Goal: Task Accomplishment & Management: Use online tool/utility

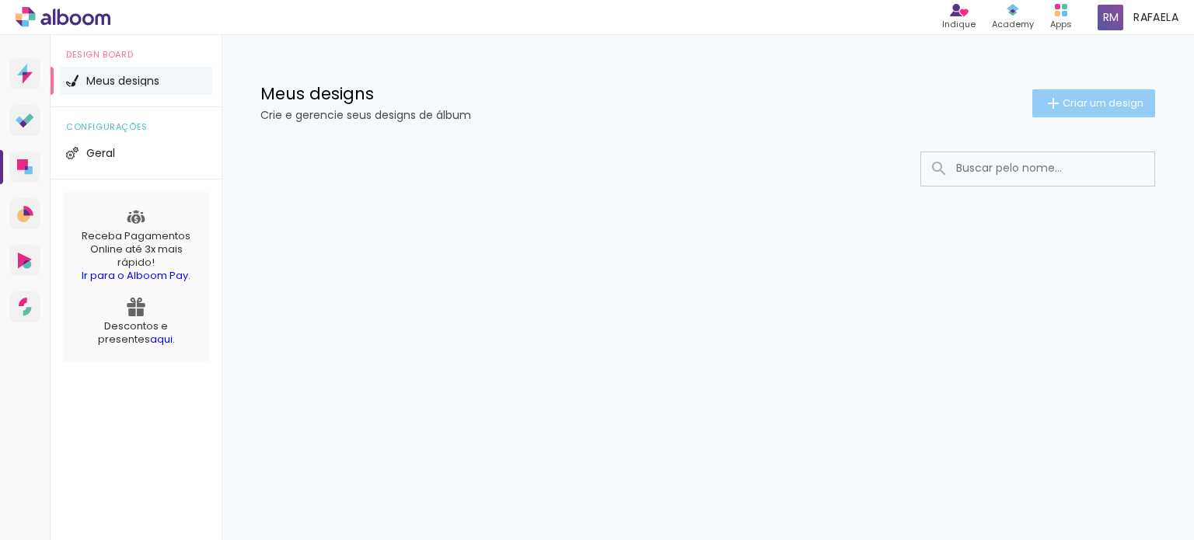
click at [1069, 103] on span "Criar um design" at bounding box center [1103, 103] width 81 height 10
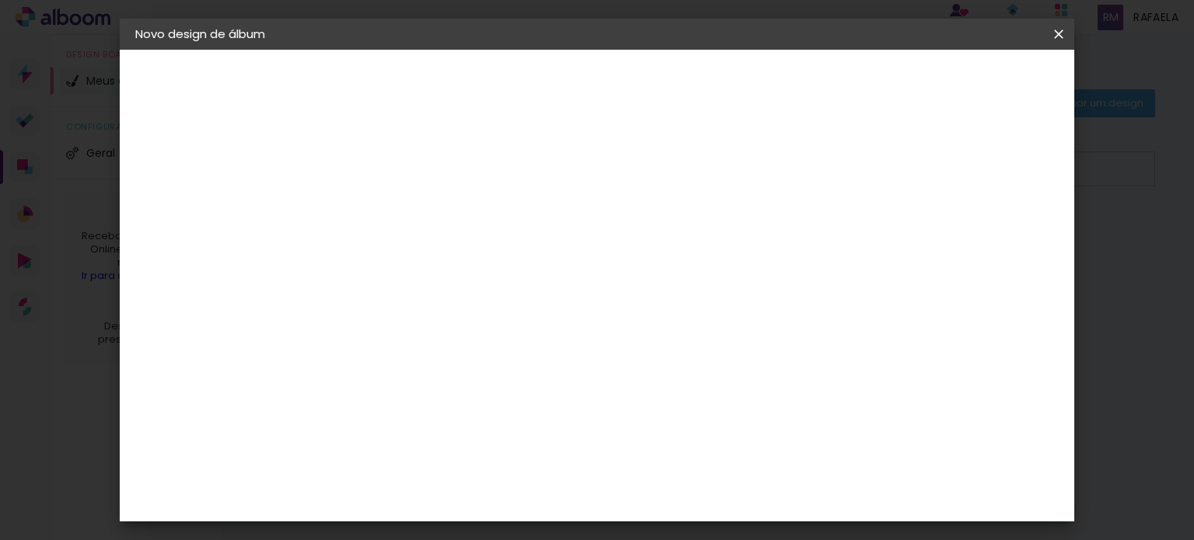
click at [389, 206] on input at bounding box center [389, 209] width 0 height 24
type input "Suellen Formatura"
type paper-input "Suellen Formatura"
click at [0, 0] on slot "Avançar" at bounding box center [0, 0] width 0 height 0
click at [680, 248] on paper-item "Tamanho Livre" at bounding box center [605, 236] width 149 height 34
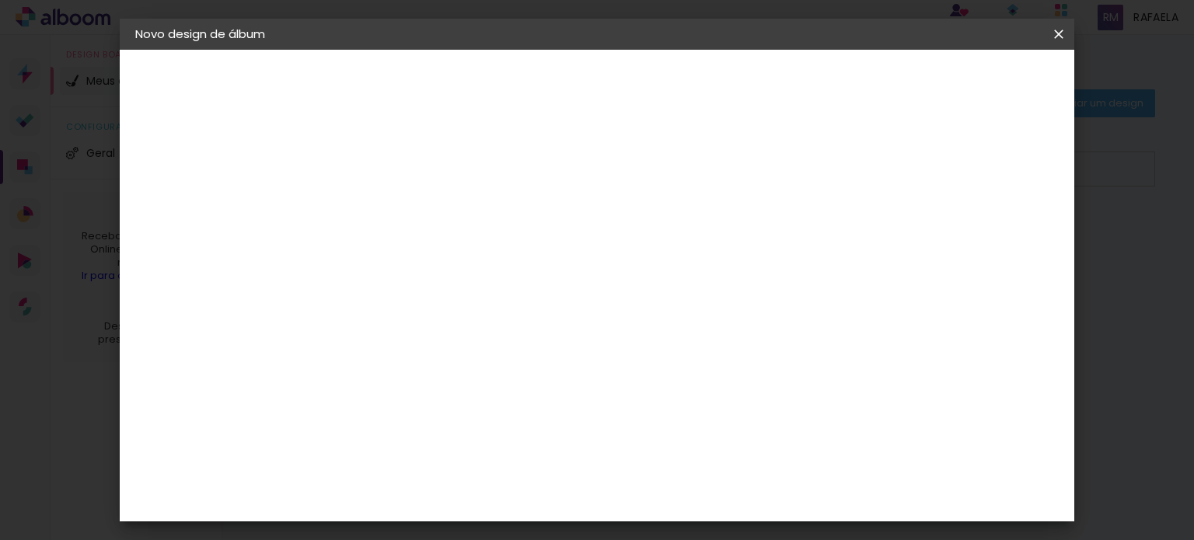
click at [680, 74] on paper-button "Avançar" at bounding box center [642, 82] width 76 height 26
click at [374, 171] on input "2" at bounding box center [379, 178] width 54 height 19
type input "20"
type paper-input "20"
click at [977, 235] on input "5" at bounding box center [979, 234] width 28 height 23
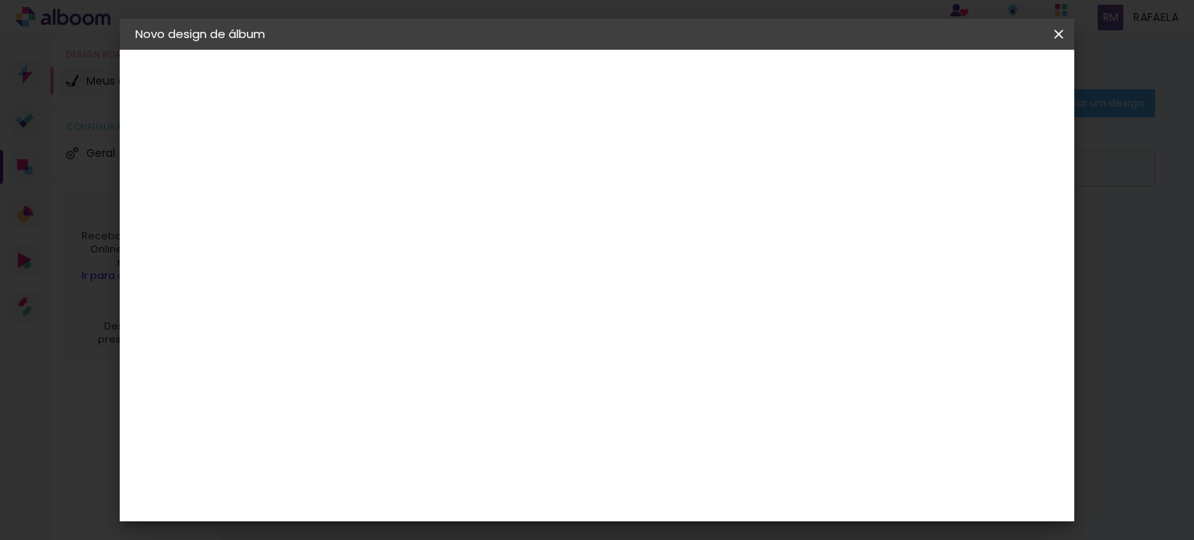
click at [977, 235] on input "5" at bounding box center [979, 234] width 28 height 23
type input "5"
click at [678, 471] on input "60" at bounding box center [683, 474] width 40 height 23
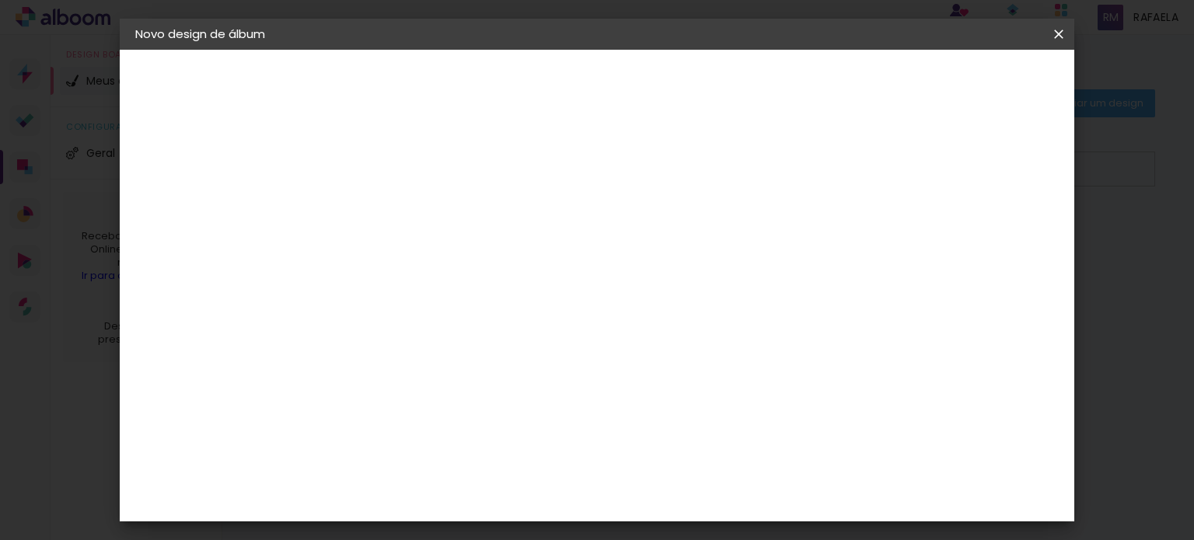
scroll to position [0, 0]
type input "2"
type paper-input "2"
click at [344, 428] on input "30" at bounding box center [340, 427] width 40 height 23
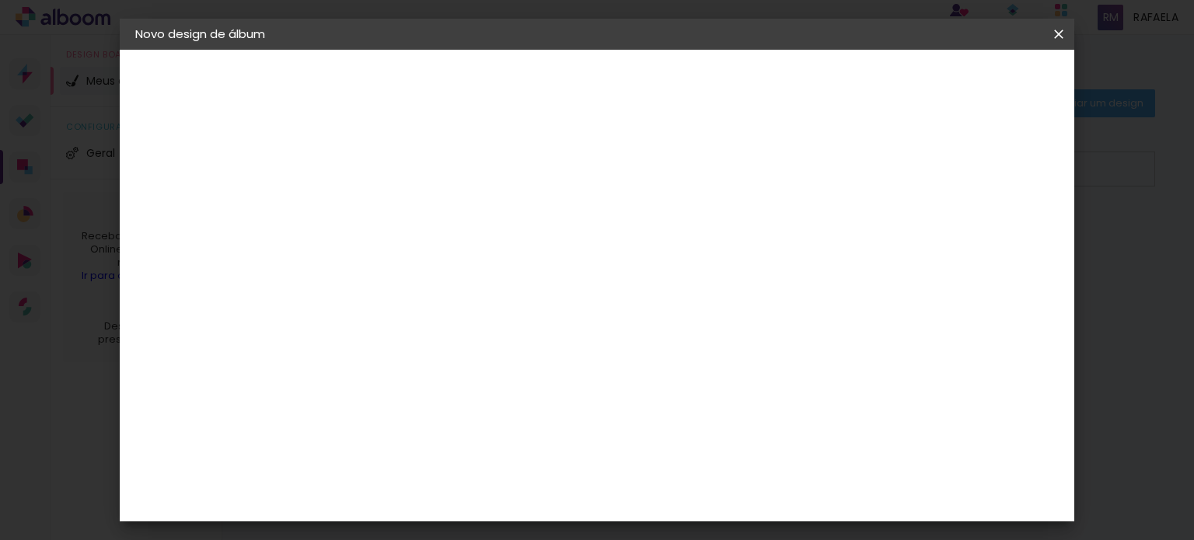
scroll to position [145, 0]
type input "20"
type paper-input "20"
click at [686, 378] on input "60" at bounding box center [683, 382] width 40 height 23
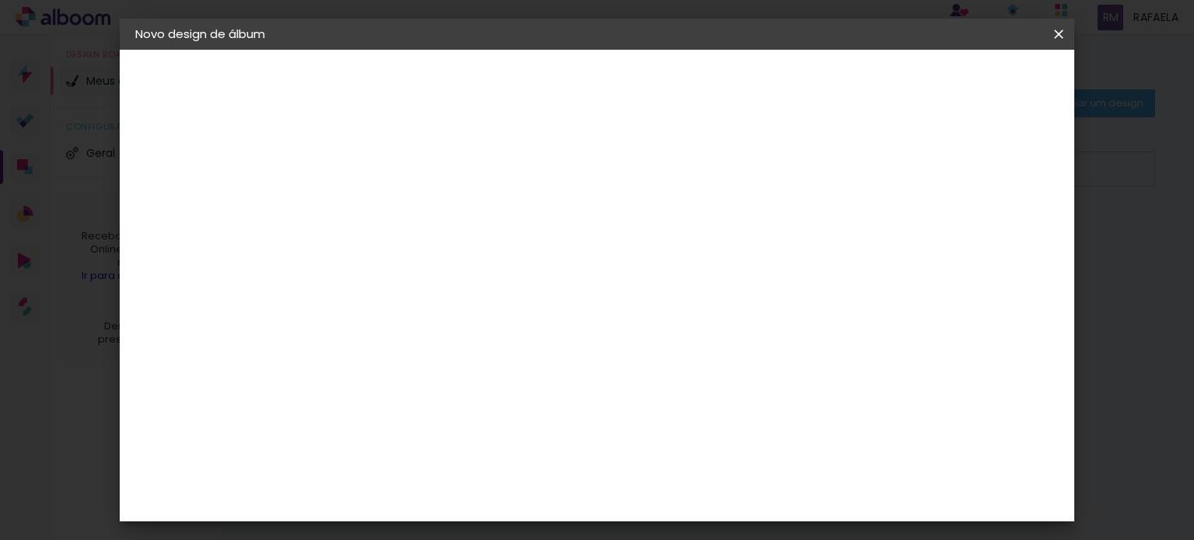
click at [1064, 33] on iron-icon at bounding box center [1058, 34] width 19 height 16
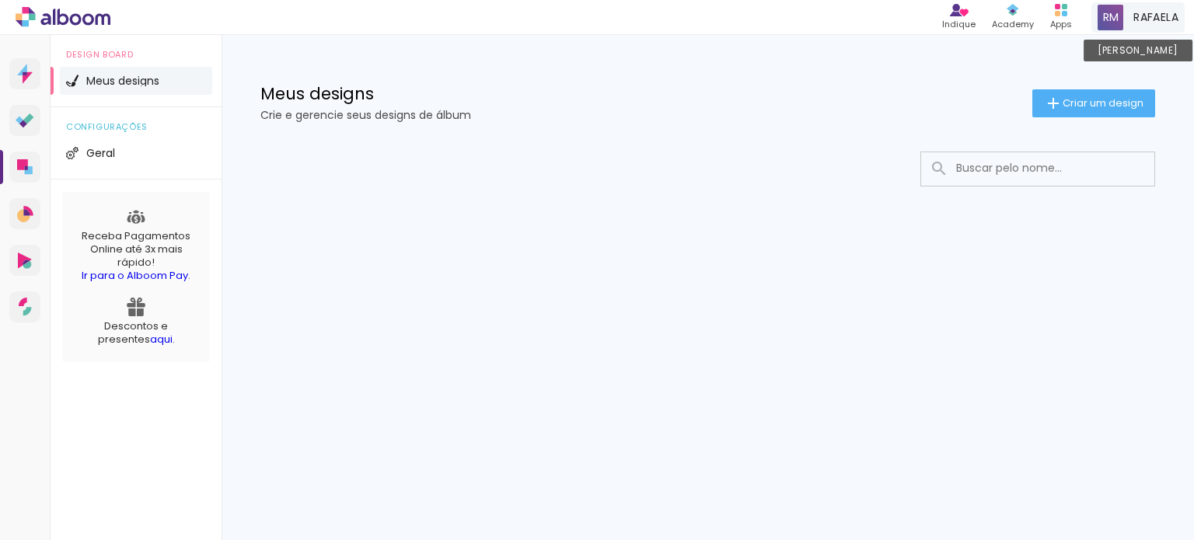
click at [1128, 24] on div "RAFAELA Conta Alboom" at bounding box center [1137, 17] width 93 height 30
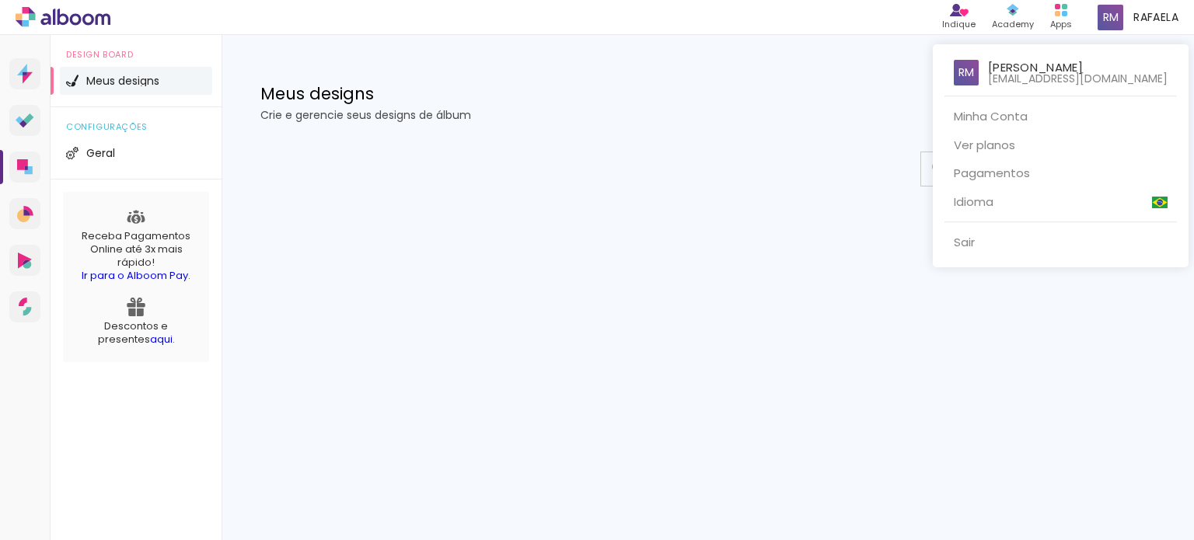
click at [1128, 400] on div at bounding box center [597, 270] width 1194 height 540
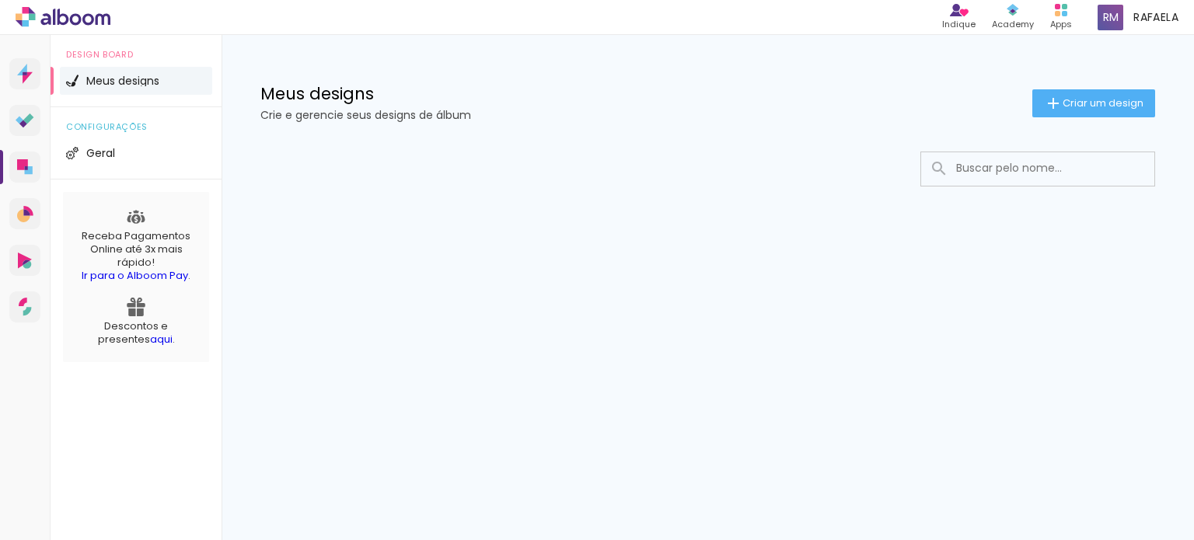
click at [133, 73] on li "Meus designs" at bounding box center [136, 81] width 152 height 28
click at [133, 72] on li "Meus designs" at bounding box center [136, 81] width 152 height 28
click at [127, 147] on li "Geral" at bounding box center [136, 153] width 152 height 28
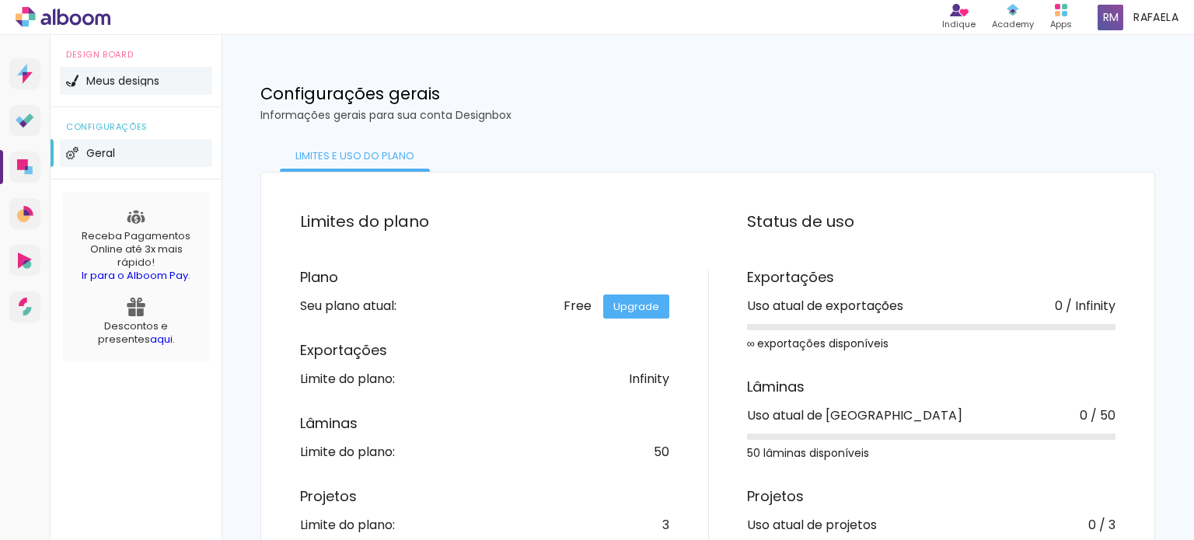
click at [145, 77] on span "Meus designs" at bounding box center [122, 80] width 73 height 11
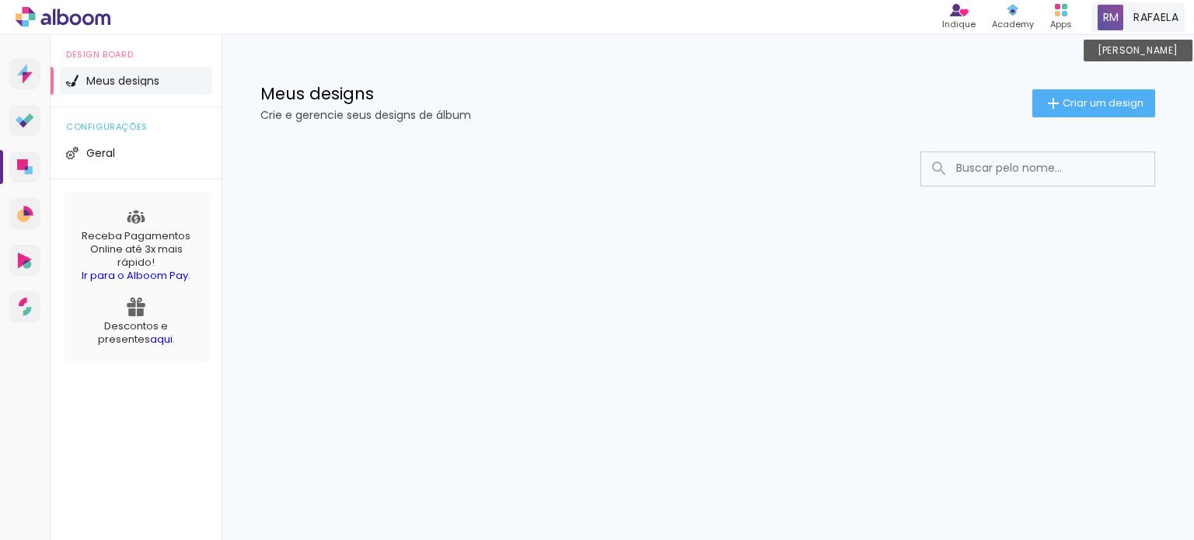
click at [1170, 9] on span "RAFAELA" at bounding box center [1155, 17] width 45 height 16
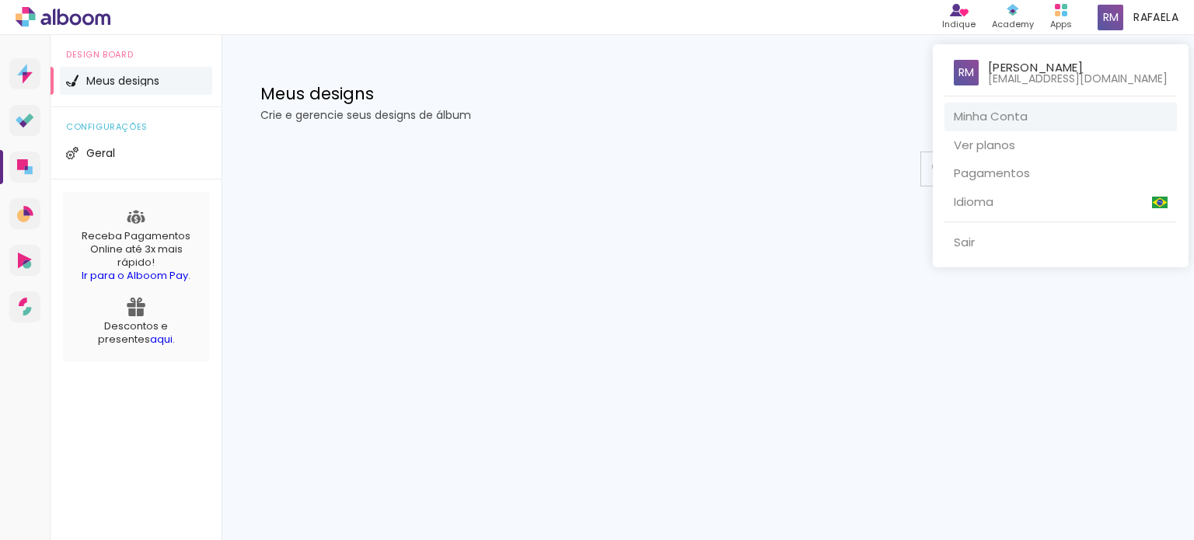
click at [990, 119] on link "Minha Conta" at bounding box center [1060, 117] width 232 height 29
click at [736, 208] on div at bounding box center [597, 270] width 1194 height 540
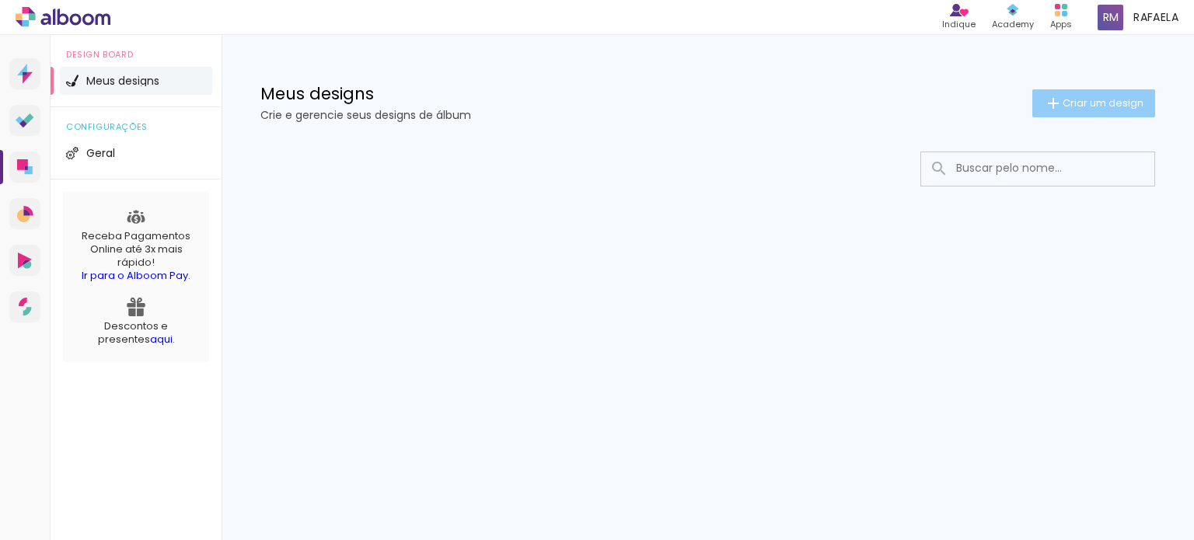
click at [1092, 106] on span "Criar um design" at bounding box center [1103, 103] width 81 height 10
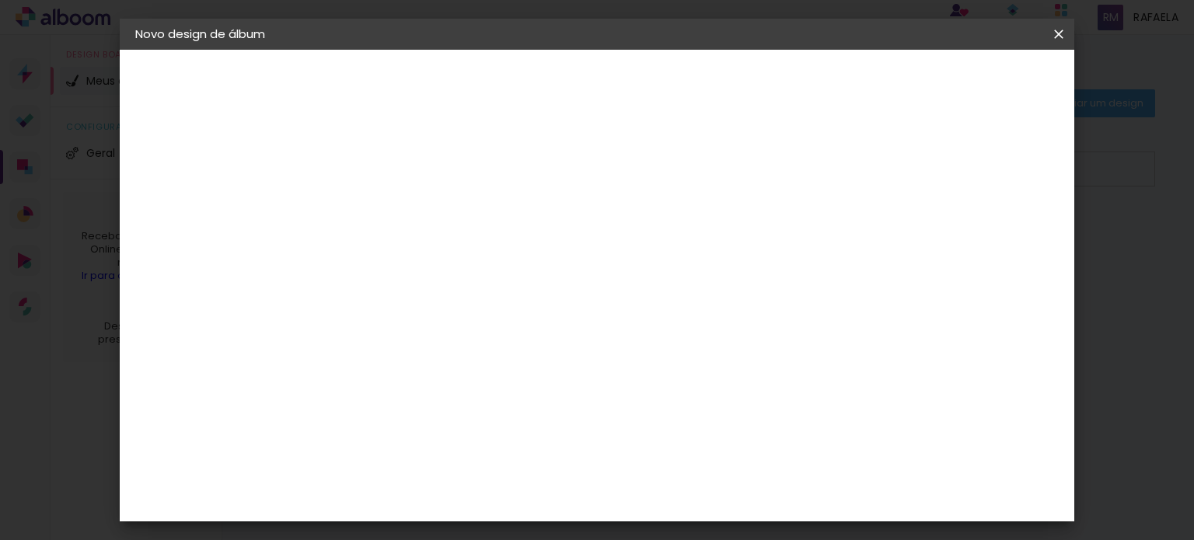
click at [389, 199] on input at bounding box center [389, 209] width 0 height 24
click at [389, 206] on input at bounding box center [389, 209] width 0 height 24
type input "Suellen"
type paper-input "Suellen"
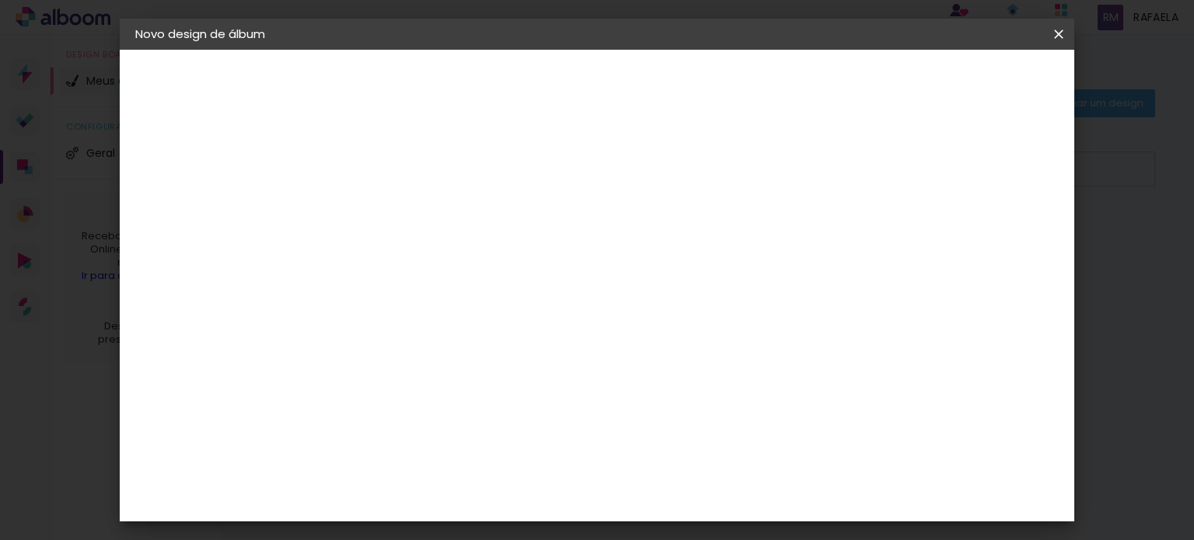
click at [0, 0] on slot "Avançar" at bounding box center [0, 0] width 0 height 0
click at [680, 220] on paper-item "Tamanho Livre" at bounding box center [605, 236] width 149 height 34
click at [680, 246] on paper-item "Tamanho Livre" at bounding box center [605, 236] width 149 height 34
click at [0, 0] on slot "Tamanho Livre" at bounding box center [0, 0] width 0 height 0
click at [513, 327] on div "3" at bounding box center [429, 324] width 168 height 20
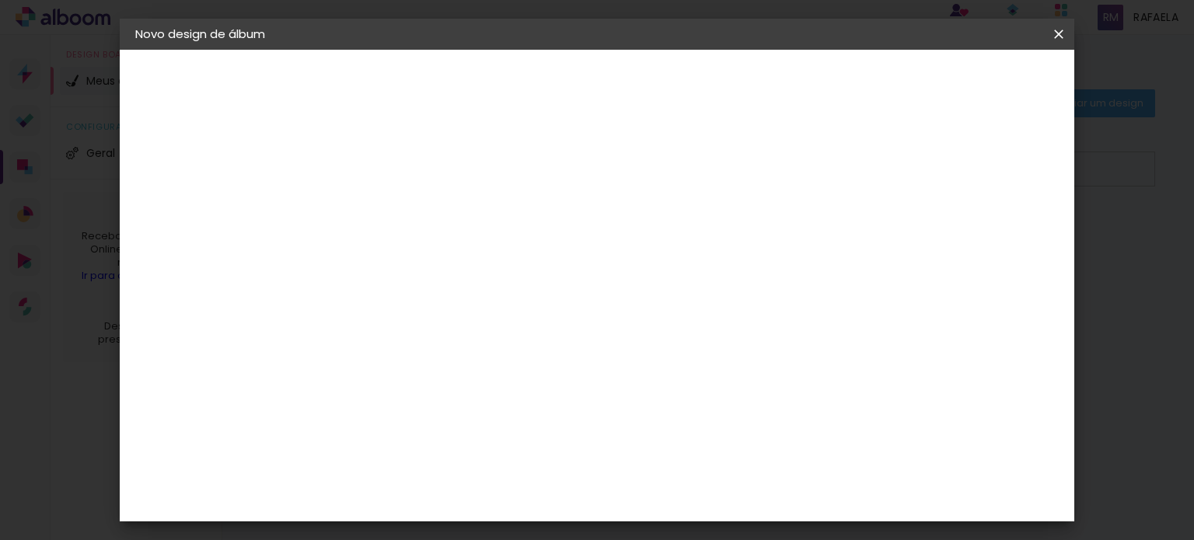
click at [425, 345] on div "3ZERO5" at bounding box center [402, 351] width 47 height 12
click at [680, 90] on paper-button "Avançar" at bounding box center [642, 82] width 76 height 26
click at [450, 259] on input "text" at bounding box center [419, 271] width 61 height 24
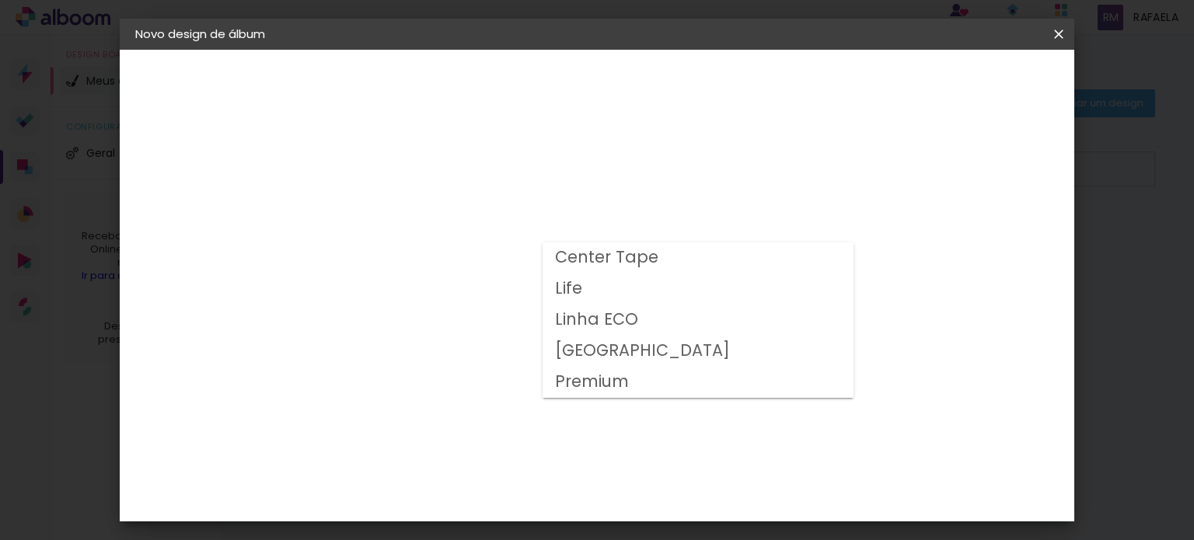
click at [661, 254] on paper-item "Center Tape" at bounding box center [698, 258] width 311 height 31
type input "Center Tape"
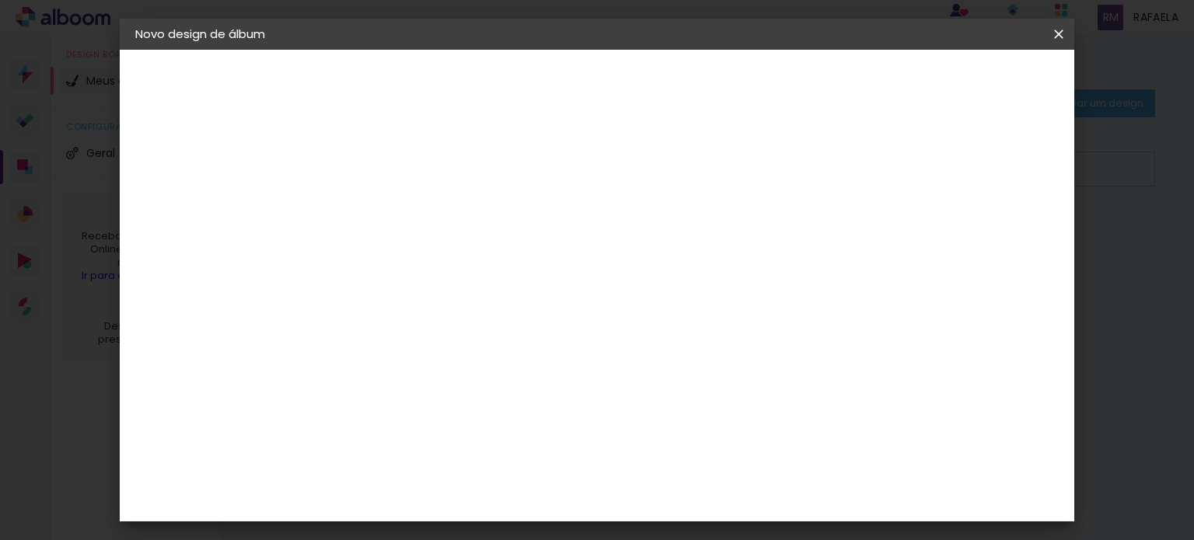
click at [194, 192] on div "3ZERO5" at bounding box center [188, 192] width 40 height 11
click at [417, 417] on div "Digipix Pro" at bounding box center [398, 429] width 39 height 25
click at [0, 0] on slot "Avançar" at bounding box center [0, 0] width 0 height 0
click at [450, 259] on input "text" at bounding box center [419, 271] width 61 height 24
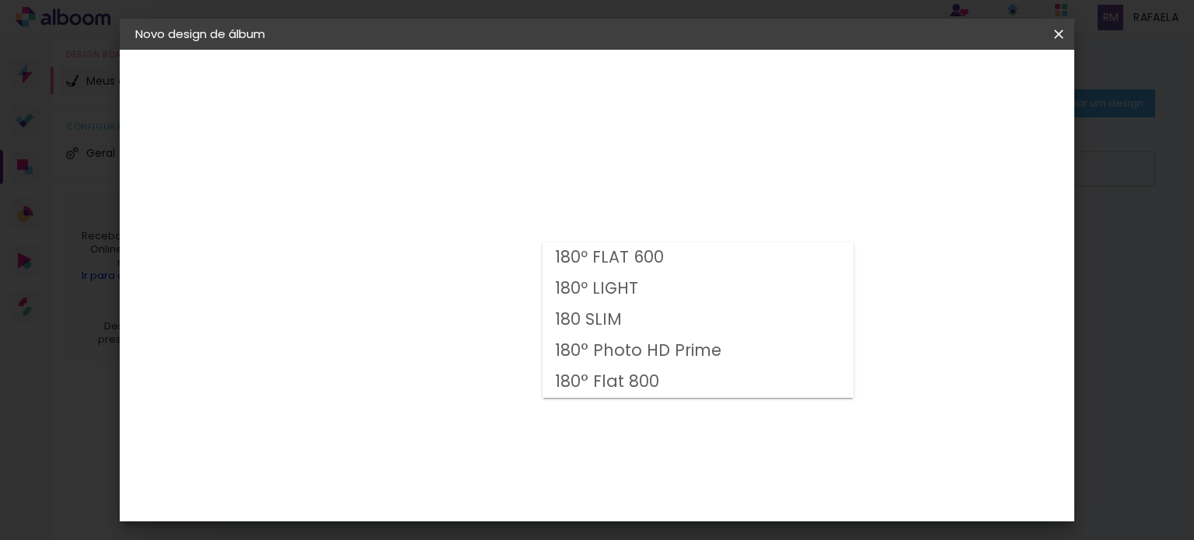
drag, startPoint x: 805, startPoint y: 180, endPoint x: 793, endPoint y: 229, distance: 50.5
click at [513, 180] on div "Opções disponíveis 180º FLAT 600 180º LIGHT 180 SLIM 180° Photo HD Prime 180° F…" at bounding box center [429, 296] width 168 height 291
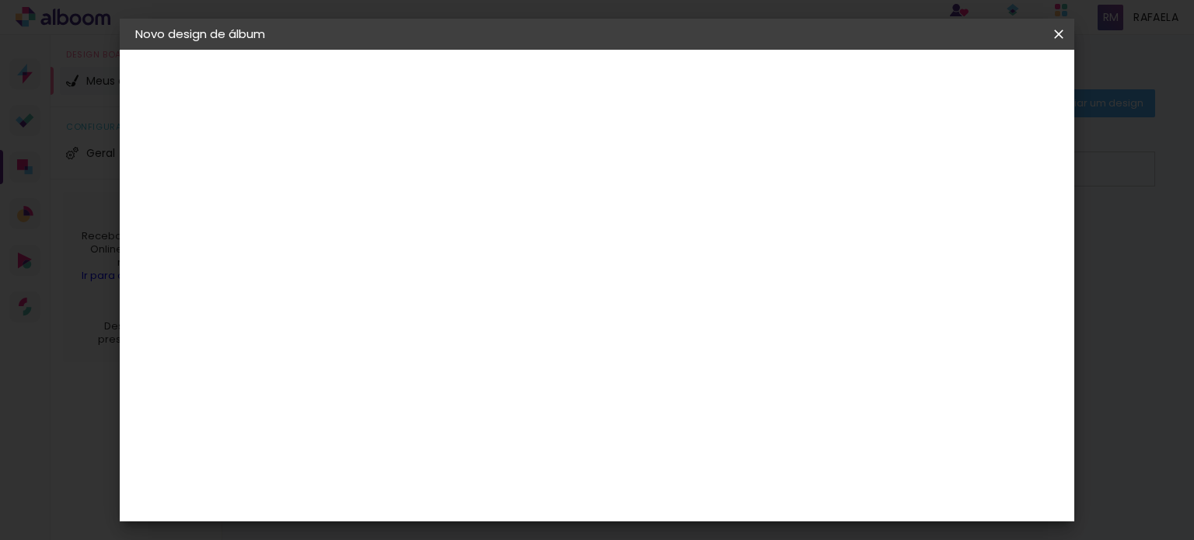
click at [474, 319] on div "Escolha o tamanho" at bounding box center [429, 355] width 90 height 72
click at [474, 325] on div "Escolha o tamanho" at bounding box center [429, 355] width 90 height 72
click at [474, 319] on div "Escolha o tamanho" at bounding box center [429, 355] width 90 height 72
click at [450, 259] on input "text" at bounding box center [419, 271] width 61 height 24
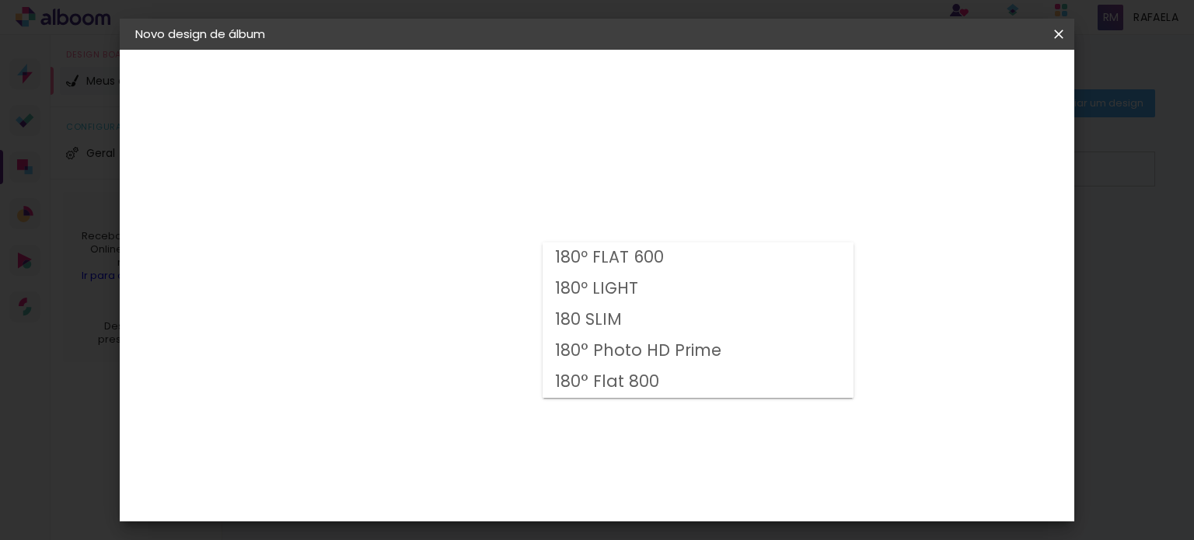
click at [700, 276] on paper-item "180º LIGHT" at bounding box center [698, 289] width 311 height 31
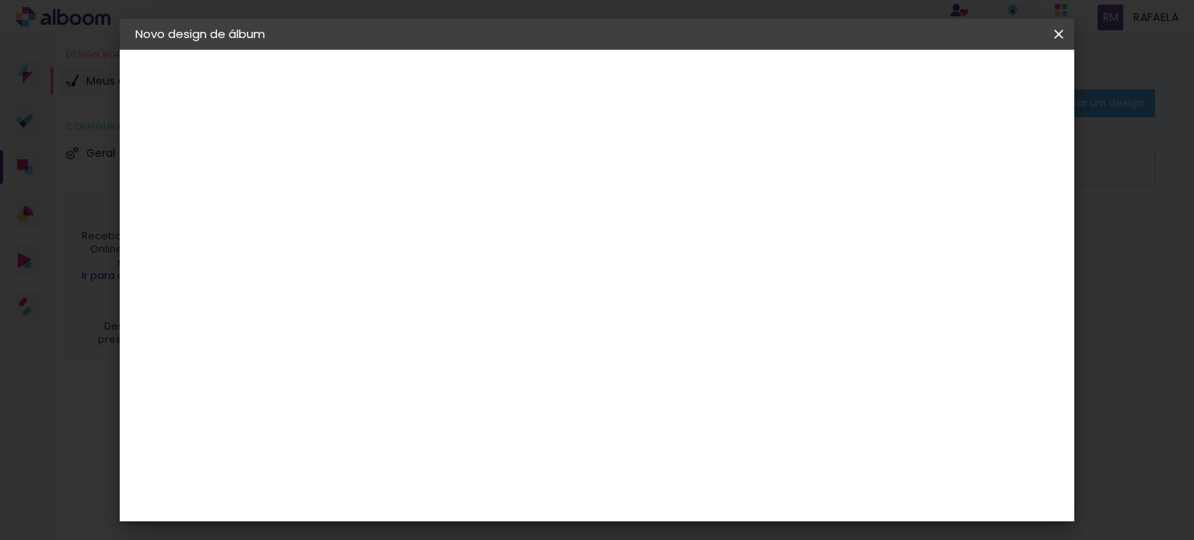
scroll to position [78, 0]
click at [599, 190] on div at bounding box center [493, 191] width 209 height 2
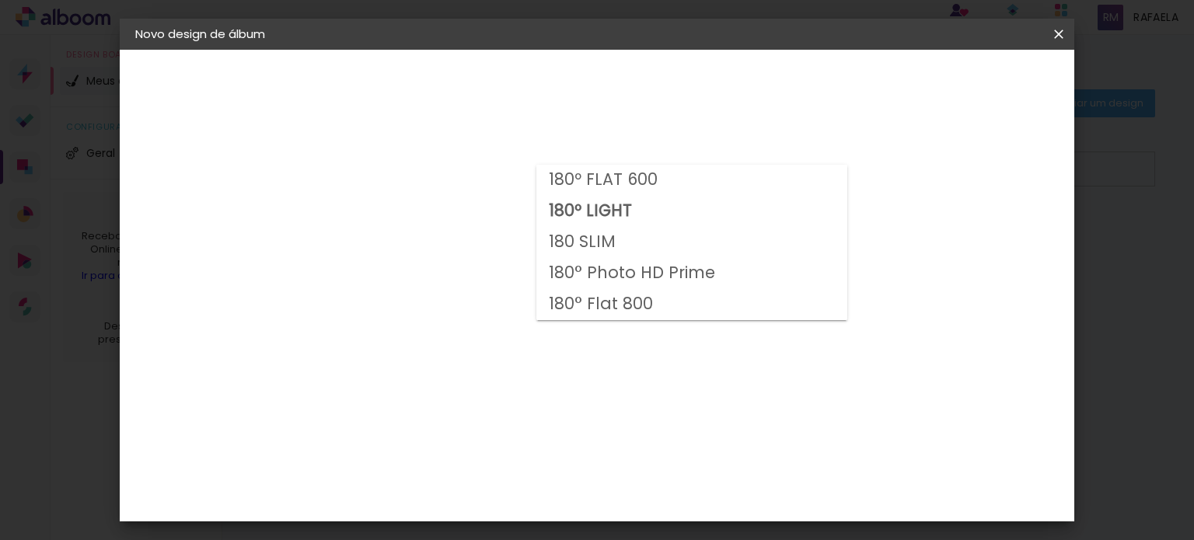
click at [628, 257] on paper-item "180 SLIM" at bounding box center [691, 242] width 311 height 31
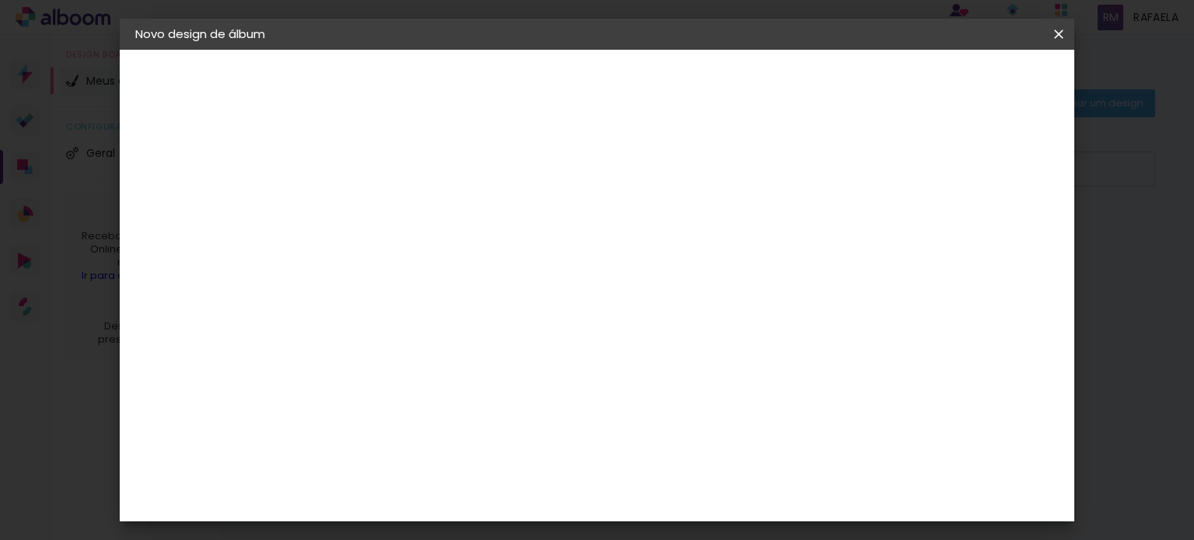
scroll to position [0, 0]
click at [559, 86] on paper-button "Voltar" at bounding box center [527, 82] width 63 height 26
click at [452, 375] on paper-item "DM Encadernadora" at bounding box center [429, 395] width 168 height 40
click at [450, 418] on paper-item "DreambooksPro" at bounding box center [429, 435] width 168 height 34
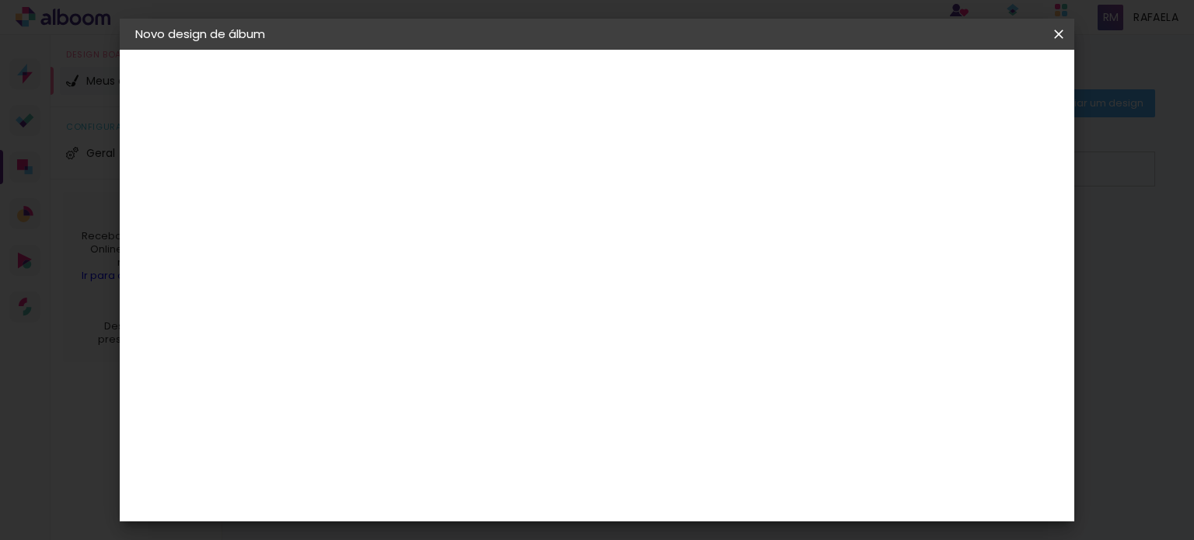
click at [0, 0] on slot "Avançar" at bounding box center [0, 0] width 0 height 0
click at [450, 264] on input "text" at bounding box center [419, 271] width 61 height 24
click at [0, 0] on slot "Álbum" at bounding box center [0, 0] width 0 height 0
type input "Álbum"
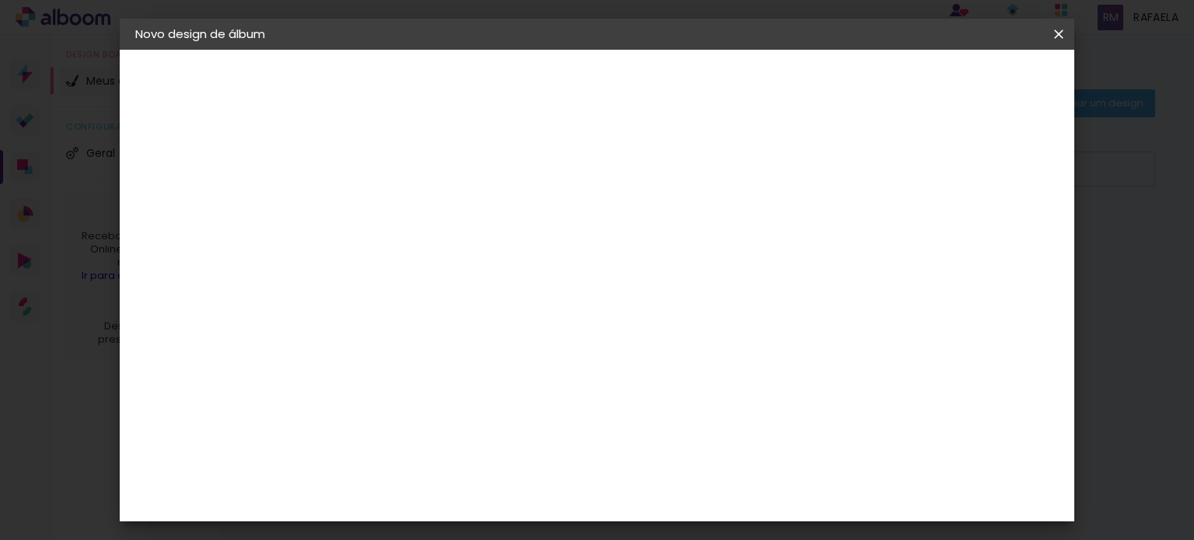
click at [603, 518] on span "20 × 40 cm" at bounding box center [577, 534] width 51 height 32
click at [0, 0] on slot "Avançar" at bounding box center [0, 0] width 0 height 0
click at [672, 134] on div at bounding box center [665, 134] width 14 height 14
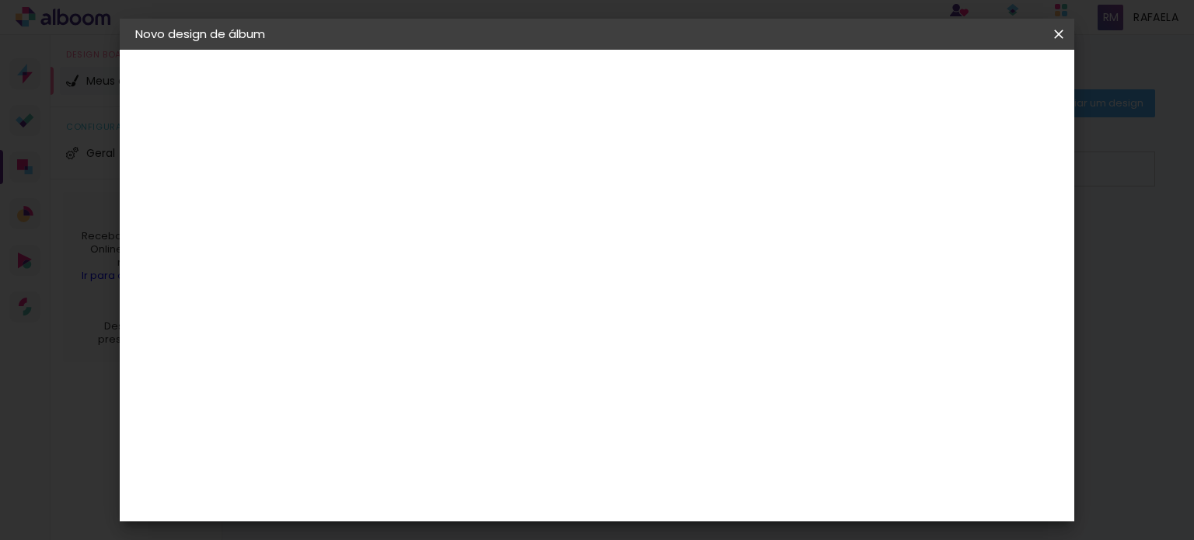
type paper-checkbox "on"
click at [760, 77] on span "Iniciar design" at bounding box center [724, 82] width 71 height 11
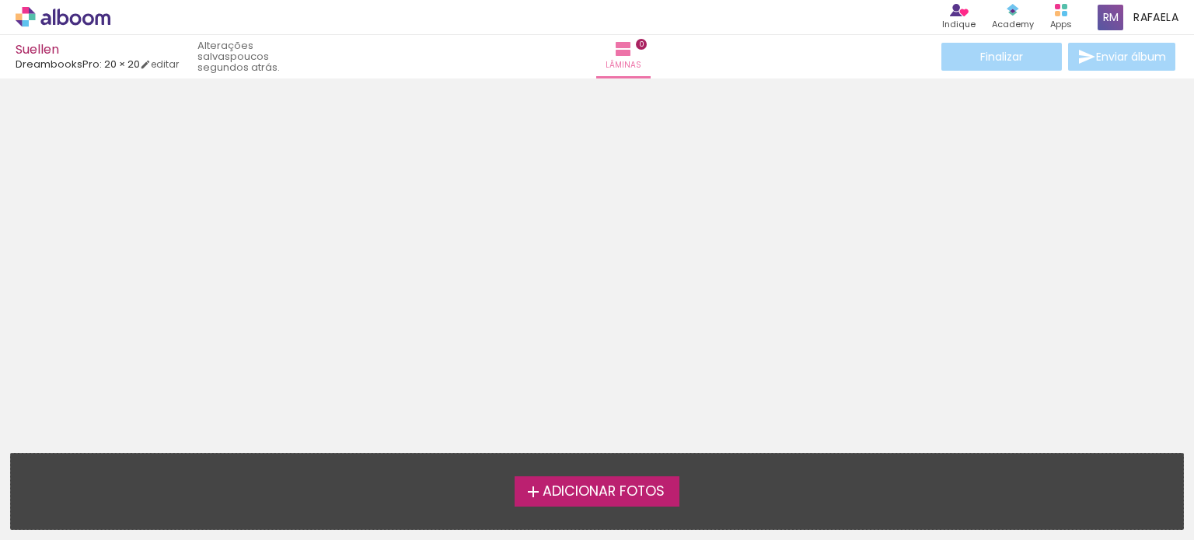
click at [604, 485] on span "Adicionar Fotos" at bounding box center [604, 492] width 122 height 14
click at [0, 0] on input "file" at bounding box center [0, 0] width 0 height 0
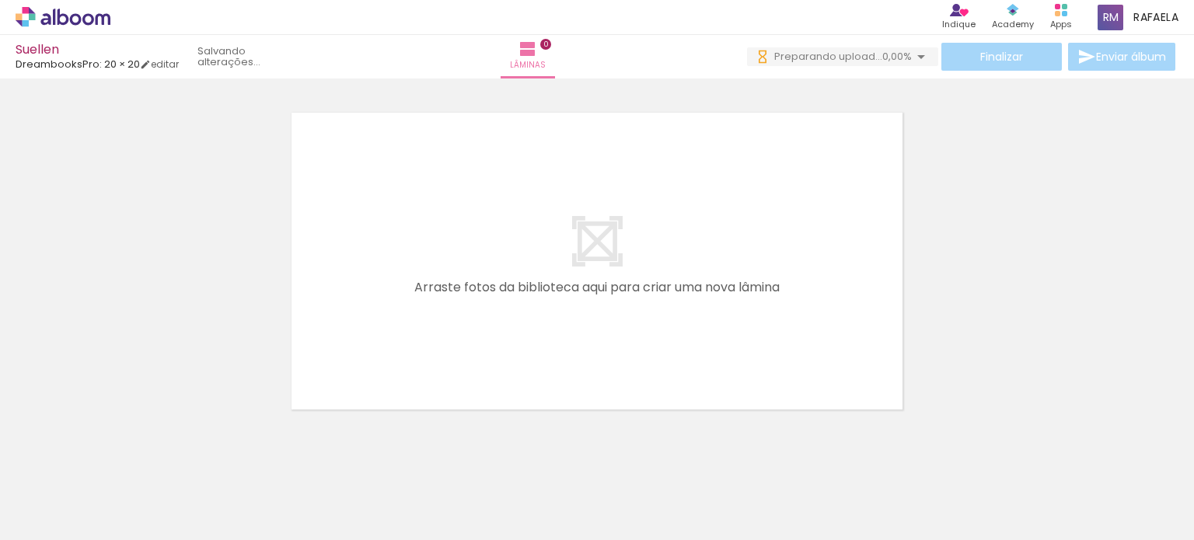
click at [52, 521] on span "Adicionar Fotos" at bounding box center [55, 519] width 47 height 17
click at [0, 0] on input "file" at bounding box center [0, 0] width 0 height 0
click at [106, 252] on div at bounding box center [597, 242] width 1194 height 354
click at [1055, 331] on div at bounding box center [597, 242] width 1194 height 354
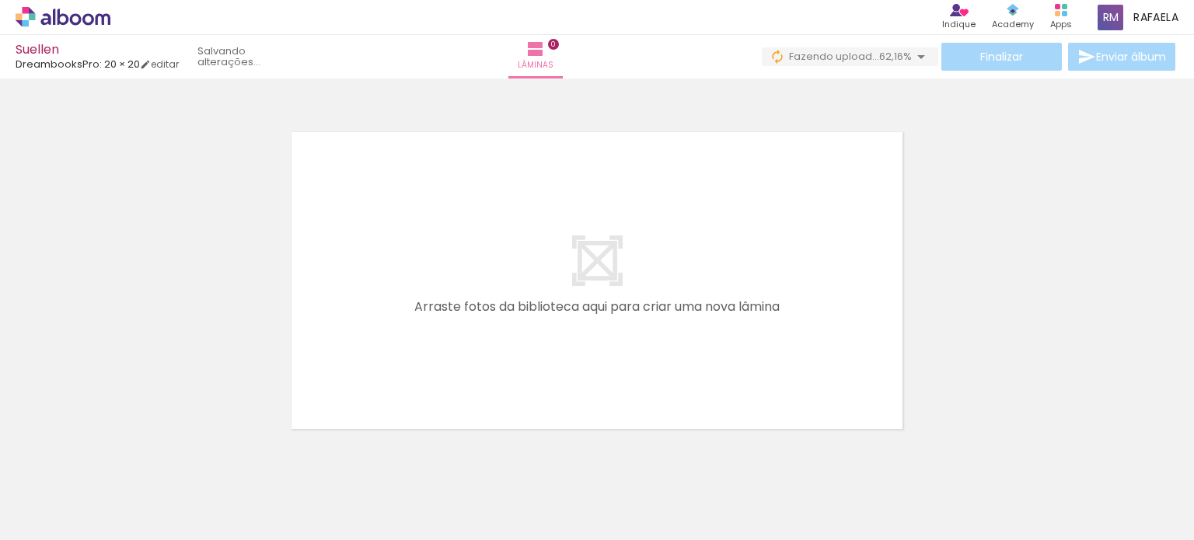
scroll to position [48, 0]
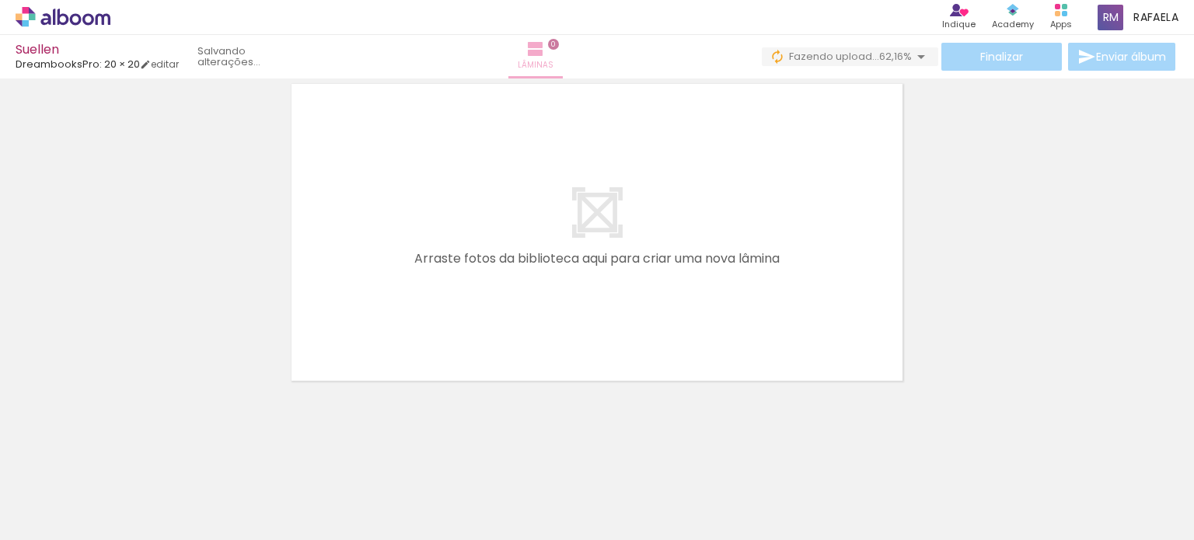
click at [563, 50] on paper-button "Lâminas 0" at bounding box center [535, 57] width 54 height 44
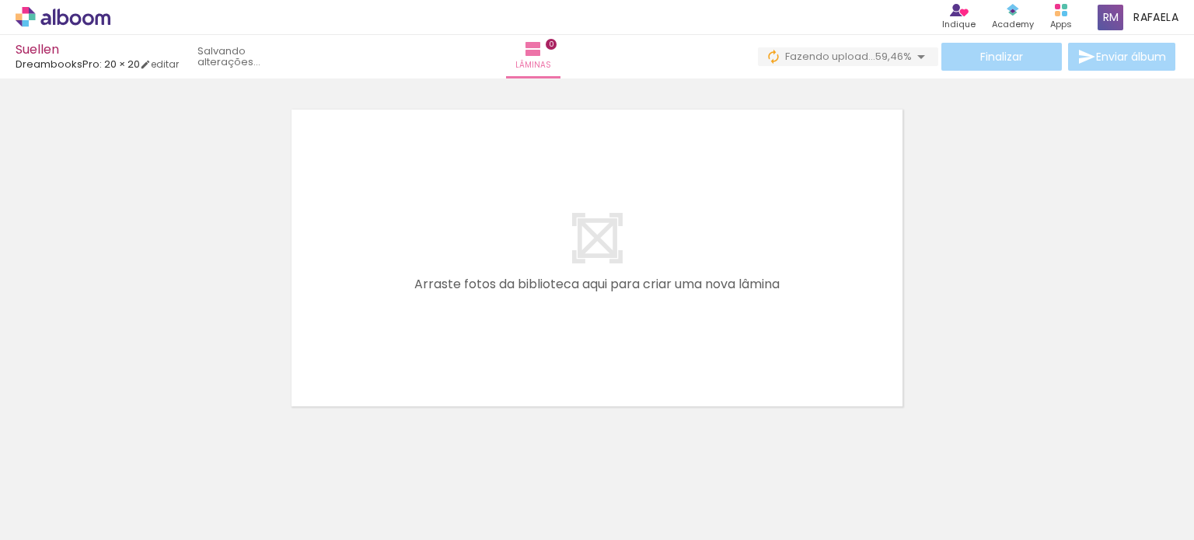
scroll to position [0, 0]
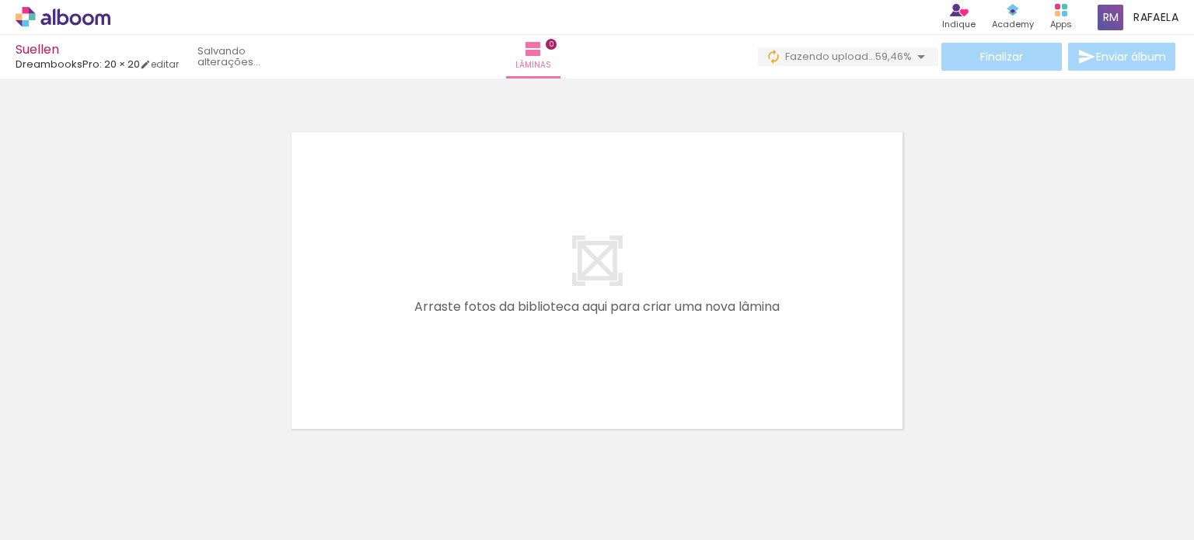
click at [44, 511] on span "Adicionar Fotos" at bounding box center [55, 519] width 47 height 17
click at [0, 0] on input "file" at bounding box center [0, 0] width 0 height 0
click at [47, 527] on span "Adicionar Fotos" at bounding box center [55, 519] width 47 height 17
click at [0, 0] on input "file" at bounding box center [0, 0] width 0 height 0
click at [599, 254] on quentale-layouter at bounding box center [597, 281] width 628 height 314
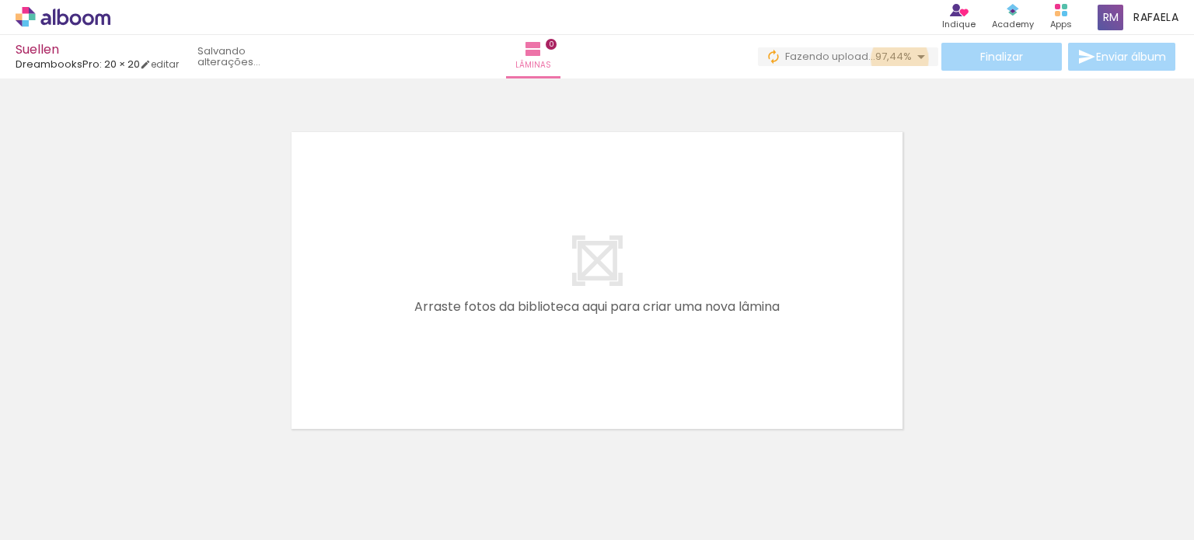
click at [896, 59] on span "97,44%" at bounding box center [893, 56] width 37 height 15
click at [873, 525] on quentale-thumb at bounding box center [869, 487] width 87 height 89
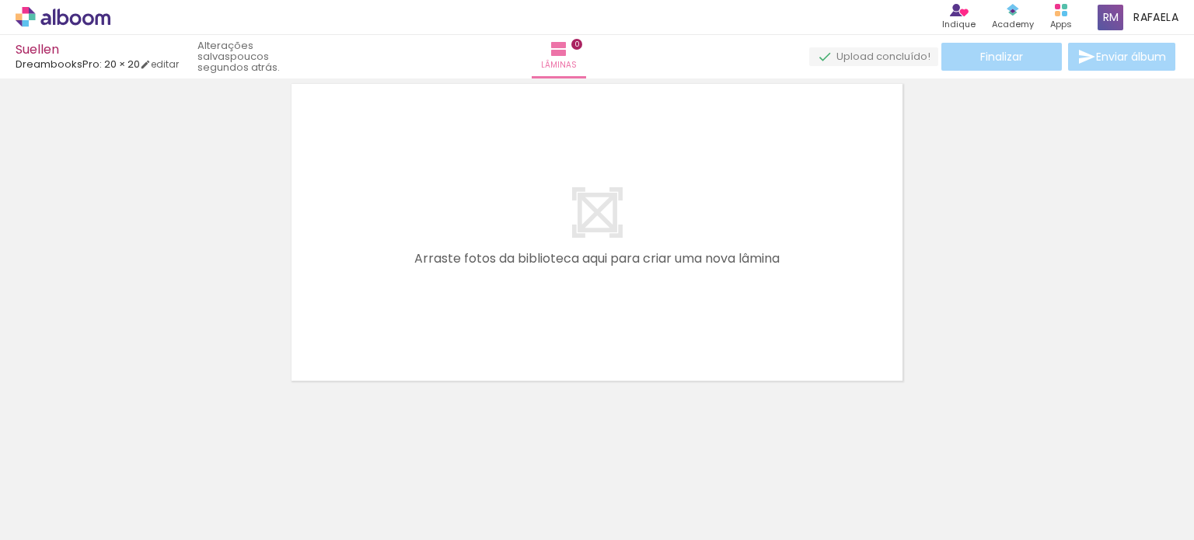
click at [265, 269] on div at bounding box center [597, 213] width 1194 height 354
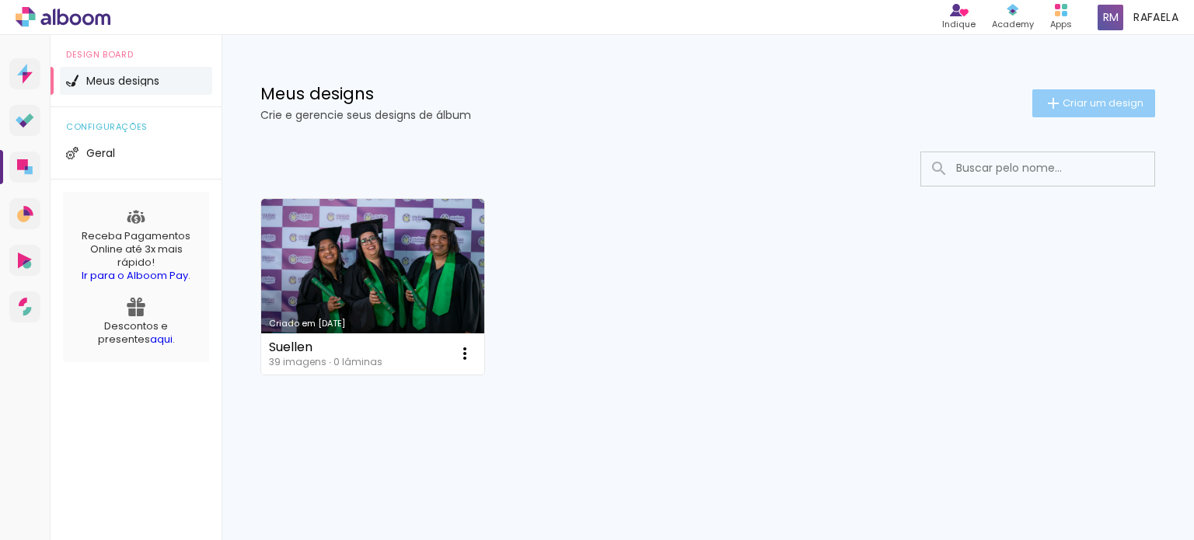
click at [1063, 107] on span "Criar um design" at bounding box center [1103, 103] width 81 height 10
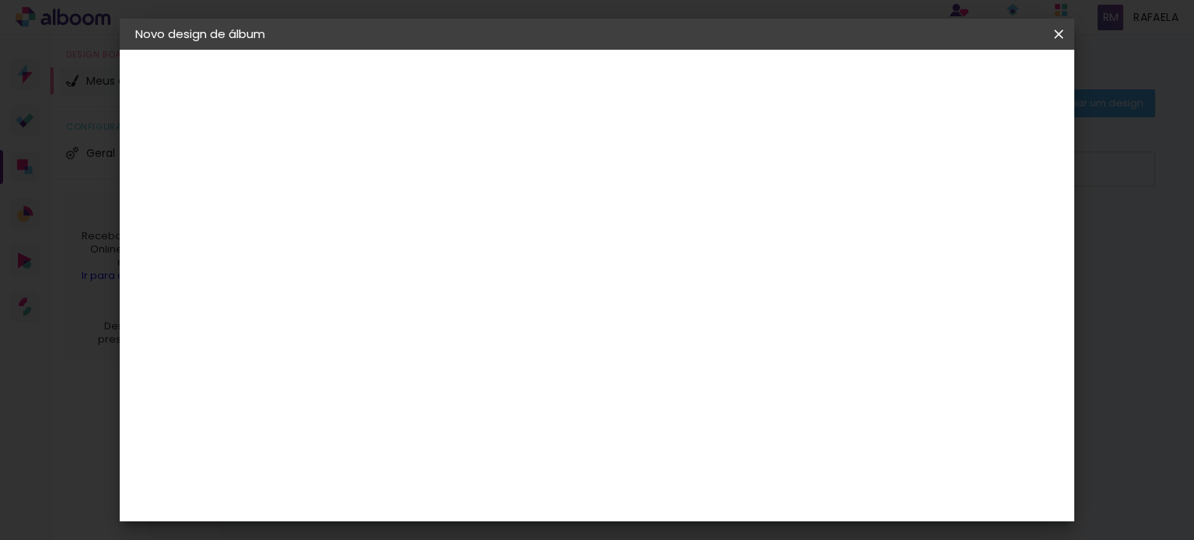
click at [389, 208] on input at bounding box center [389, 209] width 0 height 24
type input "Suellen teste2"
type paper-input "Suellen teste2"
click at [0, 0] on slot "Avançar" at bounding box center [0, 0] width 0 height 0
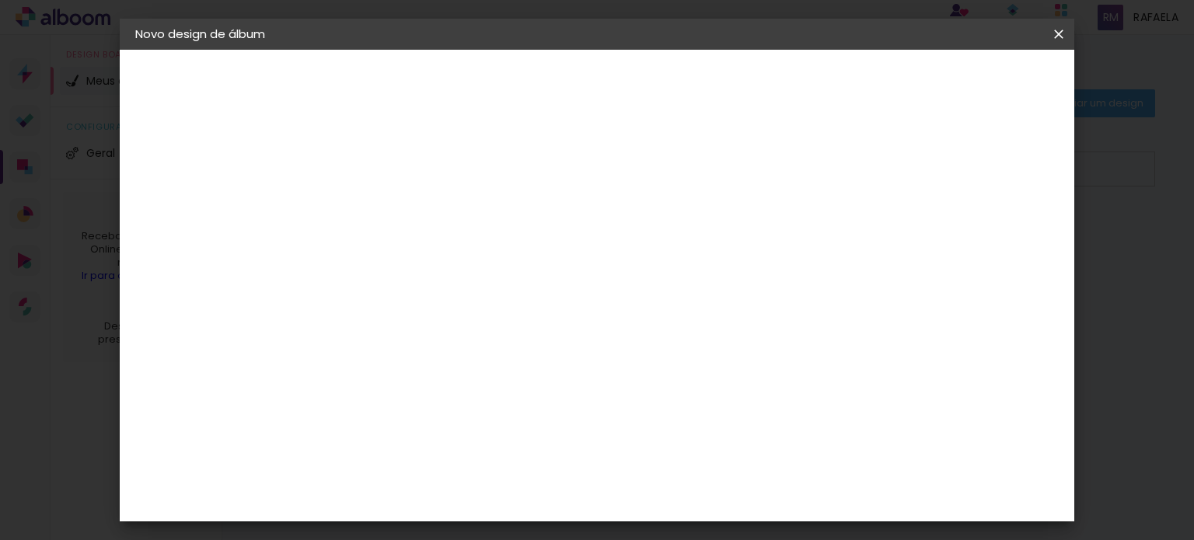
click at [435, 271] on paper-item "Go image" at bounding box center [429, 291] width 168 height 40
click at [680, 71] on paper-button "Avançar" at bounding box center [642, 82] width 76 height 26
click at [513, 233] on div "Opções disponíveis Acrílico Álbum Baby Time Fastbook Plus Fastbook 400g Fastboo…" at bounding box center [429, 296] width 168 height 291
click at [450, 259] on input "text" at bounding box center [419, 271] width 61 height 24
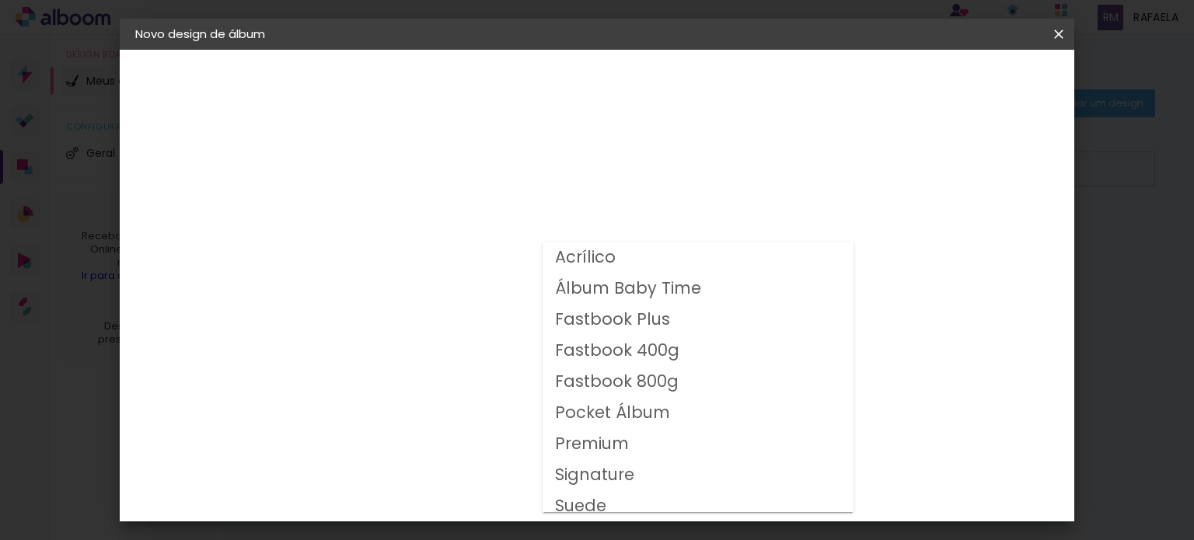
click at [0, 0] on slot "Fastbook 800g" at bounding box center [0, 0] width 0 height 0
type input "Fastbook 800g"
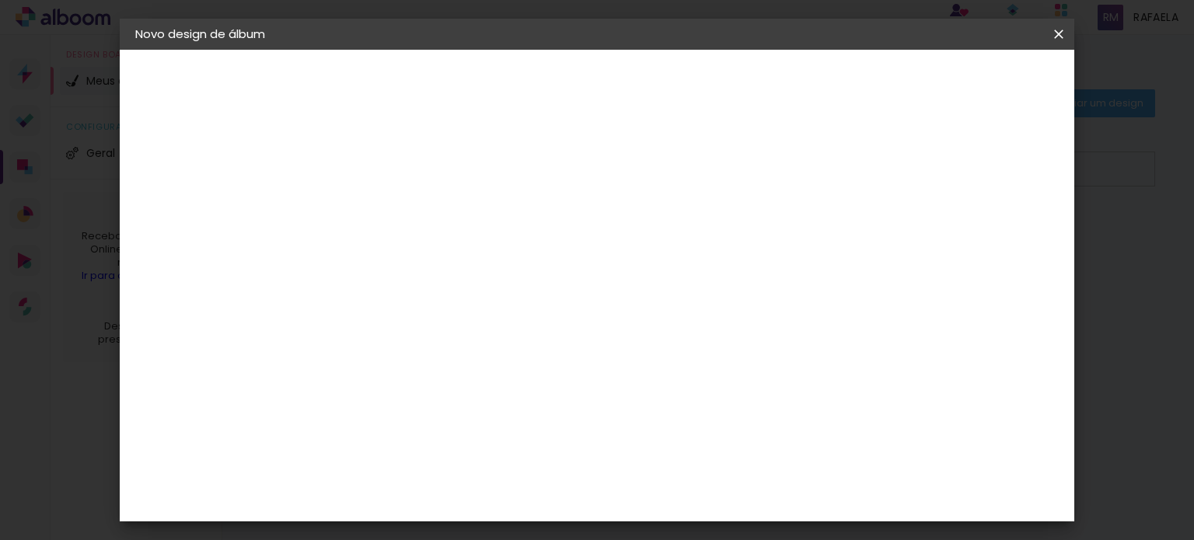
scroll to position [155, 0]
click at [603, 520] on span "20.32 × 40.64 cm" at bounding box center [577, 545] width 51 height 51
click at [0, 0] on slot "Avançar" at bounding box center [0, 0] width 0 height 0
click at [0, 0] on slot "Mostrar sangria" at bounding box center [0, 0] width 0 height 0
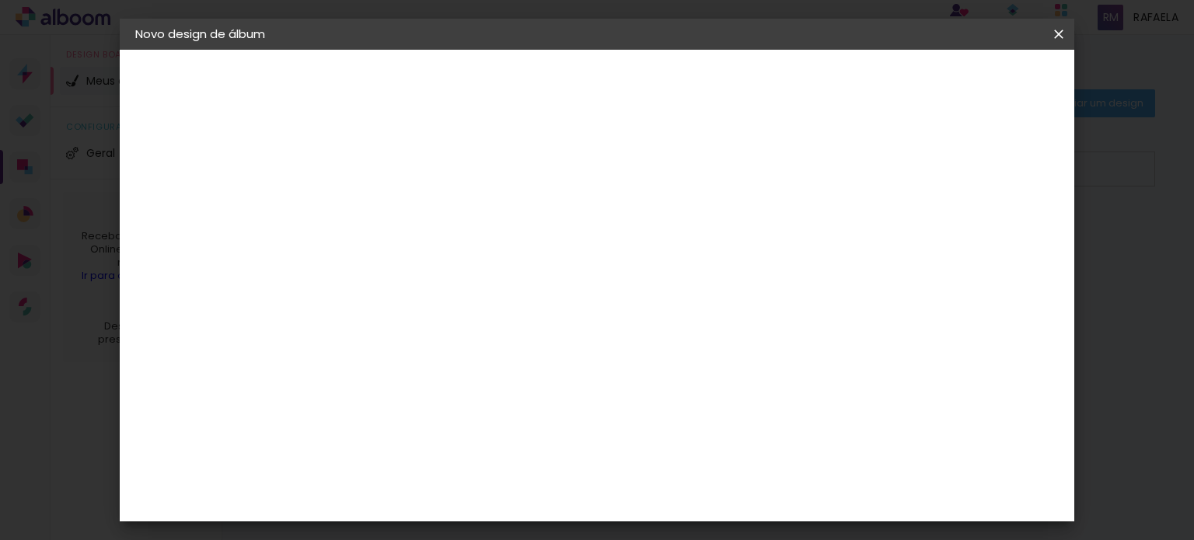
type paper-checkbox "on"
click at [760, 86] on span "Iniciar design" at bounding box center [724, 82] width 71 height 11
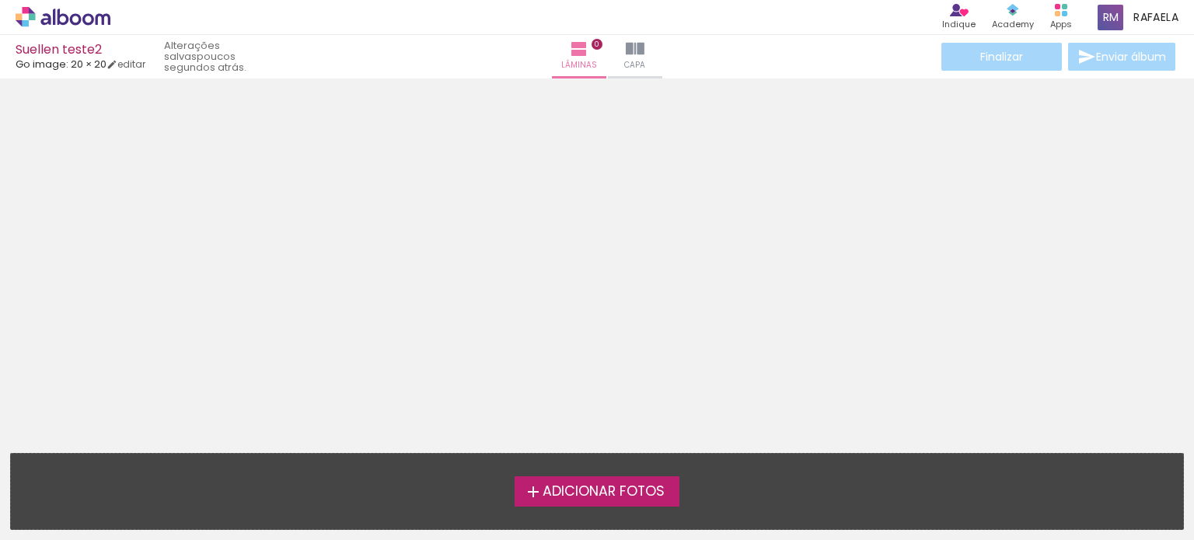
click at [603, 490] on span "Adicionar Fotos" at bounding box center [604, 492] width 122 height 14
click at [0, 0] on input "file" at bounding box center [0, 0] width 0 height 0
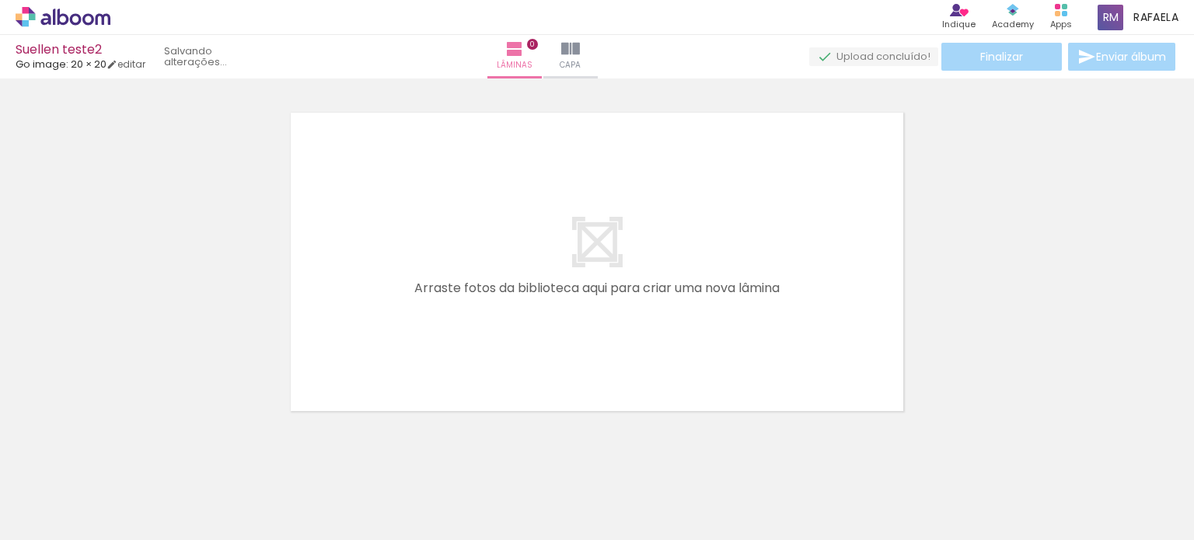
scroll to position [19, 0]
click at [549, 55] on iron-icon at bounding box center [539, 49] width 19 height 19
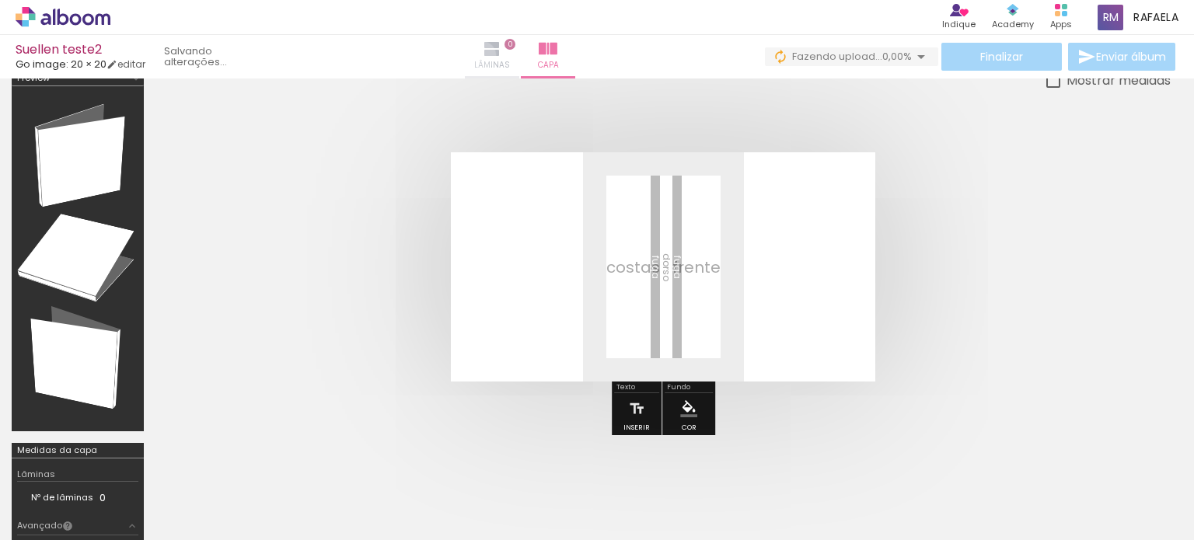
click at [501, 55] on iron-icon at bounding box center [492, 49] width 19 height 19
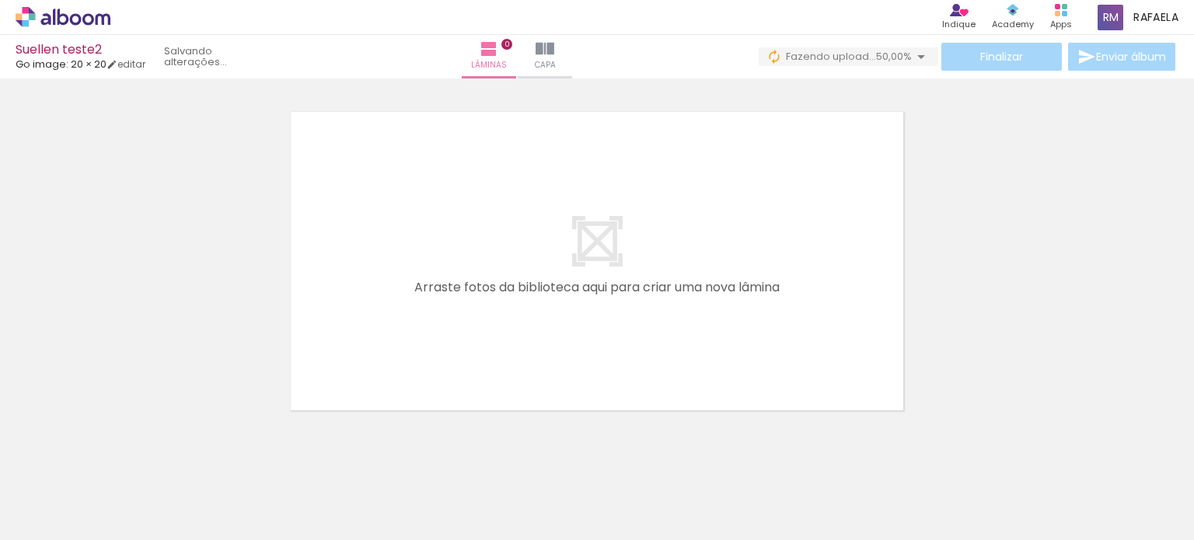
click at [52, 507] on paper-button "Adicionar Fotos" at bounding box center [47, 519] width 75 height 25
click at [0, 0] on input "file" at bounding box center [0, 0] width 0 height 0
click at [549, 51] on iron-icon at bounding box center [539, 49] width 19 height 19
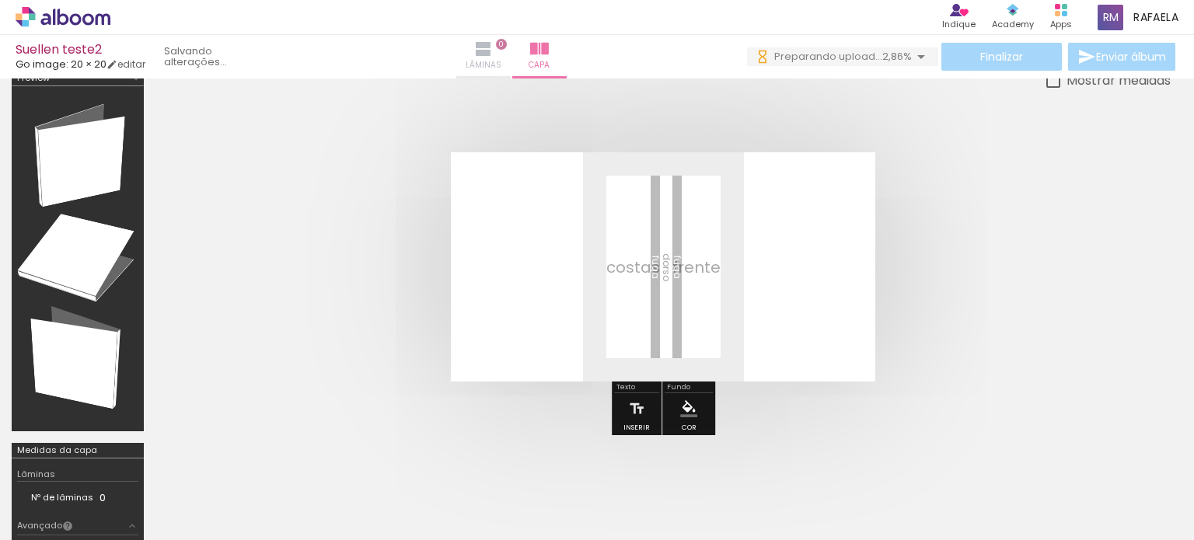
click at [493, 52] on iron-icon at bounding box center [483, 49] width 19 height 19
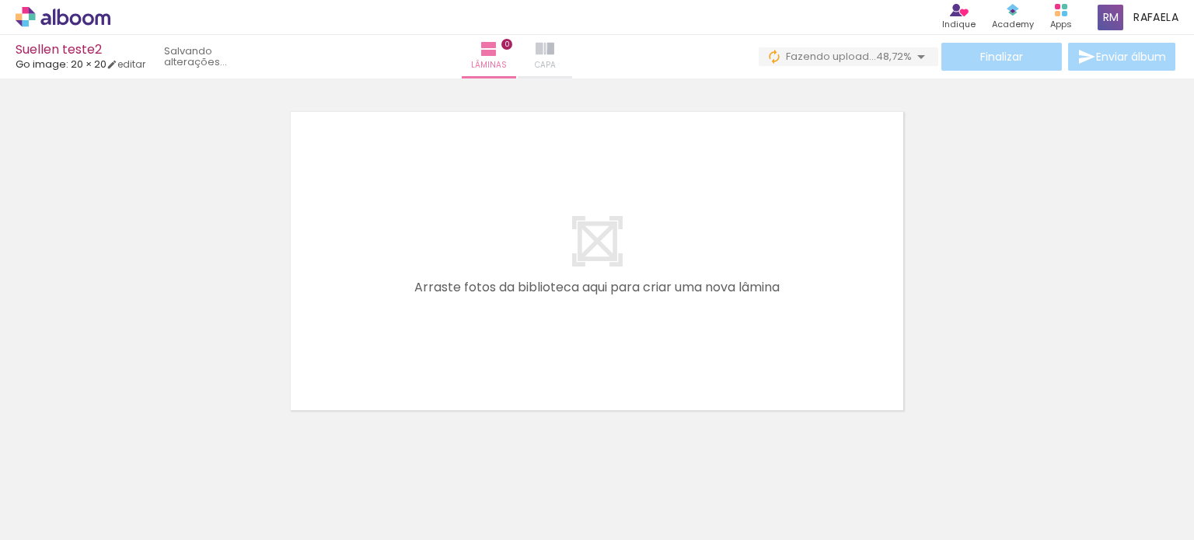
click at [554, 46] on iron-icon at bounding box center [545, 49] width 19 height 19
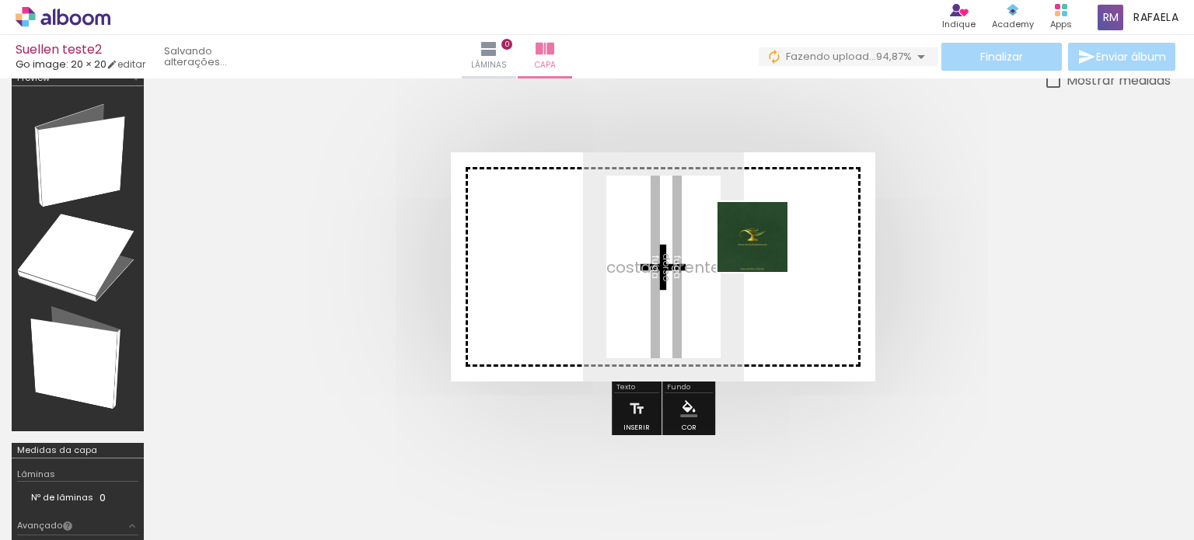
drag, startPoint x: 479, startPoint y: 344, endPoint x: 764, endPoint y: 249, distance: 300.9
click at [764, 249] on quentale-workspace at bounding box center [597, 270] width 1194 height 540
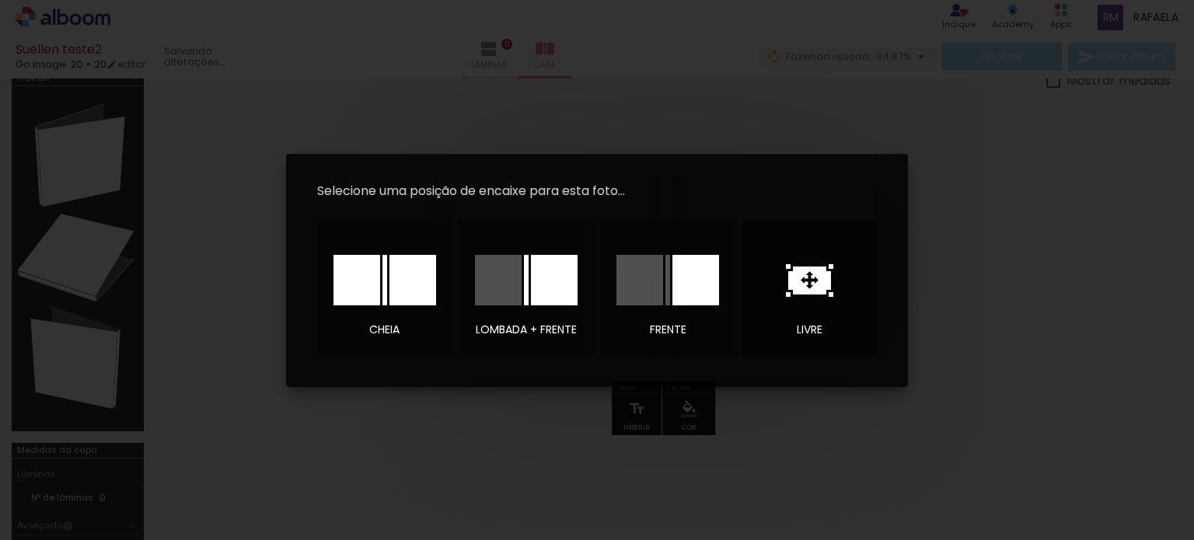
click at [807, 285] on icon at bounding box center [809, 280] width 47 height 33
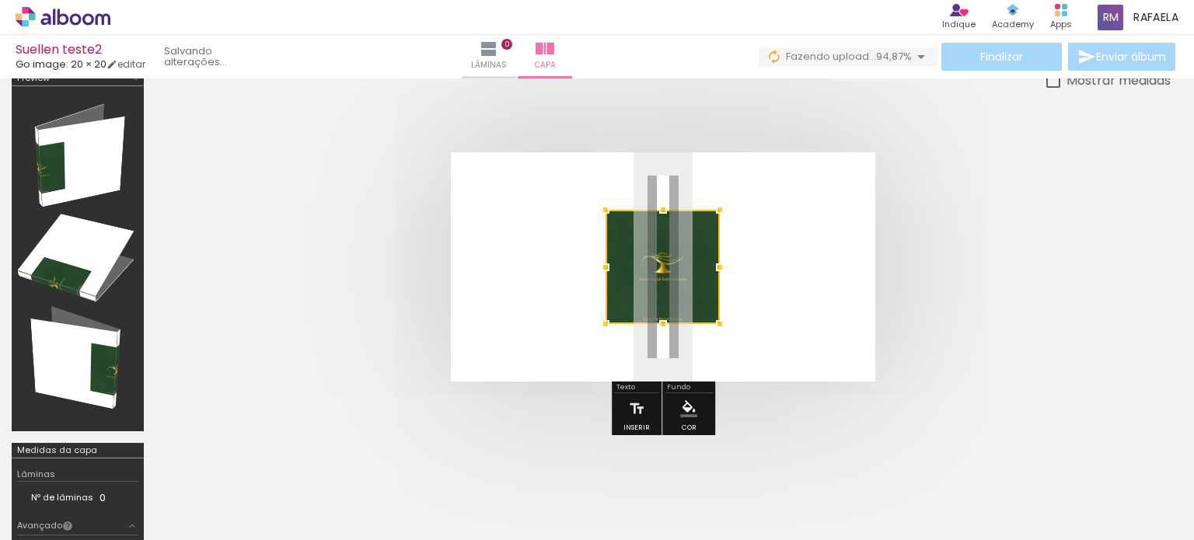
drag, startPoint x: 685, startPoint y: 309, endPoint x: 799, endPoint y: 260, distance: 124.0
click at [799, 260] on album-spread at bounding box center [663, 266] width 424 height 229
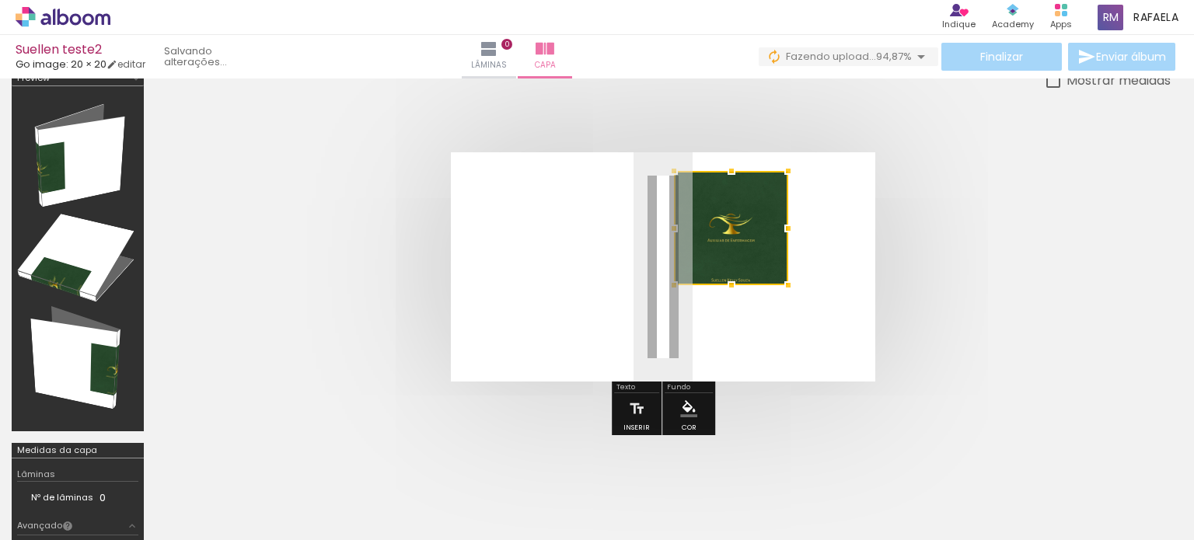
drag, startPoint x: 665, startPoint y: 251, endPoint x: 734, endPoint y: 213, distance: 78.3
click at [734, 213] on div at bounding box center [731, 228] width 114 height 114
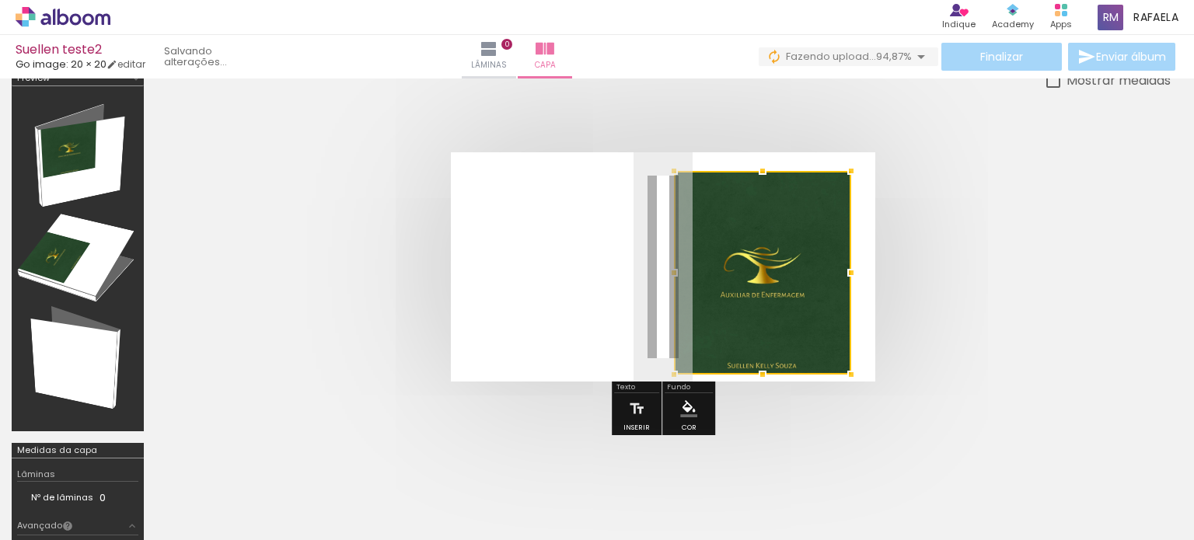
drag, startPoint x: 791, startPoint y: 291, endPoint x: 854, endPoint y: 360, distance: 93.0
click at [854, 360] on div at bounding box center [851, 374] width 31 height 31
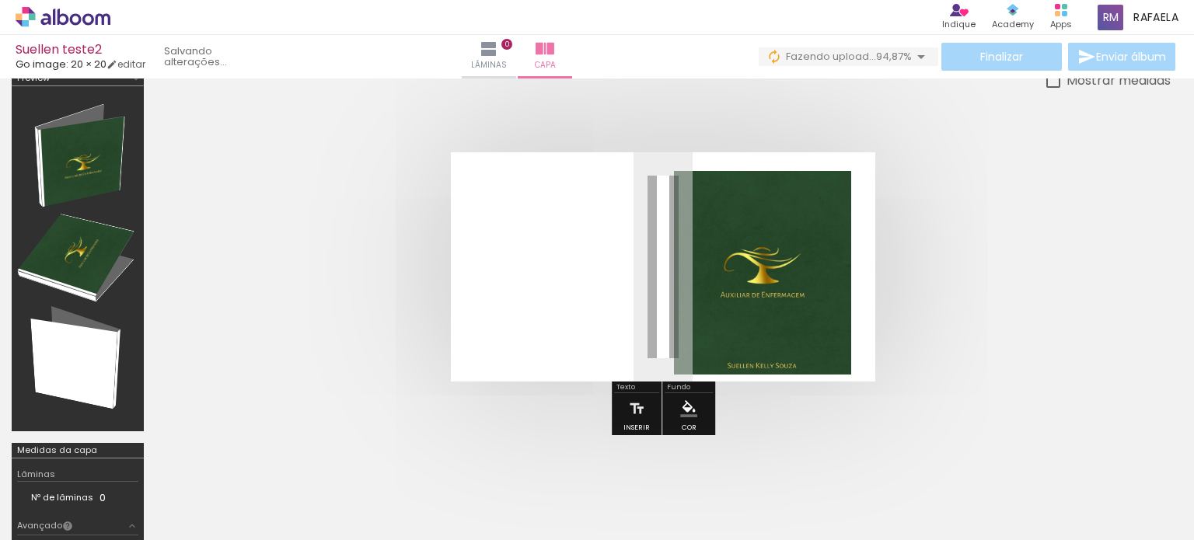
click at [1037, 239] on quentale-cover at bounding box center [663, 266] width 891 height 229
click at [768, 293] on quentale-photo at bounding box center [762, 273] width 177 height 204
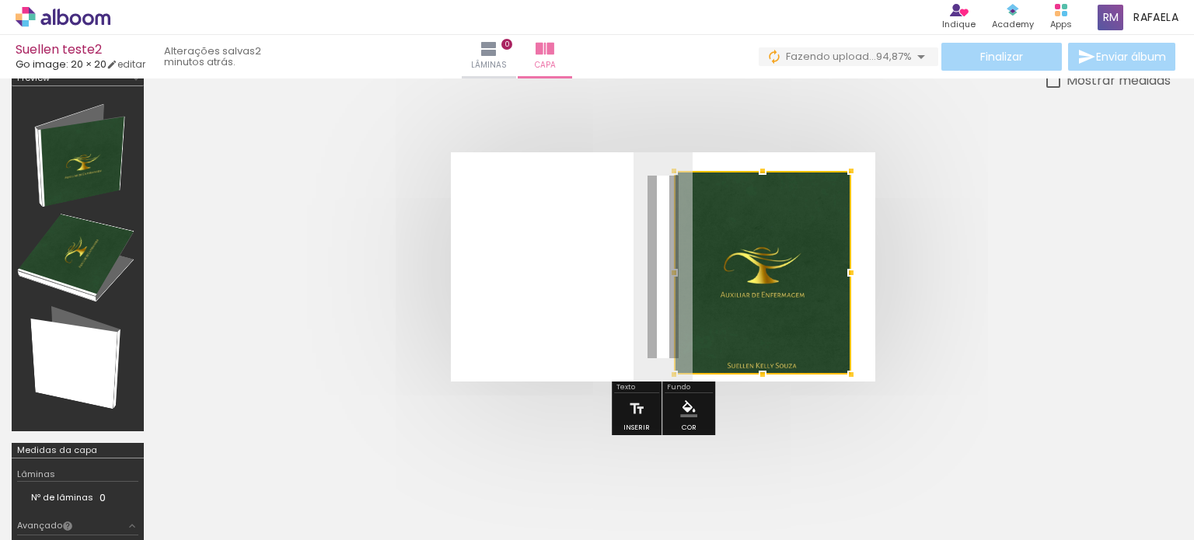
click at [803, 255] on div at bounding box center [762, 273] width 177 height 204
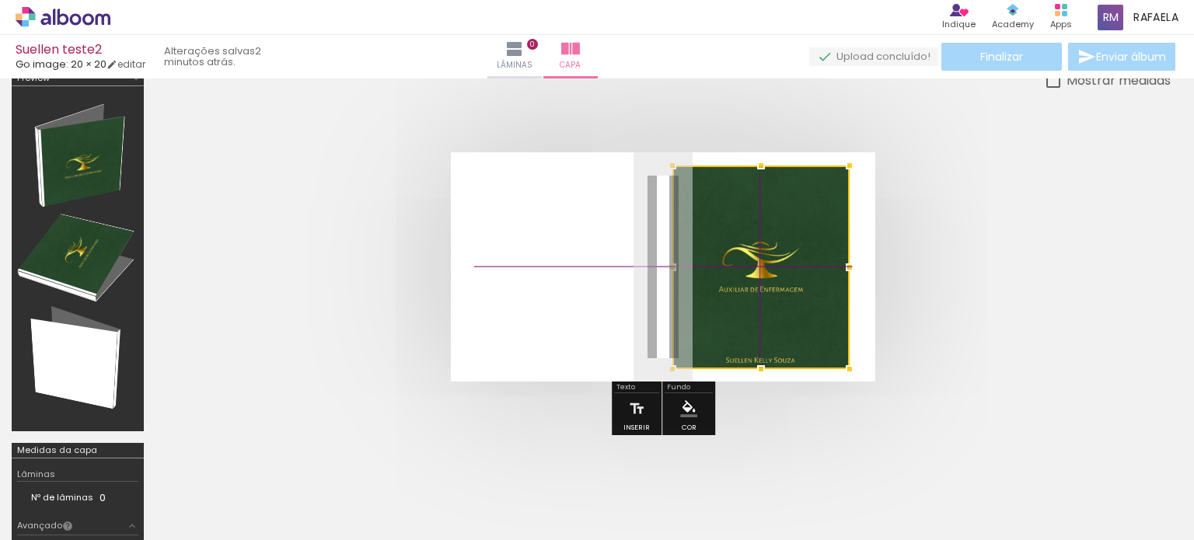
drag, startPoint x: 789, startPoint y: 250, endPoint x: 768, endPoint y: 264, distance: 25.2
click at [768, 264] on div at bounding box center [760, 268] width 177 height 204
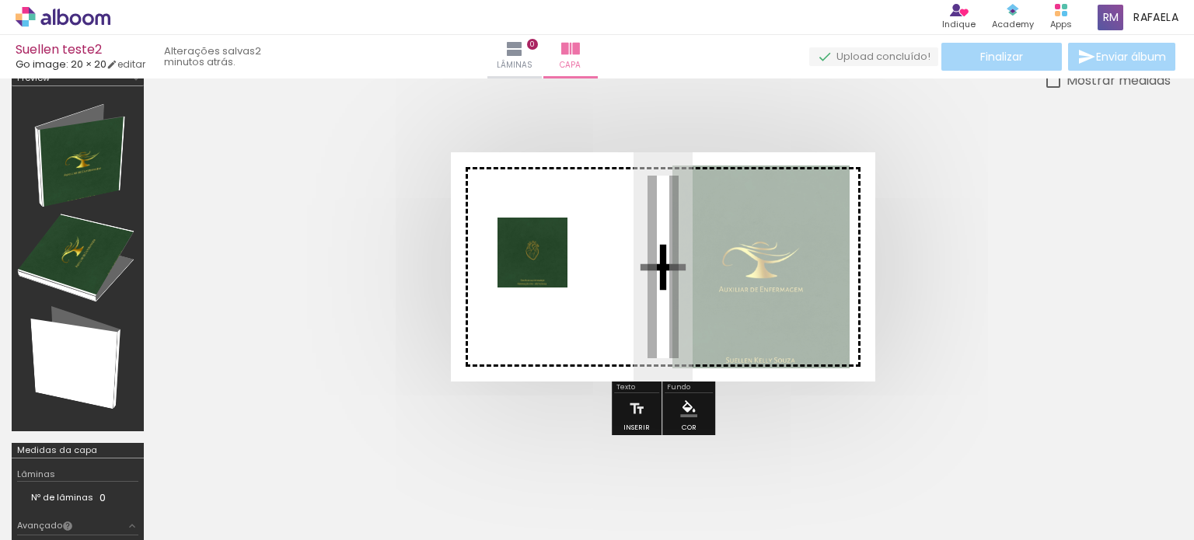
drag, startPoint x: 295, startPoint y: 414, endPoint x: 556, endPoint y: 261, distance: 302.4
click at [556, 261] on quentale-workspace at bounding box center [597, 270] width 1194 height 540
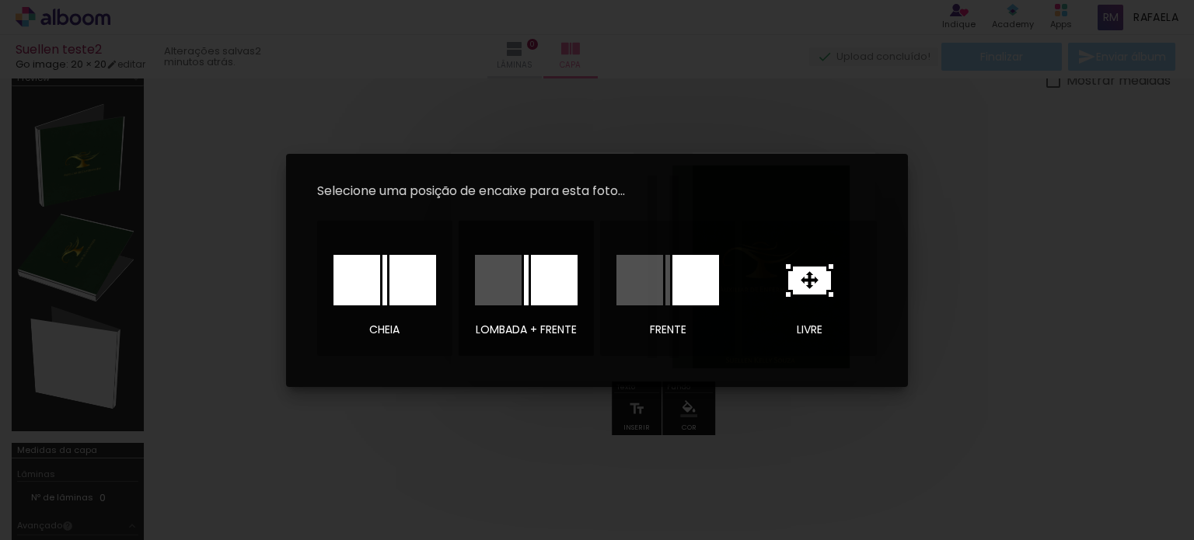
click at [529, 275] on div at bounding box center [526, 280] width 103 height 51
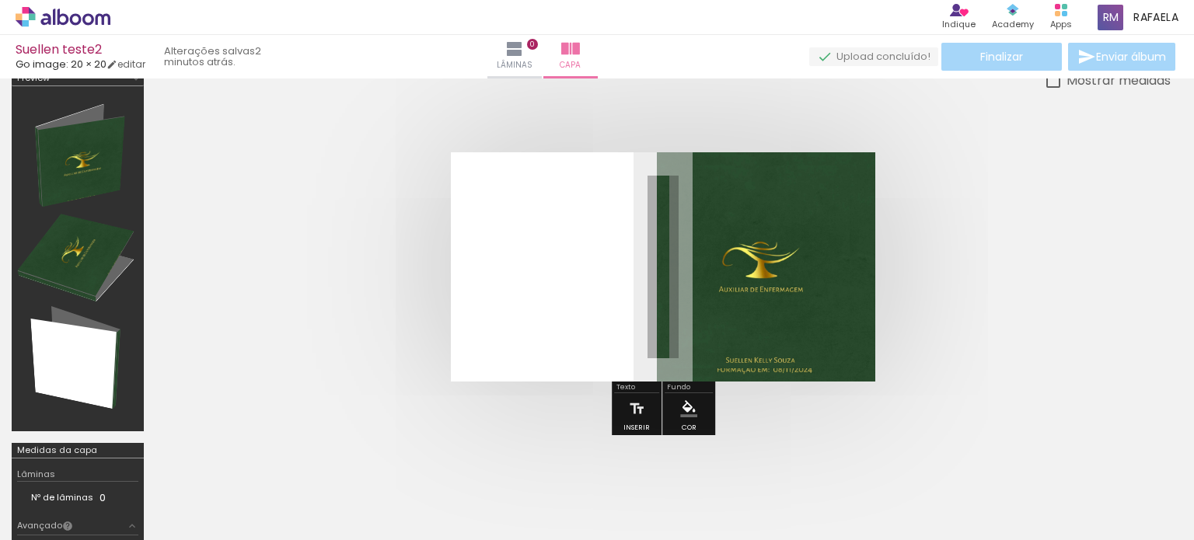
click at [1004, 281] on quentale-cover at bounding box center [663, 266] width 891 height 229
click at [764, 281] on quentale-photo at bounding box center [760, 268] width 177 height 204
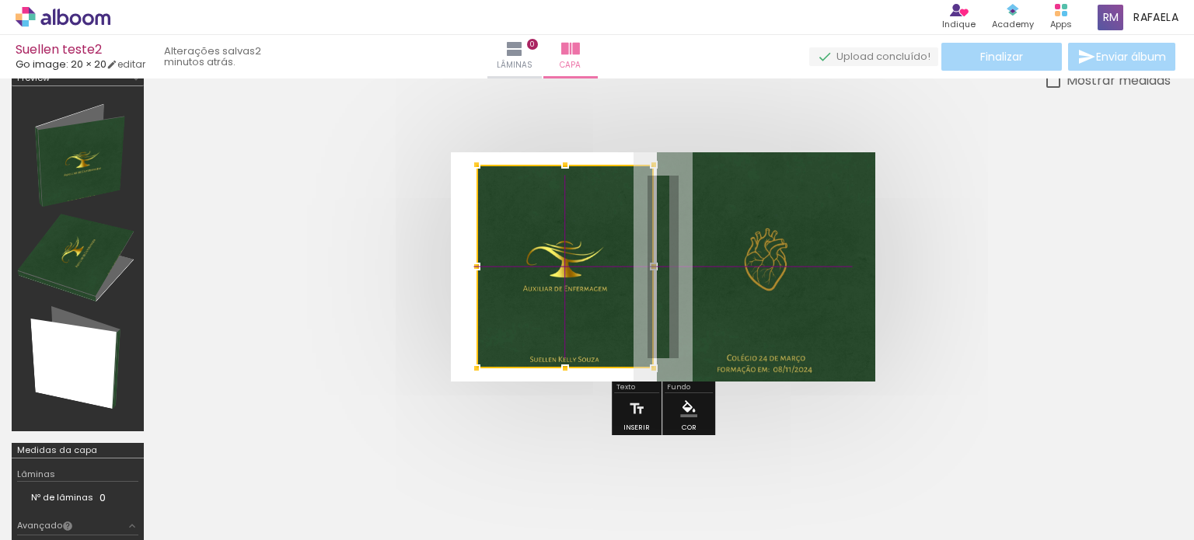
drag, startPoint x: 759, startPoint y: 279, endPoint x: 585, endPoint y: 284, distance: 174.2
click at [585, 284] on div at bounding box center [564, 267] width 177 height 204
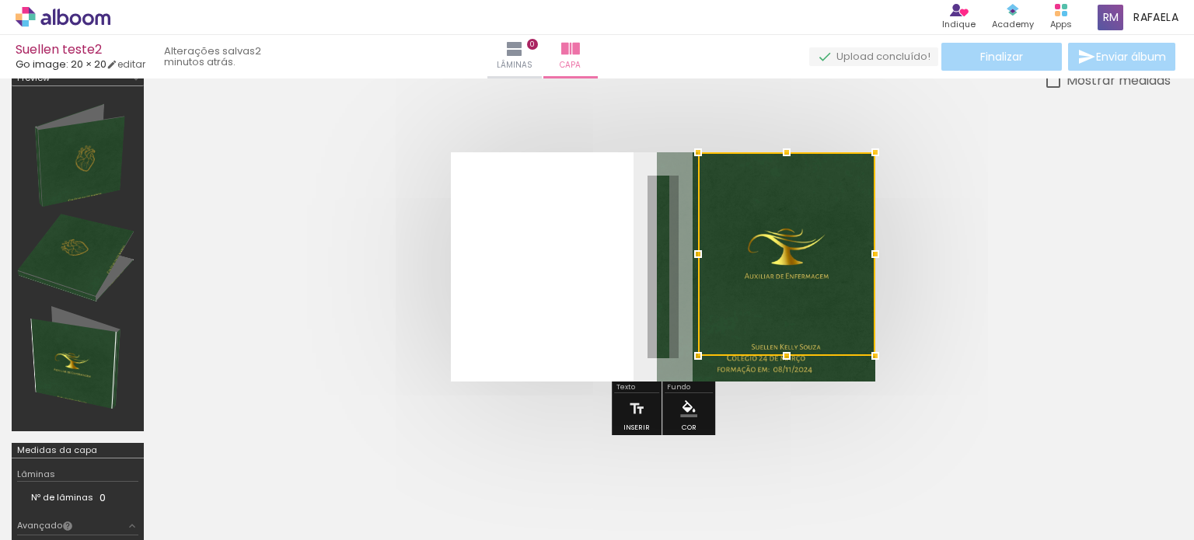
drag, startPoint x: 591, startPoint y: 280, endPoint x: 854, endPoint y: 246, distance: 265.7
click at [854, 246] on div at bounding box center [786, 254] width 177 height 204
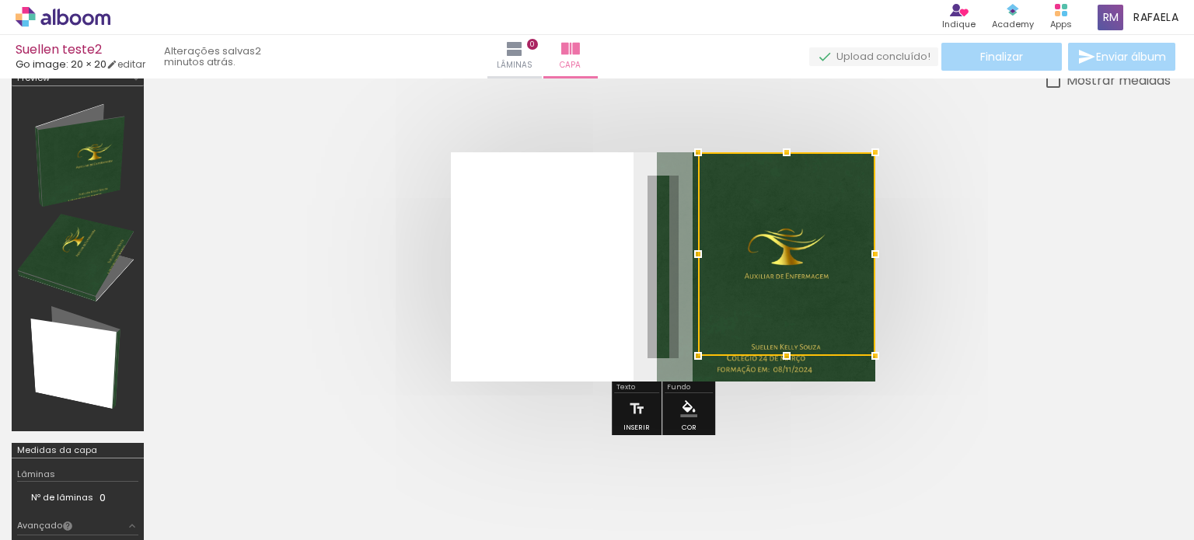
click at [674, 313] on quentale-photo at bounding box center [766, 266] width 218 height 229
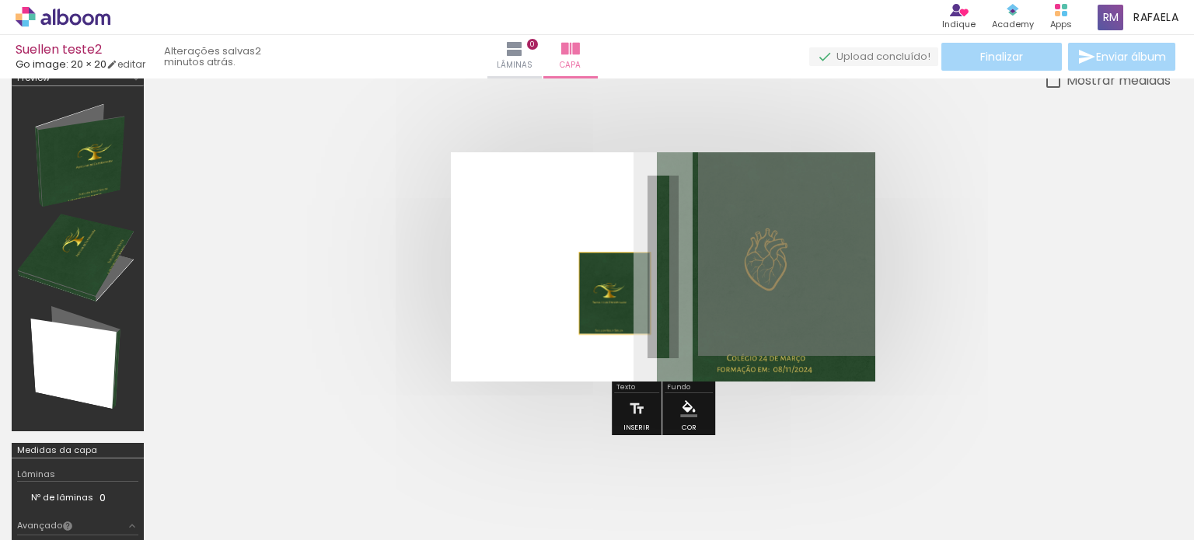
drag, startPoint x: 766, startPoint y: 290, endPoint x: 553, endPoint y: 302, distance: 213.3
click at [553, 302] on quentale-layouter at bounding box center [663, 266] width 424 height 229
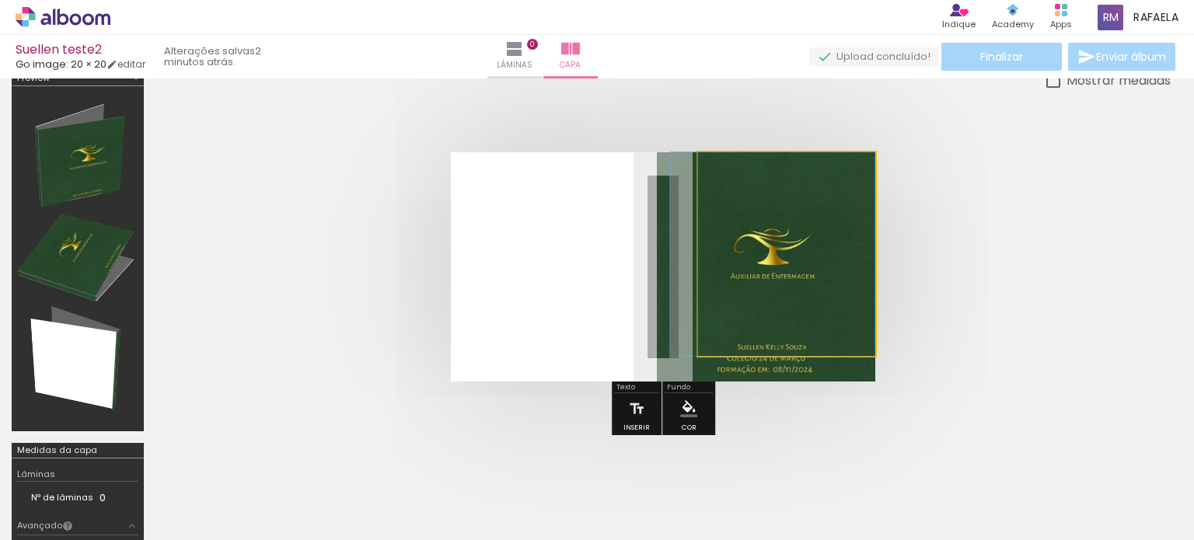
click at [869, 304] on quentale-photo at bounding box center [786, 254] width 177 height 204
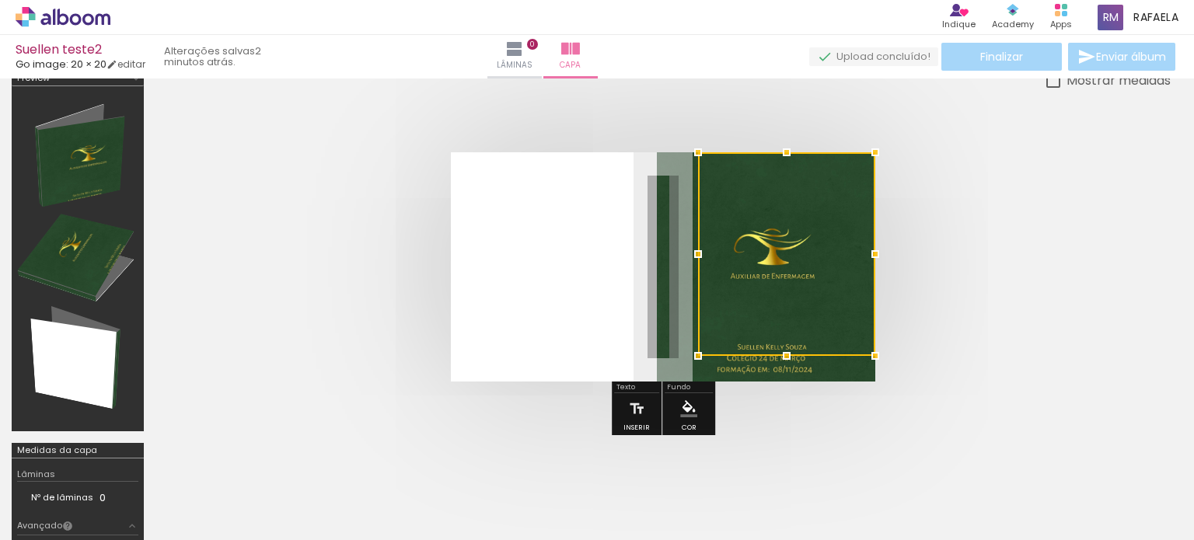
click at [803, 266] on div at bounding box center [786, 254] width 177 height 204
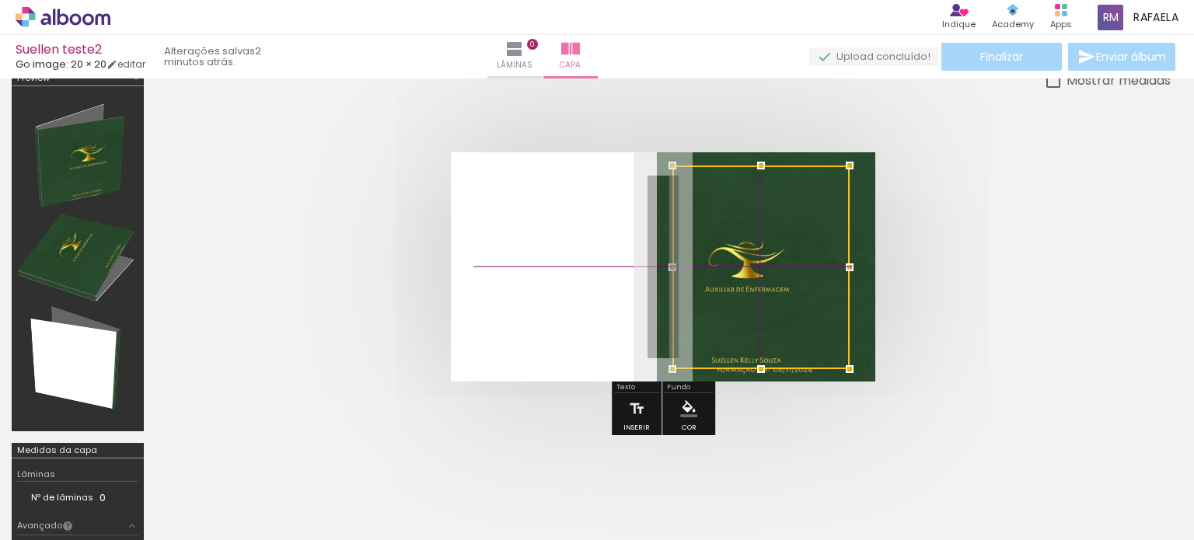
drag, startPoint x: 803, startPoint y: 263, endPoint x: 792, endPoint y: 271, distance: 13.4
click at [792, 271] on div at bounding box center [760, 268] width 177 height 204
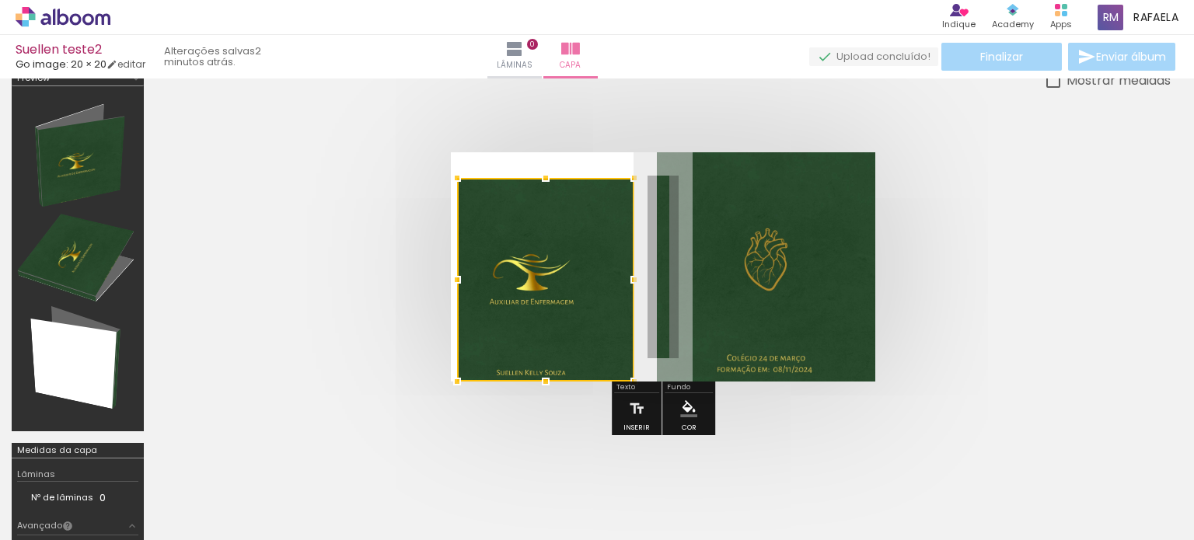
drag, startPoint x: 749, startPoint y: 229, endPoint x: 535, endPoint y: 298, distance: 225.4
click at [535, 298] on div at bounding box center [545, 280] width 177 height 204
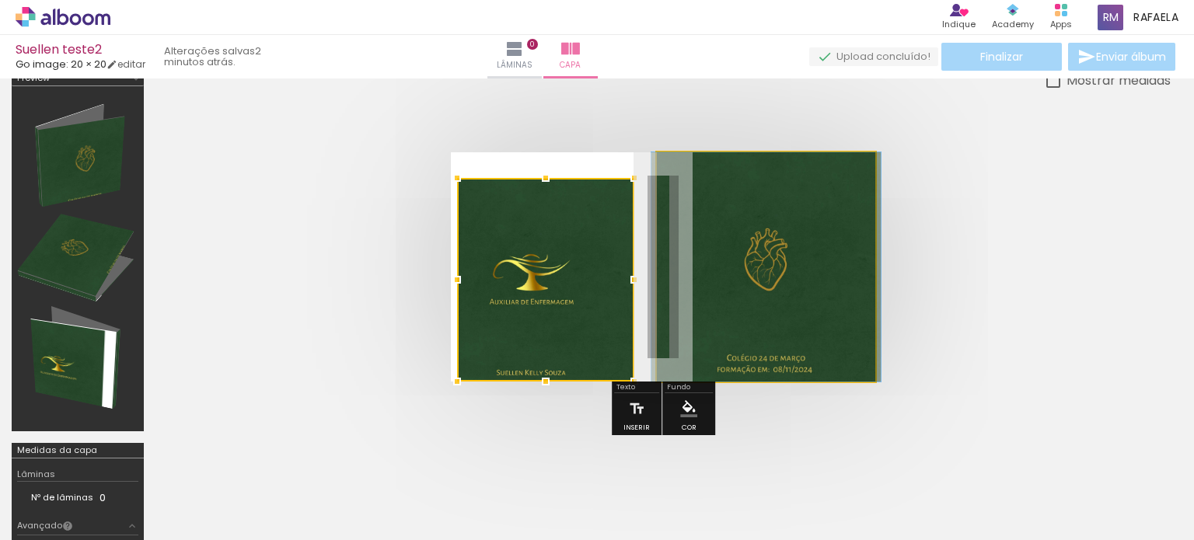
click at [749, 273] on quentale-photo at bounding box center [766, 266] width 218 height 229
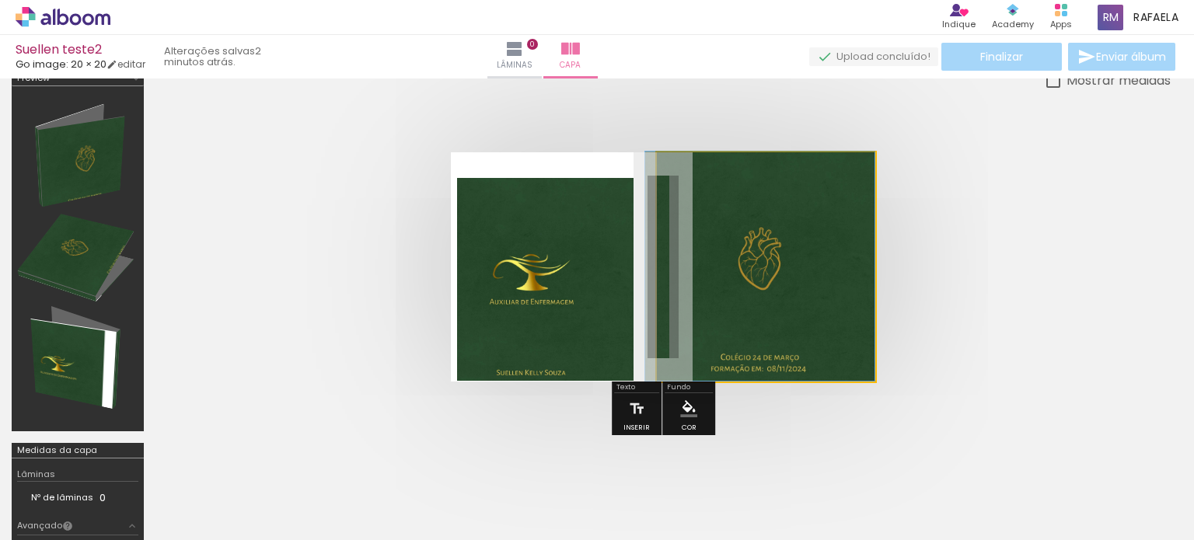
drag, startPoint x: 858, startPoint y: 291, endPoint x: 773, endPoint y: 257, distance: 92.1
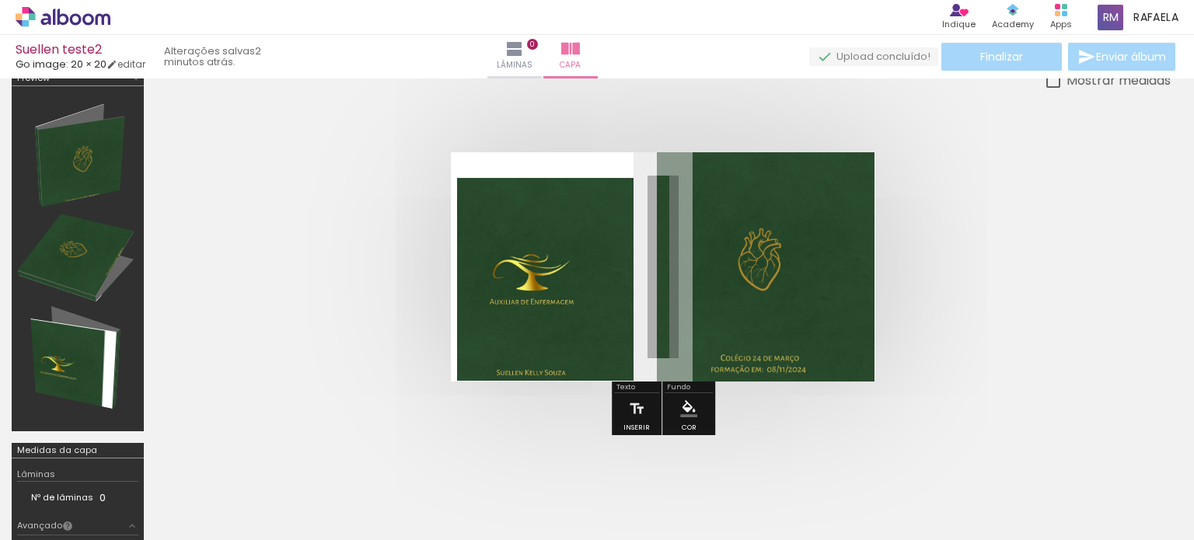
click at [789, 302] on quentale-photo at bounding box center [766, 266] width 218 height 229
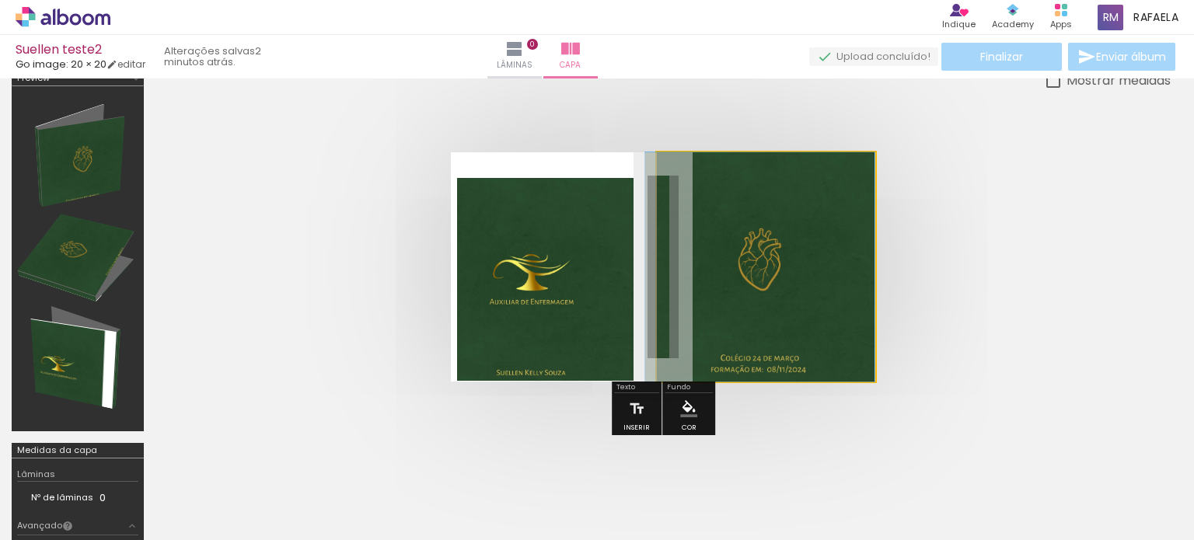
click at [788, 302] on quentale-photo at bounding box center [766, 266] width 218 height 229
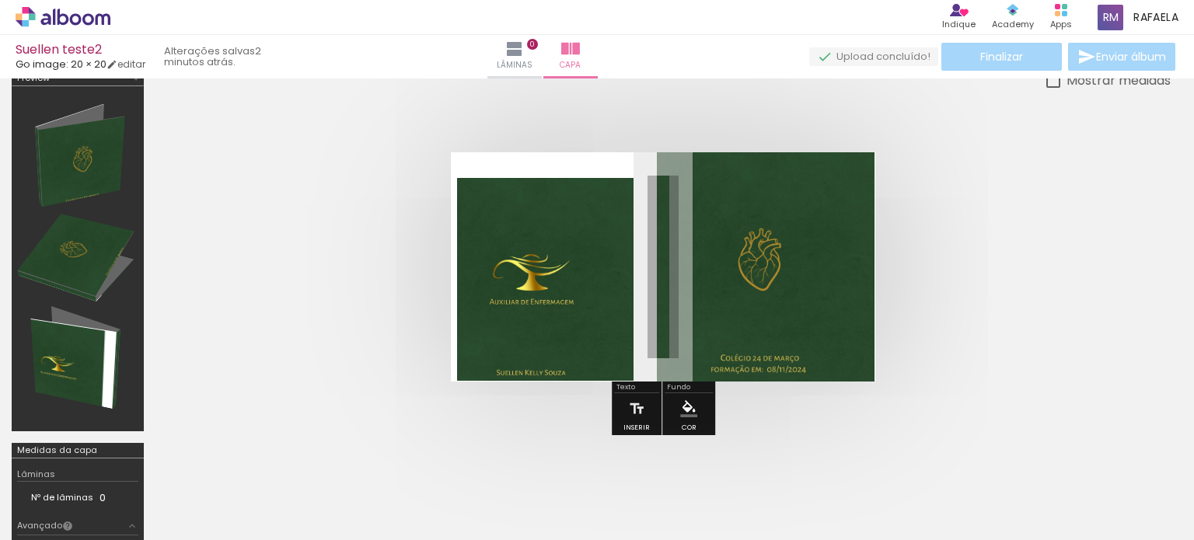
click at [768, 304] on quentale-photo at bounding box center [766, 266] width 218 height 229
click at [581, 302] on quentale-photo at bounding box center [545, 280] width 177 height 204
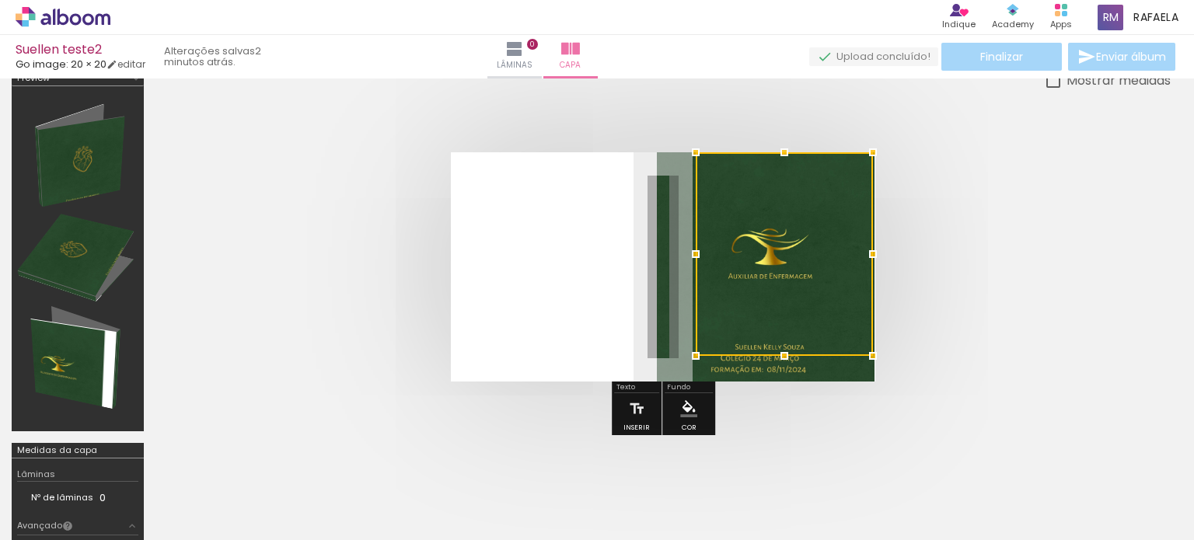
drag, startPoint x: 746, startPoint y: 243, endPoint x: 756, endPoint y: 173, distance: 70.7
click at [756, 173] on div at bounding box center [784, 254] width 177 height 204
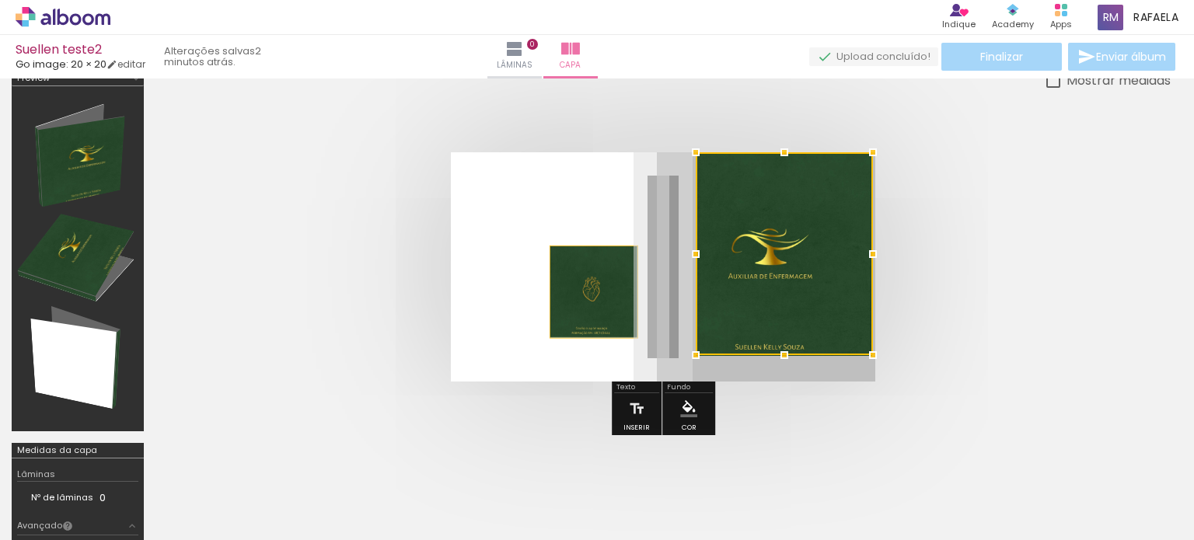
drag, startPoint x: 675, startPoint y: 260, endPoint x: 539, endPoint y: 276, distance: 136.9
click at [541, 278] on quentale-layouter at bounding box center [663, 266] width 424 height 229
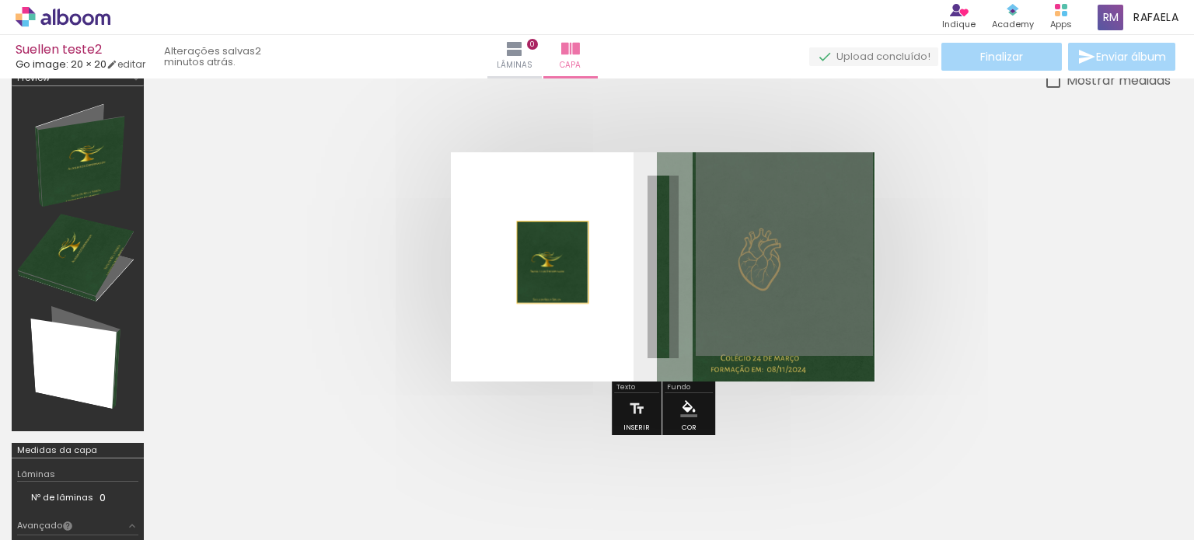
drag, startPoint x: 780, startPoint y: 257, endPoint x: 553, endPoint y: 261, distance: 227.8
click at [553, 261] on quentale-layouter at bounding box center [663, 266] width 424 height 229
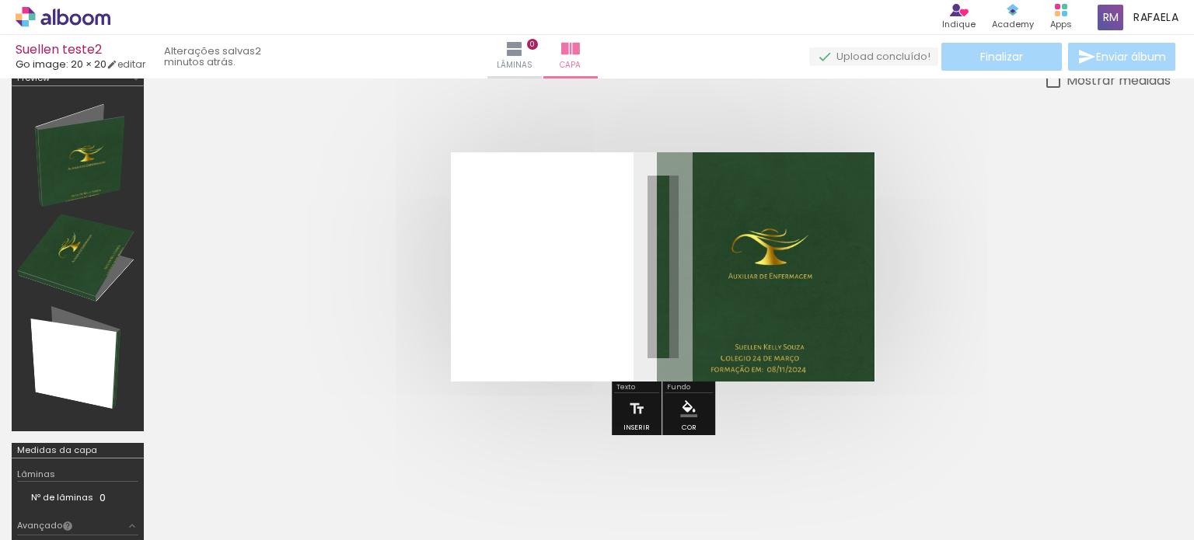
click at [777, 267] on quentale-photo at bounding box center [784, 254] width 177 height 204
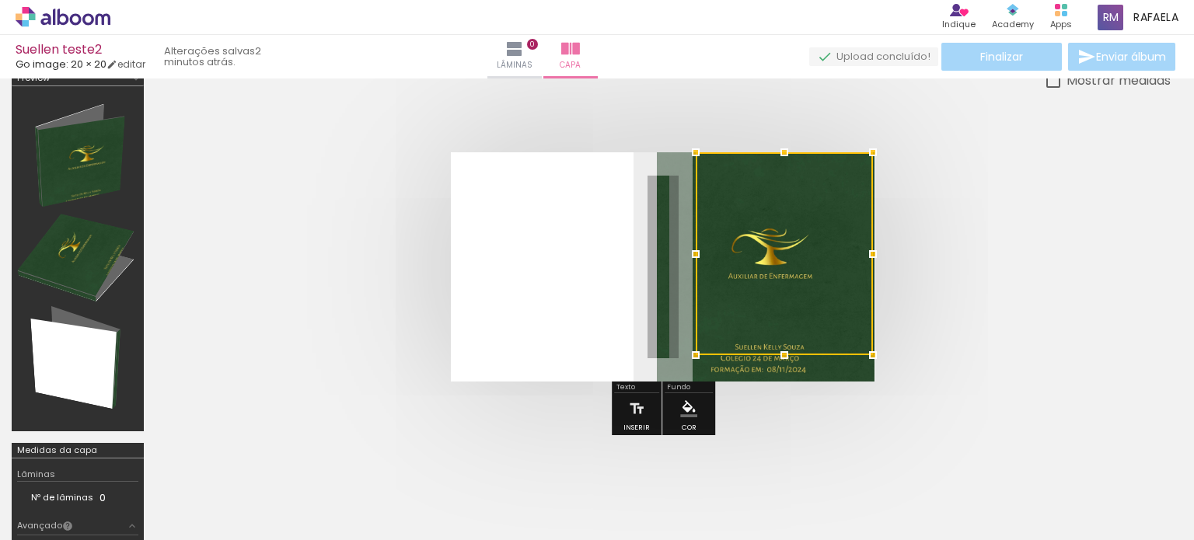
click at [784, 250] on div at bounding box center [784, 253] width 177 height 203
drag, startPoint x: 784, startPoint y: 245, endPoint x: 743, endPoint y: 243, distance: 40.5
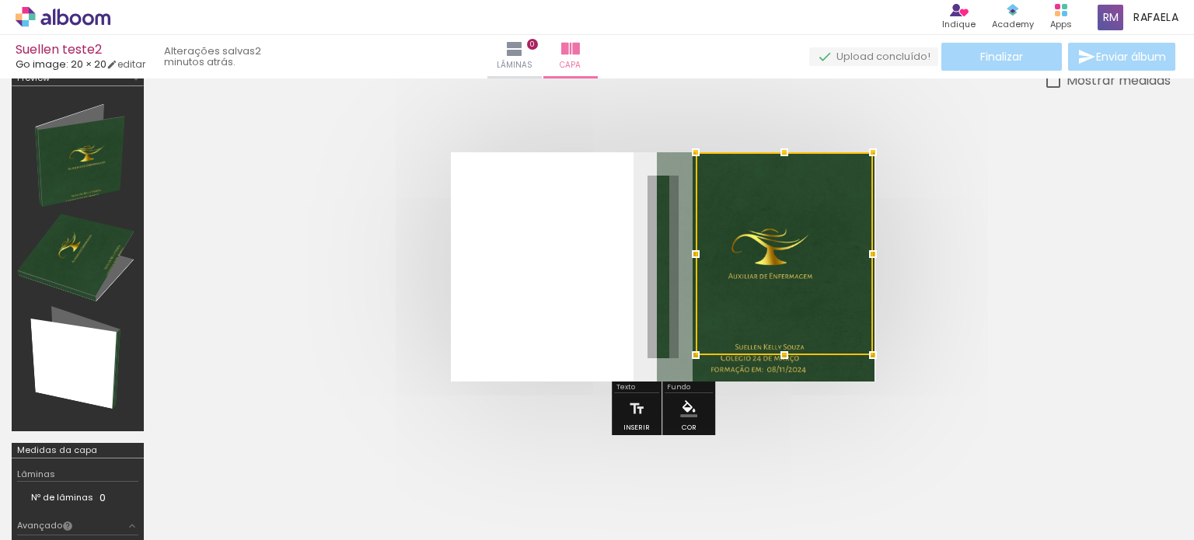
click at [743, 243] on div at bounding box center [784, 253] width 177 height 203
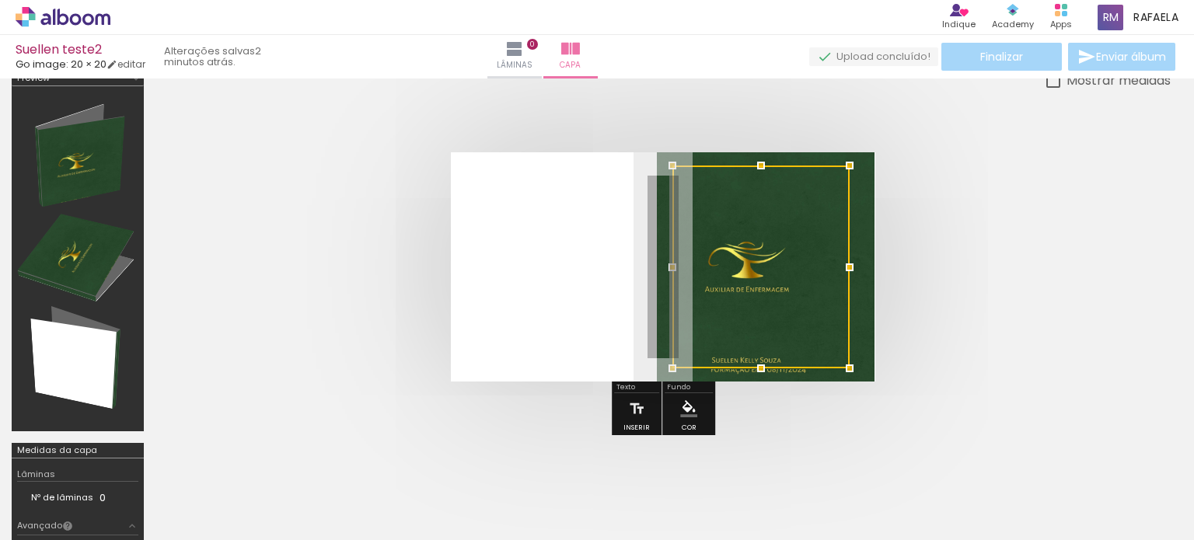
click at [815, 220] on div at bounding box center [760, 267] width 177 height 203
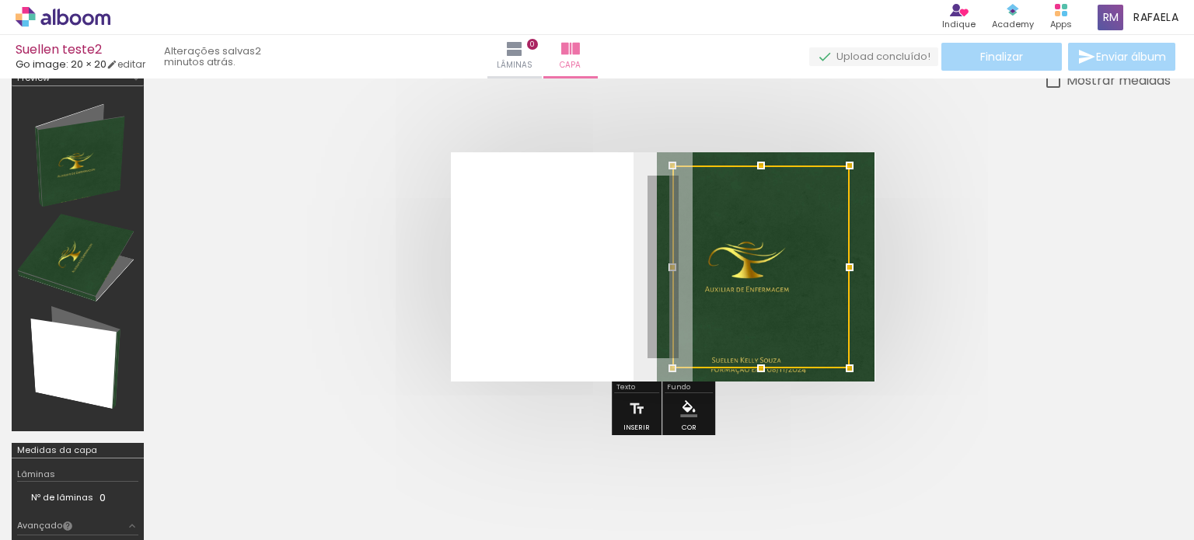
click at [815, 220] on div at bounding box center [760, 267] width 177 height 203
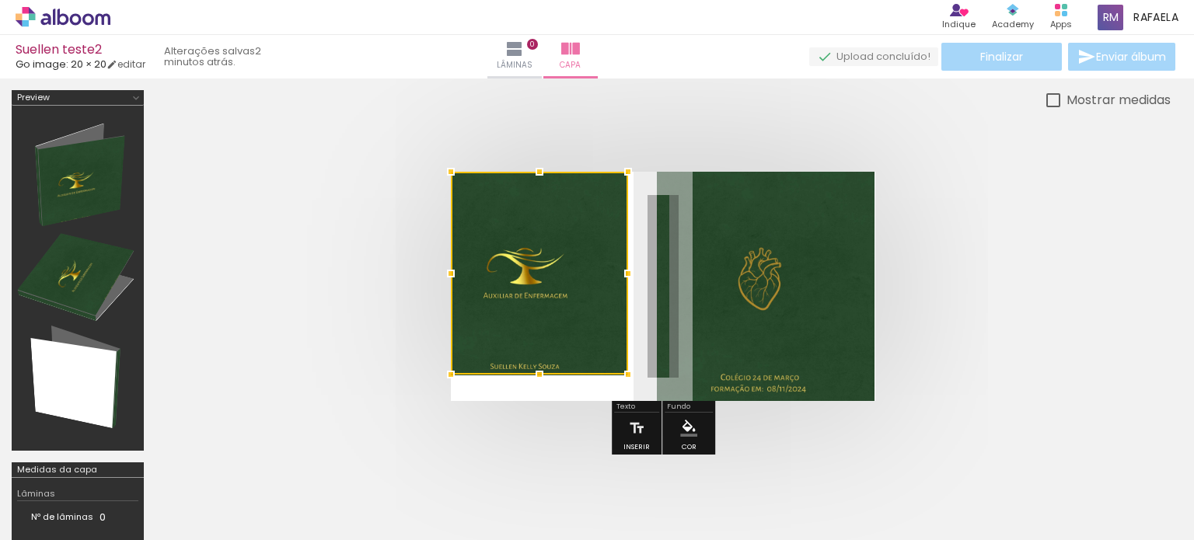
drag, startPoint x: 769, startPoint y: 311, endPoint x: 422, endPoint y: 265, distance: 349.7
click at [422, 265] on quentale-cover at bounding box center [663, 286] width 891 height 229
click at [113, 276] on div at bounding box center [77, 278] width 121 height 334
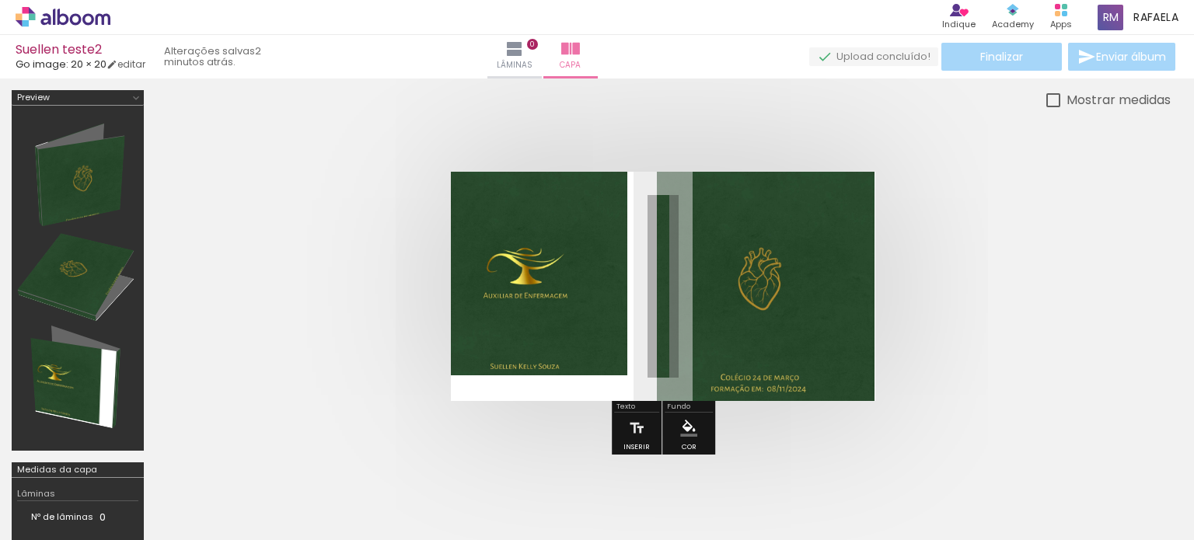
click at [113, 276] on div at bounding box center [77, 278] width 121 height 334
click at [778, 301] on quentale-photo at bounding box center [766, 286] width 218 height 229
click at [730, 248] on quentale-photo at bounding box center [766, 286] width 218 height 229
click at [728, 238] on div at bounding box center [730, 236] width 19 height 16
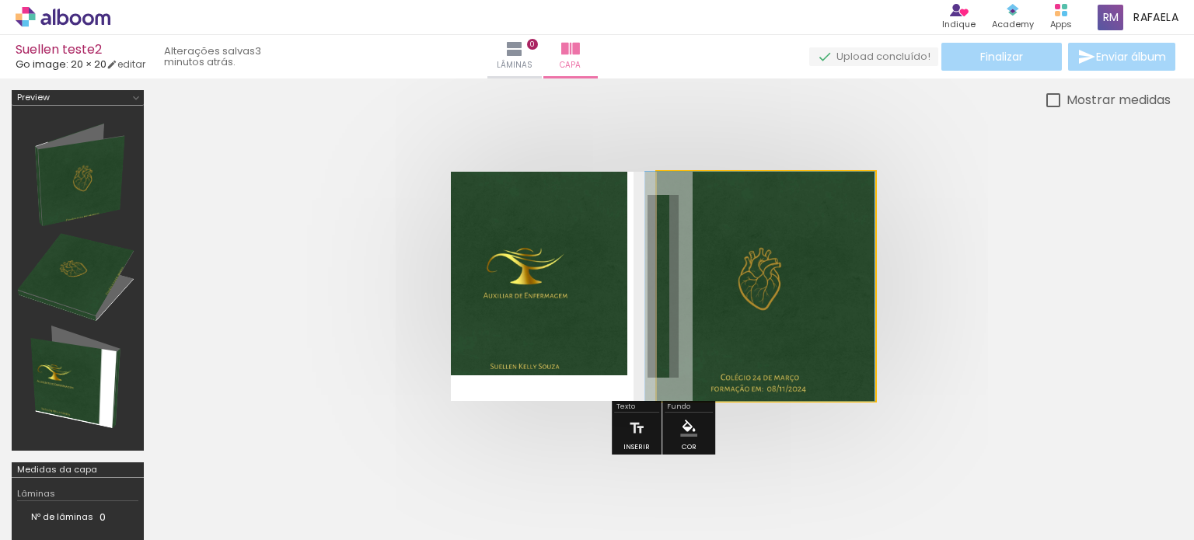
click at [777, 230] on quentale-photo at bounding box center [766, 286] width 218 height 229
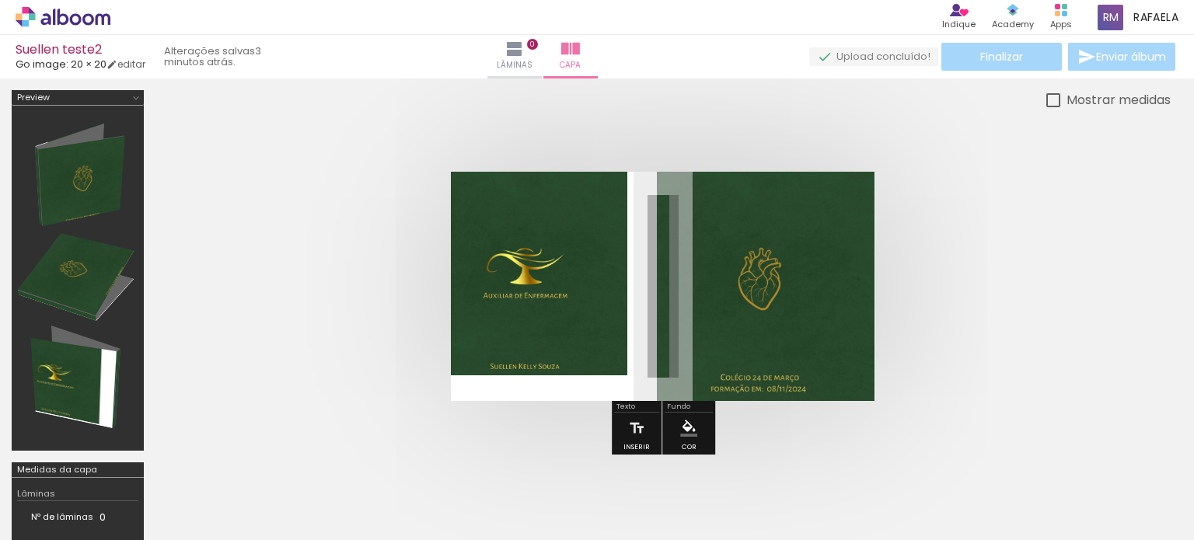
click at [718, 207] on div at bounding box center [716, 211] width 9 height 9
click at [681, 232] on quentale-photo at bounding box center [766, 286] width 218 height 229
click at [0, 0] on slot "P&B" at bounding box center [0, 0] width 0 height 0
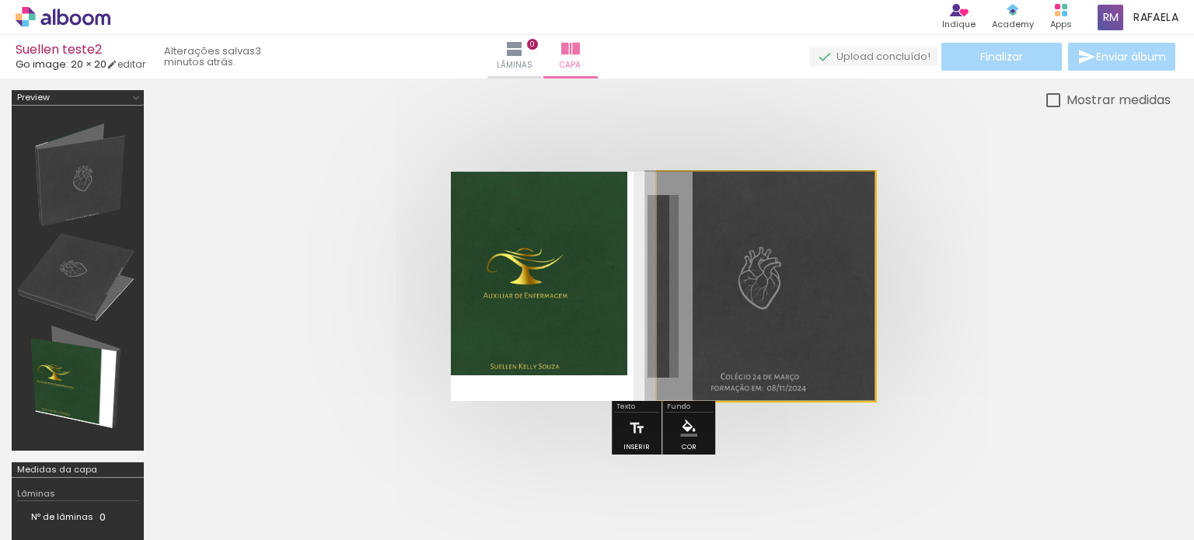
drag, startPoint x: 795, startPoint y: 340, endPoint x: 743, endPoint y: 252, distance: 102.8
click at [743, 253] on quentale-photo at bounding box center [766, 286] width 218 height 229
click at [849, 310] on quentale-photo at bounding box center [766, 286] width 218 height 229
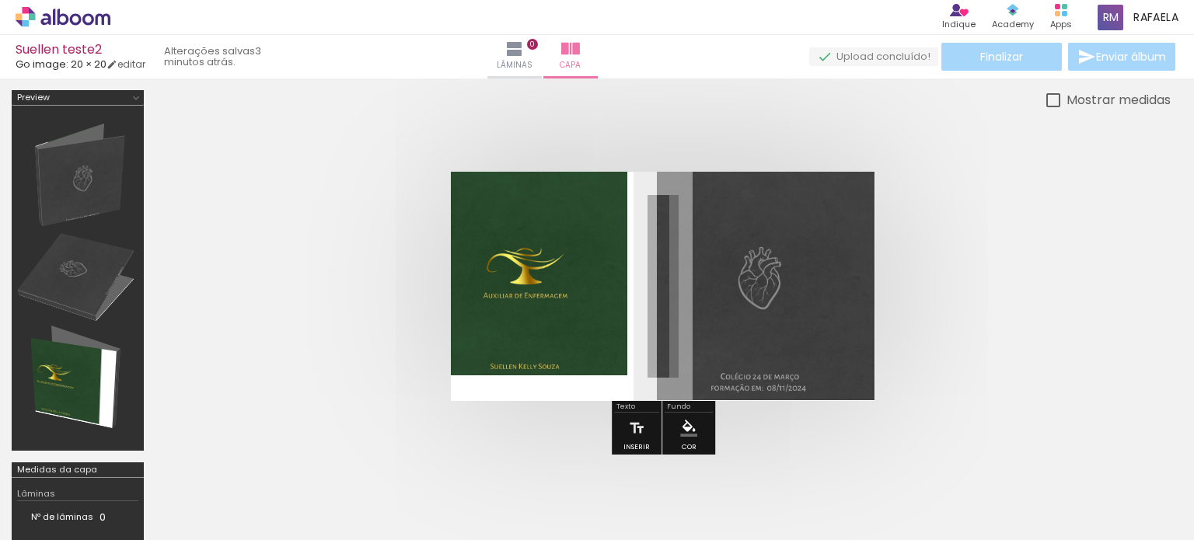
click at [0, 0] on slot "P&B" at bounding box center [0, 0] width 0 height 0
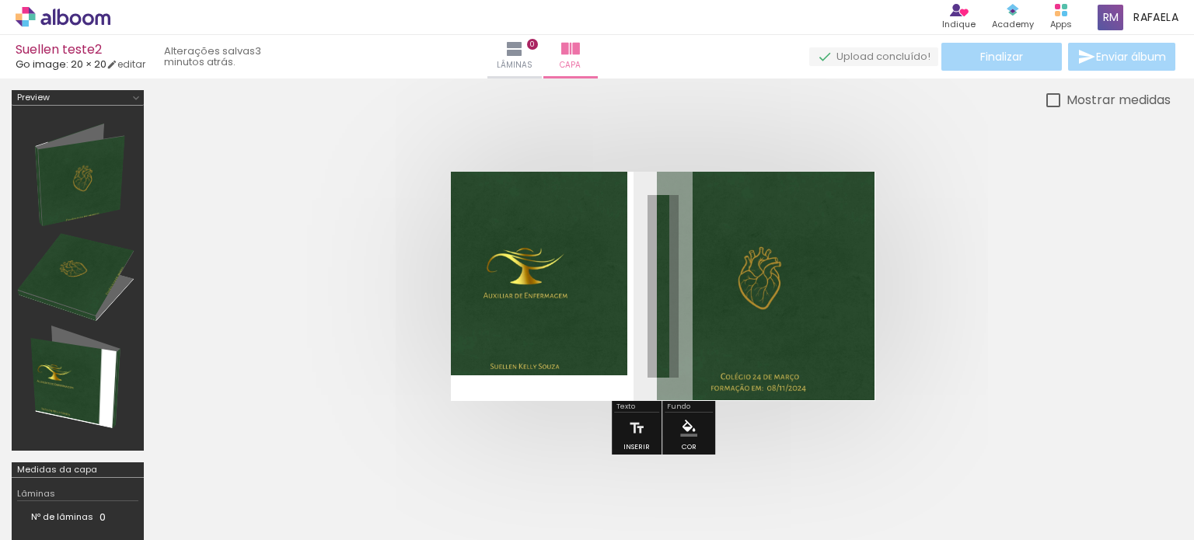
click at [874, 296] on div at bounding box center [766, 286] width 218 height 229
click at [971, 295] on quentale-cover at bounding box center [663, 286] width 891 height 229
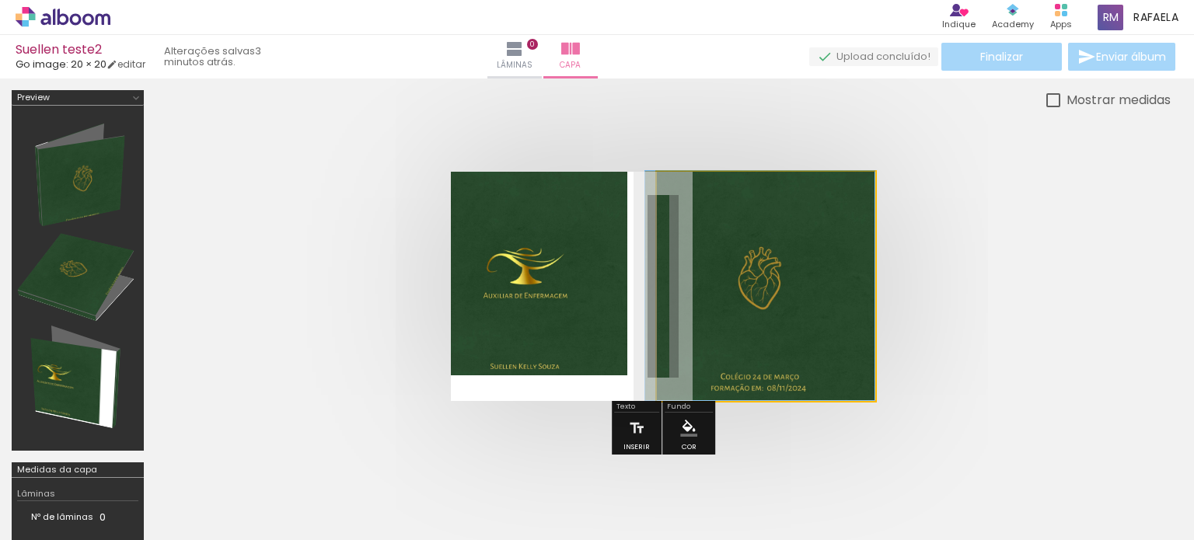
click at [858, 284] on quentale-photo at bounding box center [766, 286] width 218 height 229
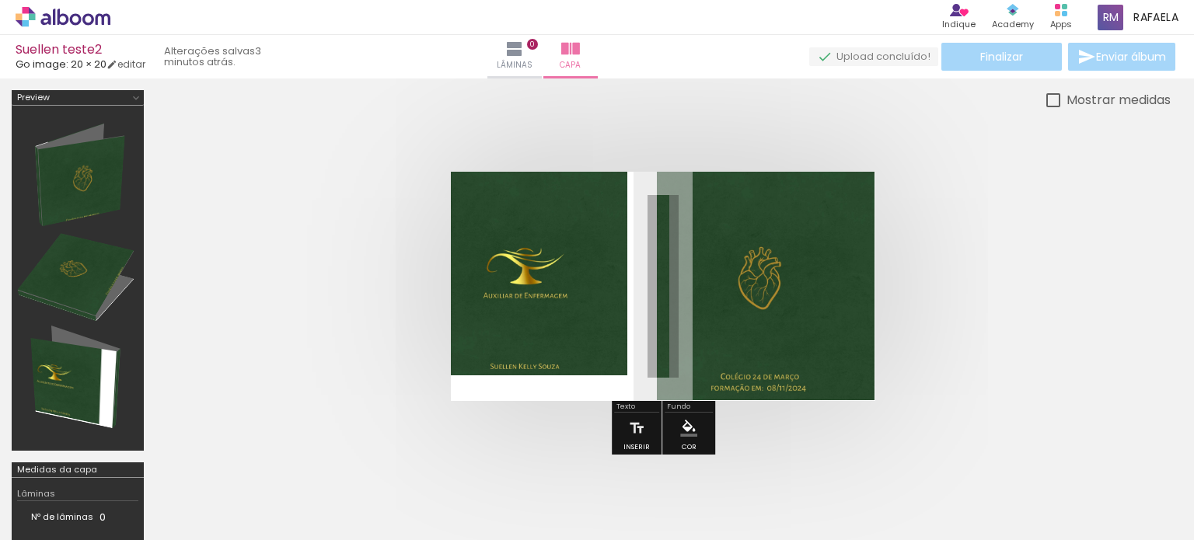
click at [813, 220] on paper-slider at bounding box center [856, 211] width 86 height 23
click at [805, 211] on iron-icon at bounding box center [806, 212] width 16 height 16
click at [248, 492] on div at bounding box center [242, 487] width 77 height 77
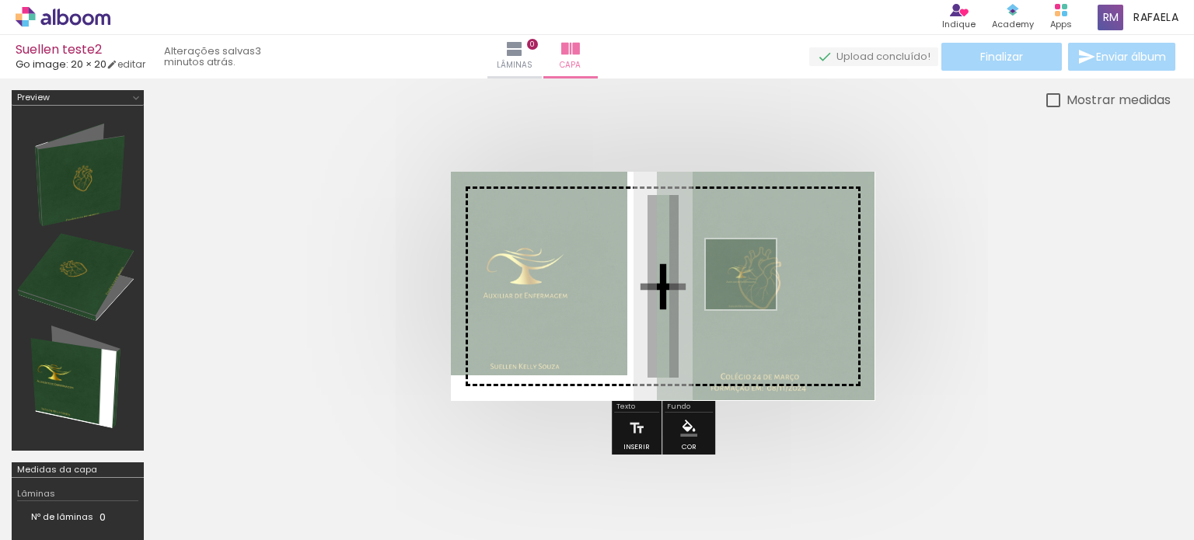
drag, startPoint x: 271, startPoint y: 503, endPoint x: 752, endPoint y: 286, distance: 527.8
click at [752, 286] on quentale-workspace at bounding box center [597, 270] width 1194 height 540
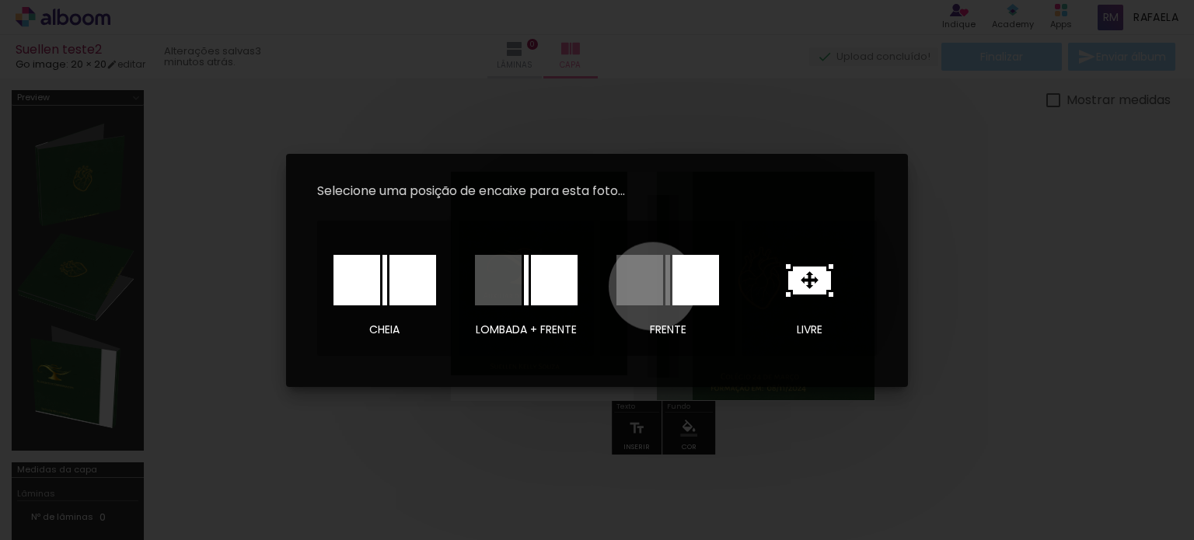
click at [653, 286] on div at bounding box center [639, 280] width 47 height 51
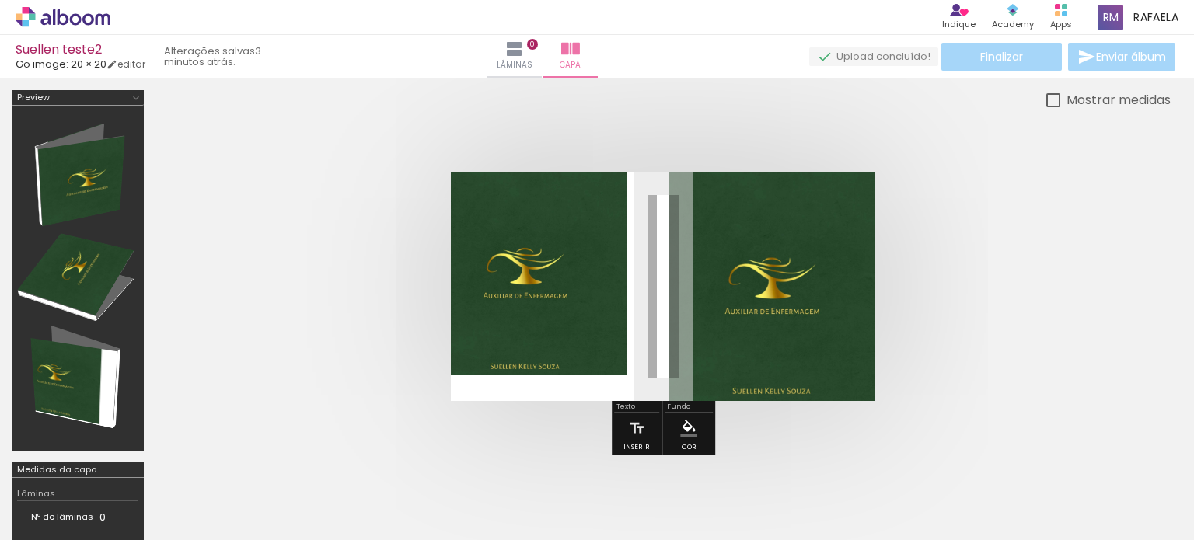
click at [1030, 333] on quentale-cover at bounding box center [663, 286] width 891 height 229
click at [83, 167] on div at bounding box center [77, 278] width 121 height 334
click at [108, 323] on div at bounding box center [77, 278] width 121 height 334
click at [576, 301] on quentale-photo at bounding box center [539, 274] width 177 height 204
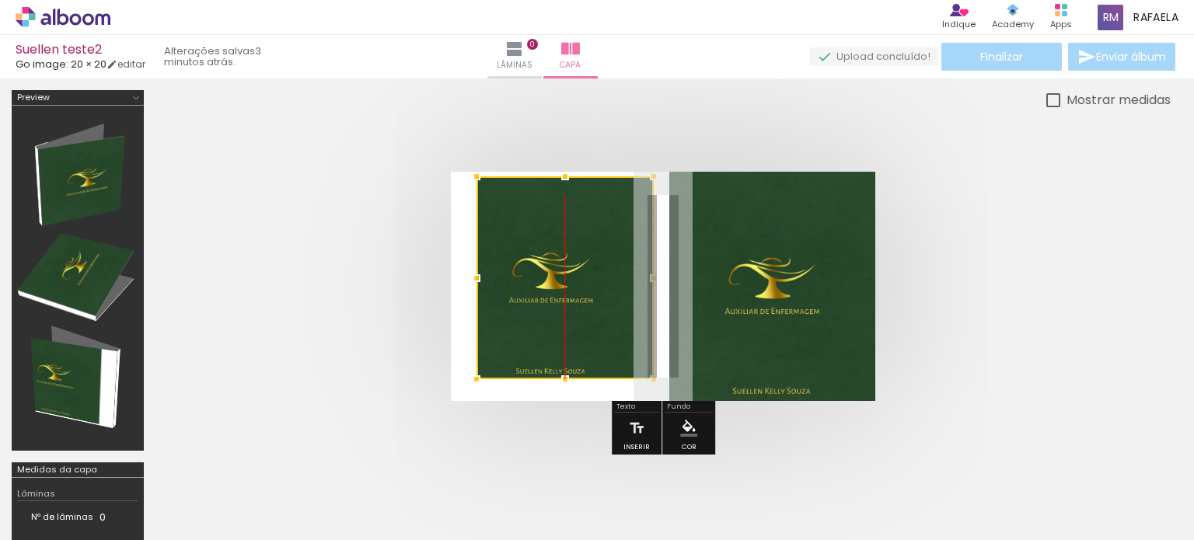
drag, startPoint x: 542, startPoint y: 316, endPoint x: 566, endPoint y: 320, distance: 24.4
click at [566, 320] on div at bounding box center [564, 277] width 177 height 203
click at [1082, 317] on quentale-cover at bounding box center [663, 286] width 891 height 229
click at [578, 280] on div at bounding box center [564, 277] width 177 height 203
click at [445, 281] on quentale-cover at bounding box center [663, 286] width 891 height 229
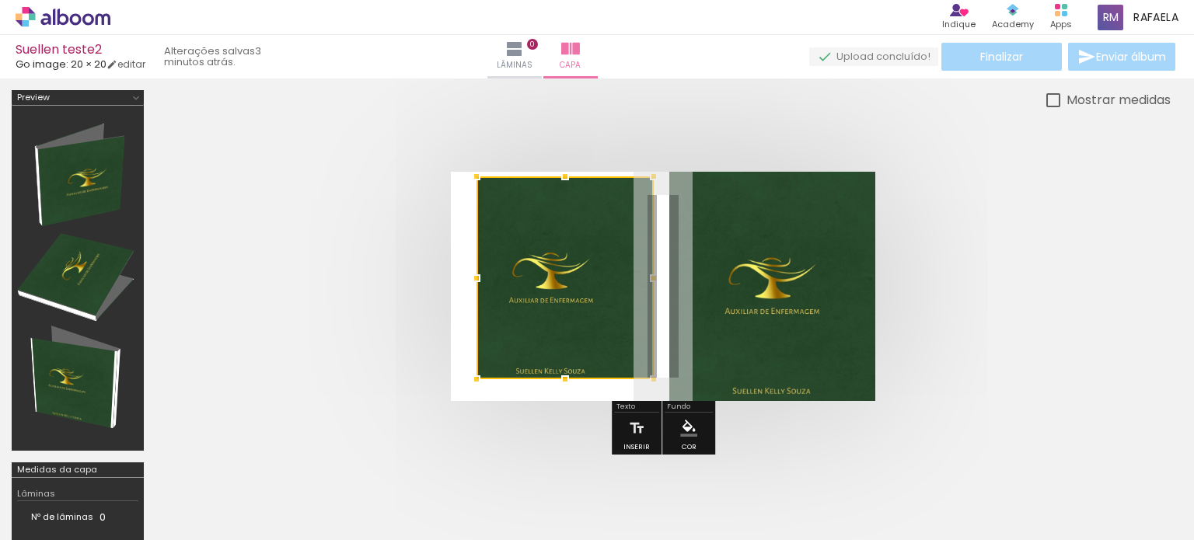
click at [348, 284] on quentale-cover at bounding box center [663, 286] width 891 height 229
click at [400, 274] on quentale-cover at bounding box center [663, 286] width 891 height 229
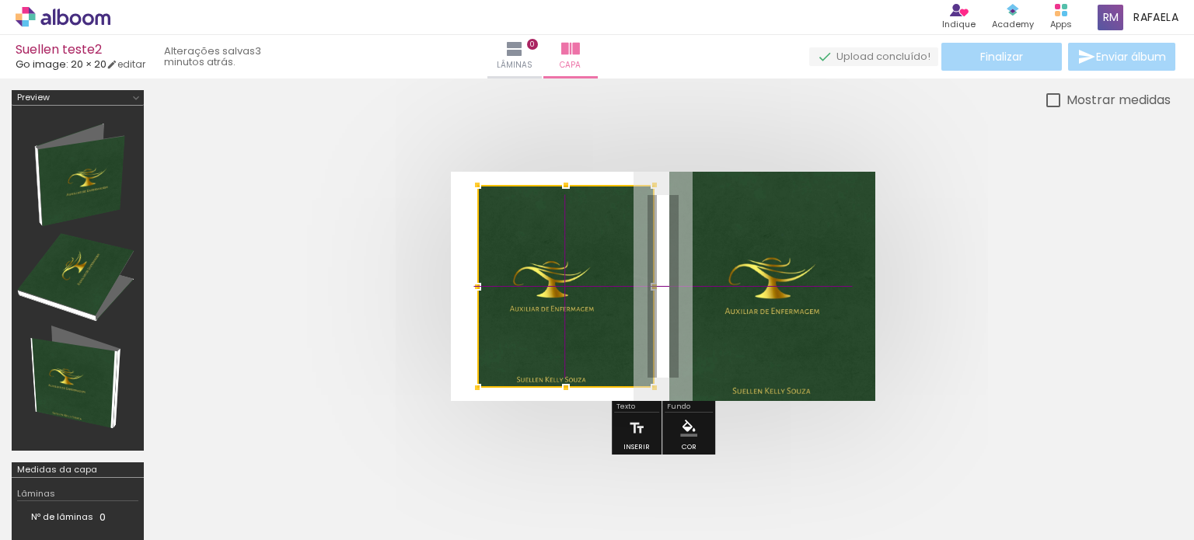
drag, startPoint x: 609, startPoint y: 276, endPoint x: 605, endPoint y: 291, distance: 16.2
click at [605, 291] on div at bounding box center [565, 286] width 177 height 203
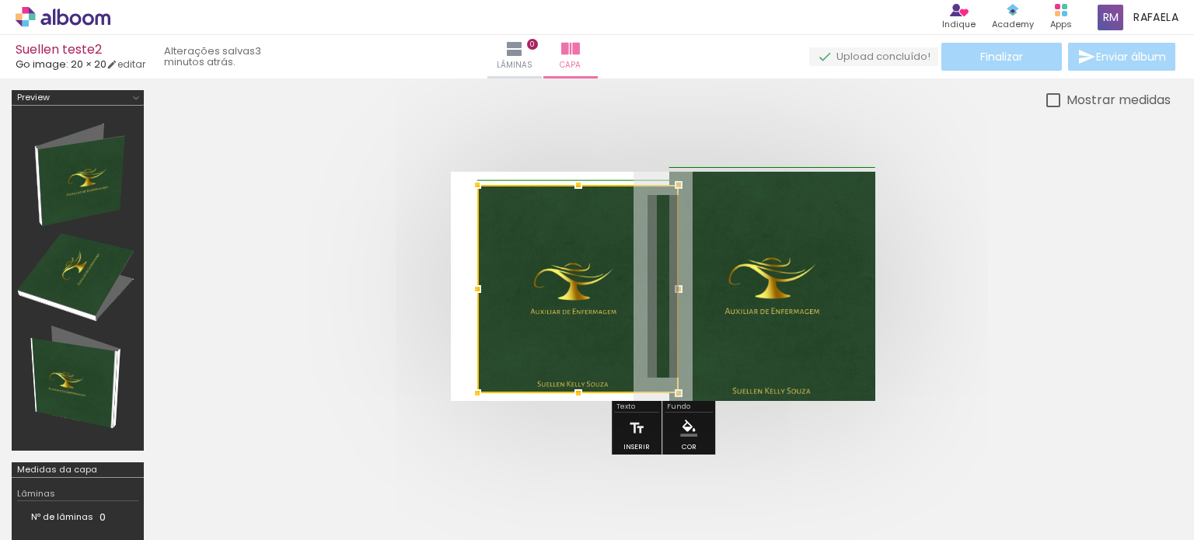
drag, startPoint x: 656, startPoint y: 289, endPoint x: 681, endPoint y: 296, distance: 25.8
click at [681, 296] on div at bounding box center [678, 289] width 31 height 31
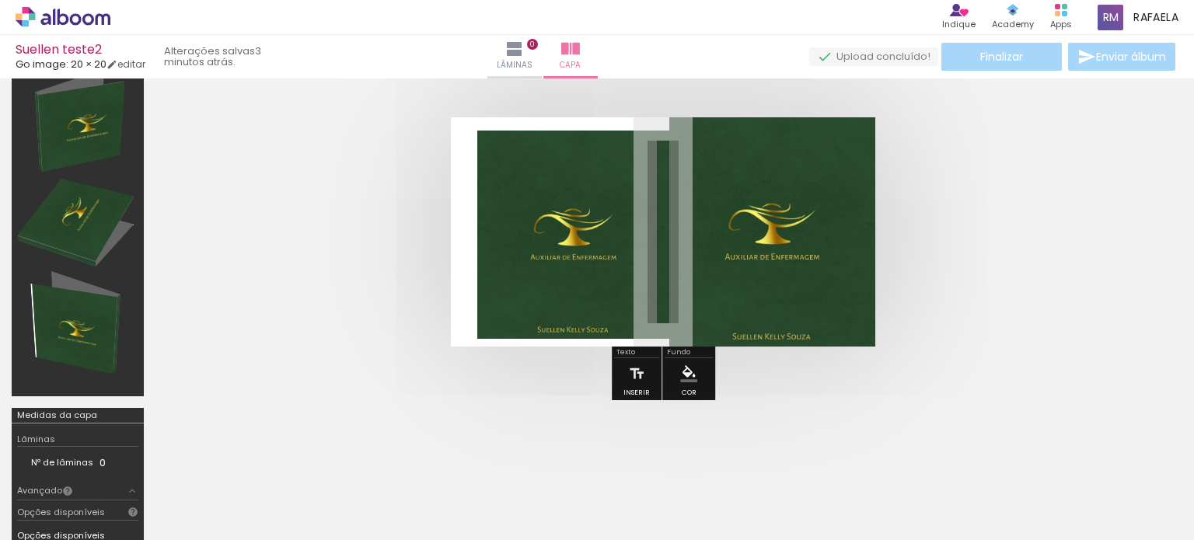
scroll to position [155, 0]
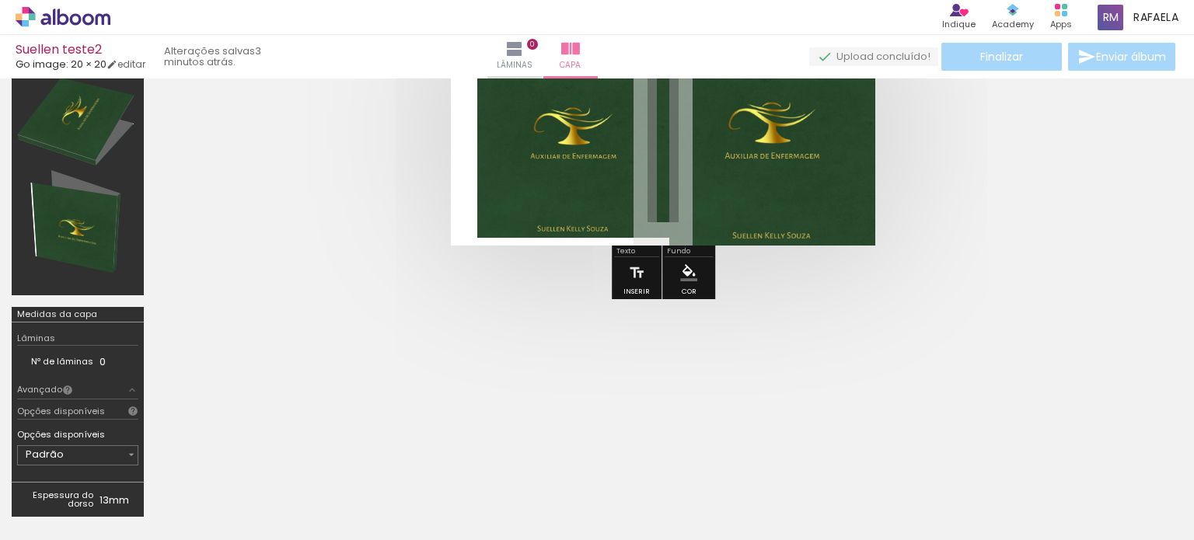
click at [1025, 304] on div at bounding box center [662, 131] width 1015 height 354
click at [627, 190] on quentale-photo at bounding box center [577, 134] width 201 height 208
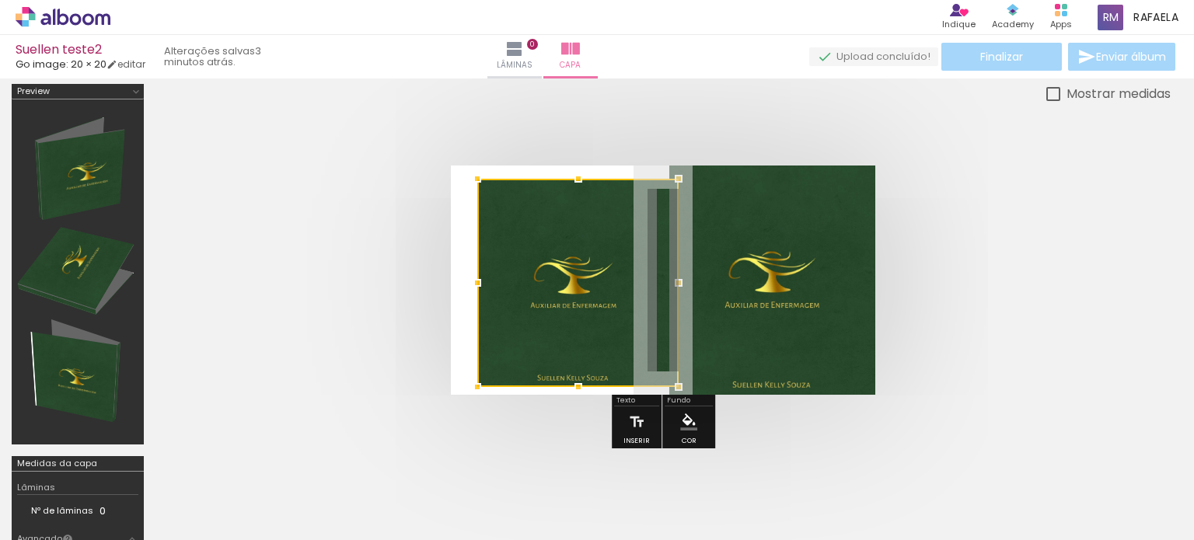
scroll to position [0, 0]
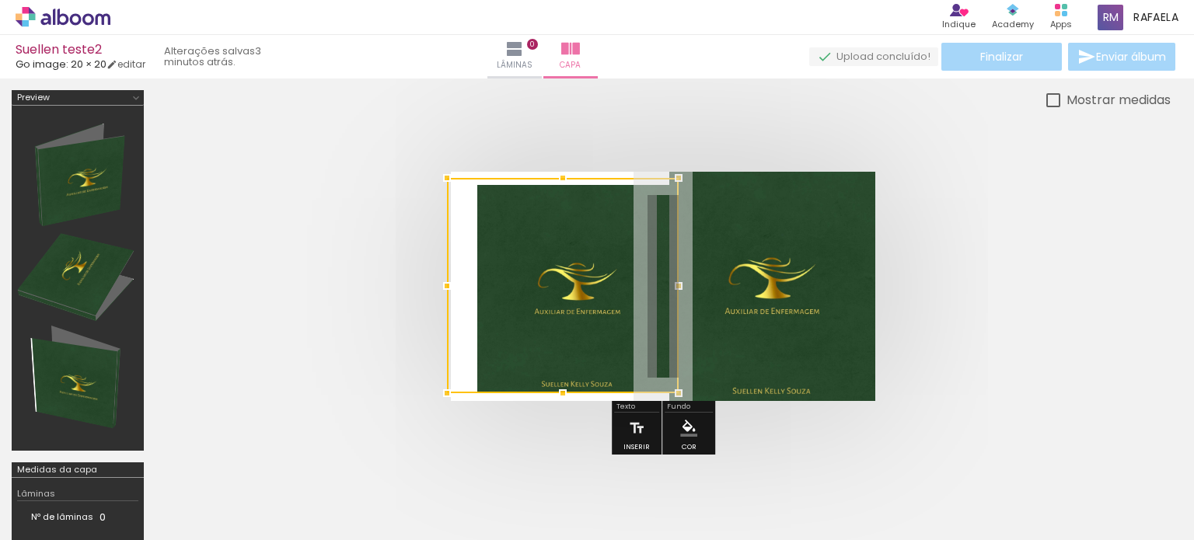
drag, startPoint x: 476, startPoint y: 177, endPoint x: 420, endPoint y: 137, distance: 69.7
click at [419, 137] on div at bounding box center [662, 287] width 1015 height 354
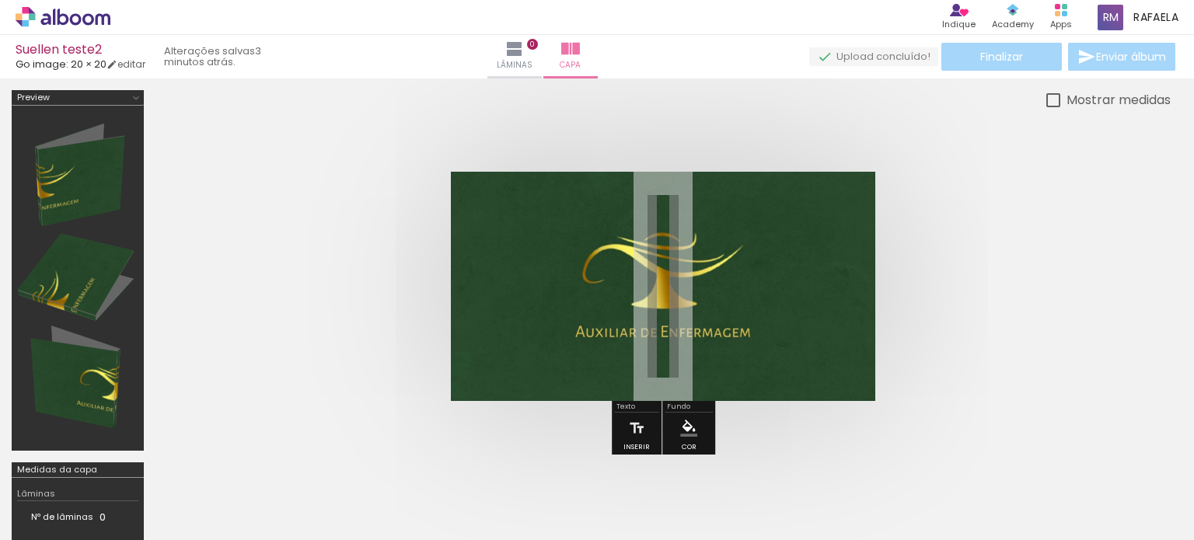
click at [836, 302] on quentale-photo at bounding box center [663, 286] width 424 height 229
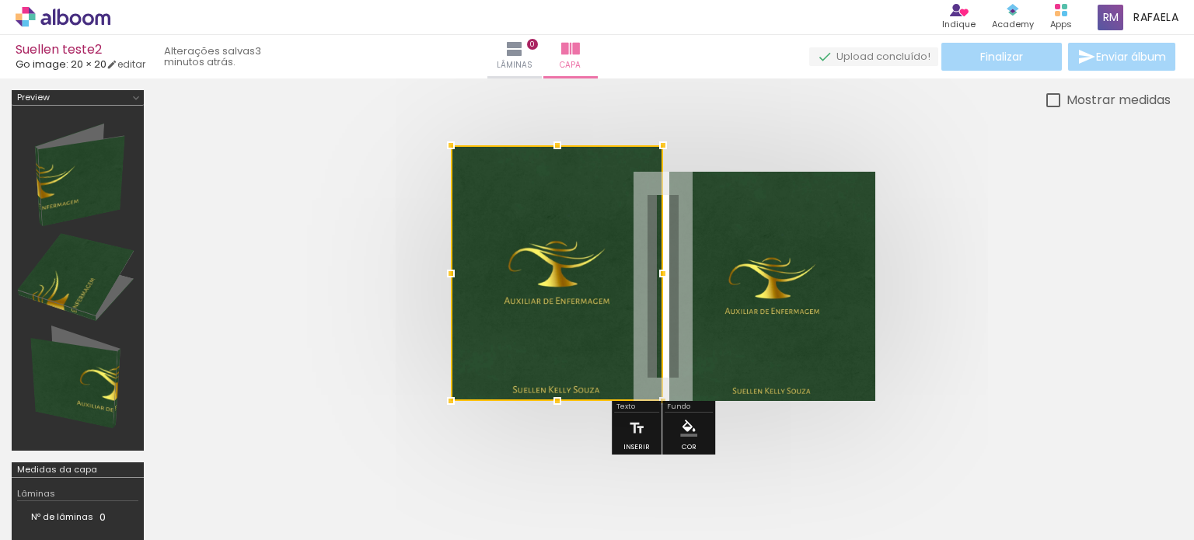
drag, startPoint x: 877, startPoint y: 167, endPoint x: 696, endPoint y: 189, distance: 181.6
click at [696, 189] on album-spread at bounding box center [663, 286] width 424 height 229
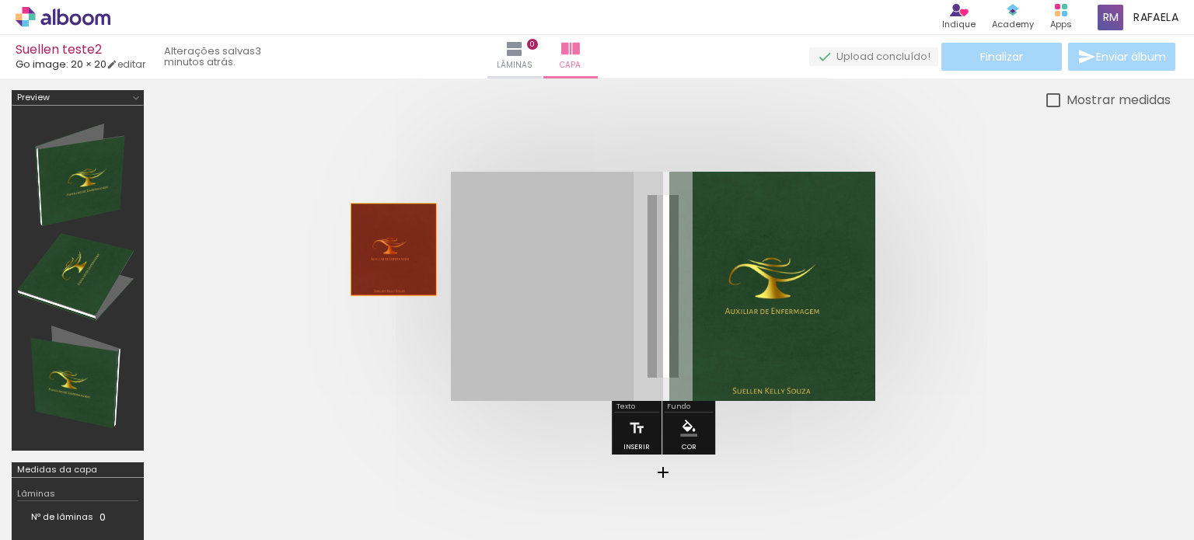
drag, startPoint x: 602, startPoint y: 294, endPoint x: 173, endPoint y: 232, distance: 432.8
click at [185, 229] on div at bounding box center [662, 287] width 1015 height 354
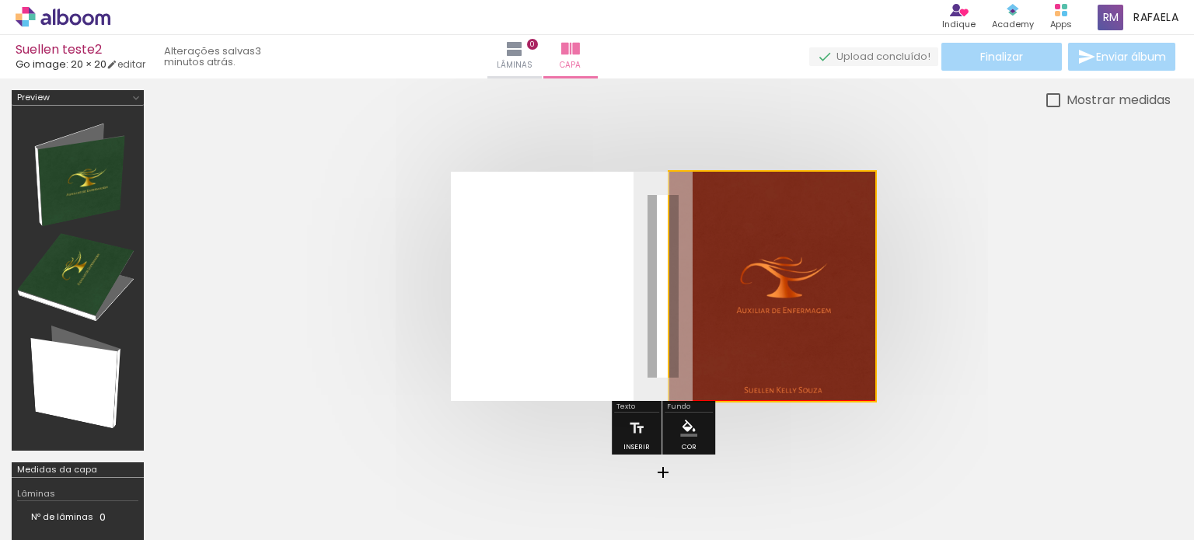
drag, startPoint x: 778, startPoint y: 270, endPoint x: 1031, endPoint y: 236, distance: 254.8
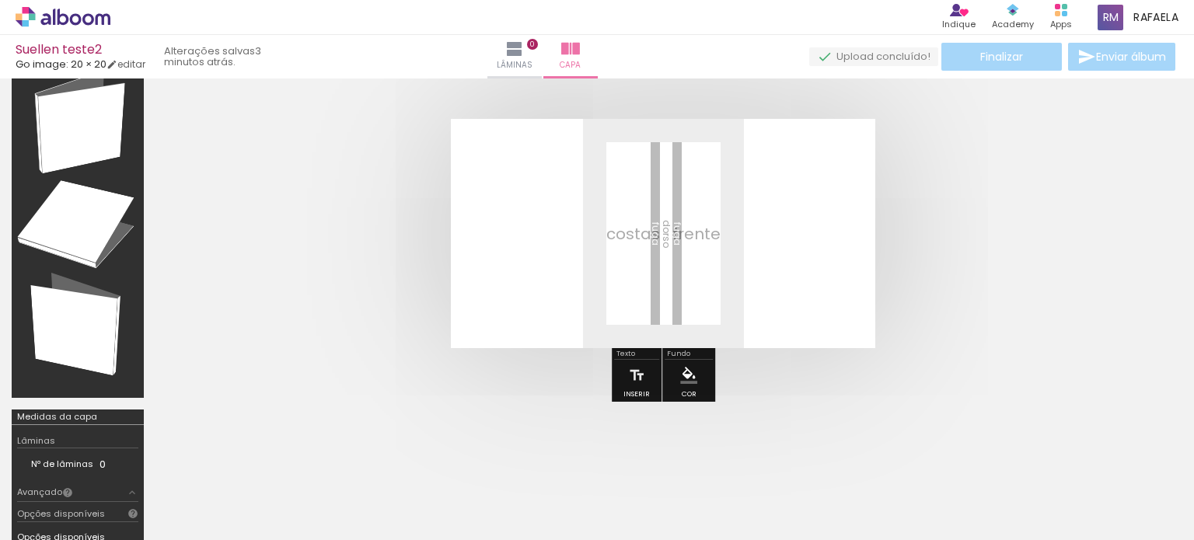
scroll to position [78, 0]
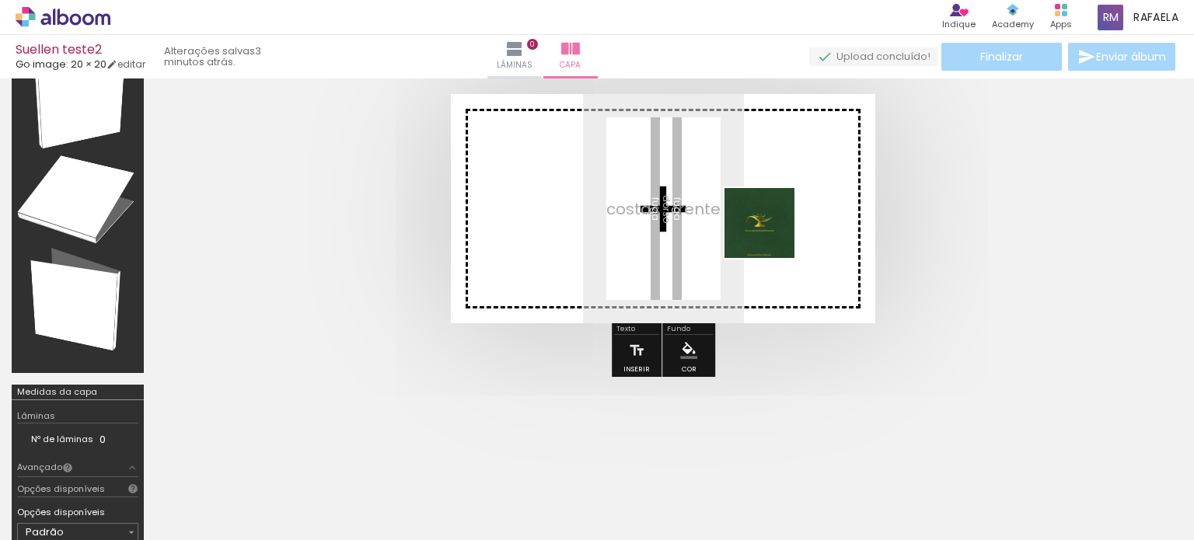
drag, startPoint x: 246, startPoint y: 503, endPoint x: 771, endPoint y: 235, distance: 589.9
click at [771, 235] on quentale-workspace at bounding box center [597, 270] width 1194 height 540
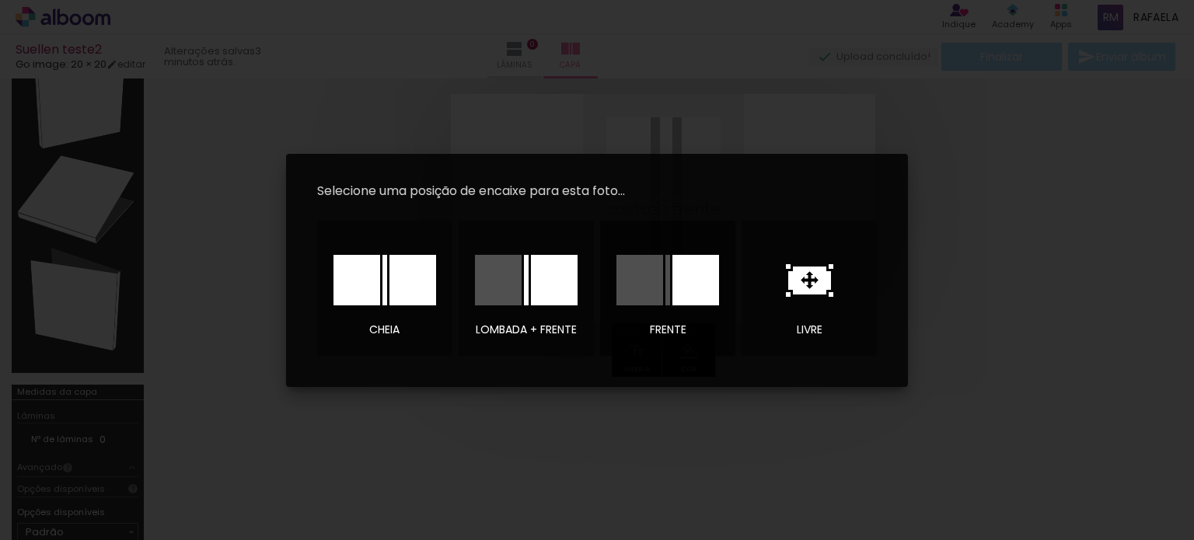
click at [694, 303] on div at bounding box center [695, 280] width 47 height 51
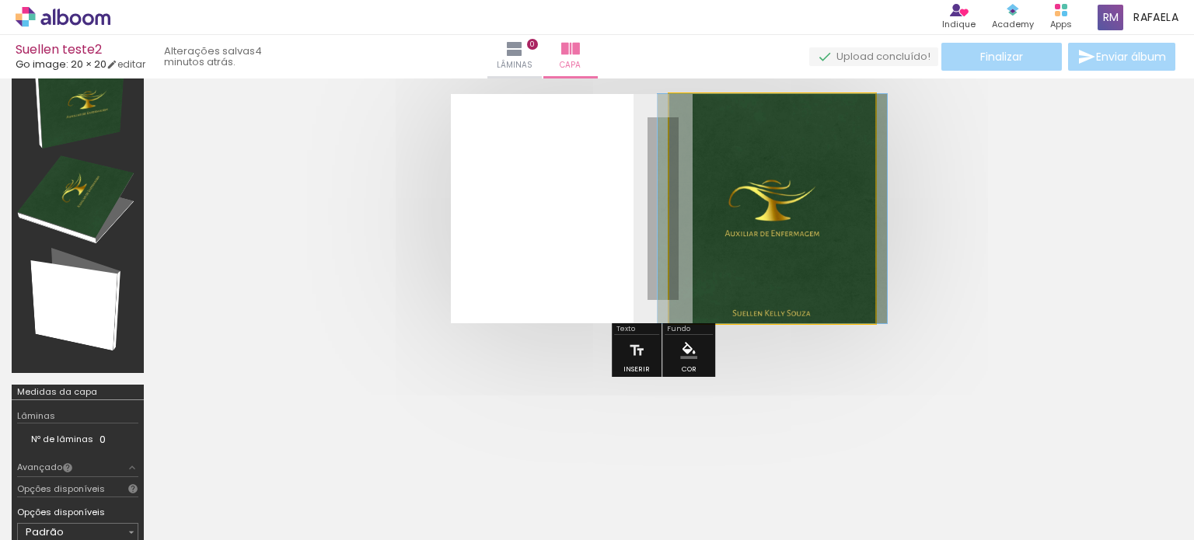
click at [681, 227] on quentale-photo at bounding box center [772, 208] width 206 height 229
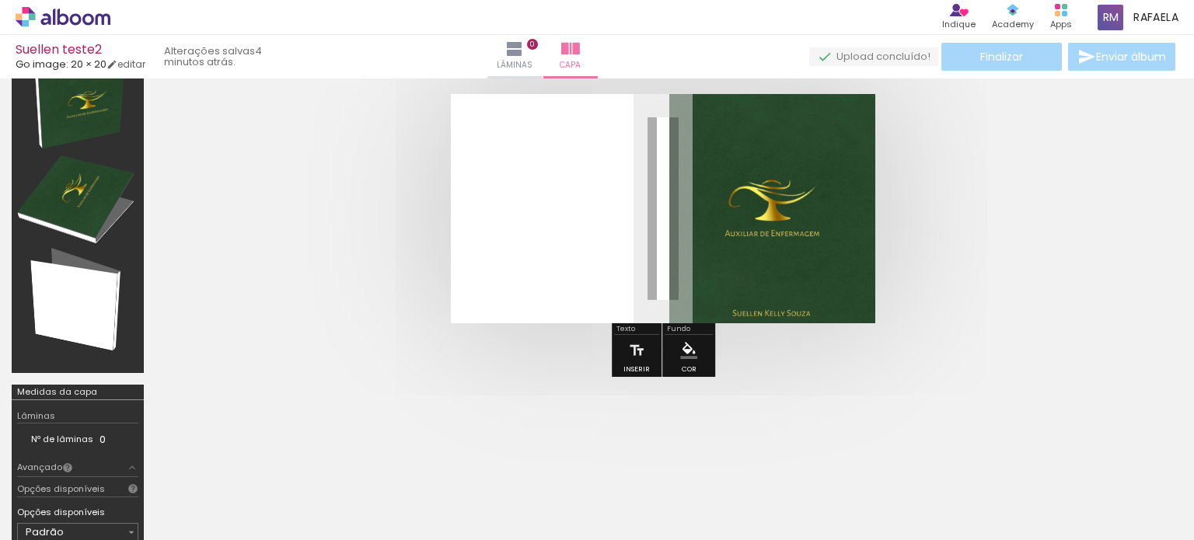
click at [852, 288] on quentale-photo at bounding box center [772, 208] width 206 height 229
click at [800, 236] on quentale-photo at bounding box center [772, 208] width 206 height 229
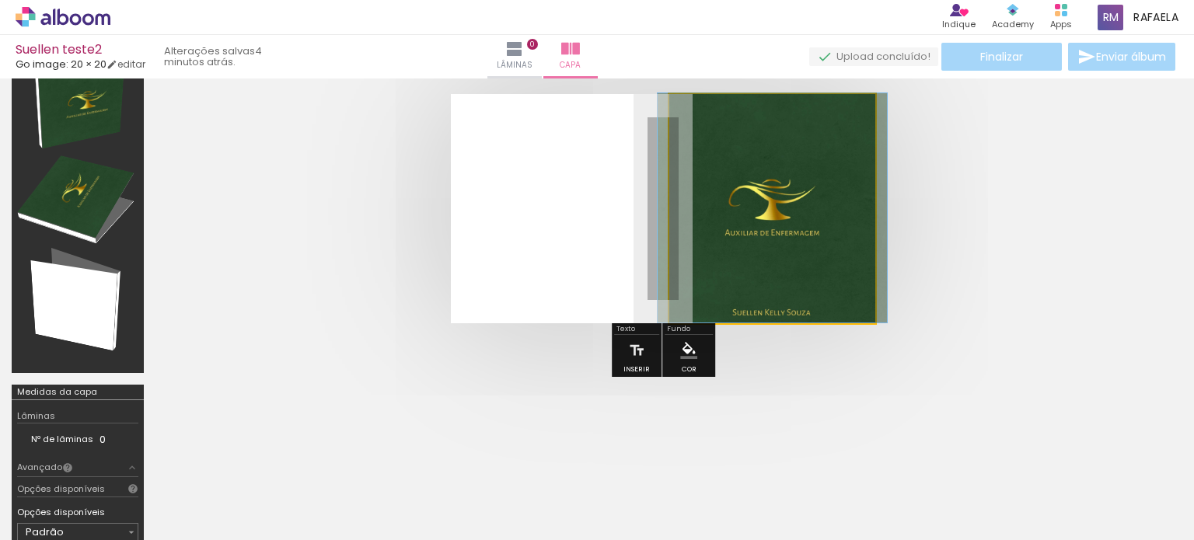
drag, startPoint x: 805, startPoint y: 243, endPoint x: 805, endPoint y: 211, distance: 32.7
drag, startPoint x: 728, startPoint y: 133, endPoint x: 710, endPoint y: 133, distance: 17.1
type paper-slider "100"
click at [710, 133] on div at bounding box center [751, 133] width 108 height 23
click at [841, 298] on quentale-photo at bounding box center [772, 208] width 206 height 229
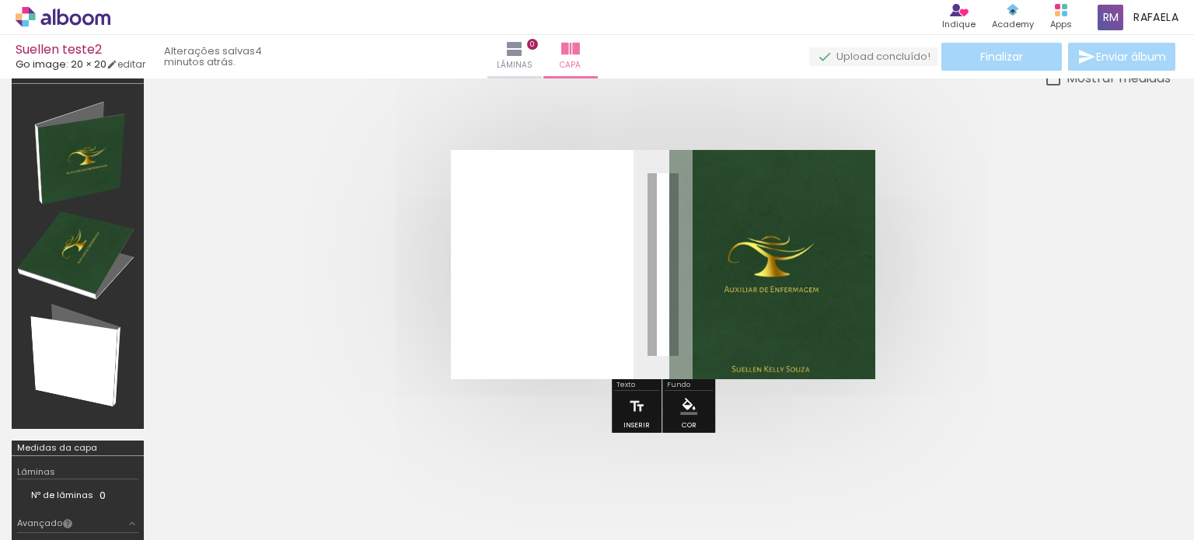
scroll to position [0, 0]
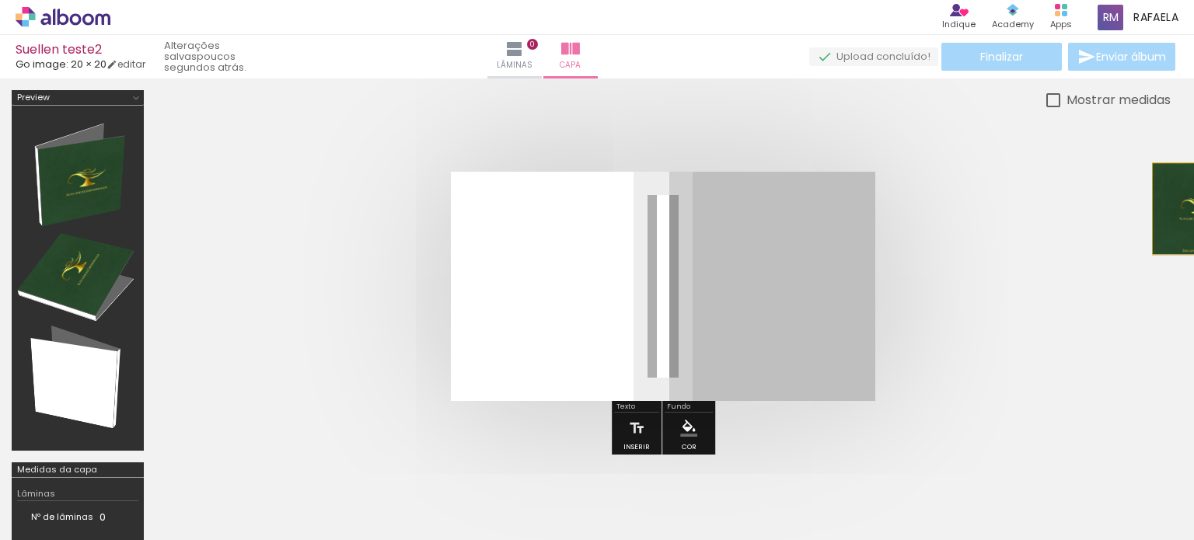
drag, startPoint x: 889, startPoint y: 259, endPoint x: 1193, endPoint y: 208, distance: 308.1
click at [1193, 208] on div "Confirmar Cancelar" at bounding box center [597, 310] width 1194 height 462
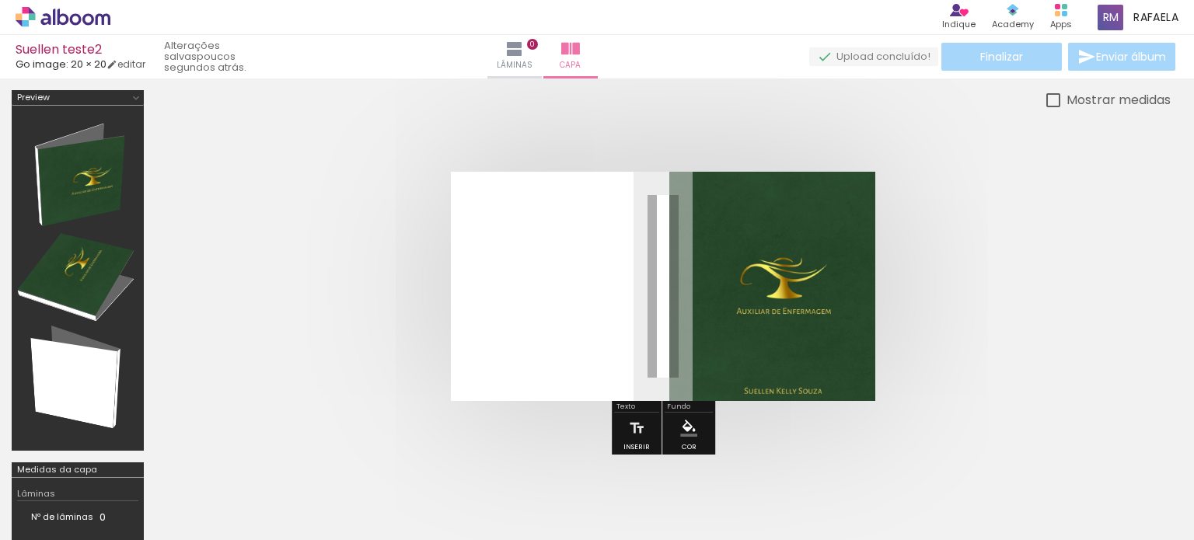
click at [208, 466] on paper-icon-button at bounding box center [208, 456] width 19 height 19
click at [128, 464] on iron-icon at bounding box center [121, 457] width 16 height 16
click at [127, 456] on iron-icon at bounding box center [121, 457] width 16 height 16
click at [37, 518] on span "Adicionar Fotos" at bounding box center [55, 519] width 47 height 17
click at [0, 0] on input "file" at bounding box center [0, 0] width 0 height 0
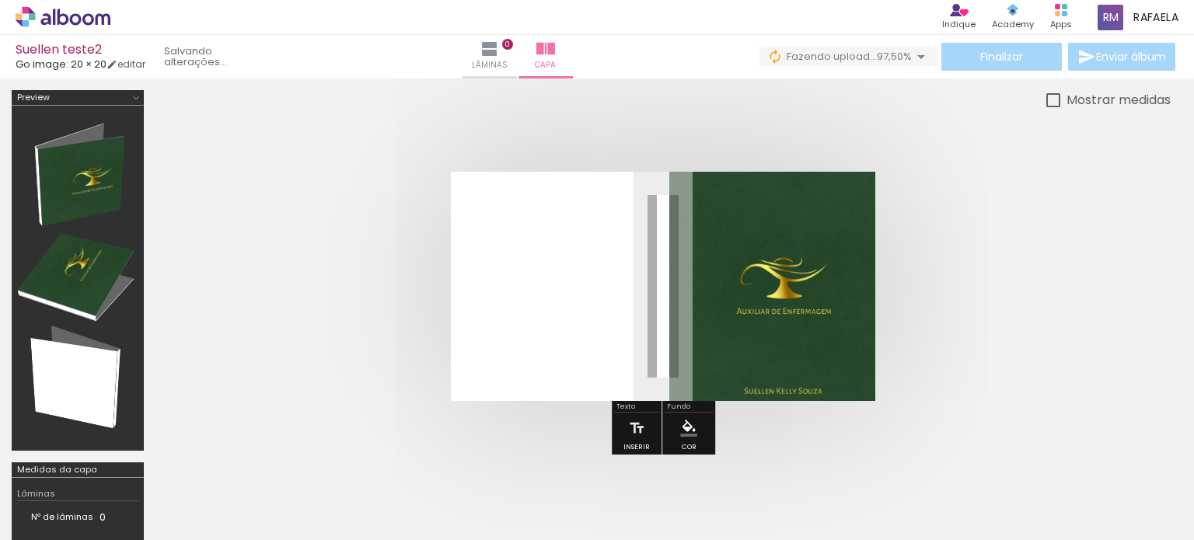
click at [143, 488] on div at bounding box center [155, 487] width 77 height 77
click at [124, 462] on iron-icon at bounding box center [121, 457] width 16 height 16
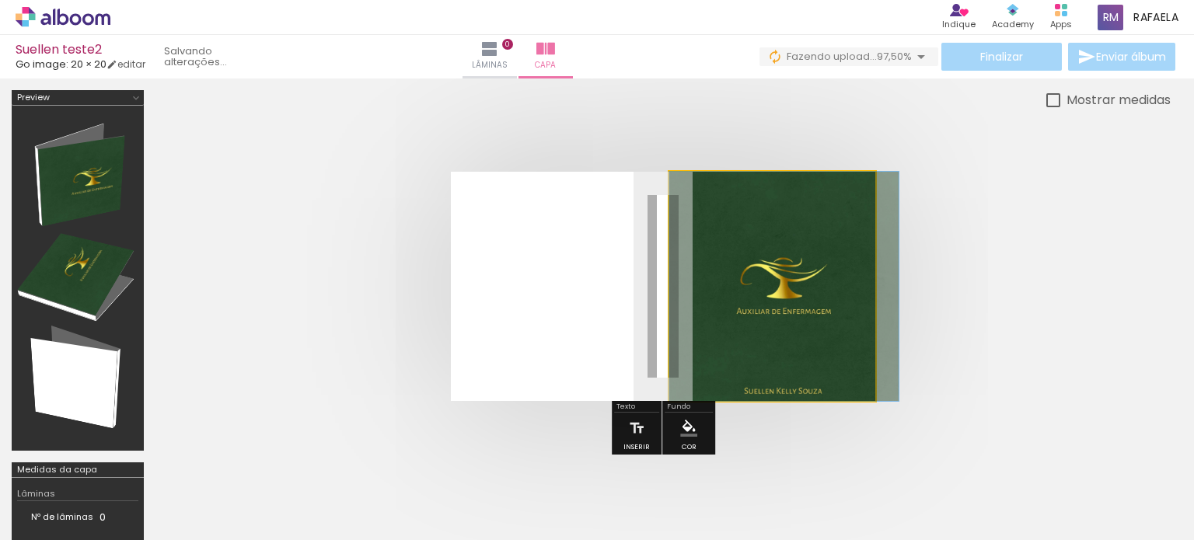
click at [799, 303] on quentale-photo at bounding box center [772, 286] width 206 height 229
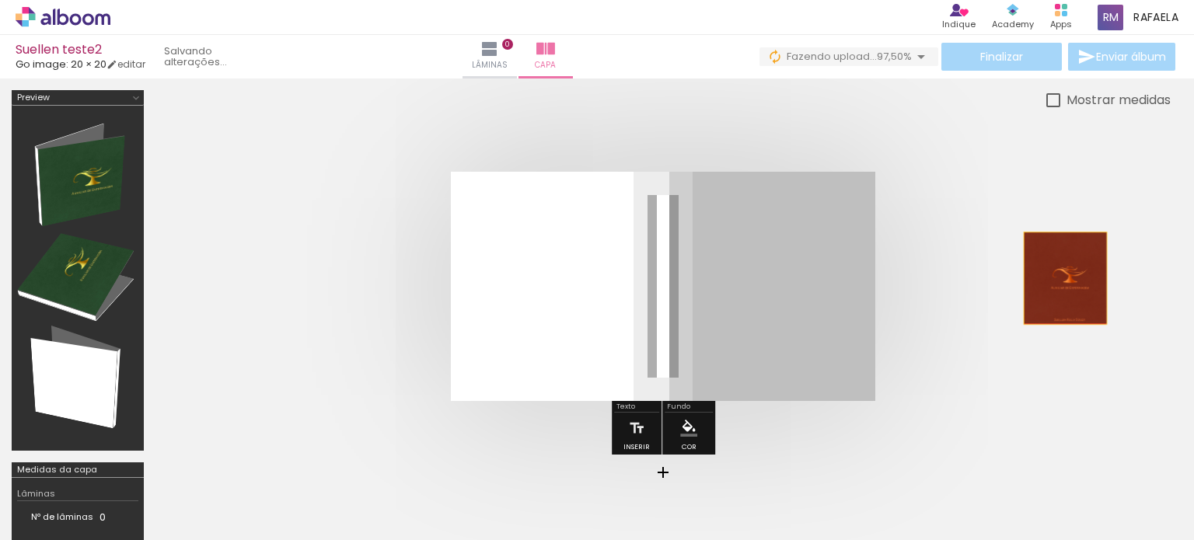
drag, startPoint x: 777, startPoint y: 322, endPoint x: 1066, endPoint y: 278, distance: 292.5
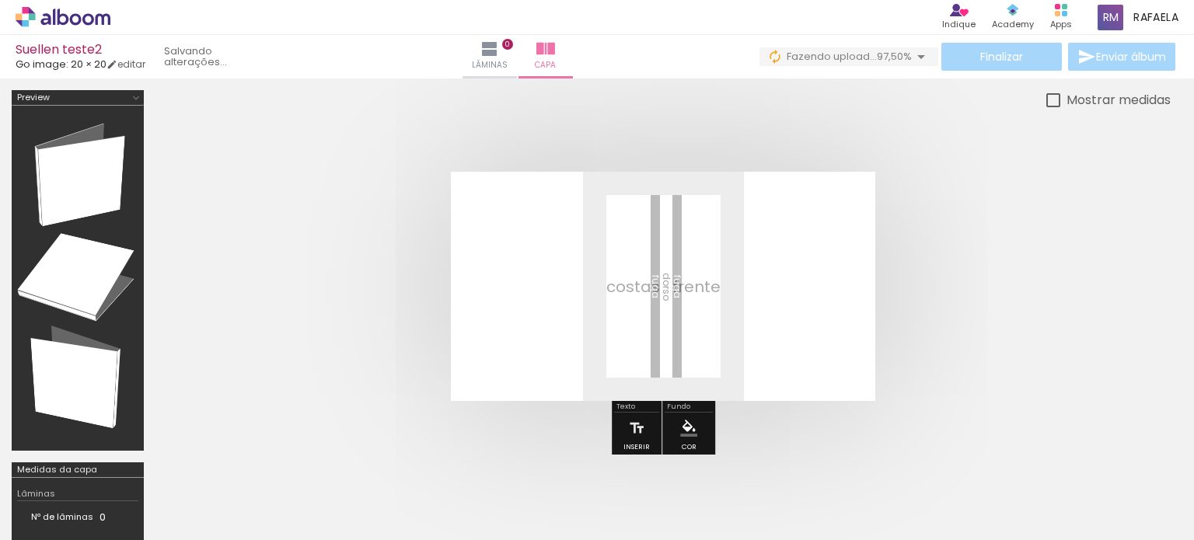
click at [130, 464] on iron-icon at bounding box center [121, 457] width 16 height 16
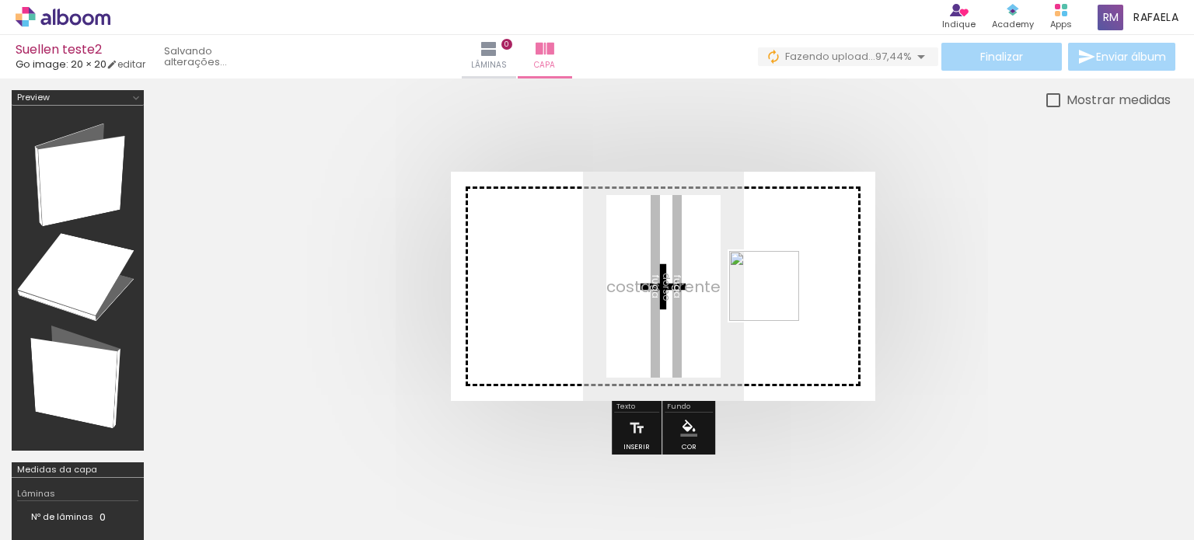
drag, startPoint x: 1140, startPoint y: 512, endPoint x: 776, endPoint y: 298, distance: 422.3
click at [776, 298] on quentale-workspace at bounding box center [597, 270] width 1194 height 540
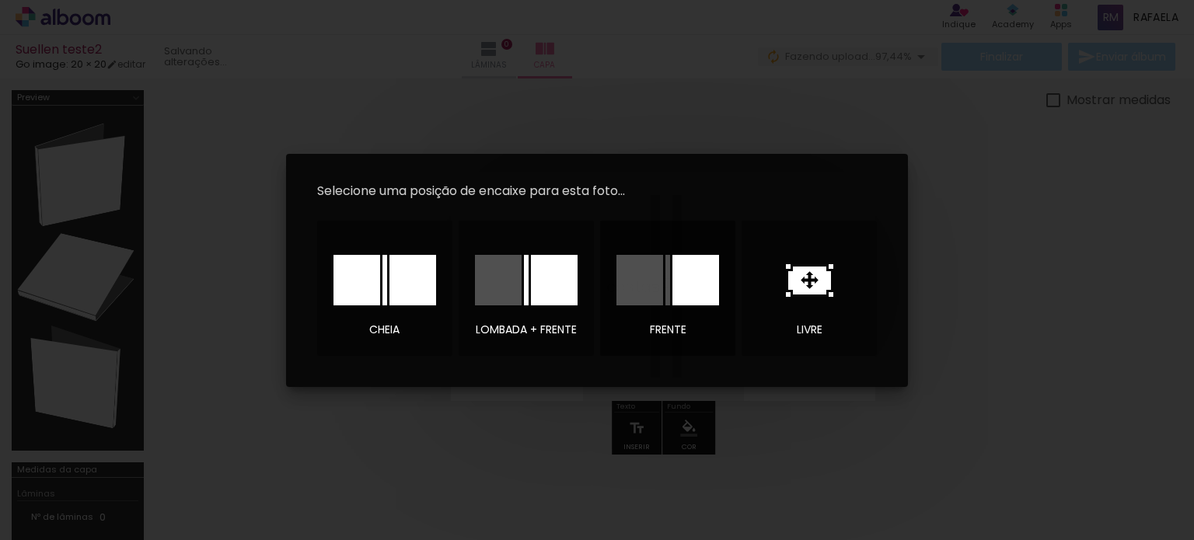
click at [690, 290] on div at bounding box center [695, 280] width 47 height 51
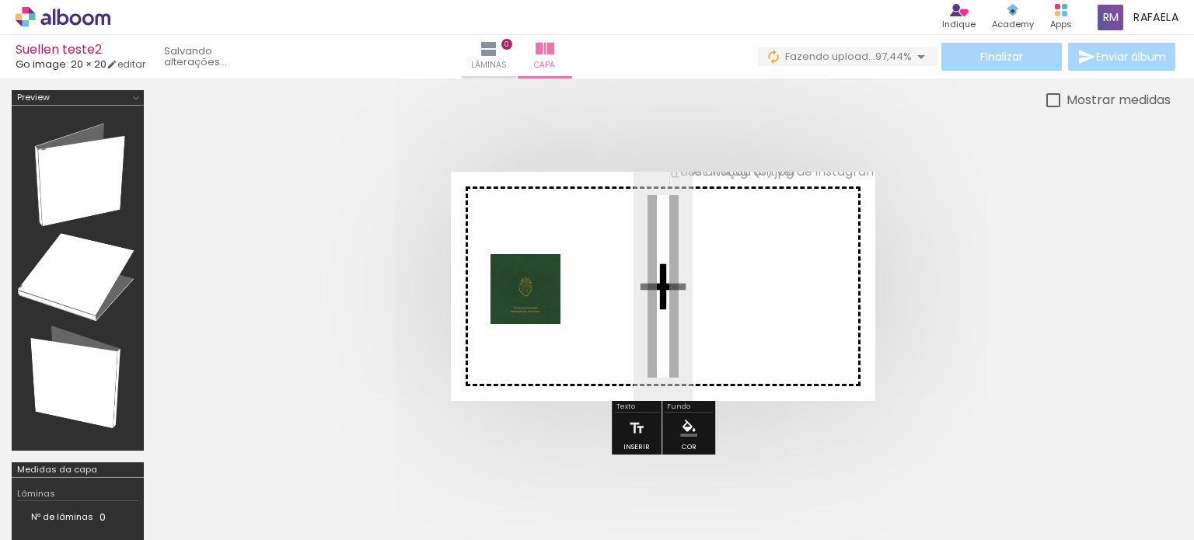
drag, startPoint x: 971, startPoint y: 463, endPoint x: 537, endPoint y: 301, distance: 462.9
click at [537, 301] on quentale-workspace at bounding box center [597, 270] width 1194 height 540
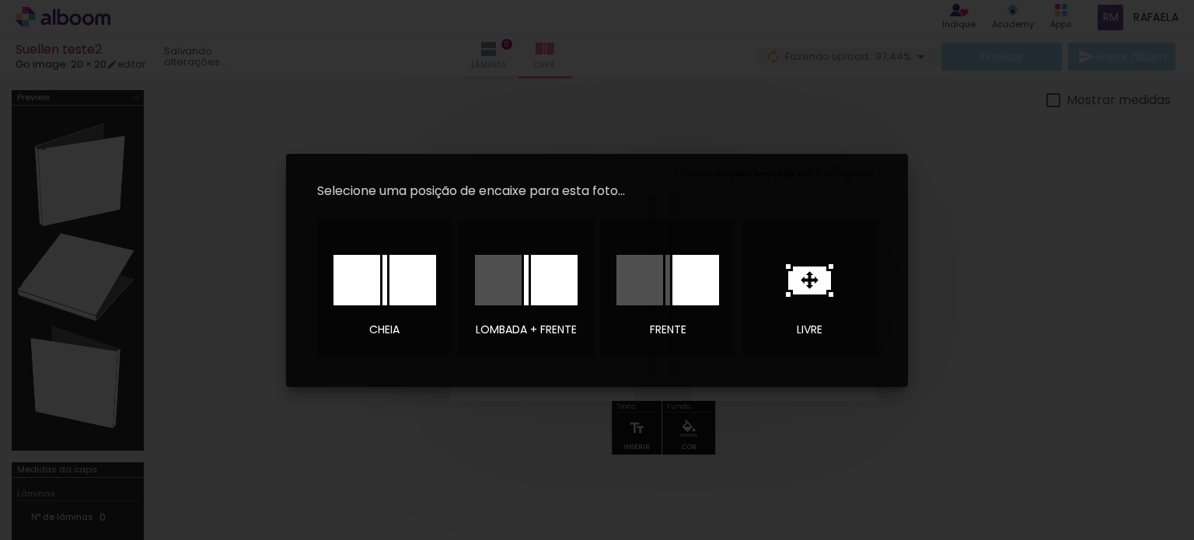
click at [981, 319] on iron-overlay-backdrop at bounding box center [597, 270] width 1194 height 540
click at [986, 312] on iron-overlay-backdrop at bounding box center [597, 270] width 1194 height 540
click at [560, 291] on div at bounding box center [554, 280] width 47 height 51
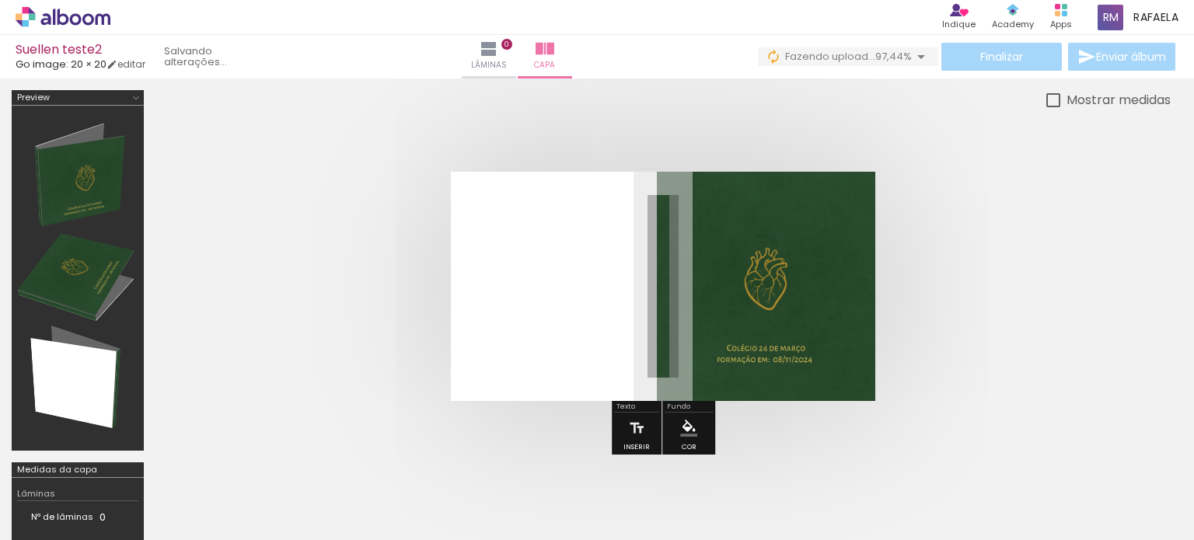
click at [1156, 481] on div at bounding box center [1131, 487] width 77 height 77
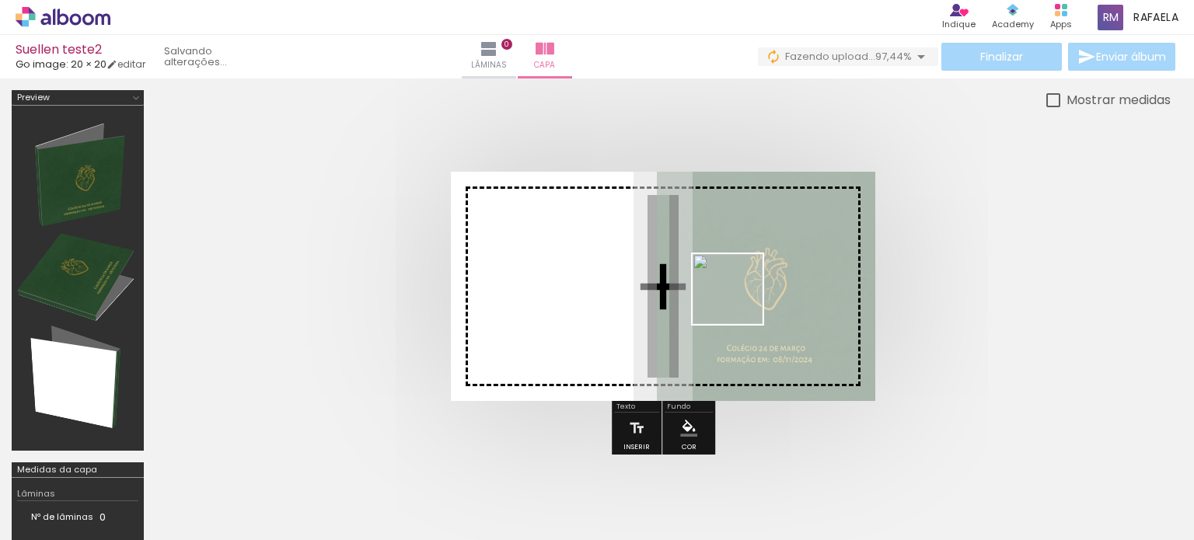
drag, startPoint x: 1115, startPoint y: 511, endPoint x: 739, endPoint y: 301, distance: 431.2
click at [739, 301] on quentale-workspace at bounding box center [597, 270] width 1194 height 540
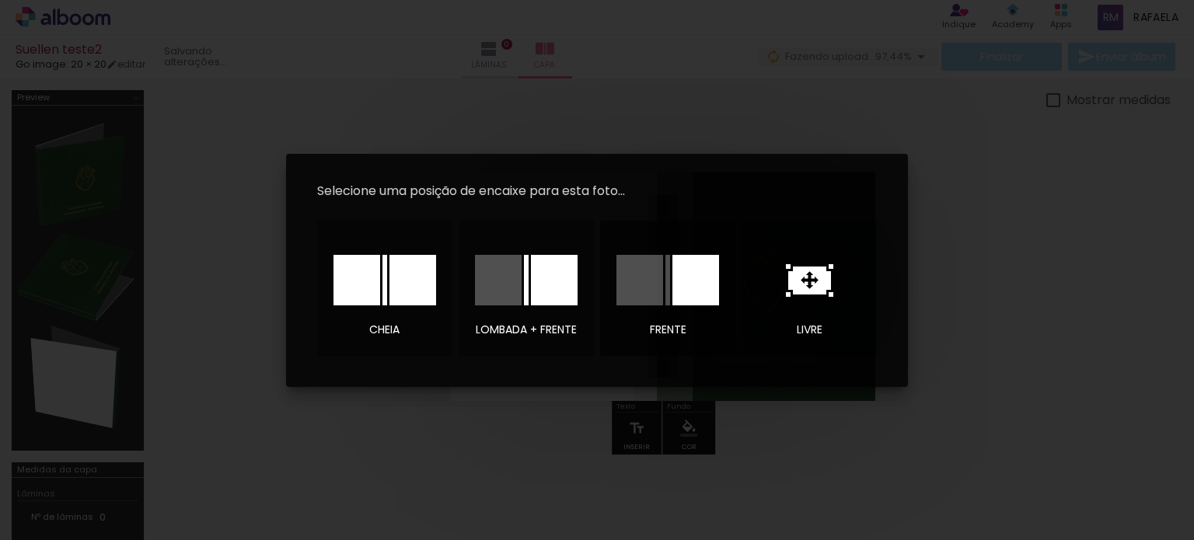
click at [648, 298] on div at bounding box center [639, 280] width 47 height 51
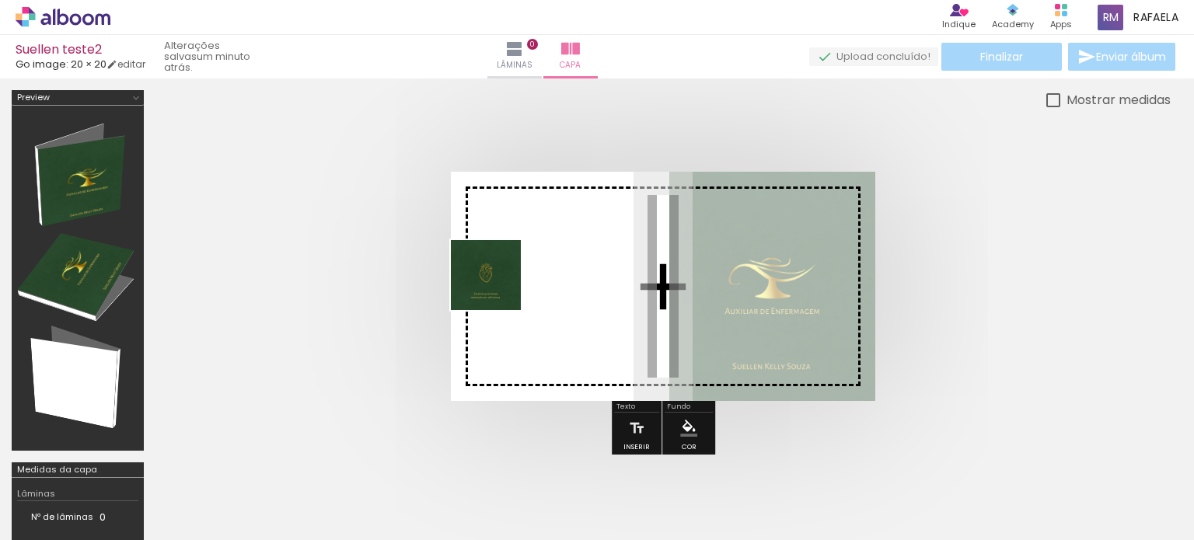
drag, startPoint x: 969, startPoint y: 501, endPoint x: 497, endPoint y: 287, distance: 518.3
click at [497, 287] on quentale-workspace at bounding box center [597, 270] width 1194 height 540
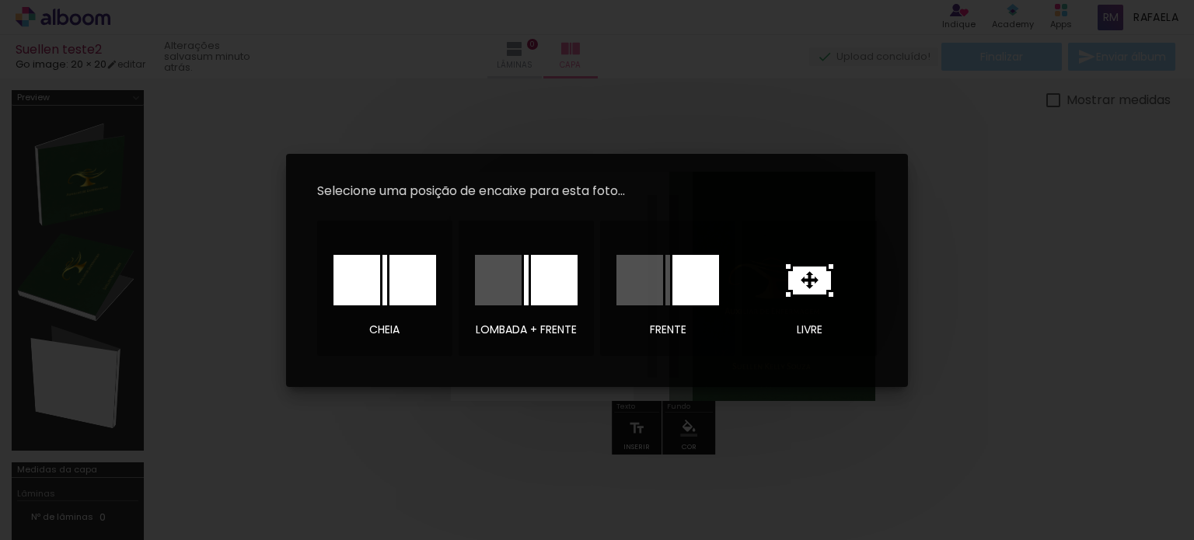
click at [799, 288] on icon at bounding box center [809, 281] width 43 height 28
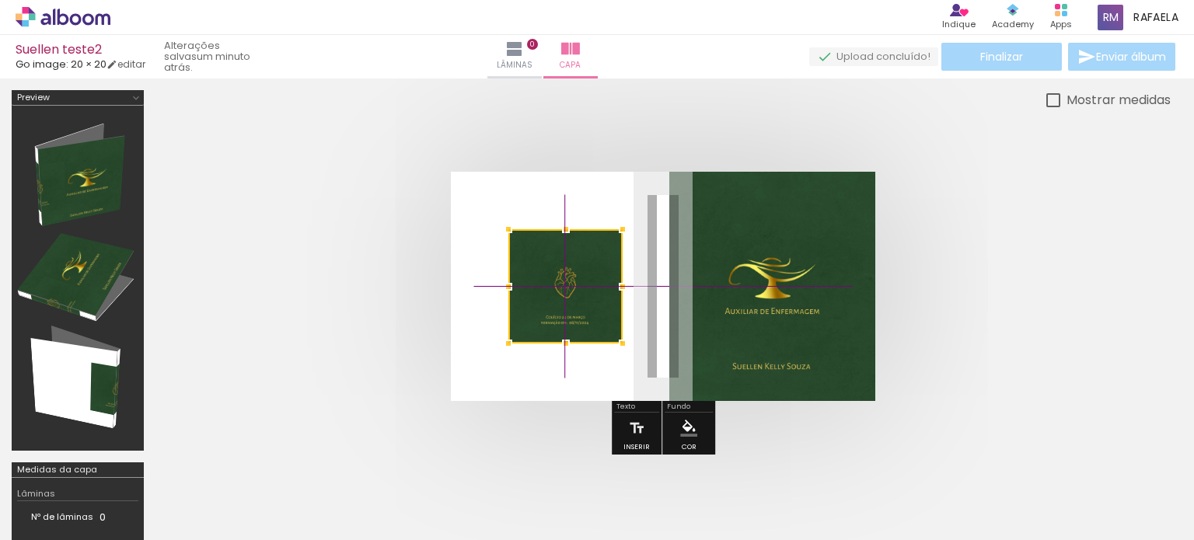
drag, startPoint x: 620, startPoint y: 295, endPoint x: 525, endPoint y: 279, distance: 95.3
click at [525, 279] on div at bounding box center [565, 286] width 114 height 114
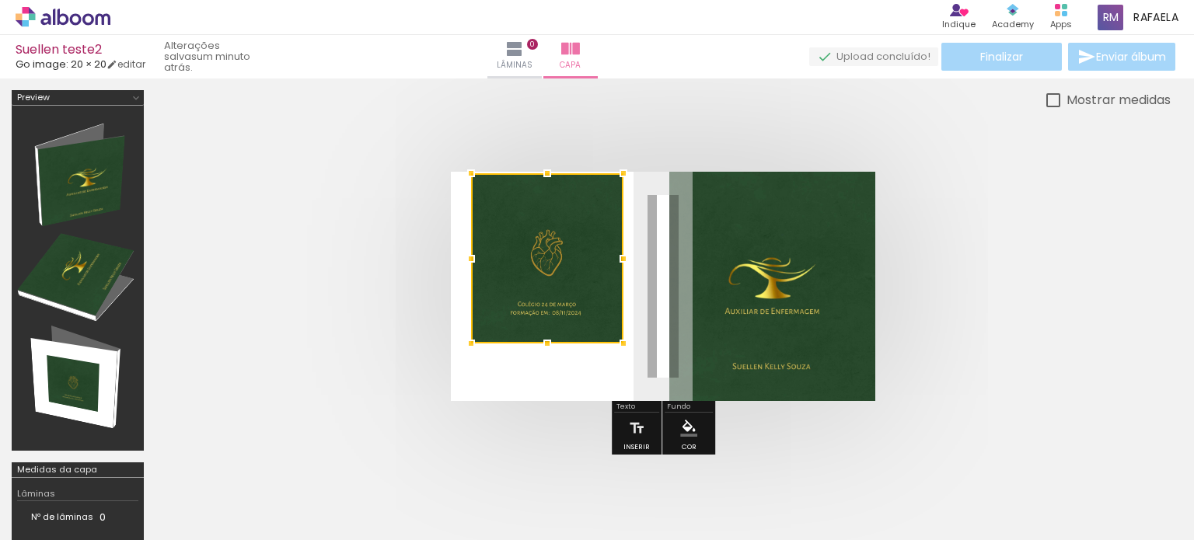
drag, startPoint x: 507, startPoint y: 229, endPoint x: 496, endPoint y: 197, distance: 33.7
click at [496, 197] on div at bounding box center [547, 258] width 152 height 170
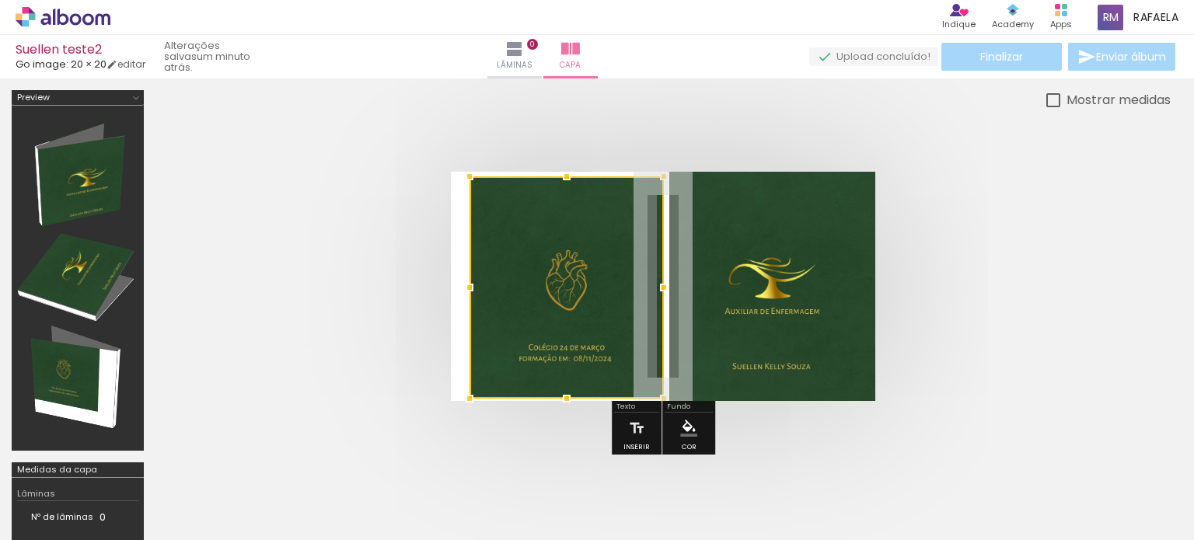
drag, startPoint x: 623, startPoint y: 345, endPoint x: 665, endPoint y: 382, distance: 55.1
click at [665, 382] on album-spread at bounding box center [663, 286] width 424 height 229
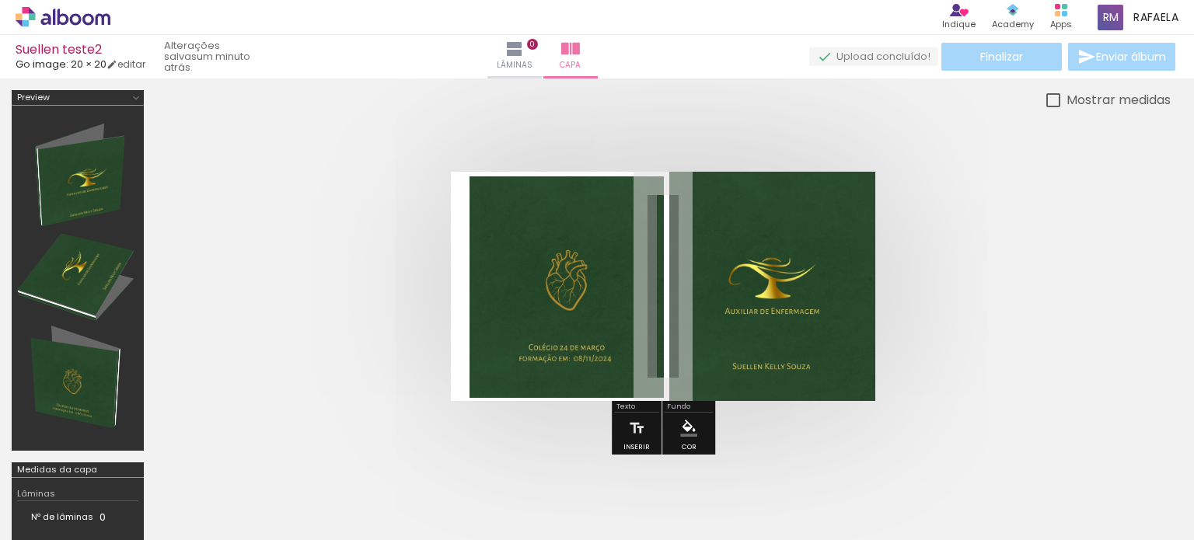
click at [1097, 333] on quentale-cover at bounding box center [663, 286] width 891 height 229
click at [506, 288] on quentale-photo at bounding box center [567, 287] width 194 height 222
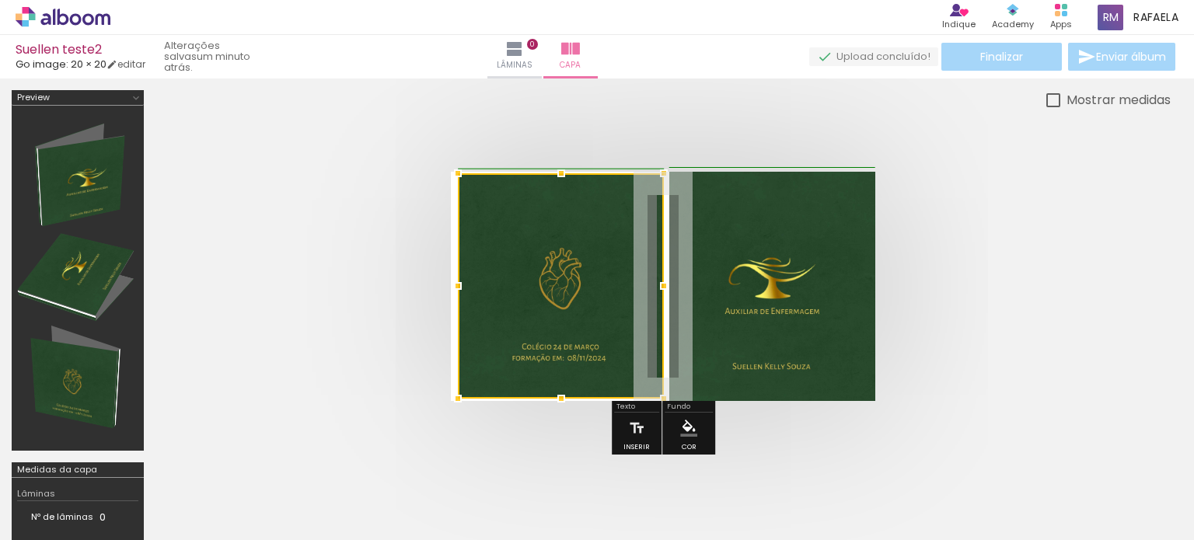
drag, startPoint x: 469, startPoint y: 173, endPoint x: 456, endPoint y: 191, distance: 21.8
click at [456, 191] on album-spread at bounding box center [663, 286] width 424 height 229
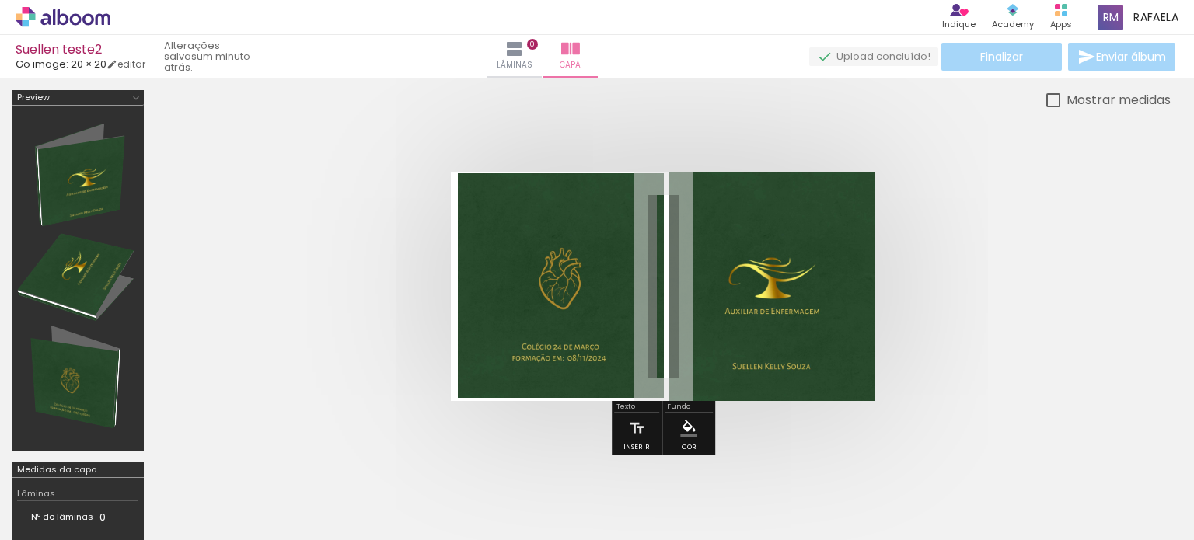
scroll to position [155, 0]
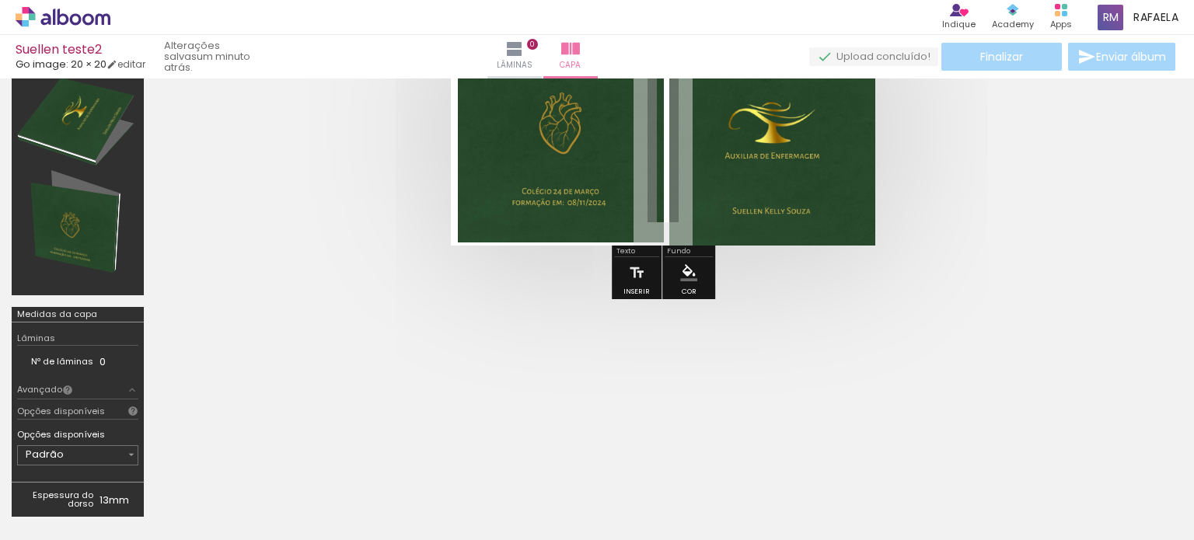
click at [936, 340] on quentale-cover-editor at bounding box center [662, 232] width 1015 height 594
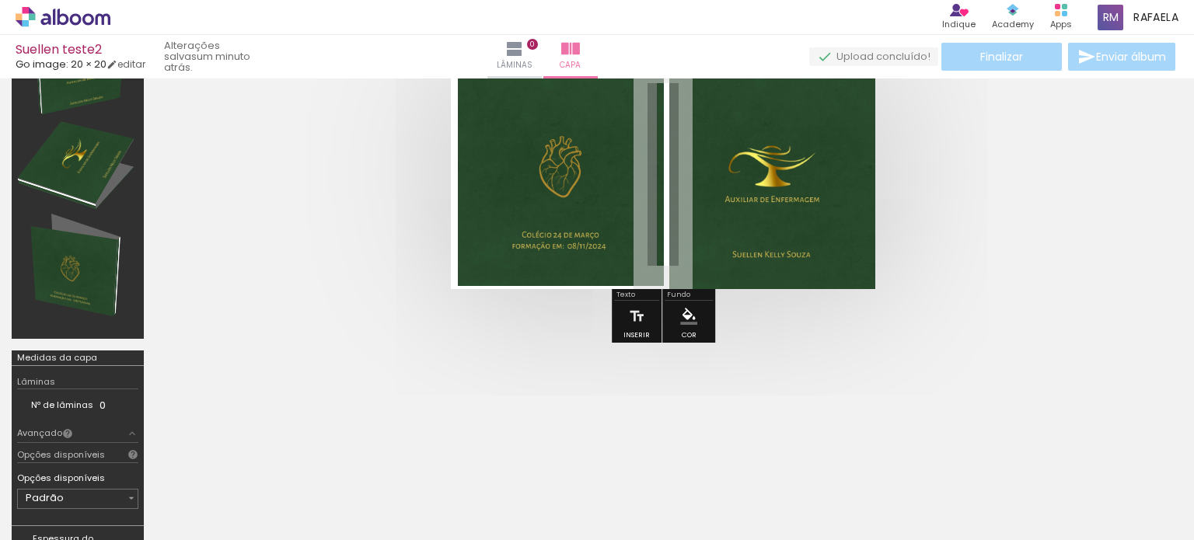
scroll to position [78, 0]
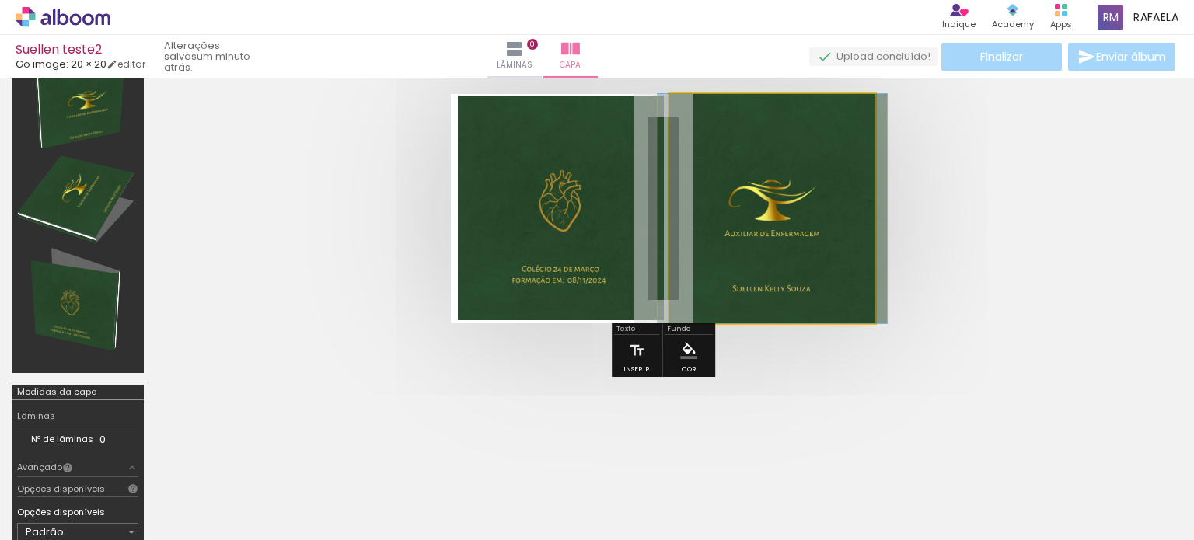
click at [782, 236] on quentale-photo at bounding box center [772, 208] width 206 height 229
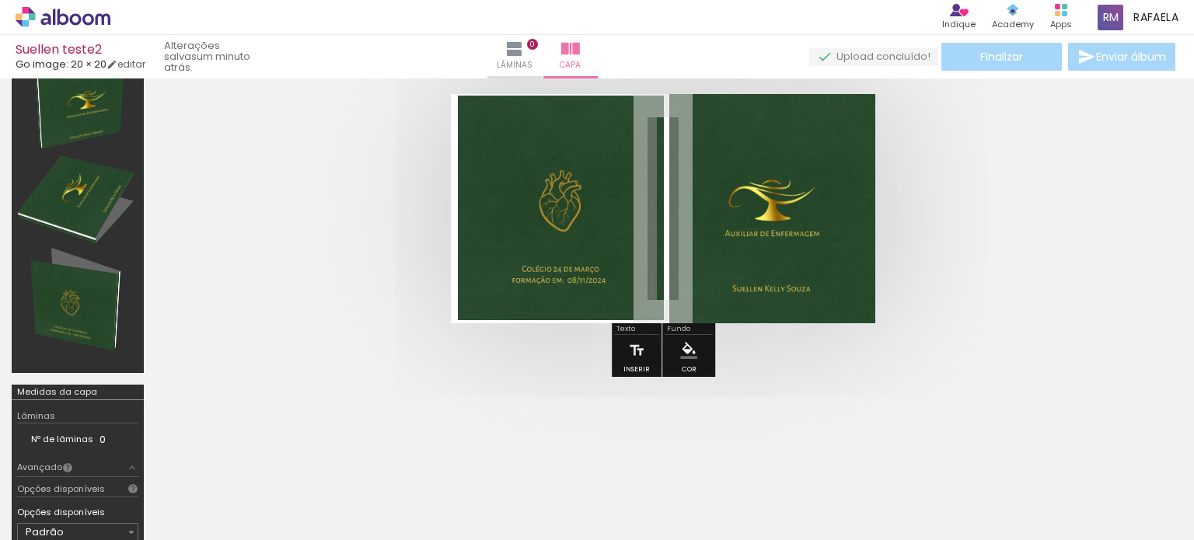
scroll to position [0, 0]
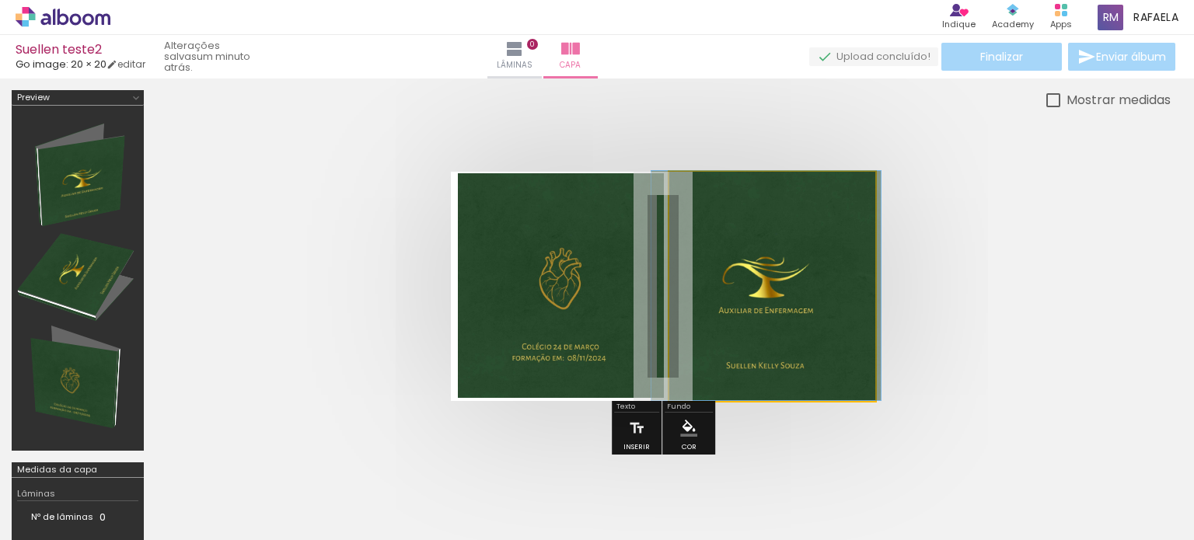
drag, startPoint x: 736, startPoint y: 310, endPoint x: 730, endPoint y: 303, distance: 9.4
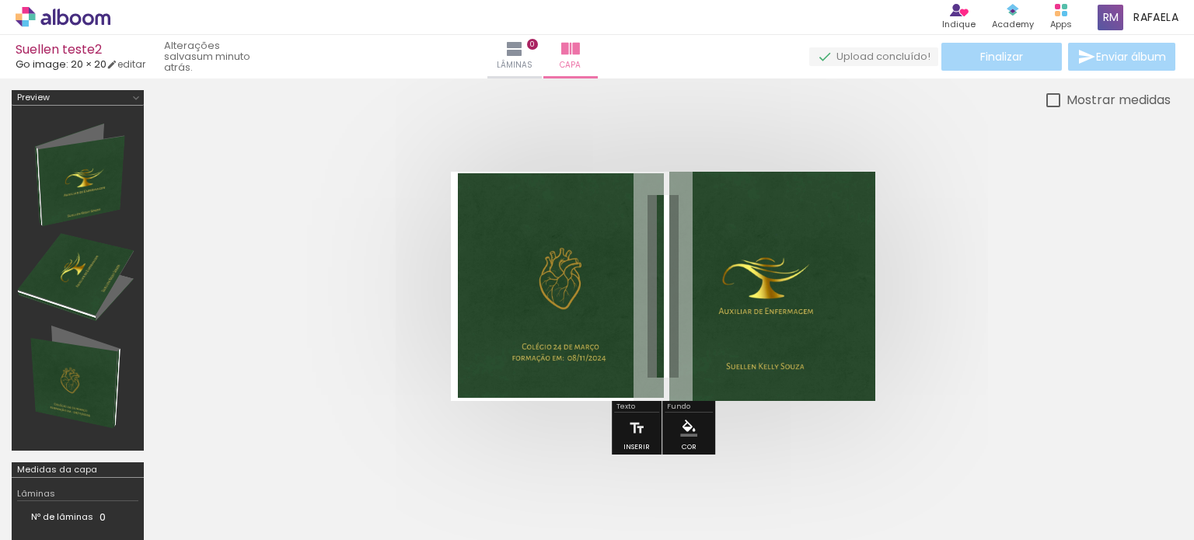
click at [983, 280] on quentale-cover at bounding box center [663, 286] width 891 height 229
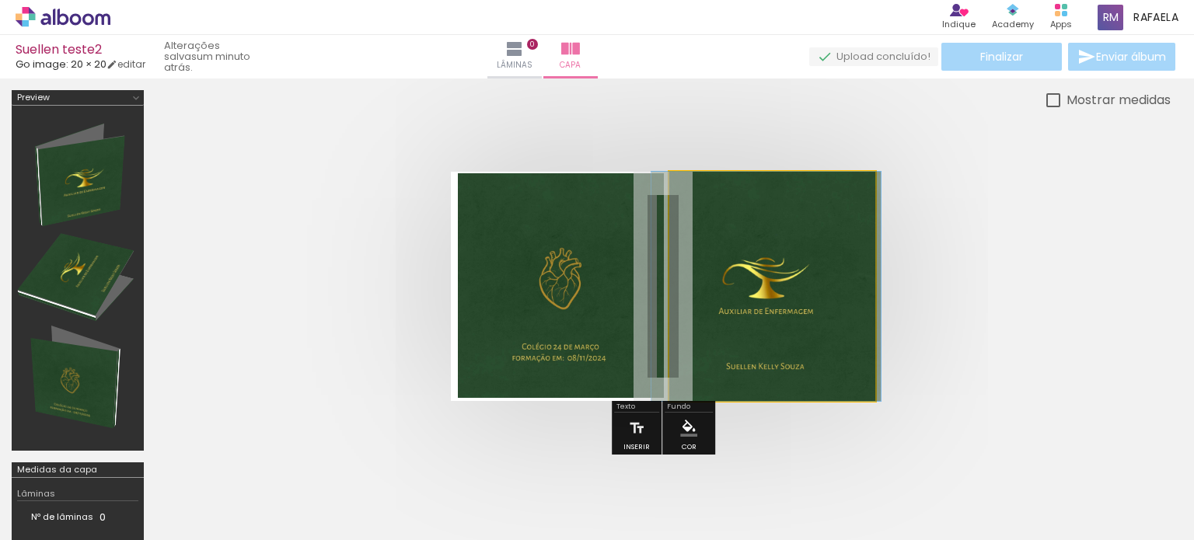
click at [806, 259] on quentale-photo at bounding box center [772, 286] width 206 height 229
drag, startPoint x: 791, startPoint y: 298, endPoint x: 780, endPoint y: 295, distance: 10.4
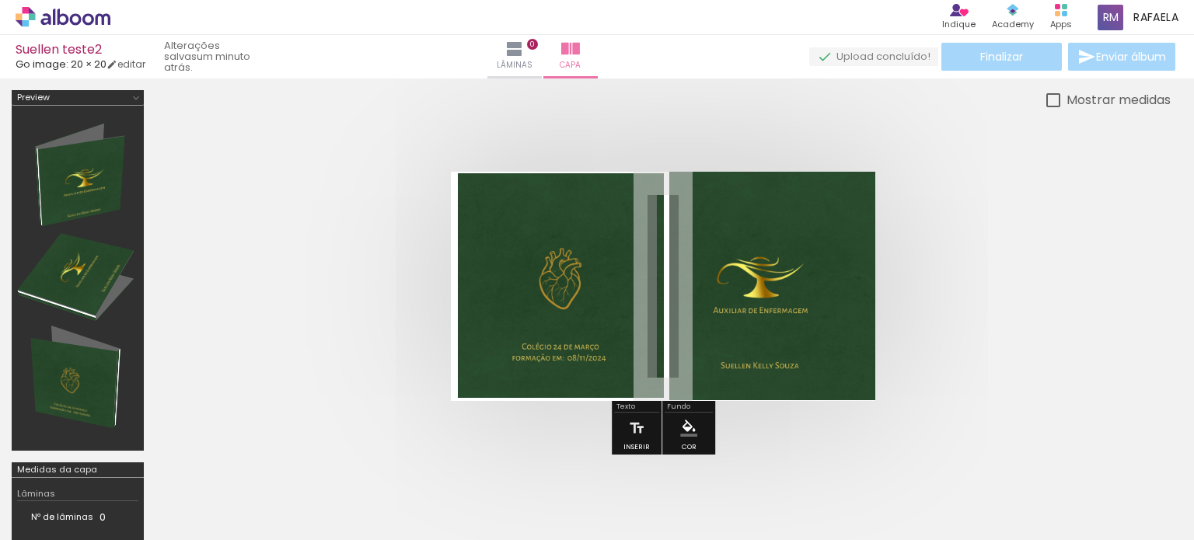
click at [996, 291] on quentale-cover at bounding box center [663, 286] width 891 height 229
click at [669, 306] on quentale-photo at bounding box center [772, 286] width 206 height 229
click at [95, 291] on div at bounding box center [77, 278] width 121 height 334
click at [72, 393] on div at bounding box center [77, 278] width 121 height 334
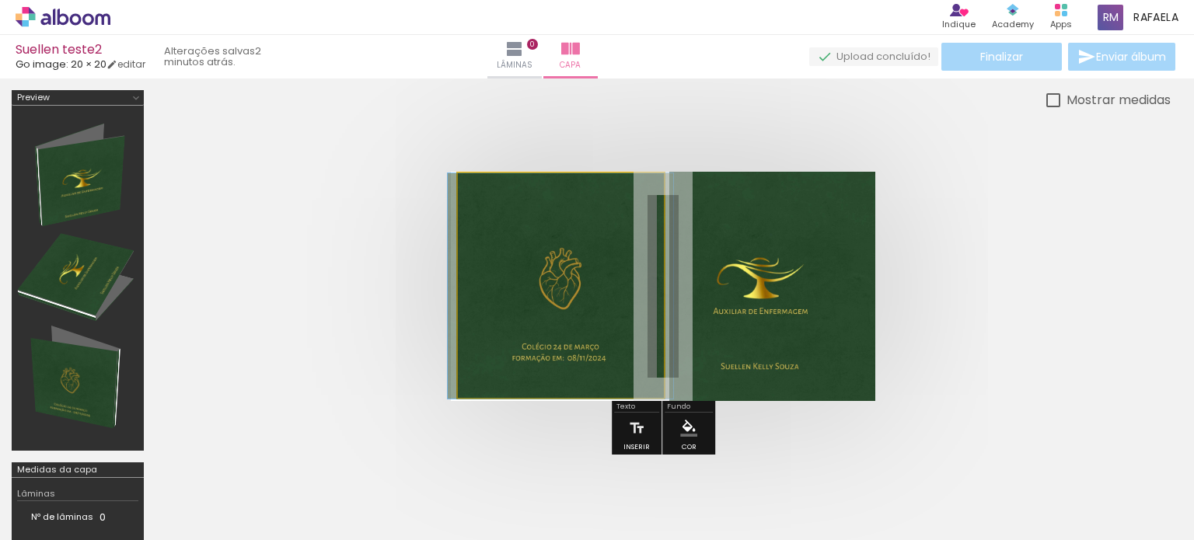
click at [660, 320] on quentale-photo at bounding box center [561, 285] width 206 height 225
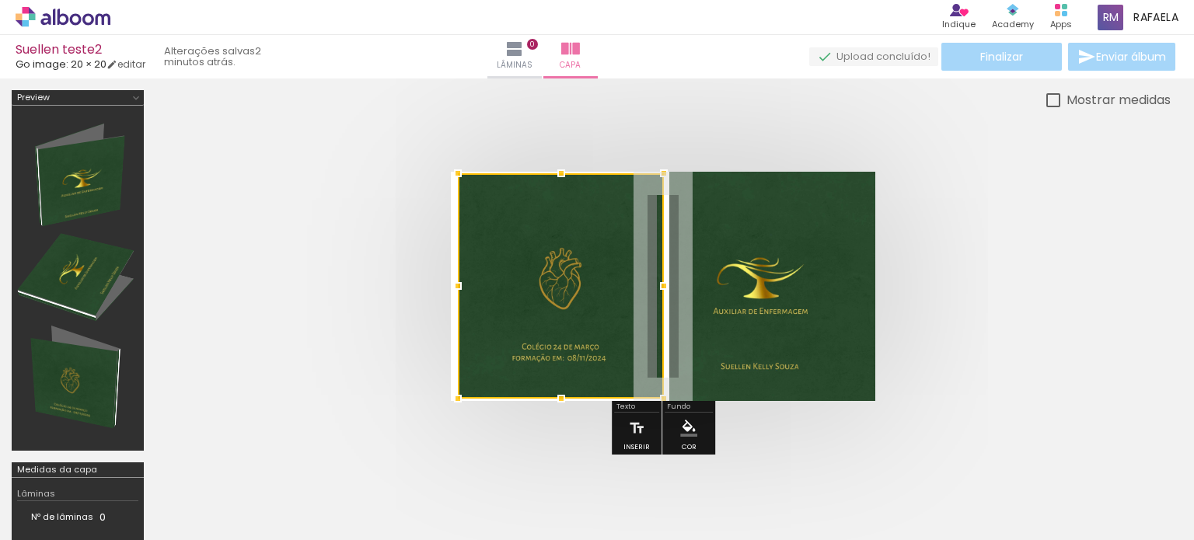
click at [659, 312] on div at bounding box center [561, 285] width 206 height 225
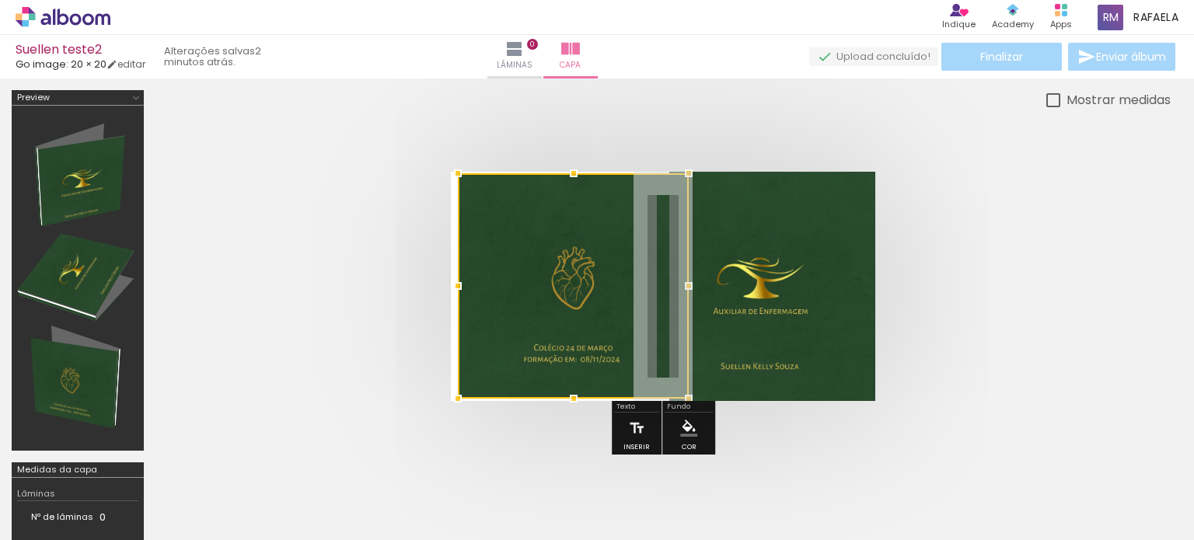
drag, startPoint x: 659, startPoint y: 285, endPoint x: 686, endPoint y: 288, distance: 26.5
click at [686, 288] on div at bounding box center [688, 286] width 31 height 31
drag, startPoint x: 686, startPoint y: 288, endPoint x: 670, endPoint y: 282, distance: 16.5
click at [670, 282] on div at bounding box center [673, 286] width 31 height 31
click at [957, 327] on quentale-cover at bounding box center [663, 286] width 891 height 229
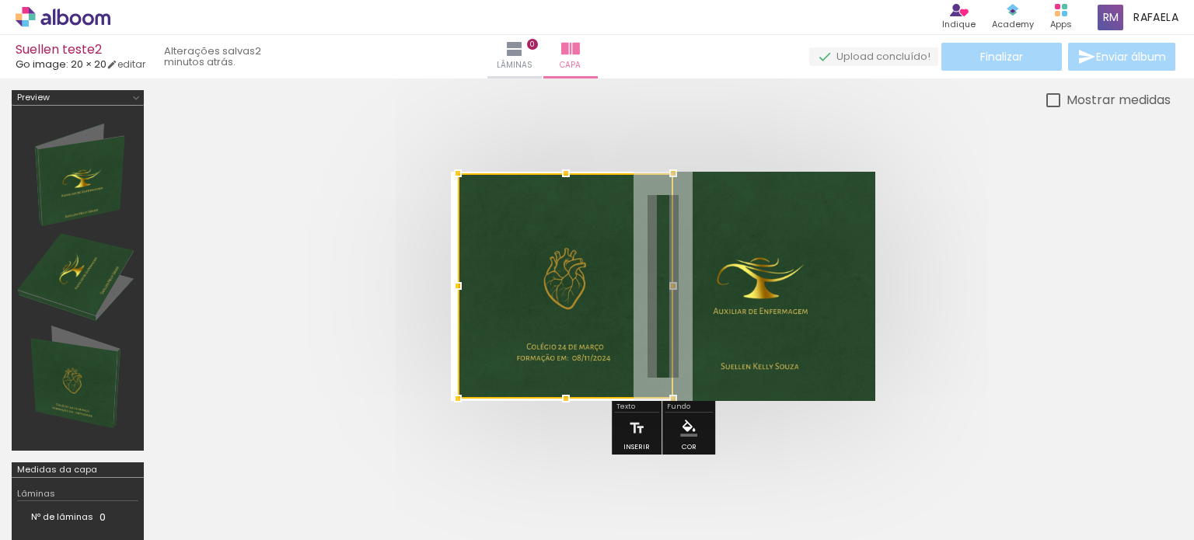
click at [960, 326] on quentale-cover at bounding box center [663, 286] width 891 height 229
click at [955, 375] on quentale-cover at bounding box center [663, 286] width 891 height 229
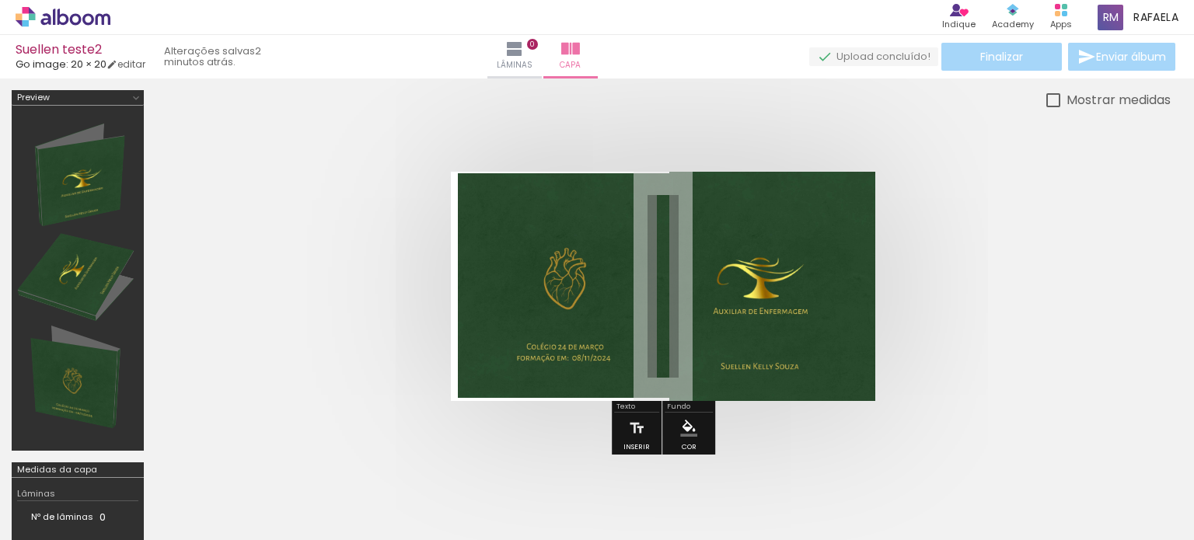
click at [669, 129] on div at bounding box center [662, 287] width 1015 height 354
click at [113, 180] on div at bounding box center [77, 278] width 121 height 334
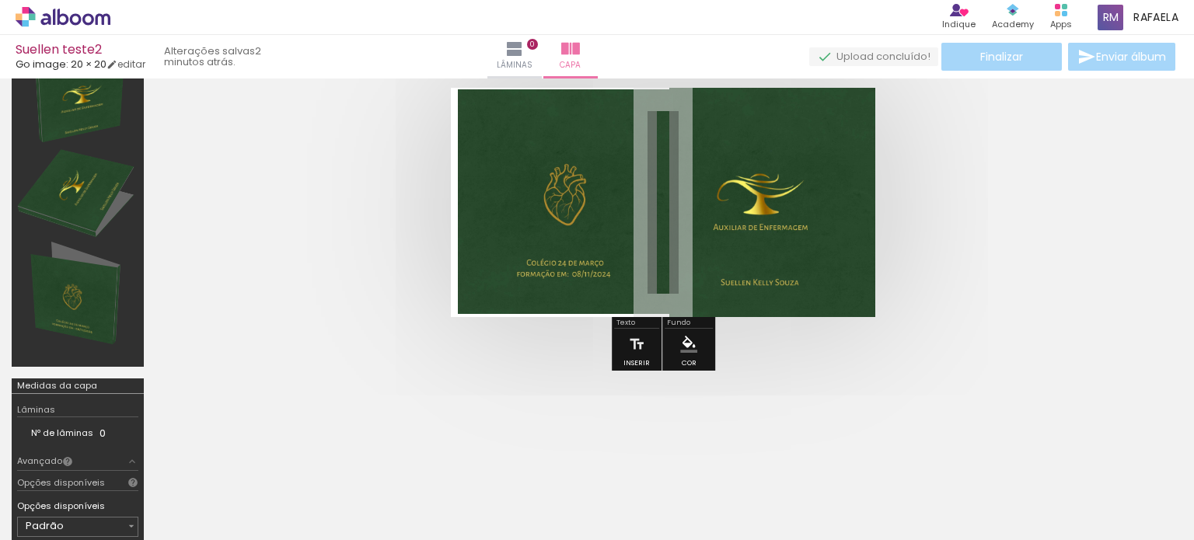
scroll to position [233, 0]
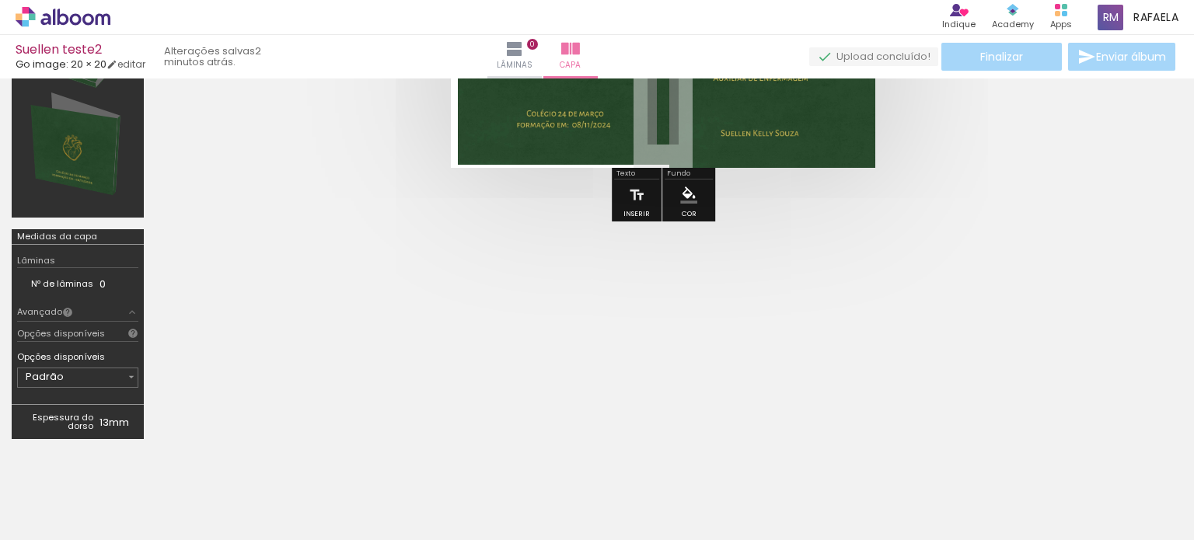
click at [90, 142] on div at bounding box center [77, 45] width 121 height 334
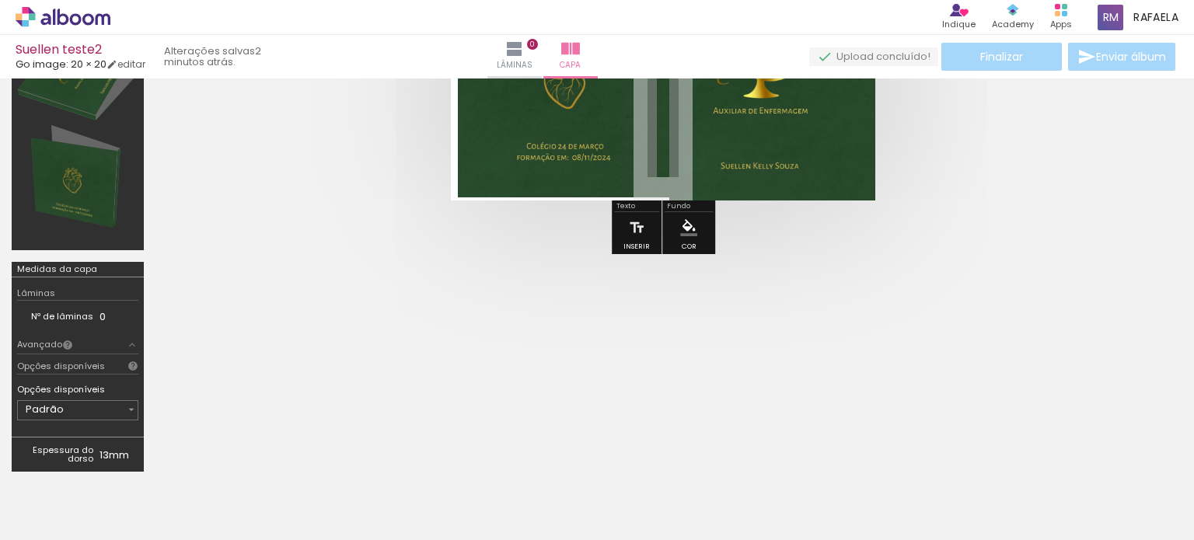
scroll to position [155, 0]
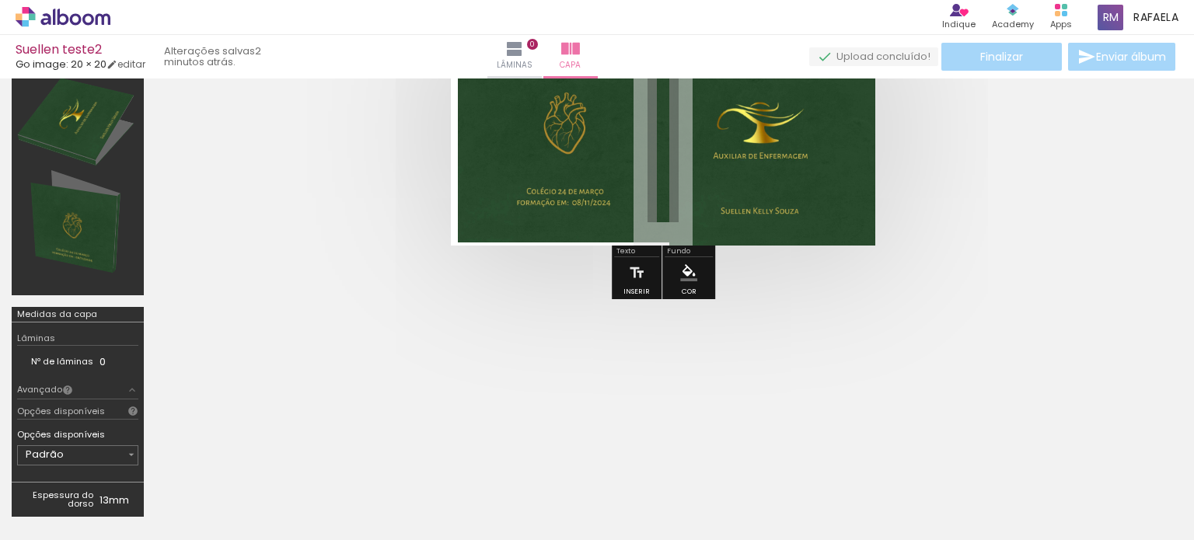
click at [87, 125] on div at bounding box center [77, 123] width 121 height 334
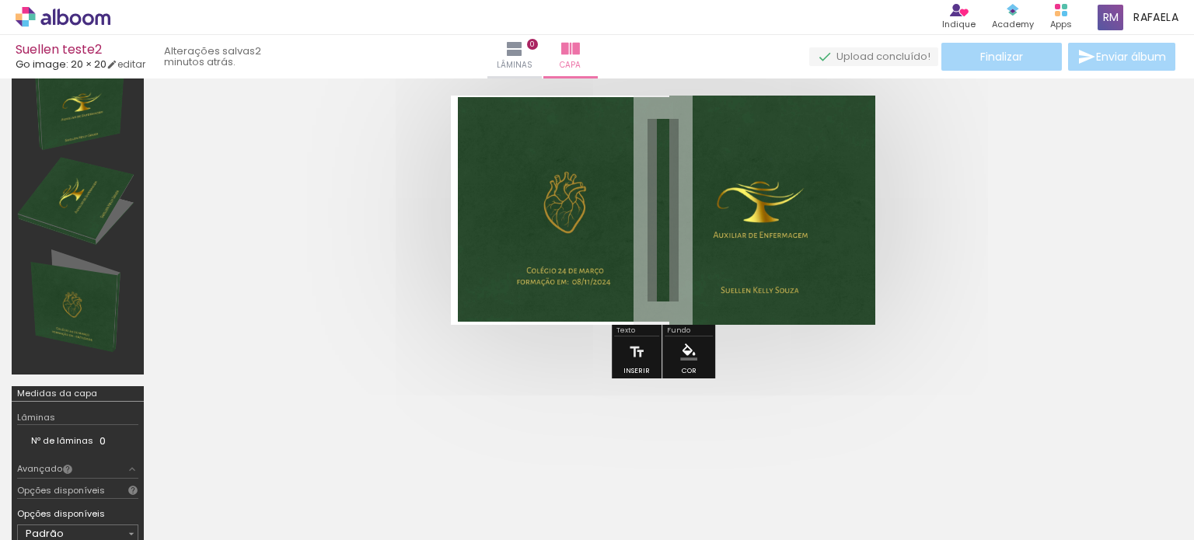
scroll to position [0, 0]
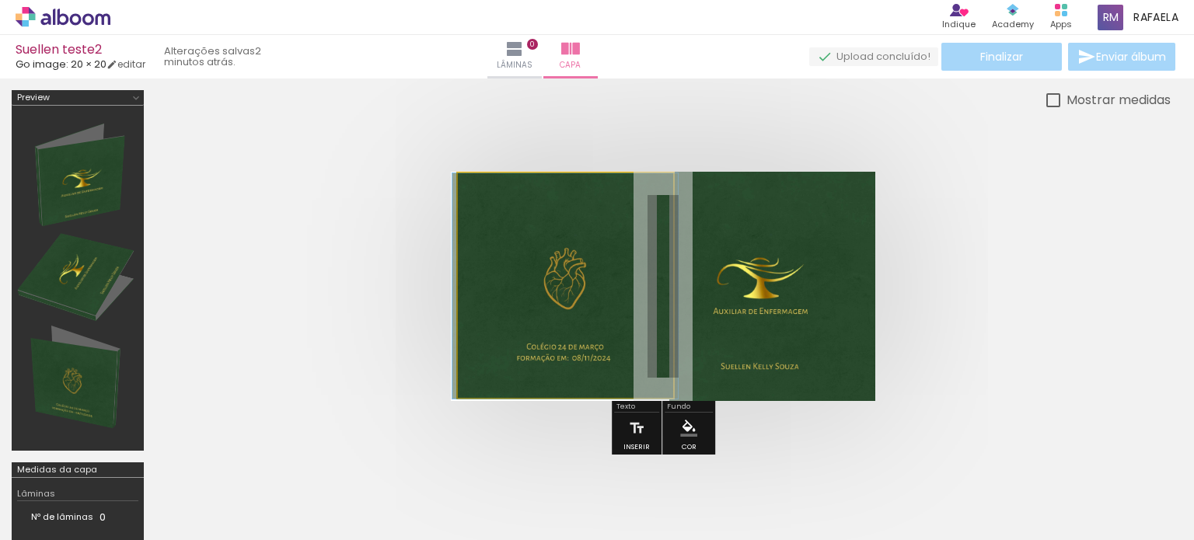
click at [666, 282] on quentale-photo at bounding box center [565, 285] width 215 height 225
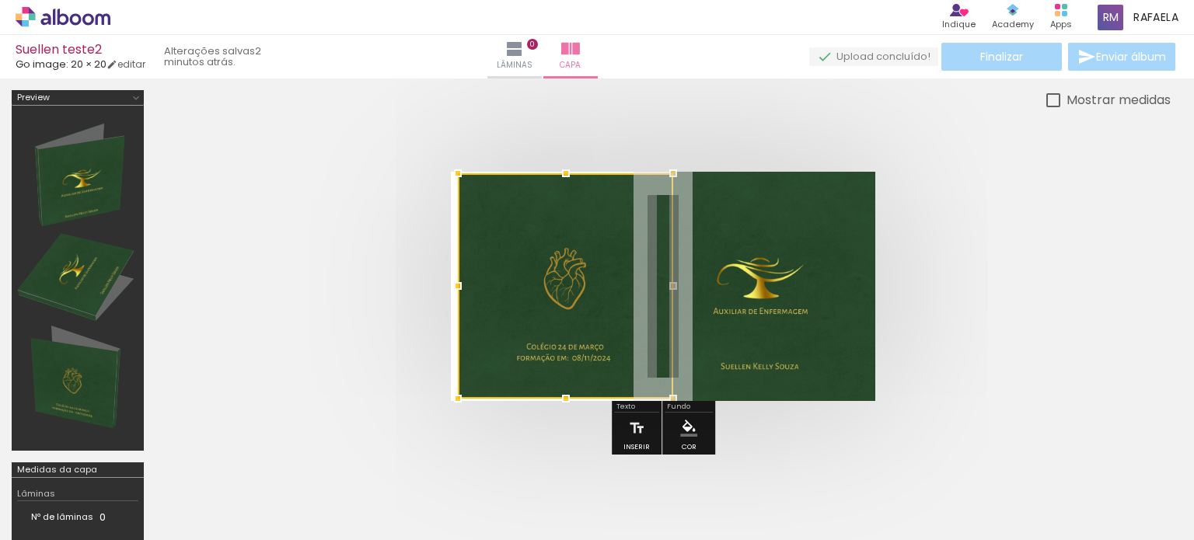
click at [914, 305] on quentale-cover at bounding box center [663, 286] width 891 height 229
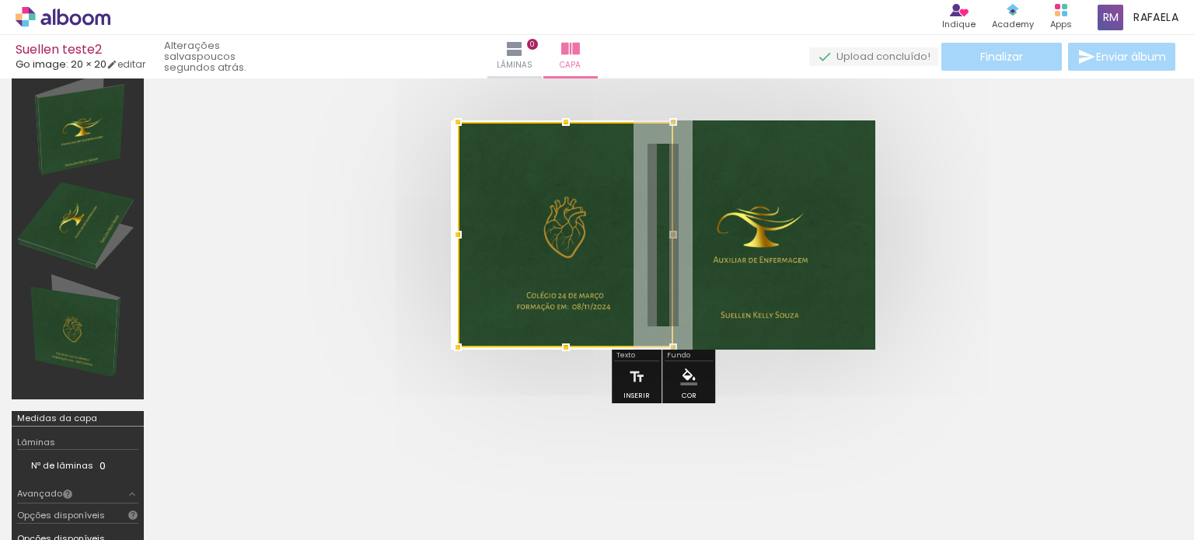
scroll to position [78, 0]
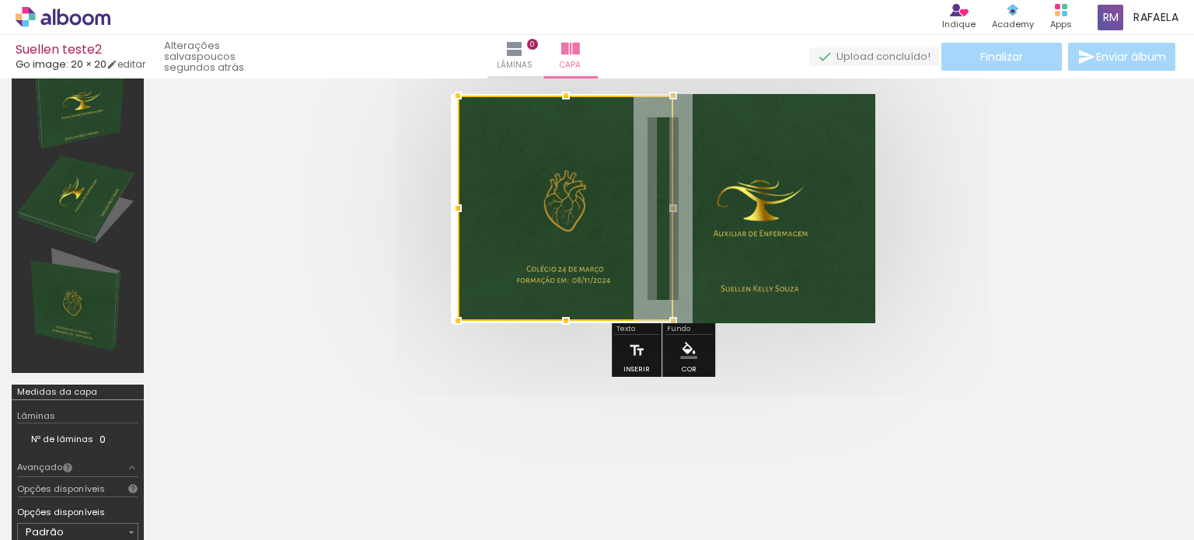
click at [954, 254] on quentale-cover at bounding box center [663, 208] width 891 height 229
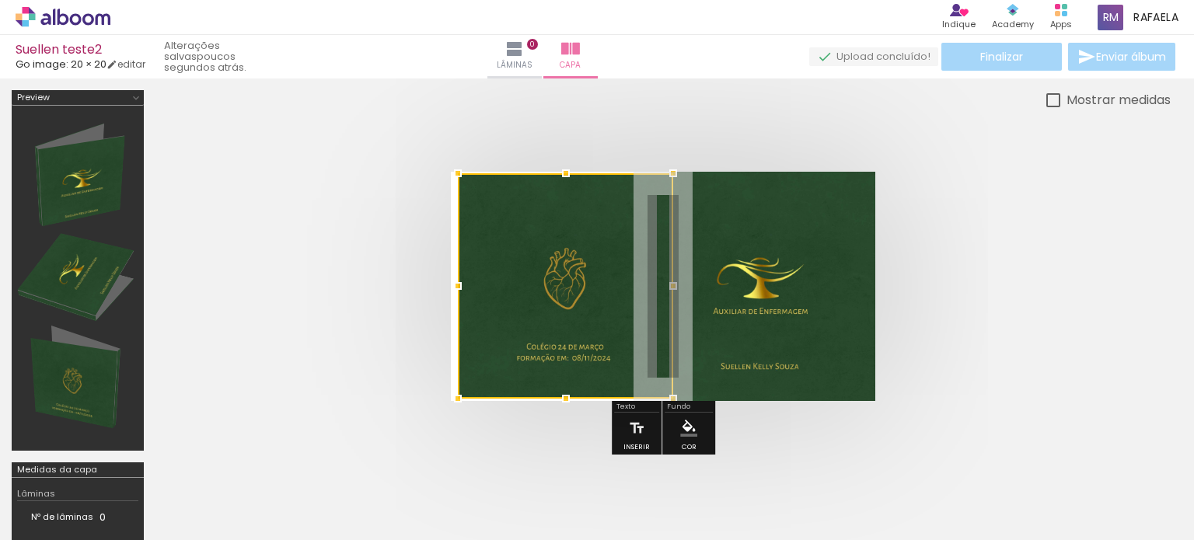
click at [72, 180] on div at bounding box center [77, 278] width 121 height 334
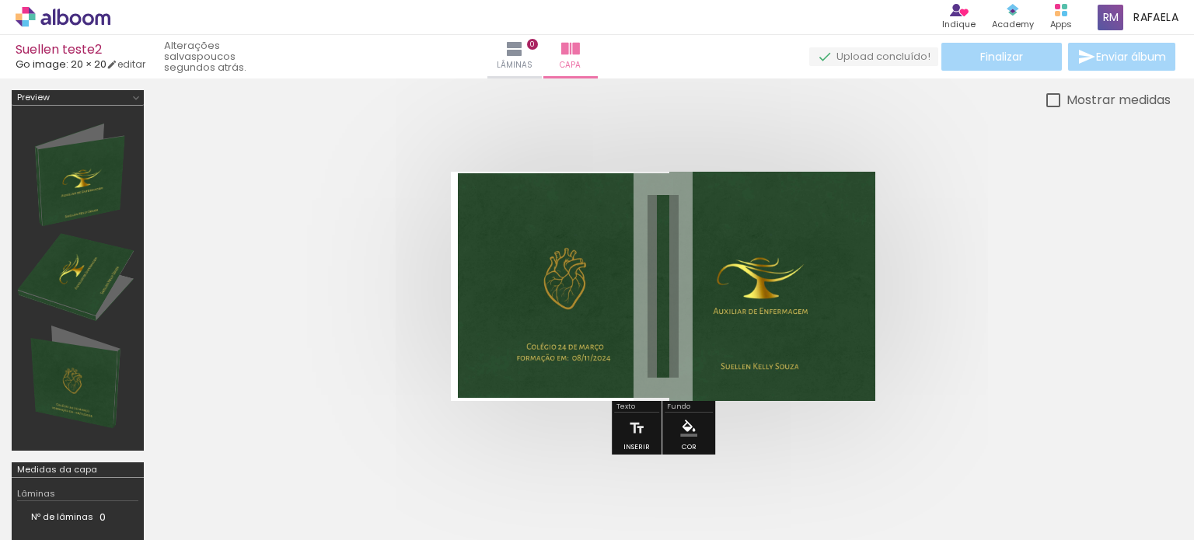
click at [72, 180] on div at bounding box center [77, 278] width 121 height 334
click at [82, 245] on div at bounding box center [77, 278] width 121 height 334
click at [88, 365] on div at bounding box center [77, 278] width 121 height 334
click at [524, 55] on iron-icon at bounding box center [514, 49] width 19 height 19
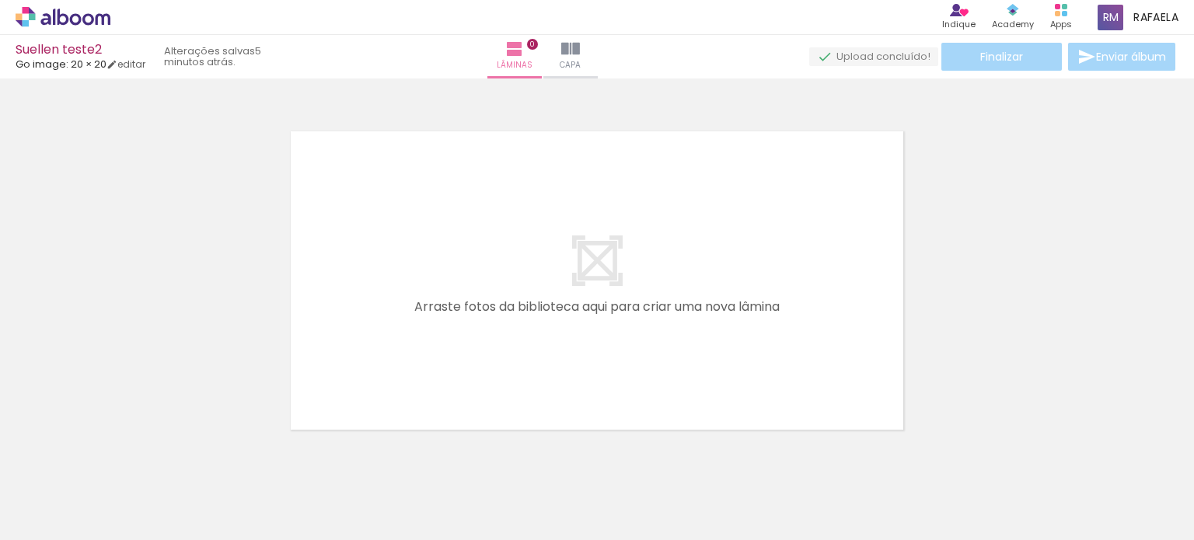
scroll to position [0, 17]
drag, startPoint x: 259, startPoint y: 527, endPoint x: 326, endPoint y: 531, distance: 67.0
click at [127, 531] on iron-horizontal-list at bounding box center [111, 491] width 31 height 97
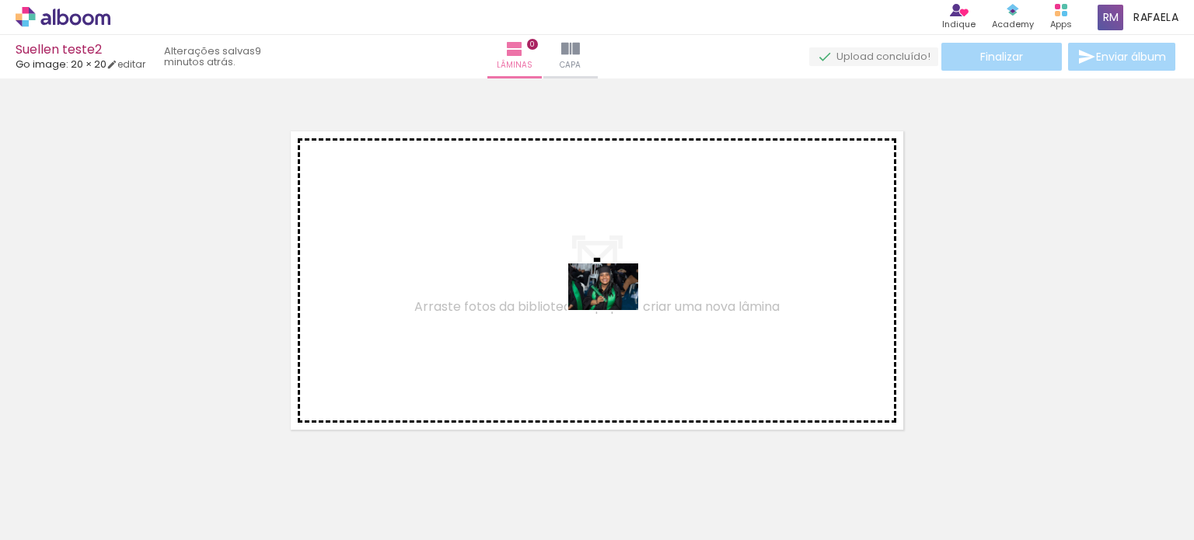
drag, startPoint x: 592, startPoint y: 495, endPoint x: 615, endPoint y: 310, distance: 186.5
click at [615, 310] on quentale-workspace at bounding box center [597, 270] width 1194 height 540
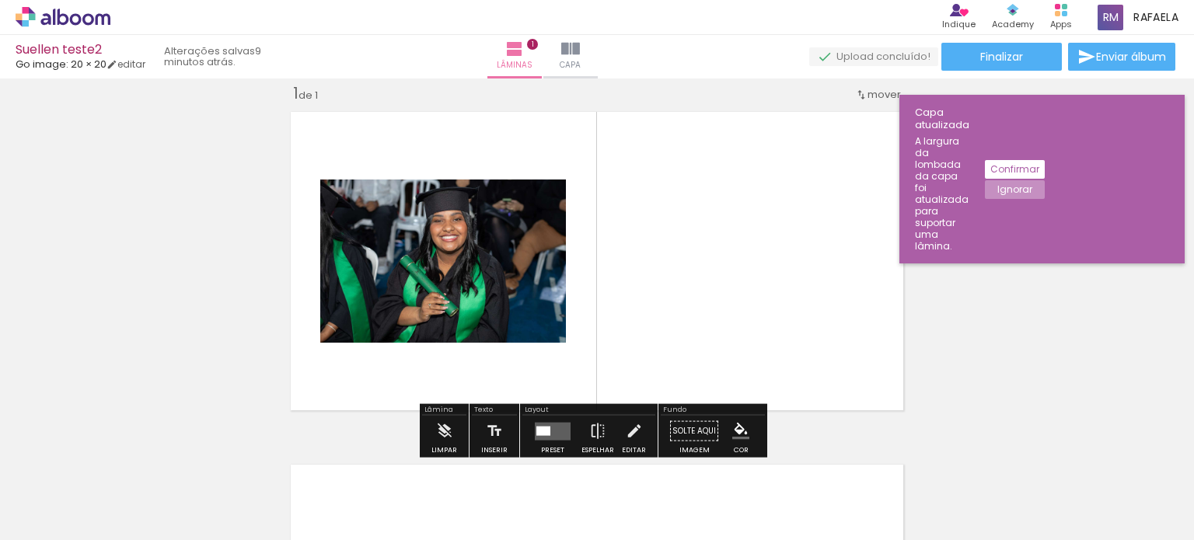
scroll to position [0, 1357]
click at [530, 273] on quentale-photo at bounding box center [443, 261] width 246 height 163
click at [541, 431] on div at bounding box center [543, 430] width 14 height 9
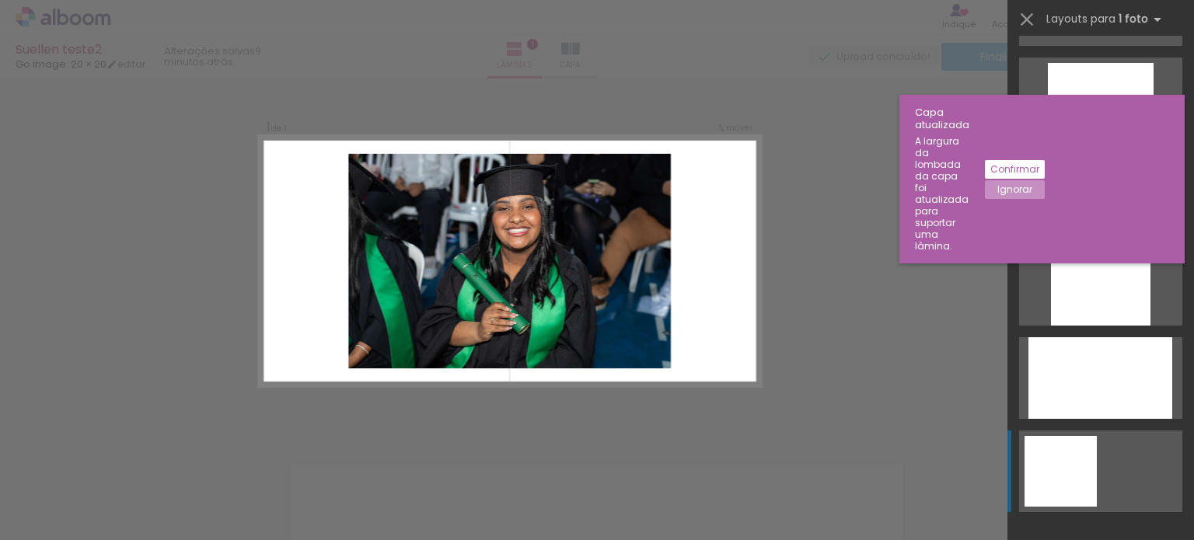
scroll to position [777, 0]
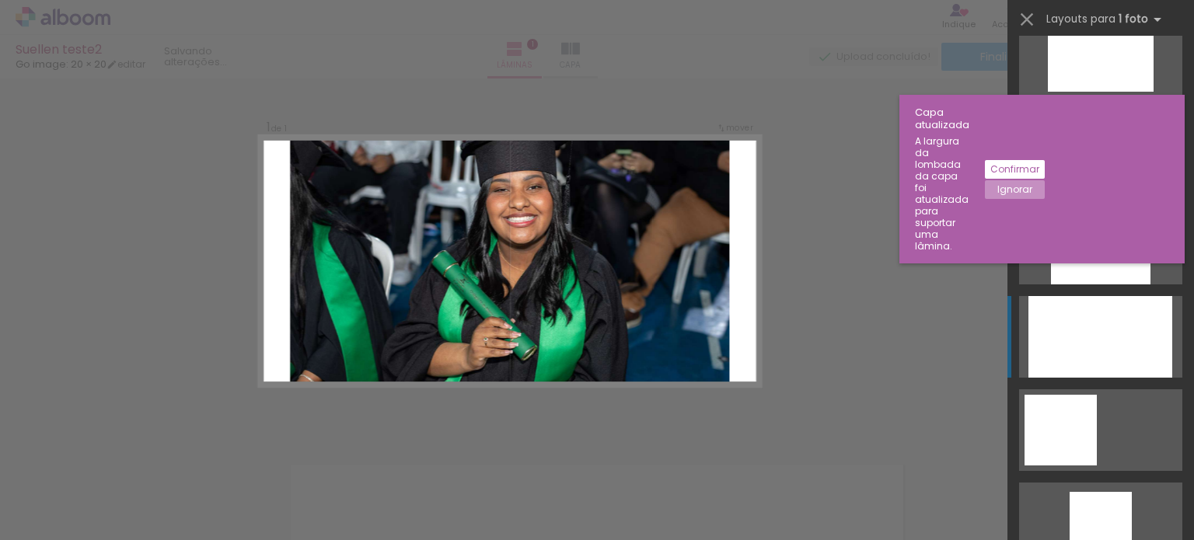
click at [1107, 351] on div at bounding box center [1100, 337] width 144 height 82
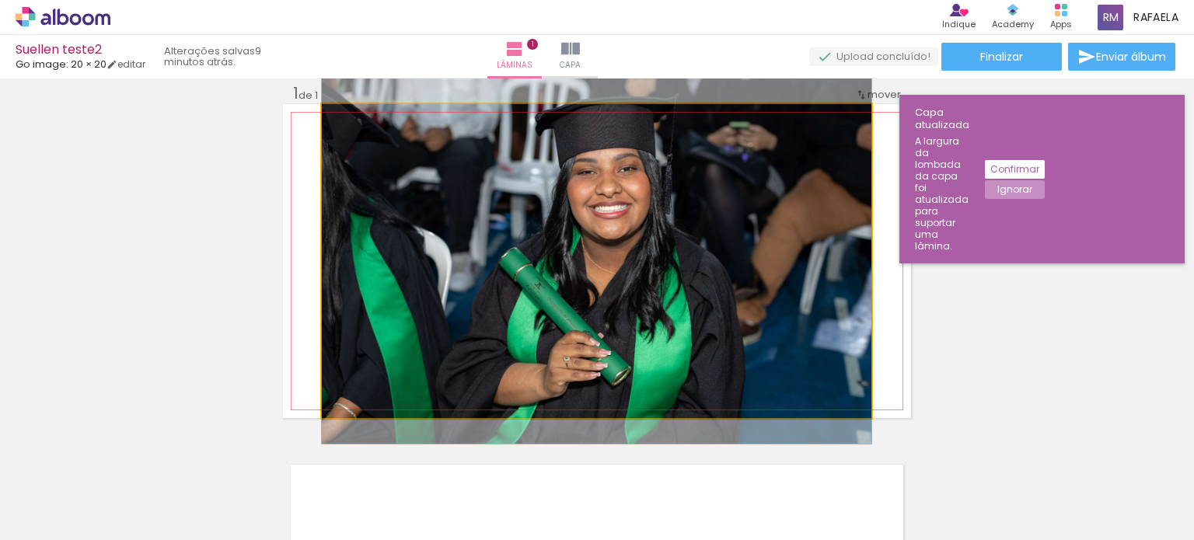
click at [746, 316] on quentale-photo at bounding box center [597, 261] width 550 height 314
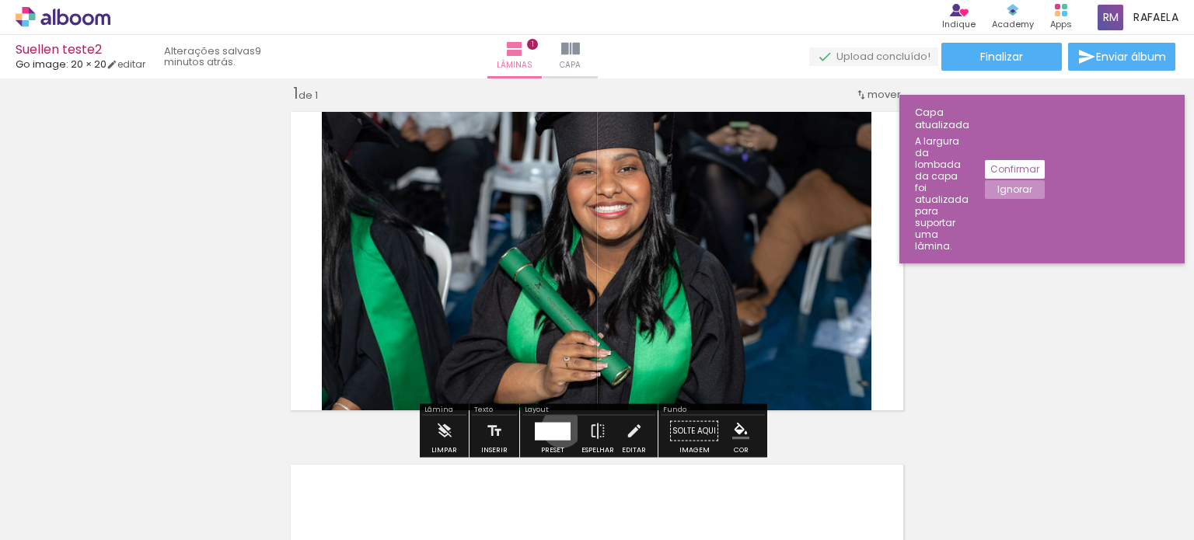
click at [558, 427] on div at bounding box center [553, 431] width 36 height 18
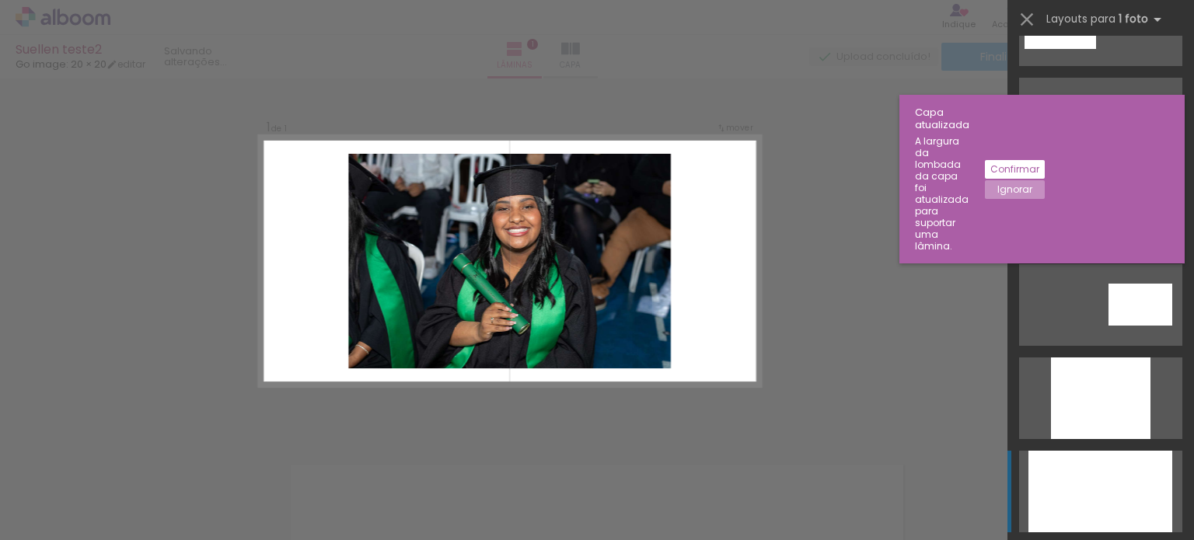
scroll to position [560, 0]
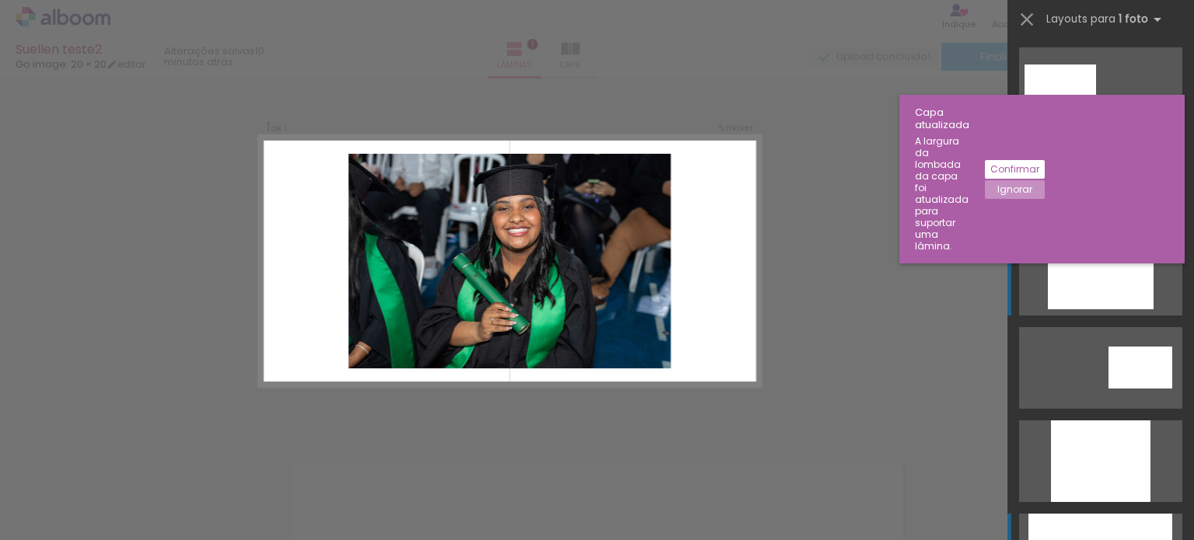
click at [1077, 273] on div at bounding box center [1101, 274] width 106 height 70
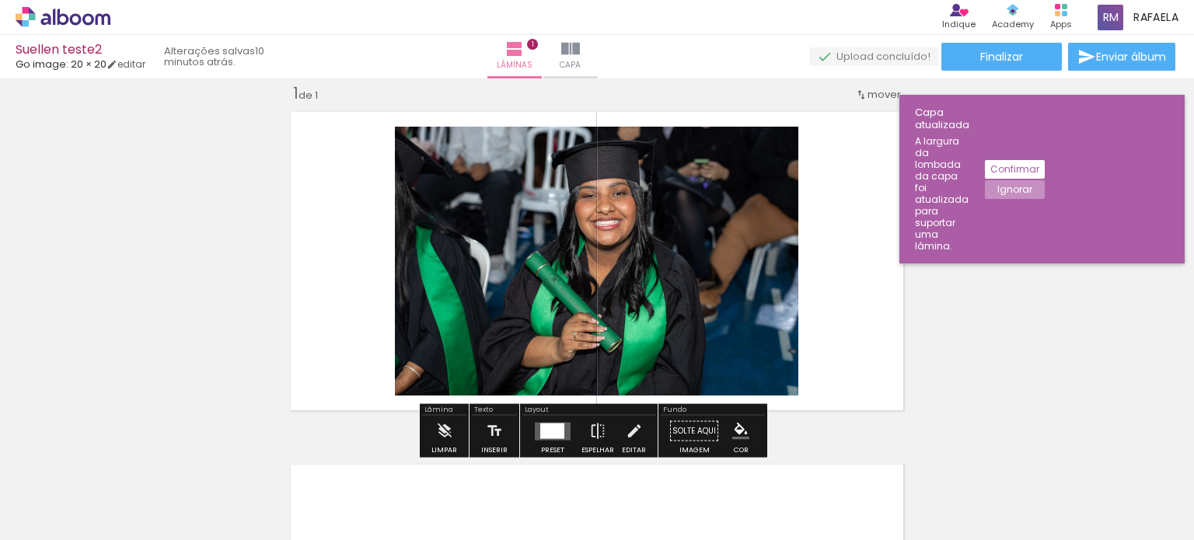
click at [834, 303] on quentale-layouter at bounding box center [597, 261] width 628 height 314
click at [1052, 372] on div "Inserir lâmina 1 de 1" at bounding box center [597, 418] width 1194 height 707
click at [970, 270] on div "Inserir lâmina 1 de 1" at bounding box center [597, 418] width 1194 height 707
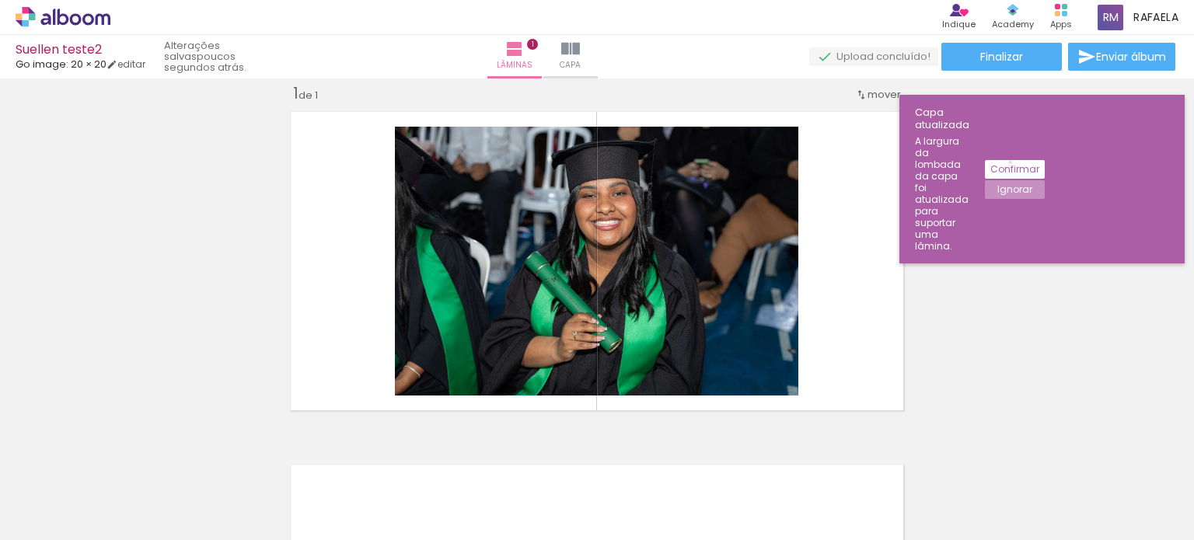
click at [0, 0] on slot "Confirmar" at bounding box center [0, 0] width 0 height 0
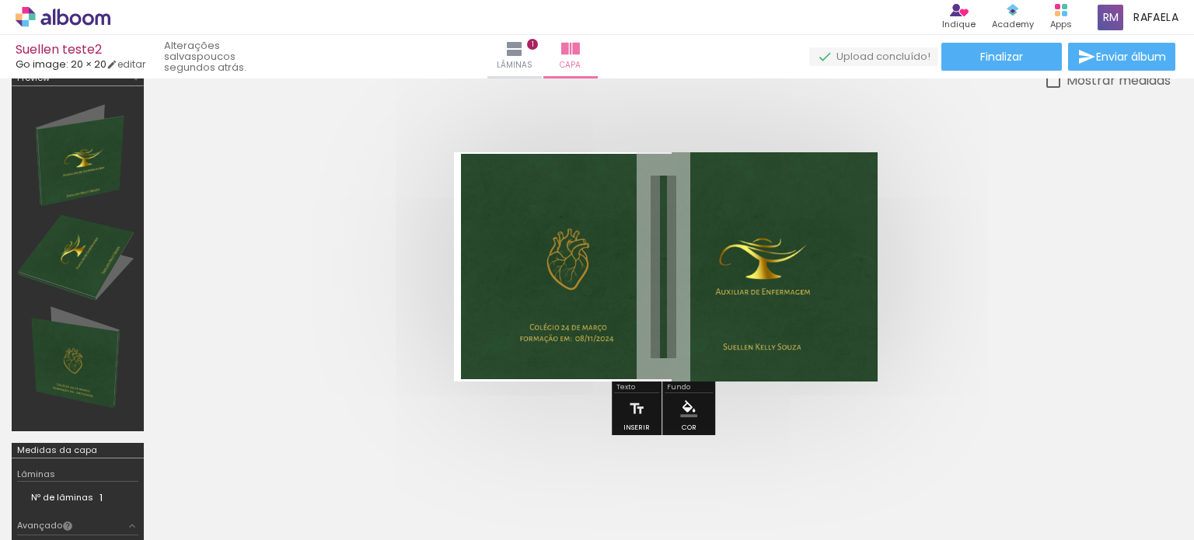
click at [1038, 234] on quentale-cover at bounding box center [663, 266] width 891 height 229
click at [542, 43] on paper-button "Lâminas 1" at bounding box center [514, 57] width 54 height 44
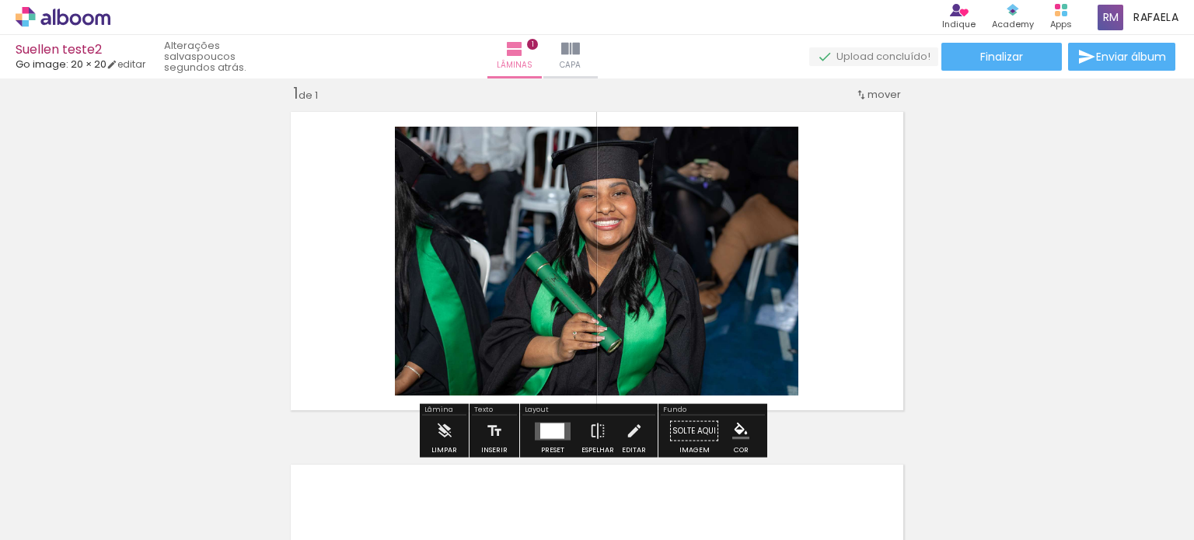
click at [961, 176] on div "Inserir lâmina 1 de 1" at bounding box center [597, 418] width 1194 height 707
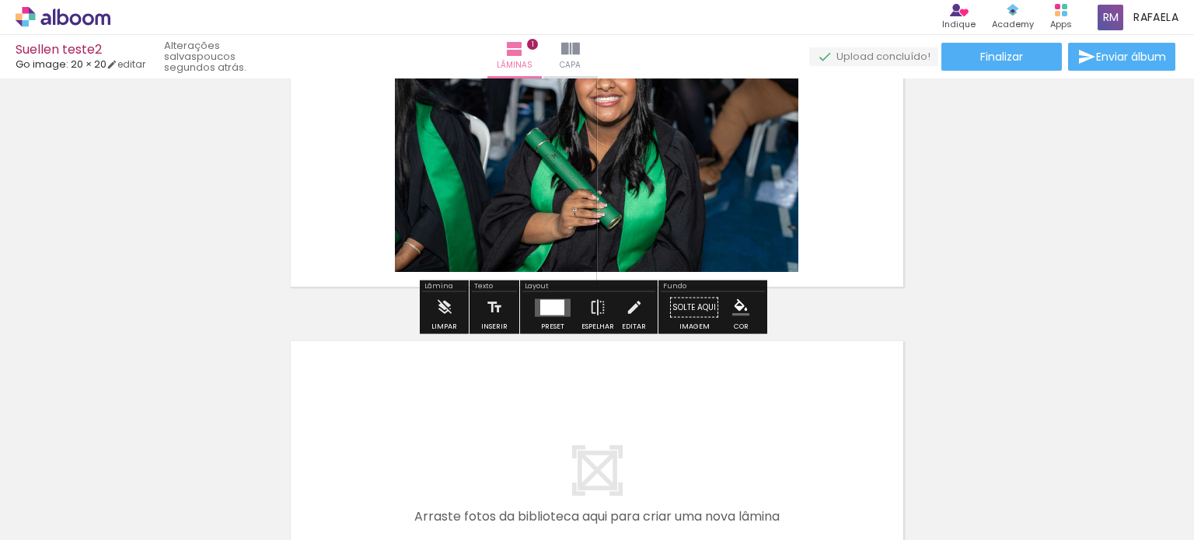
scroll to position [175, 0]
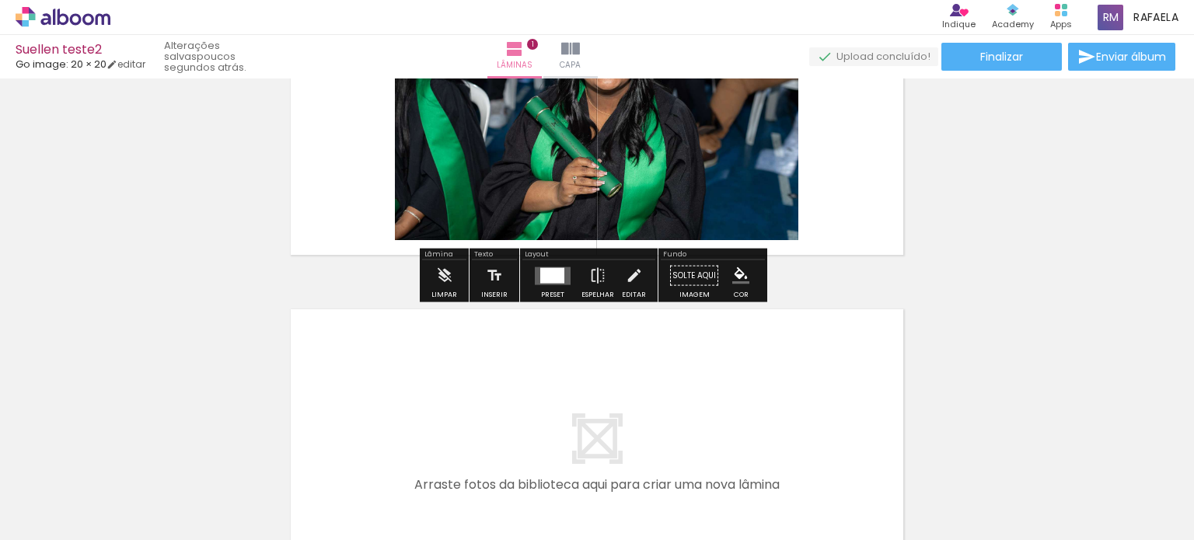
click at [840, 192] on quentale-layouter at bounding box center [597, 106] width 628 height 314
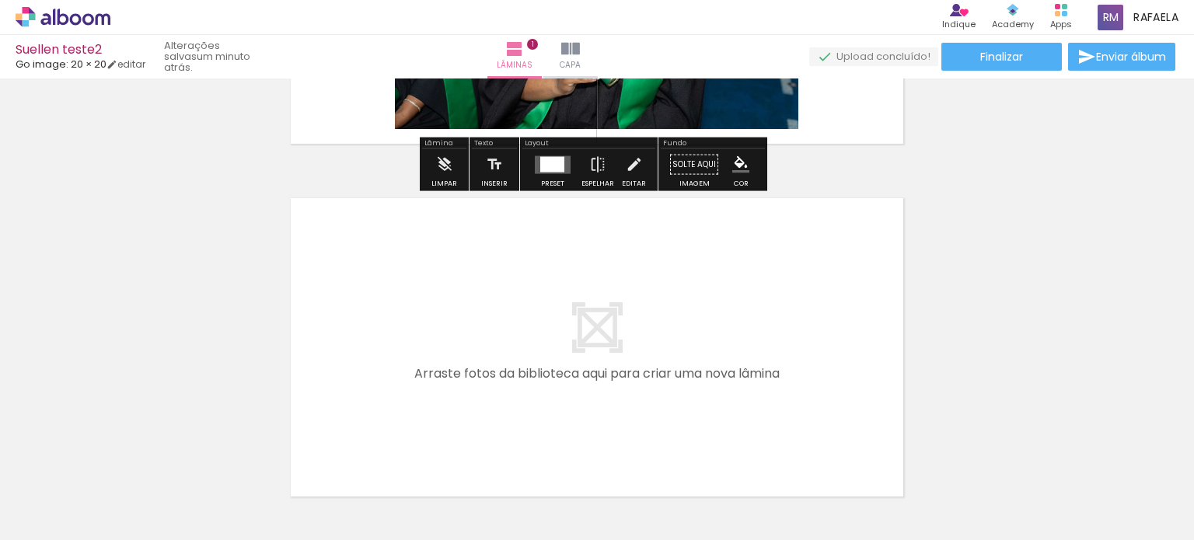
scroll to position [311, 0]
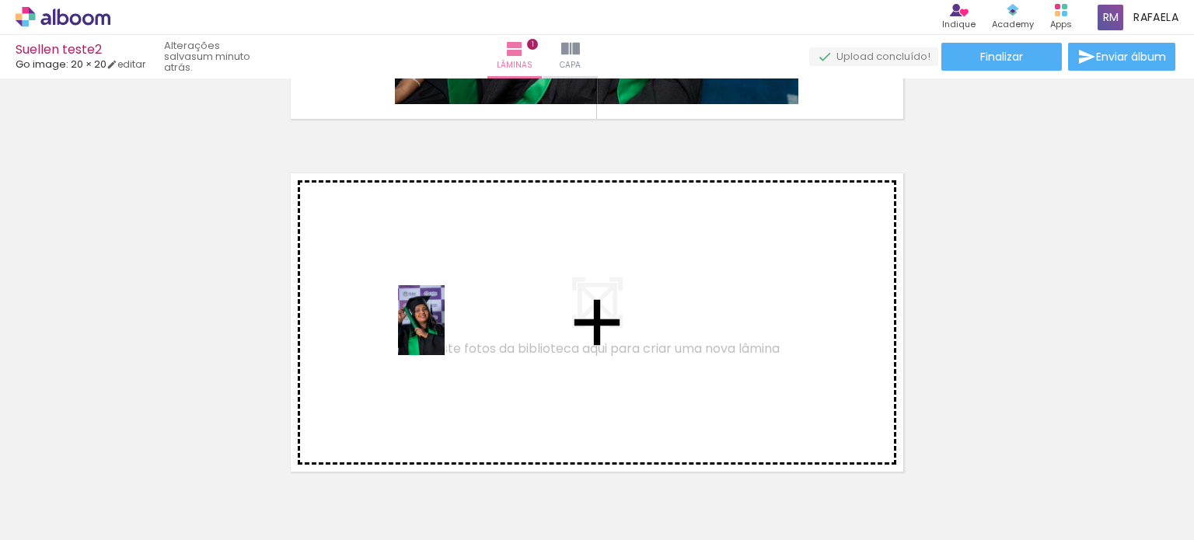
drag, startPoint x: 958, startPoint y: 508, endPoint x: 470, endPoint y: 335, distance: 517.3
click at [470, 335] on quentale-workspace at bounding box center [597, 270] width 1194 height 540
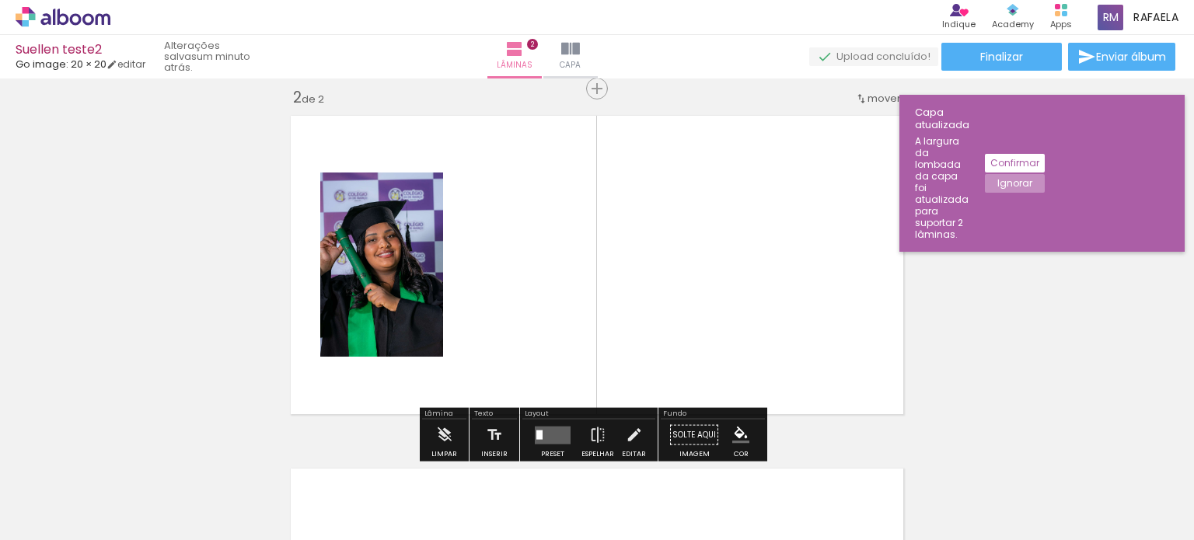
scroll to position [372, 0]
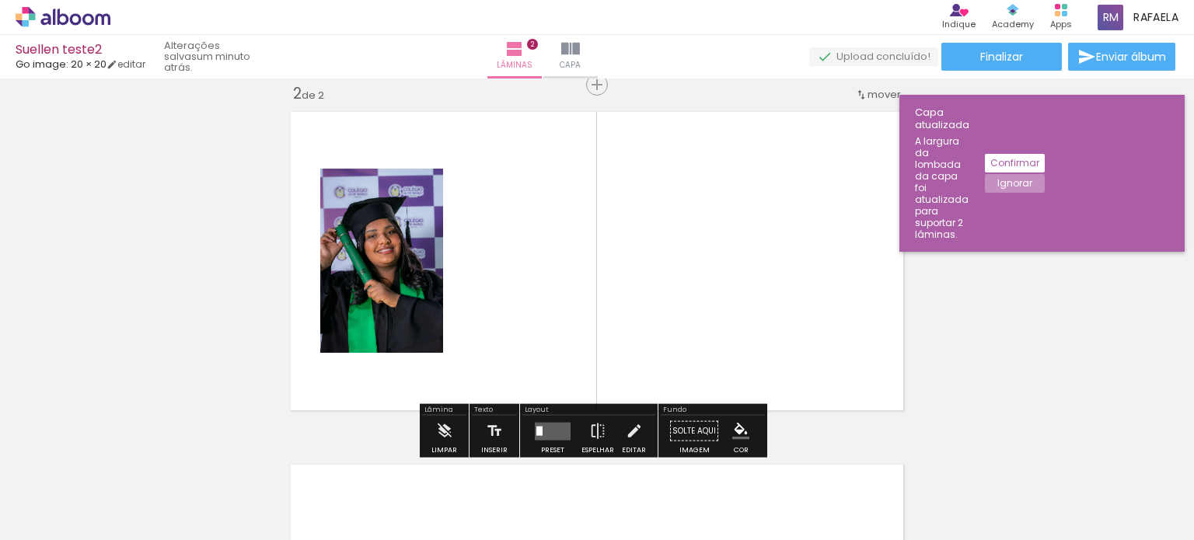
click at [361, 205] on div at bounding box center [370, 209] width 19 height 16
click at [417, 231] on quentale-photo at bounding box center [381, 261] width 123 height 184
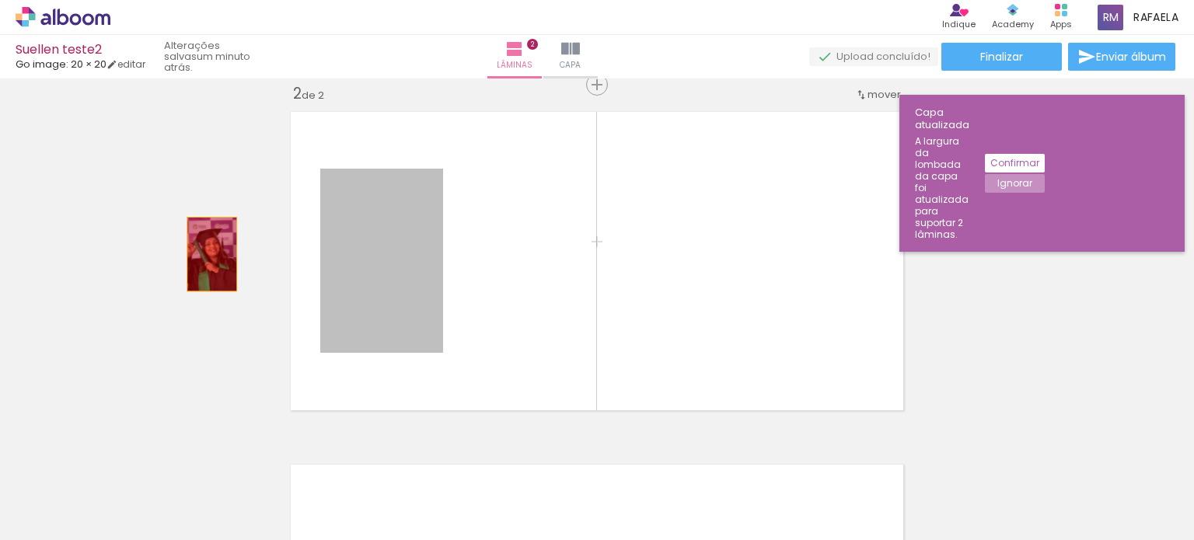
drag, startPoint x: 372, startPoint y: 253, endPoint x: 99, endPoint y: 254, distance: 272.1
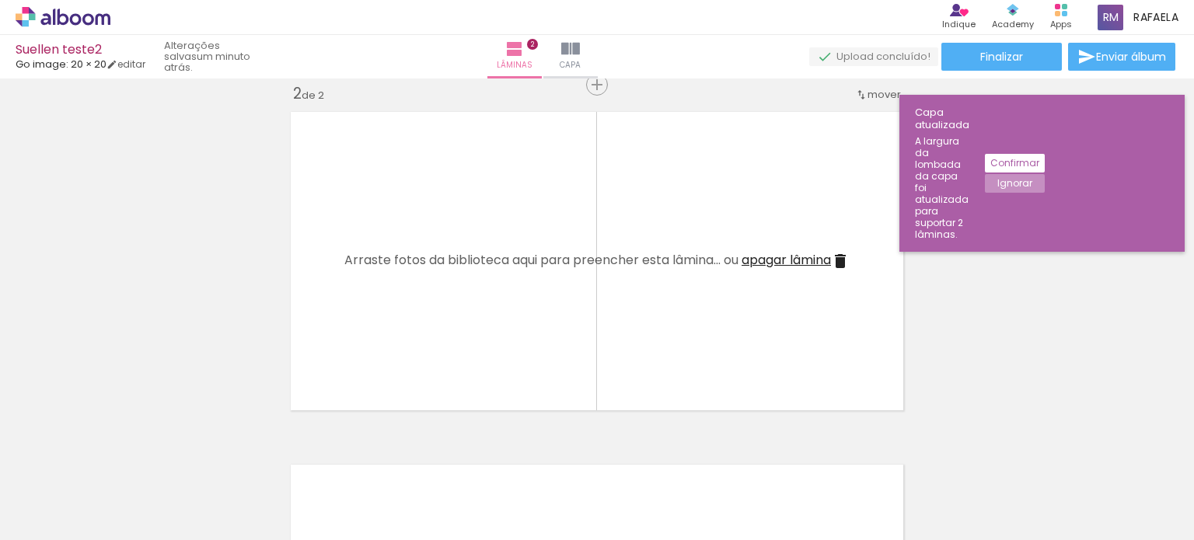
scroll to position [0, 1498]
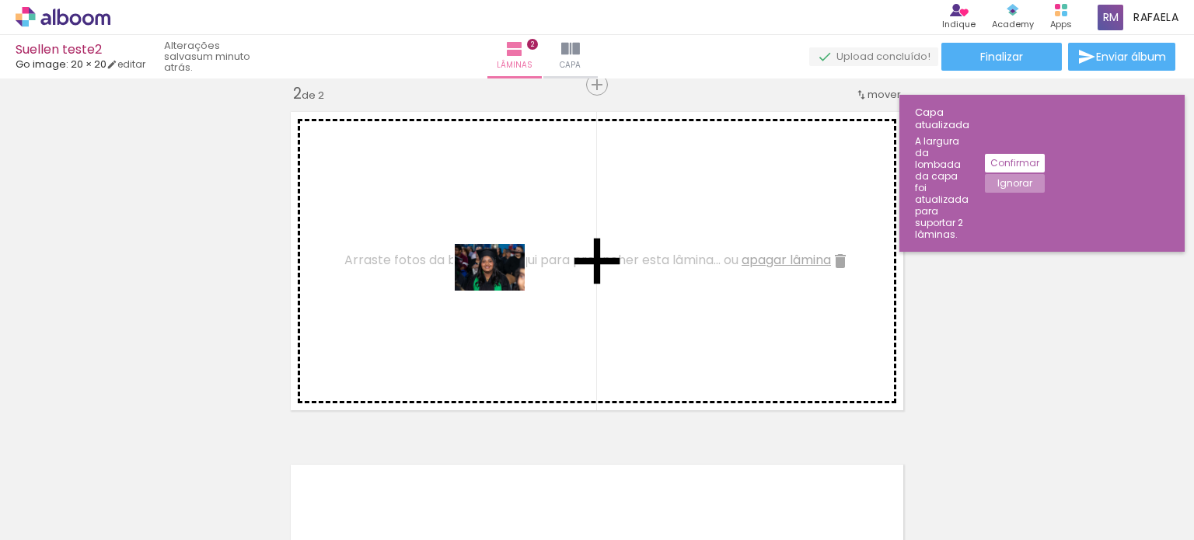
drag, startPoint x: 836, startPoint y: 490, endPoint x: 501, endPoint y: 291, distance: 390.1
click at [501, 291] on quentale-workspace at bounding box center [597, 270] width 1194 height 540
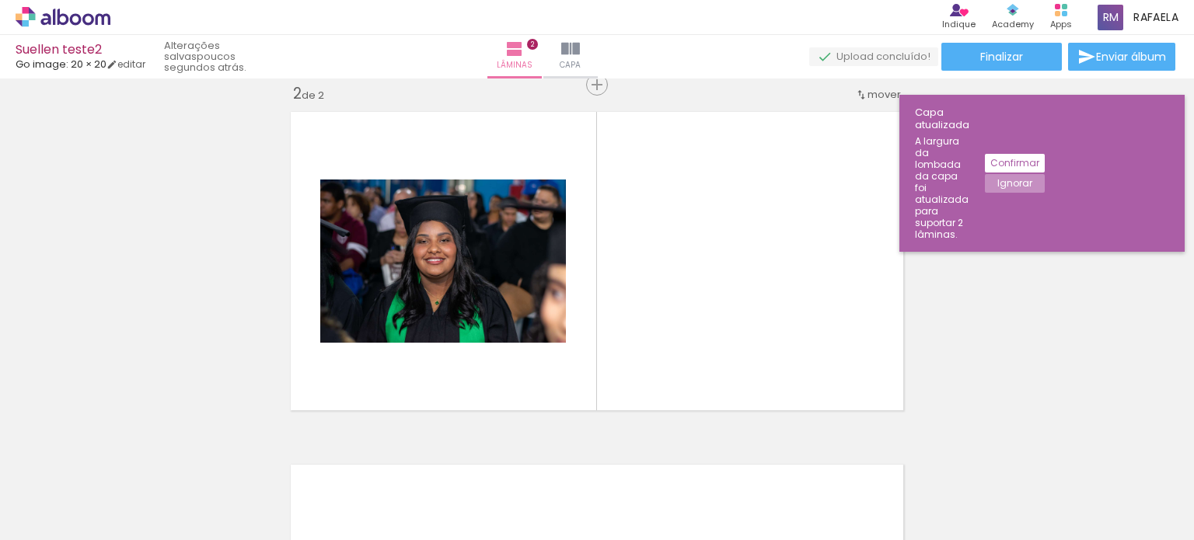
scroll to position [0, 2033]
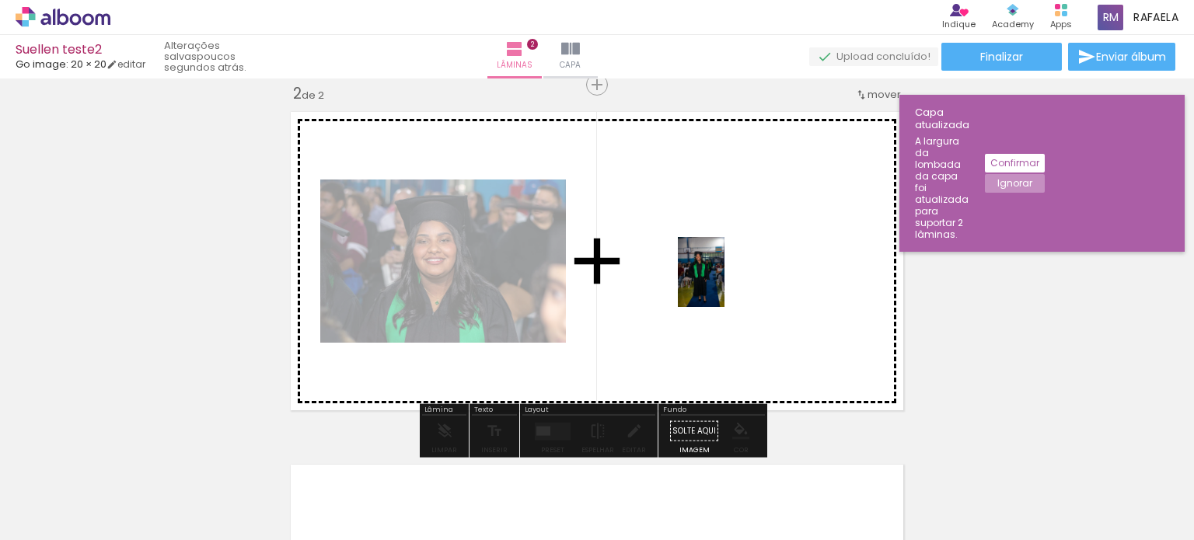
drag, startPoint x: 488, startPoint y: 506, endPoint x: 725, endPoint y: 284, distance: 325.0
click at [725, 284] on quentale-workspace at bounding box center [597, 270] width 1194 height 540
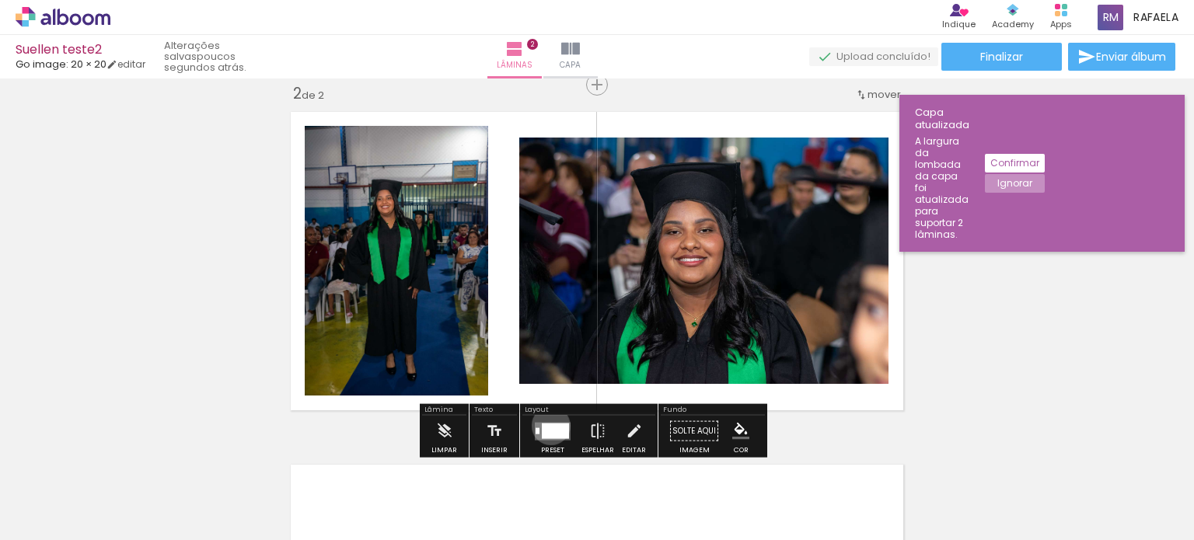
click at [547, 425] on div at bounding box center [555, 431] width 27 height 16
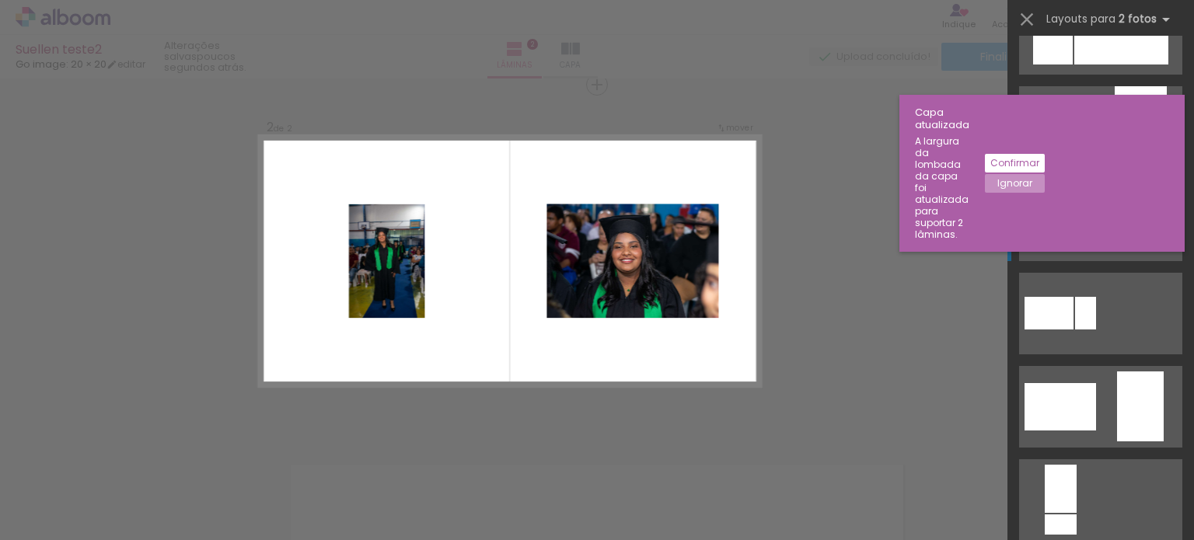
scroll to position [155, 0]
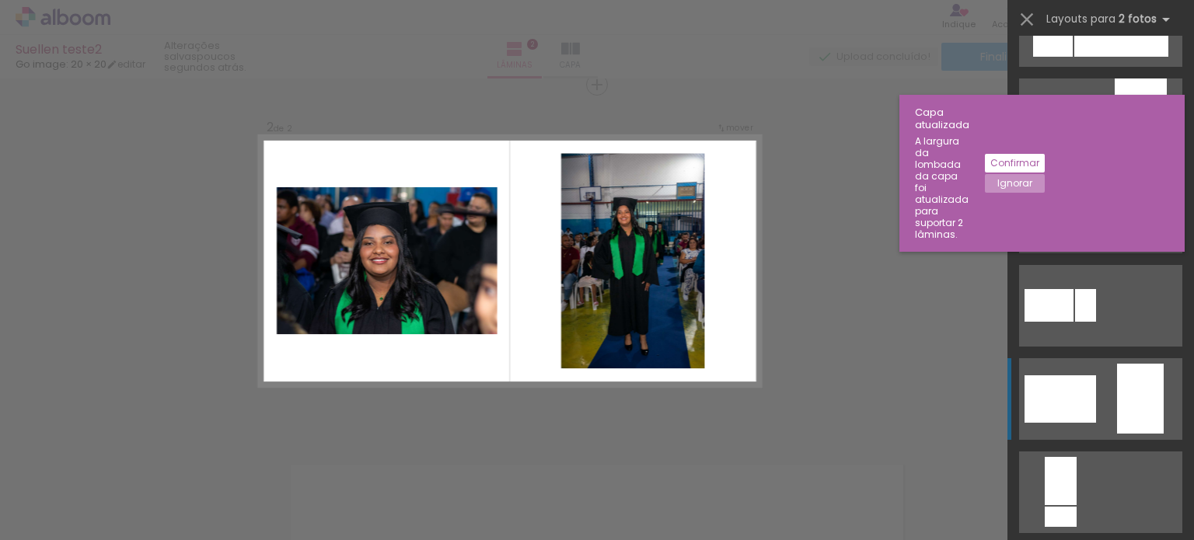
click at [1073, 419] on div at bounding box center [1061, 398] width 72 height 47
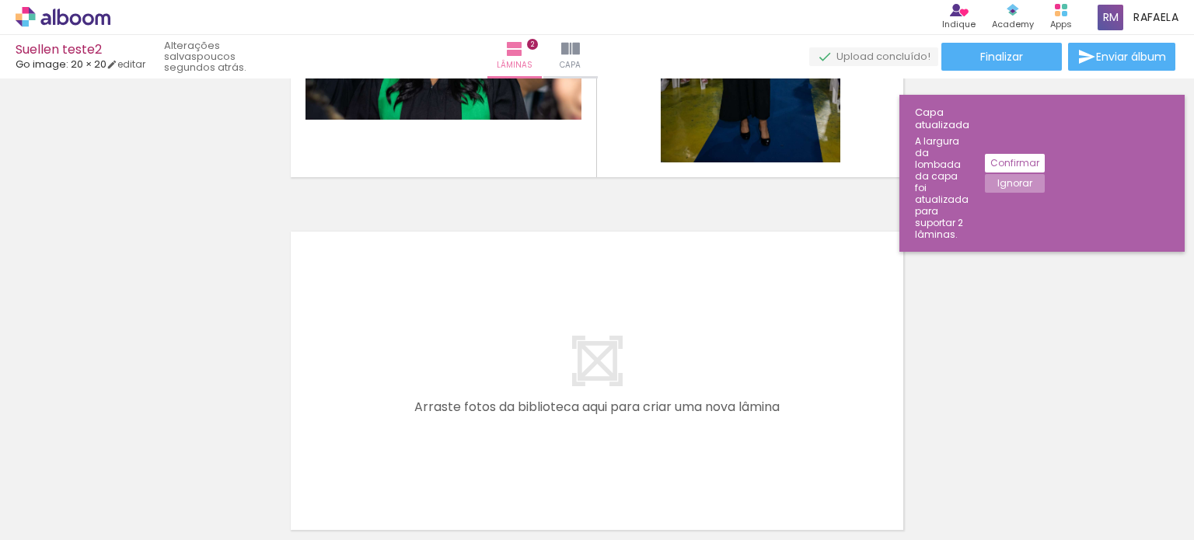
scroll to position [0, 2161]
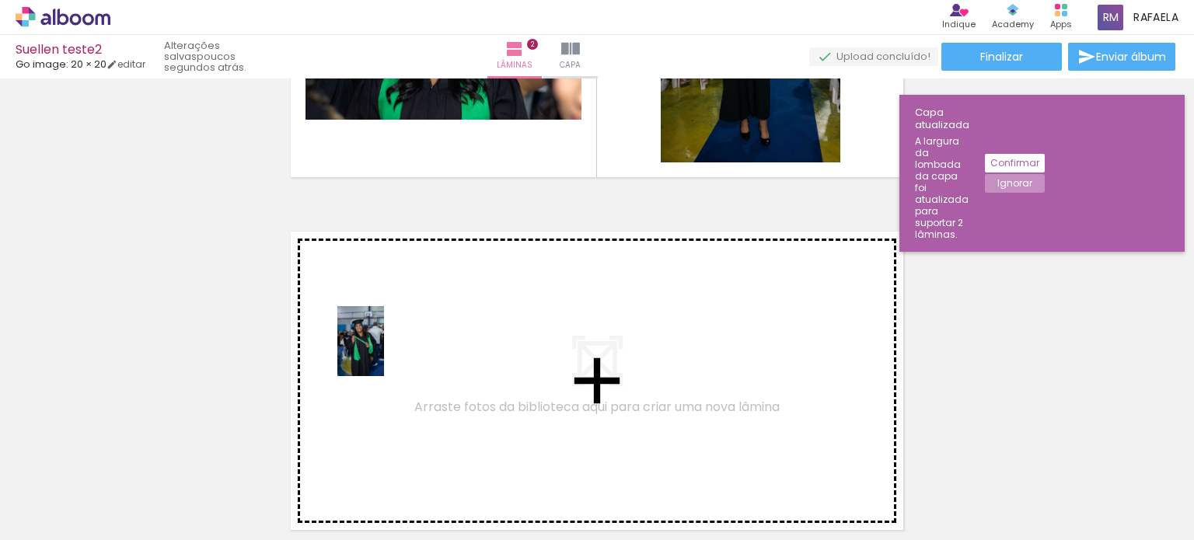
drag, startPoint x: 625, startPoint y: 494, endPoint x: 398, endPoint y: 376, distance: 255.5
click at [398, 376] on quentale-workspace at bounding box center [597, 270] width 1194 height 540
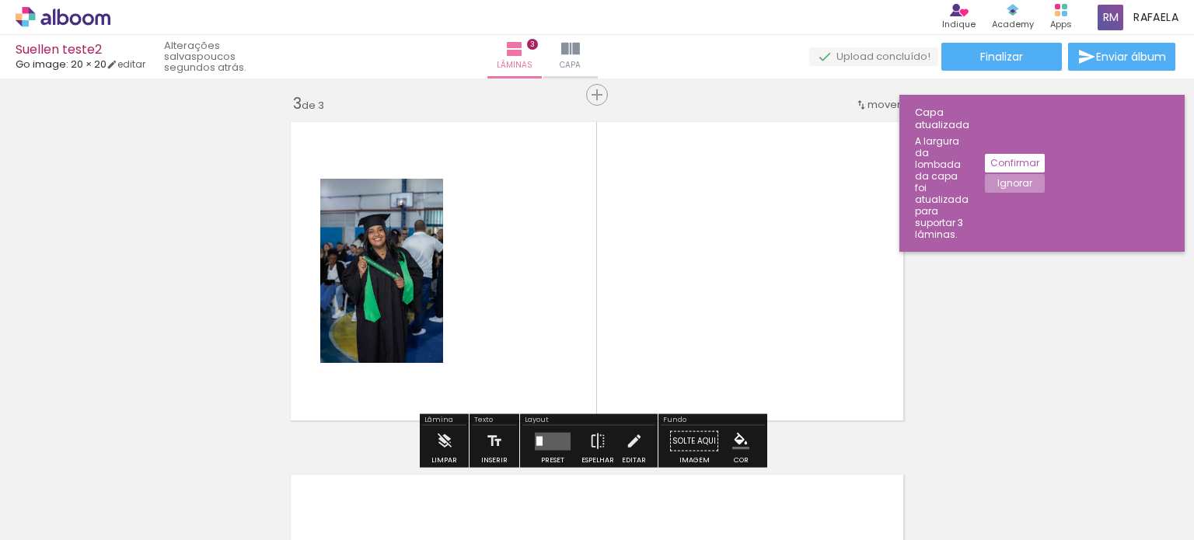
scroll to position [725, 0]
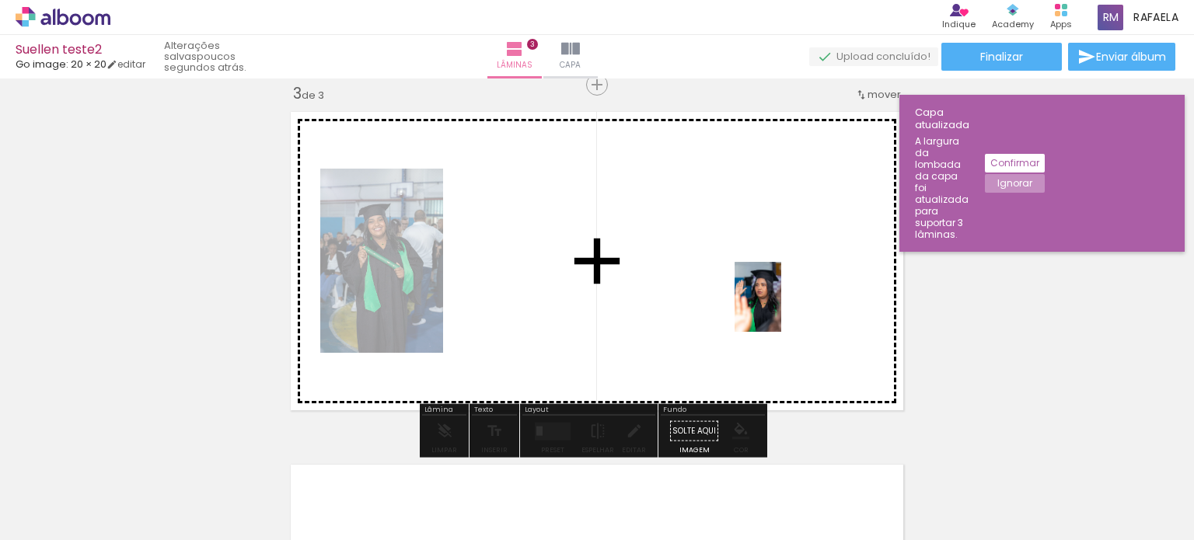
drag, startPoint x: 781, startPoint y: 521, endPoint x: 781, endPoint y: 309, distance: 212.2
click at [781, 309] on quentale-workspace at bounding box center [597, 270] width 1194 height 540
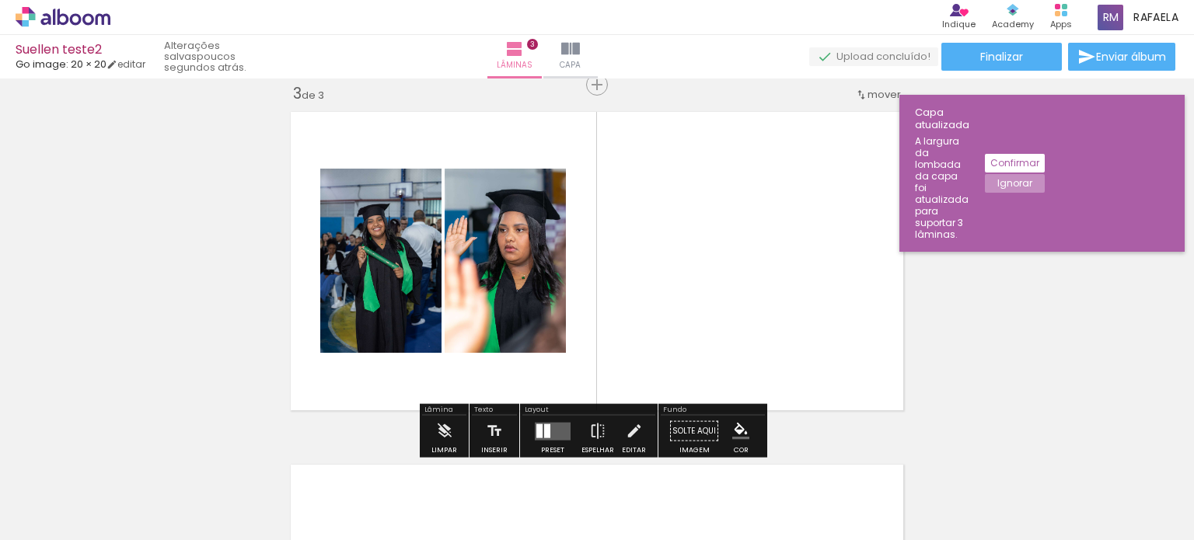
click at [548, 426] on quentale-layouter at bounding box center [553, 431] width 36 height 18
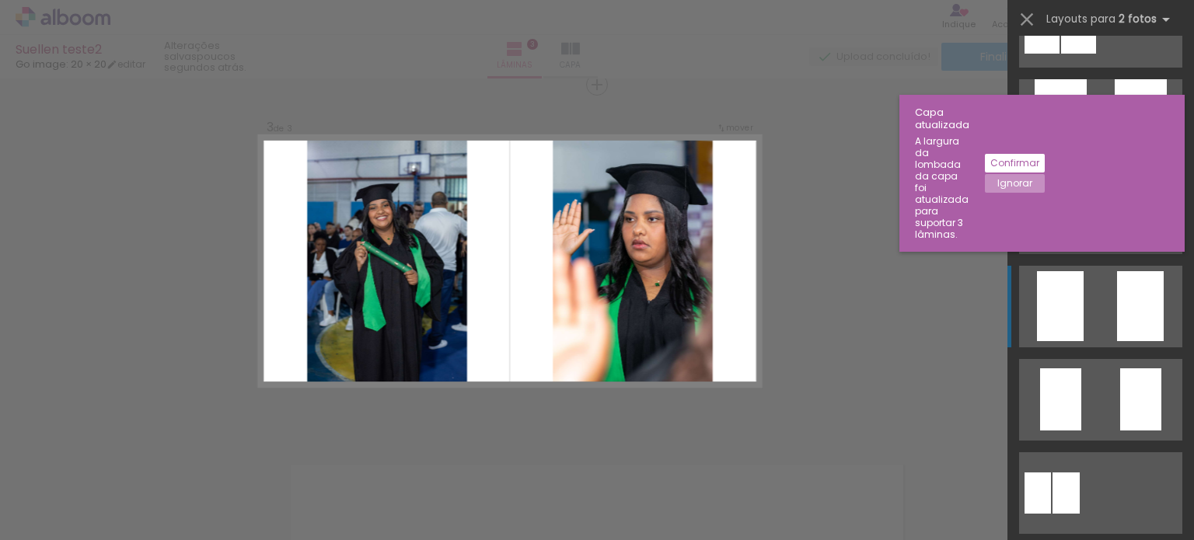
scroll to position [155, 0]
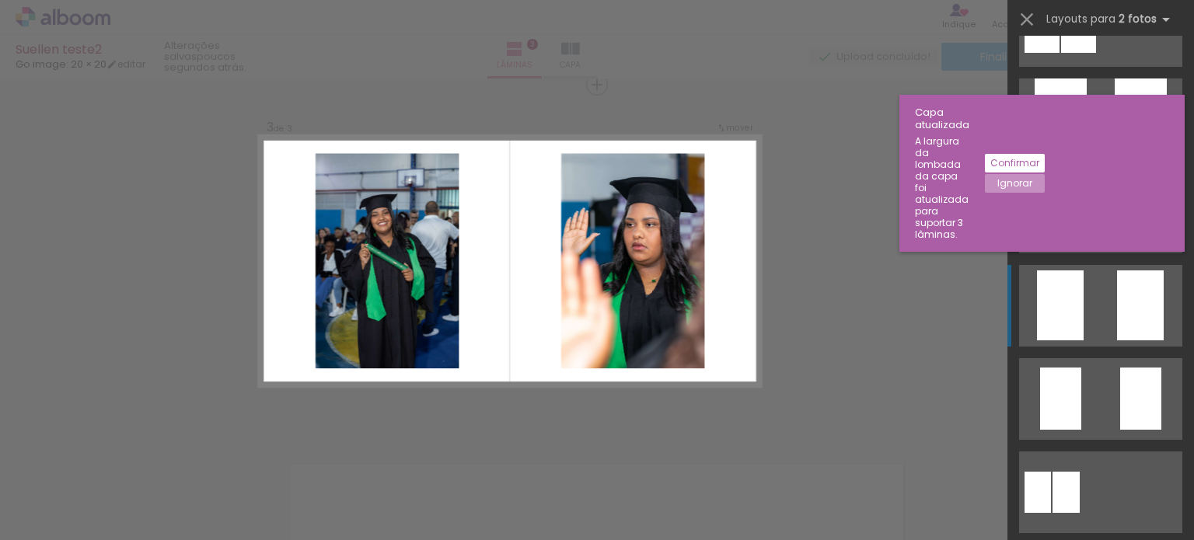
click at [1108, 285] on quentale-layouter at bounding box center [1100, 306] width 163 height 82
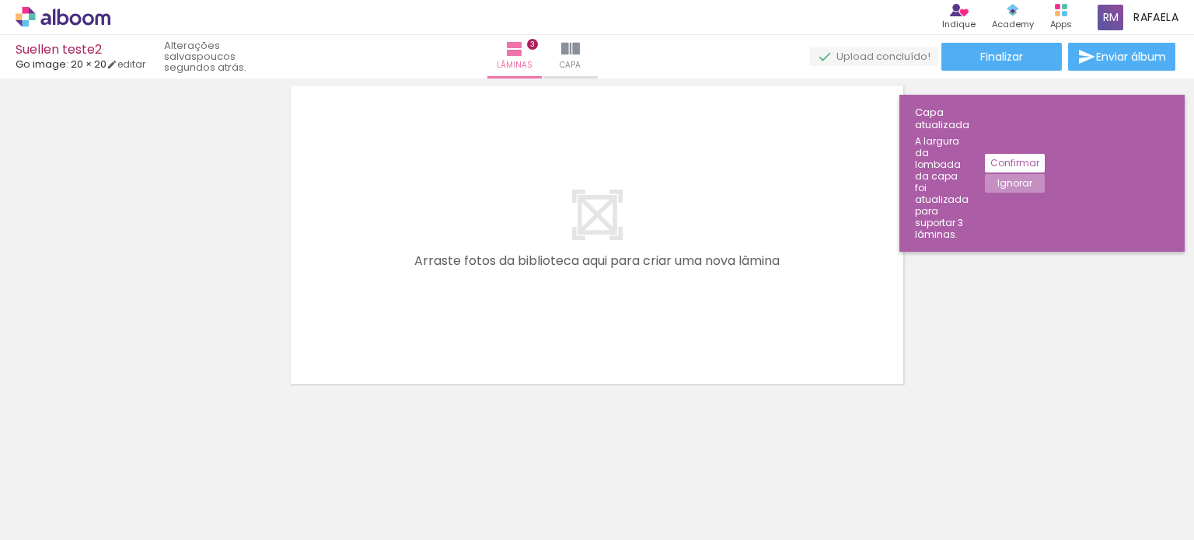
scroll to position [1107, 0]
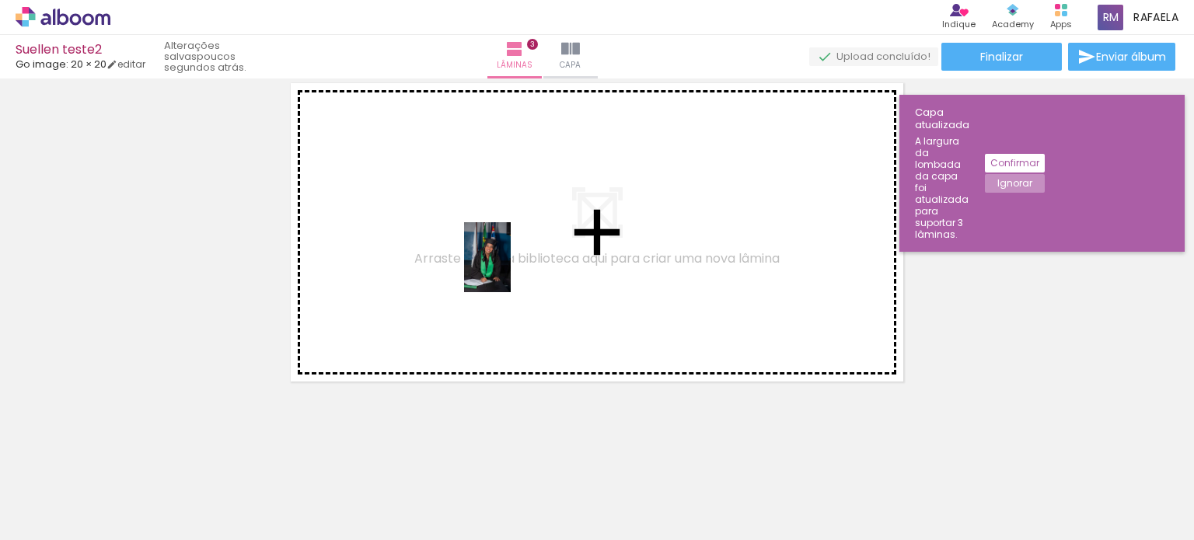
drag, startPoint x: 426, startPoint y: 497, endPoint x: 511, endPoint y: 269, distance: 243.0
click at [511, 269] on quentale-workspace at bounding box center [597, 270] width 1194 height 540
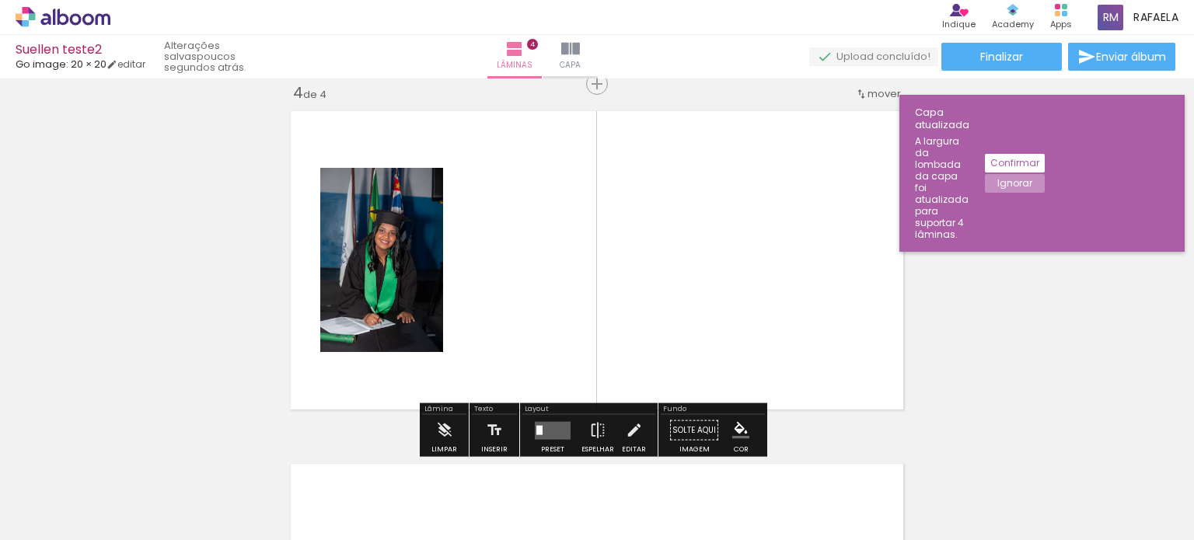
scroll to position [1078, 0]
click at [560, 438] on quentale-layouter at bounding box center [553, 431] width 36 height 18
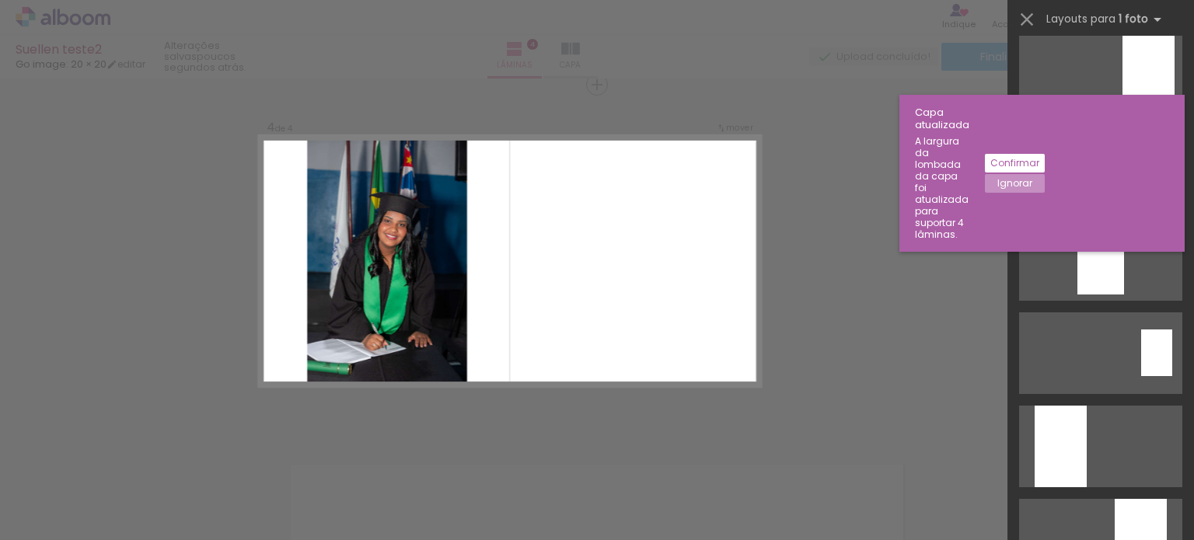
scroll to position [389, 0]
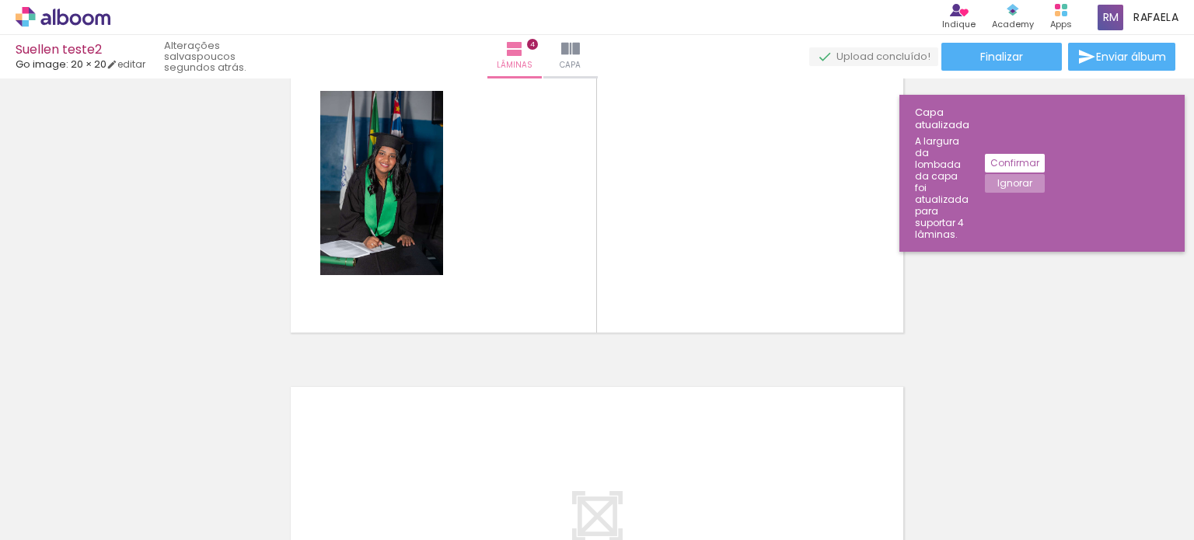
scroll to position [0, 1235]
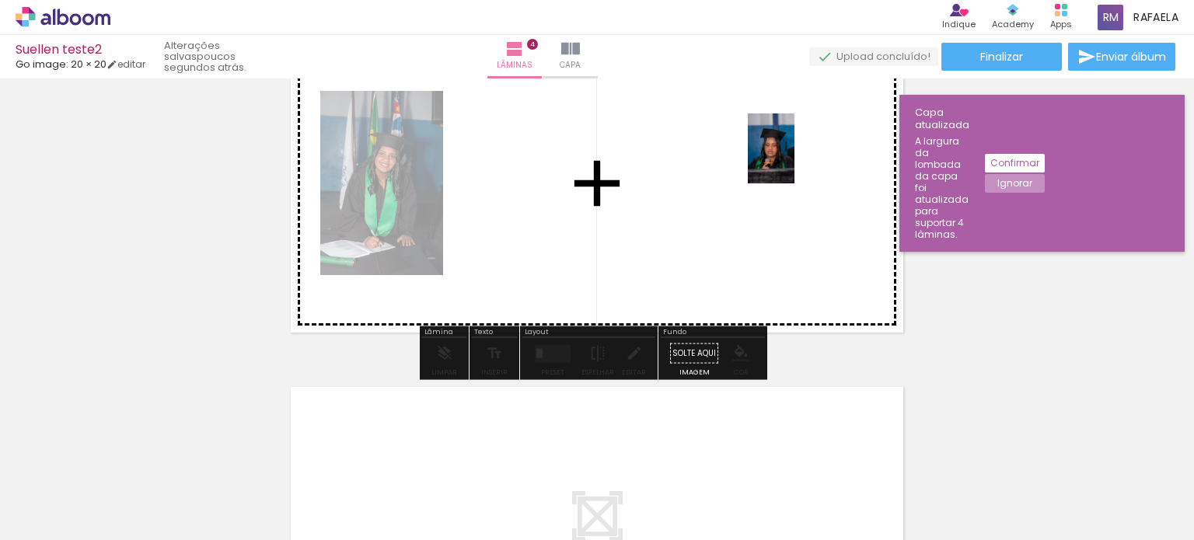
drag, startPoint x: 515, startPoint y: 503, endPoint x: 794, endPoint y: 160, distance: 442.0
click at [794, 160] on quentale-workspace at bounding box center [597, 270] width 1194 height 540
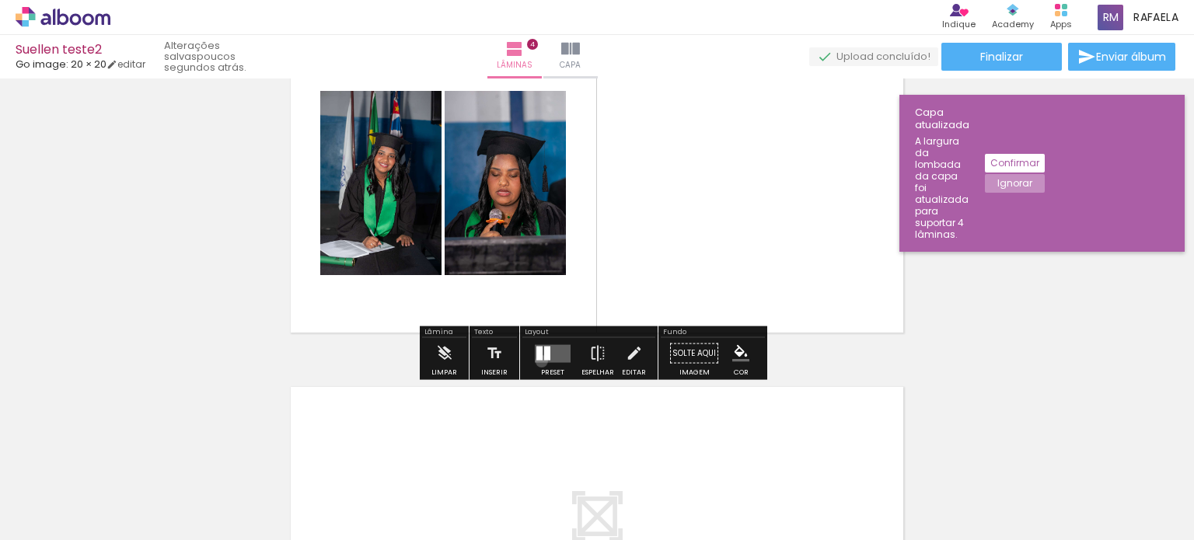
click at [538, 361] on quentale-layouter at bounding box center [553, 353] width 36 height 18
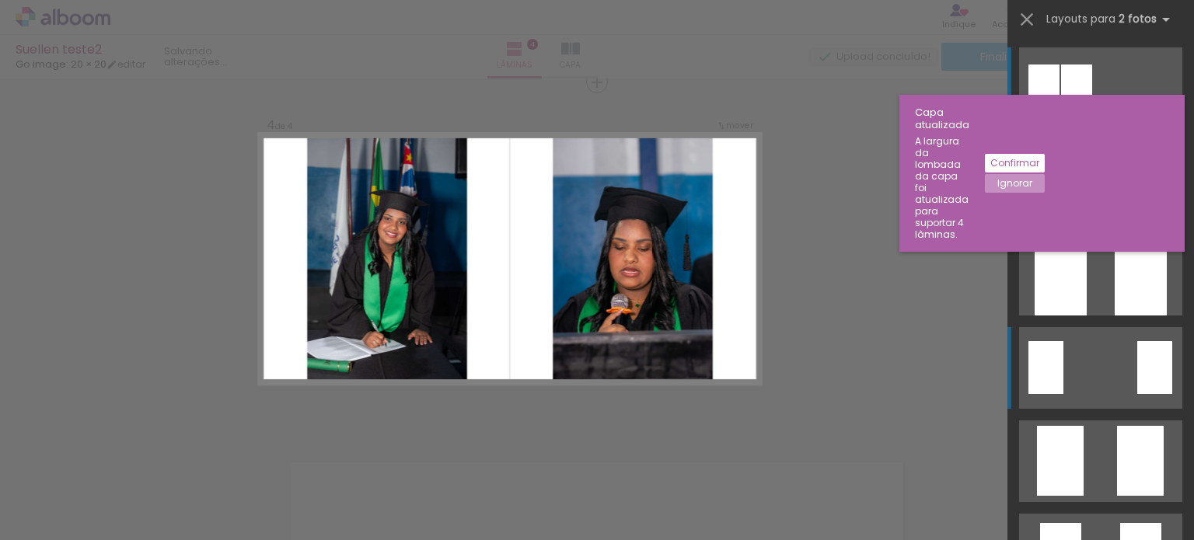
scroll to position [1078, 0]
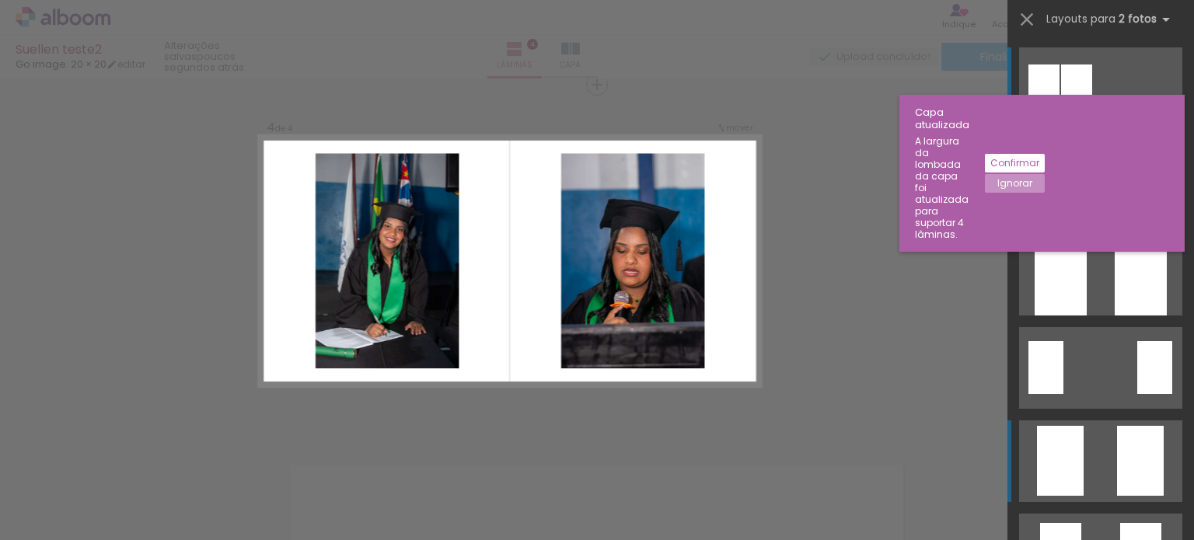
click at [1080, 447] on quentale-layouter at bounding box center [1100, 462] width 163 height 82
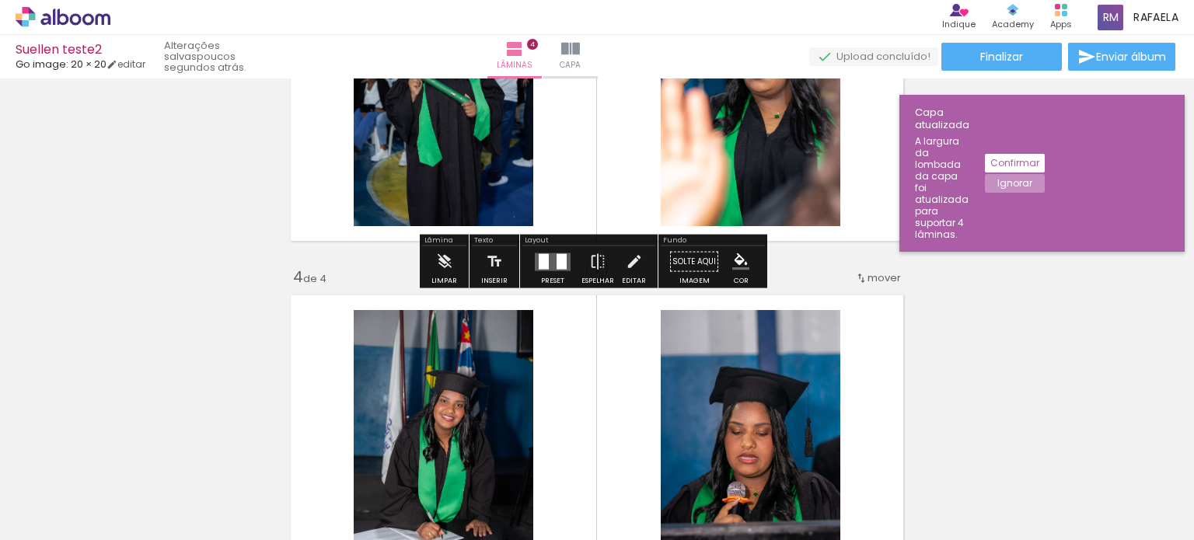
scroll to position [923, 0]
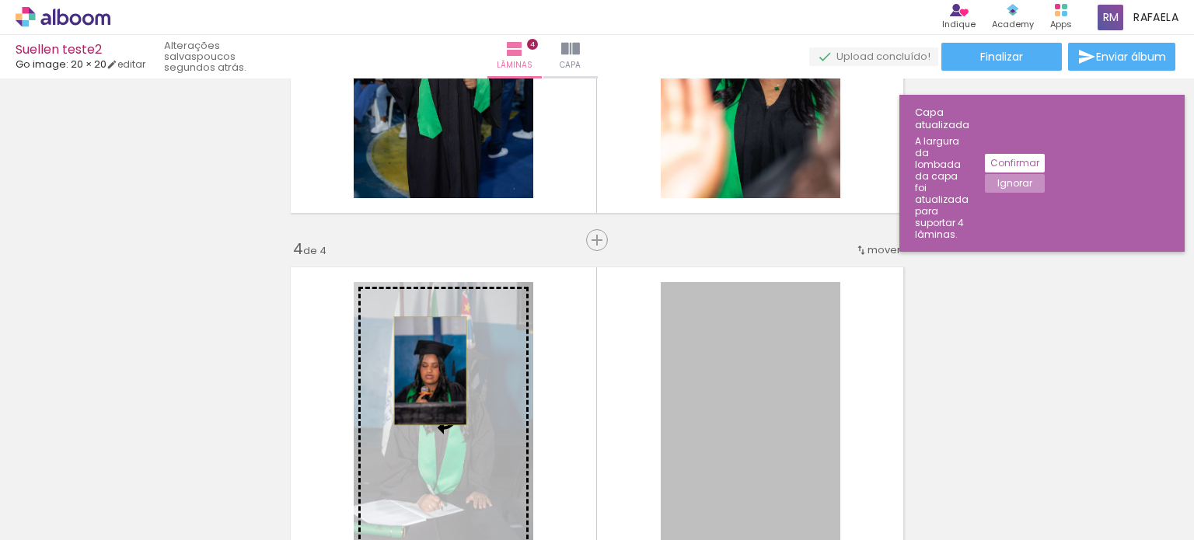
drag, startPoint x: 729, startPoint y: 394, endPoint x: 424, endPoint y: 371, distance: 305.6
click at [0, 0] on slot at bounding box center [0, 0] width 0 height 0
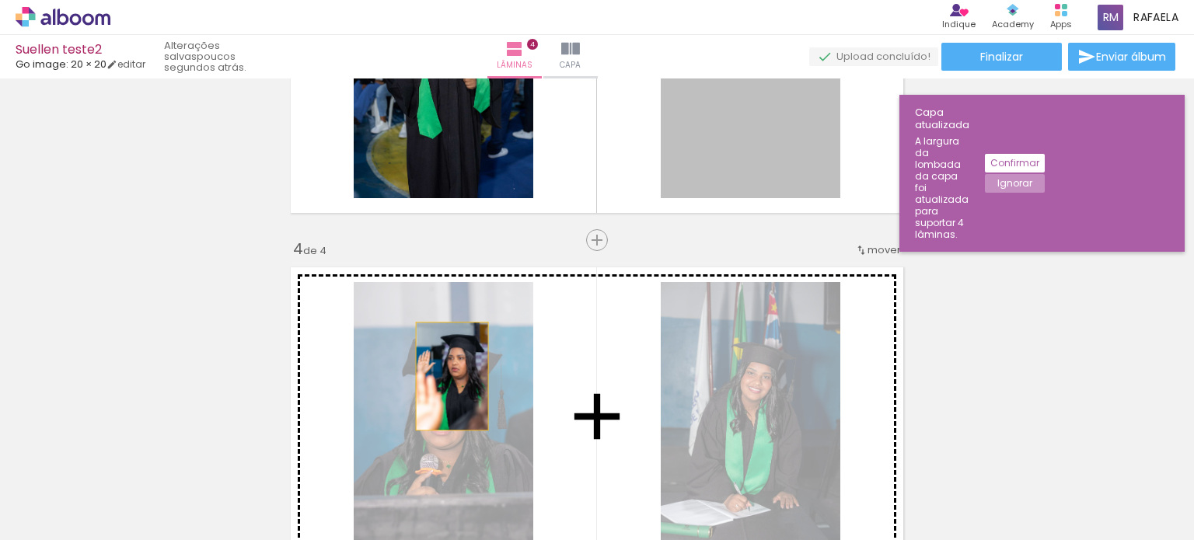
drag, startPoint x: 728, startPoint y: 155, endPoint x: 446, endPoint y: 376, distance: 358.7
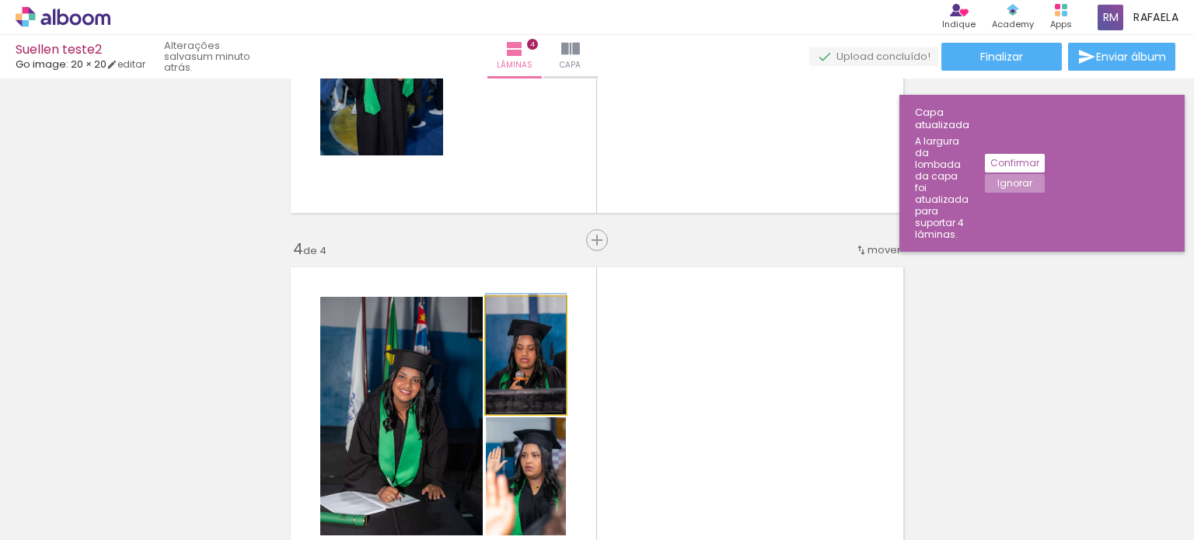
drag, startPoint x: 537, startPoint y: 388, endPoint x: 487, endPoint y: 384, distance: 49.9
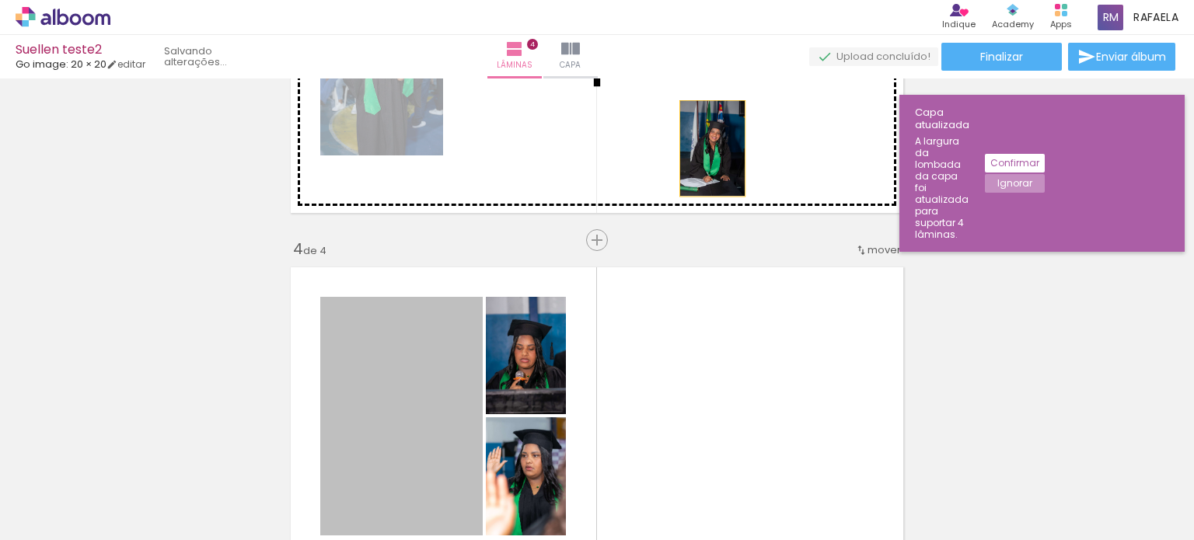
drag, startPoint x: 386, startPoint y: 396, endPoint x: 707, endPoint y: 148, distance: 405.2
click at [707, 148] on div "Inserir lâmina 1 de 4 Inserir lâmina 2 de 4 Inserir lâmina 3 de 4 Inserir lâmin…" at bounding box center [597, 43] width 1194 height 1765
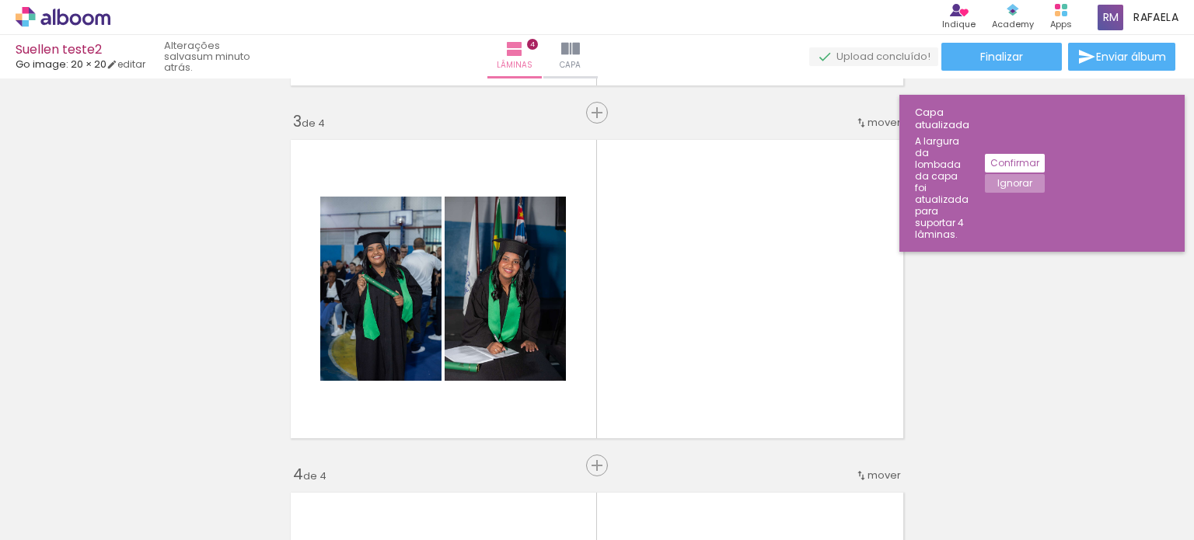
scroll to position [689, 0]
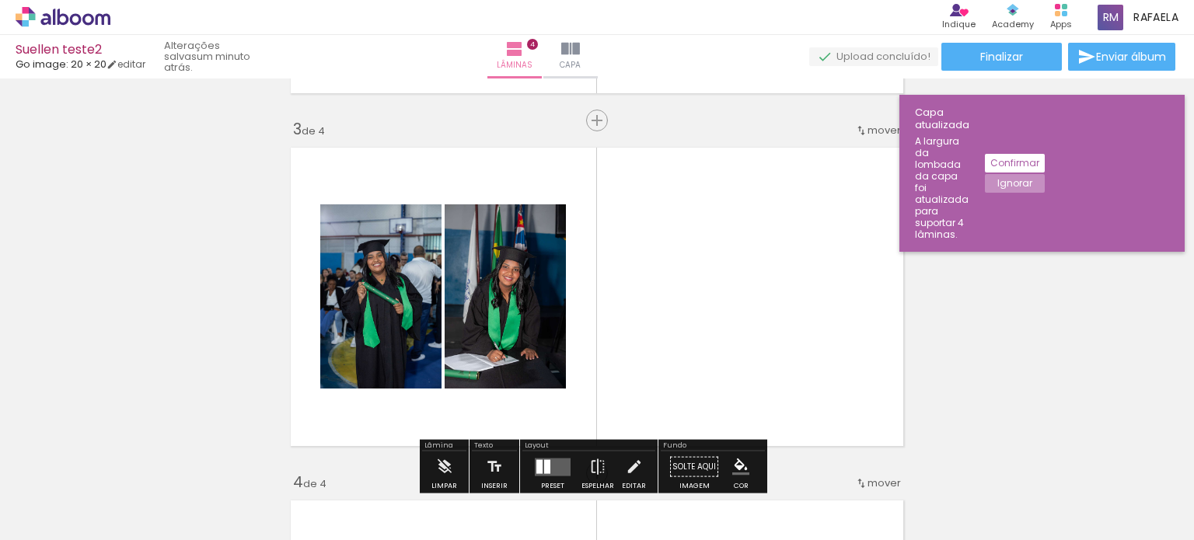
click at [694, 302] on quentale-layouter at bounding box center [597, 297] width 628 height 314
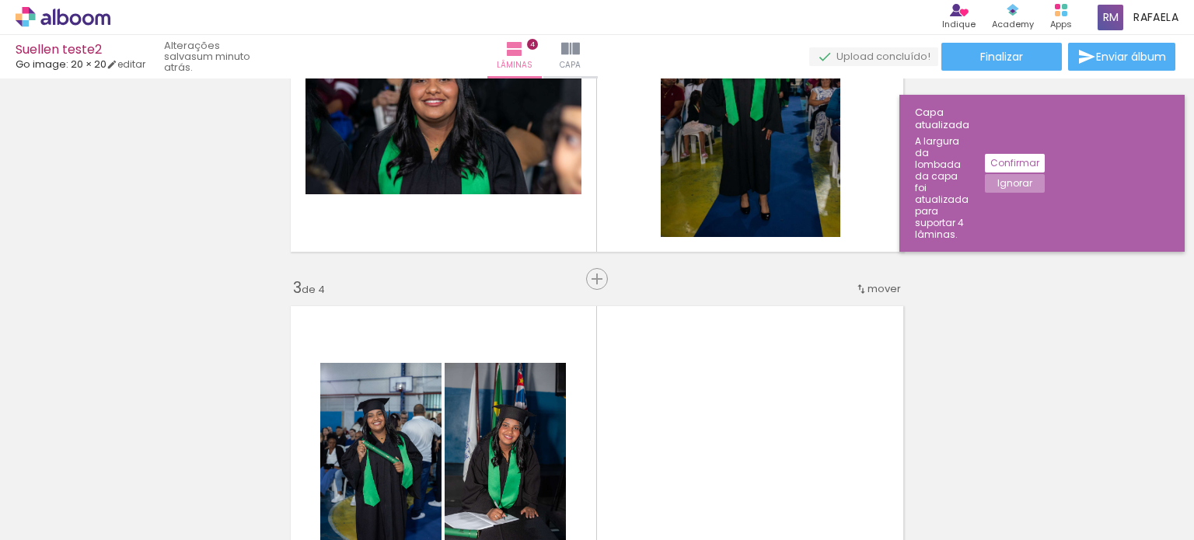
scroll to position [612, 0]
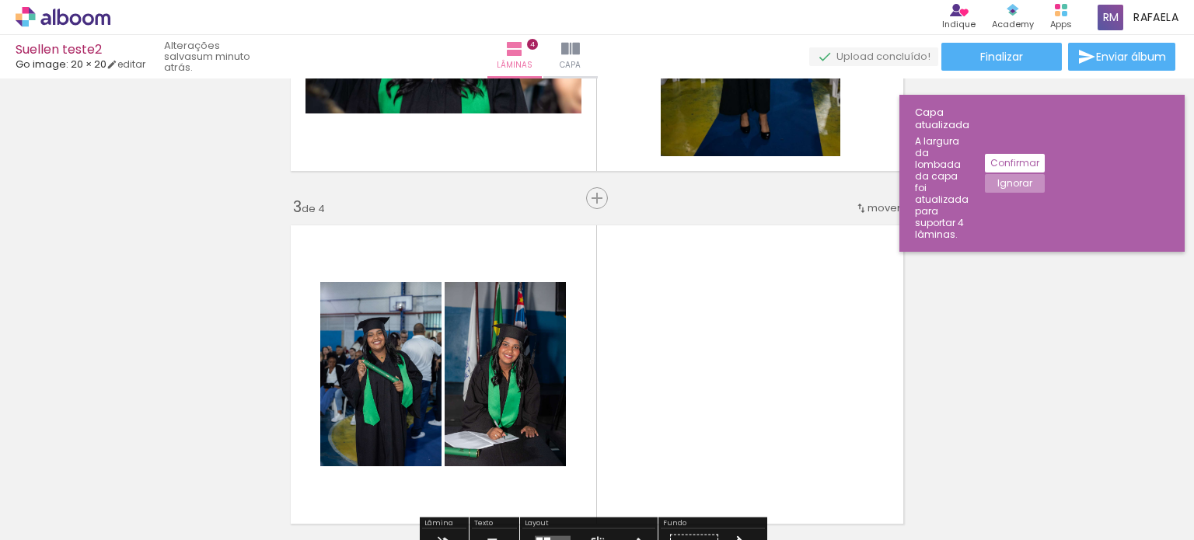
click at [731, 316] on quentale-layouter at bounding box center [597, 375] width 628 height 314
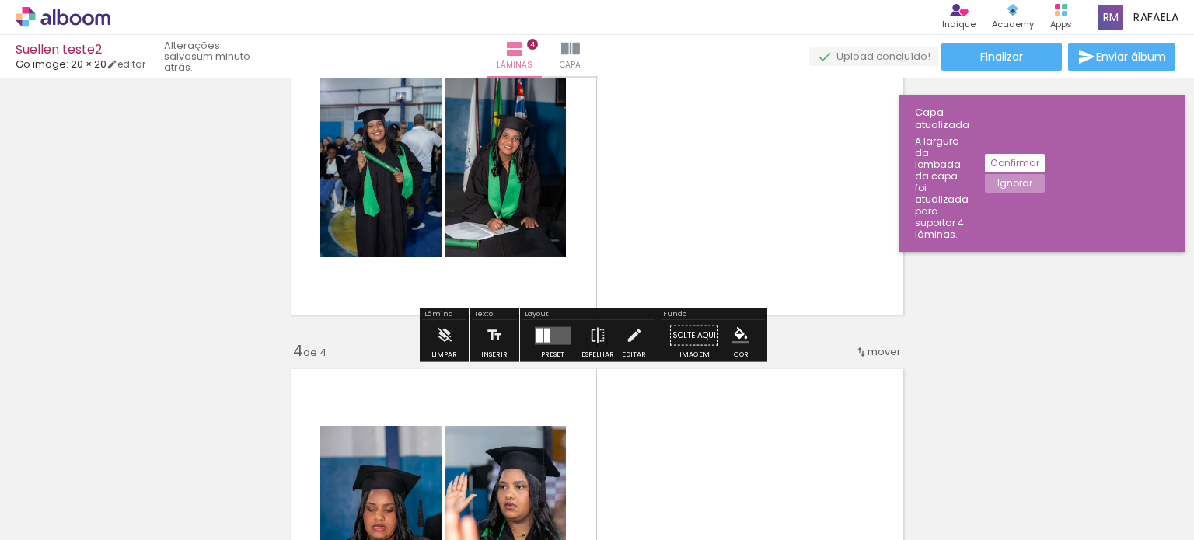
scroll to position [845, 0]
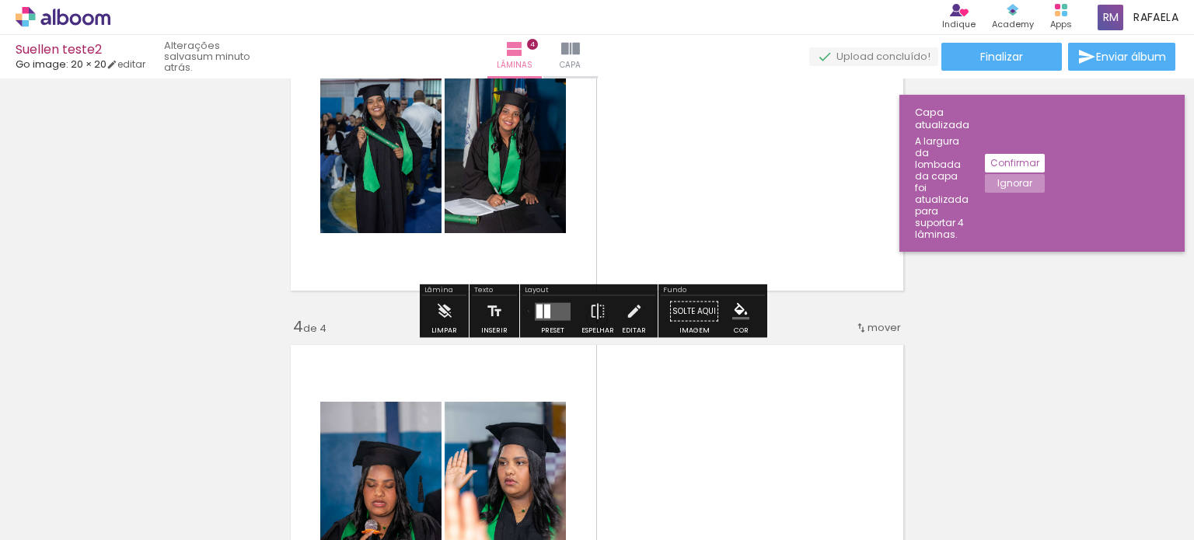
click at [528, 310] on paper-button "Preset" at bounding box center [553, 316] width 50 height 40
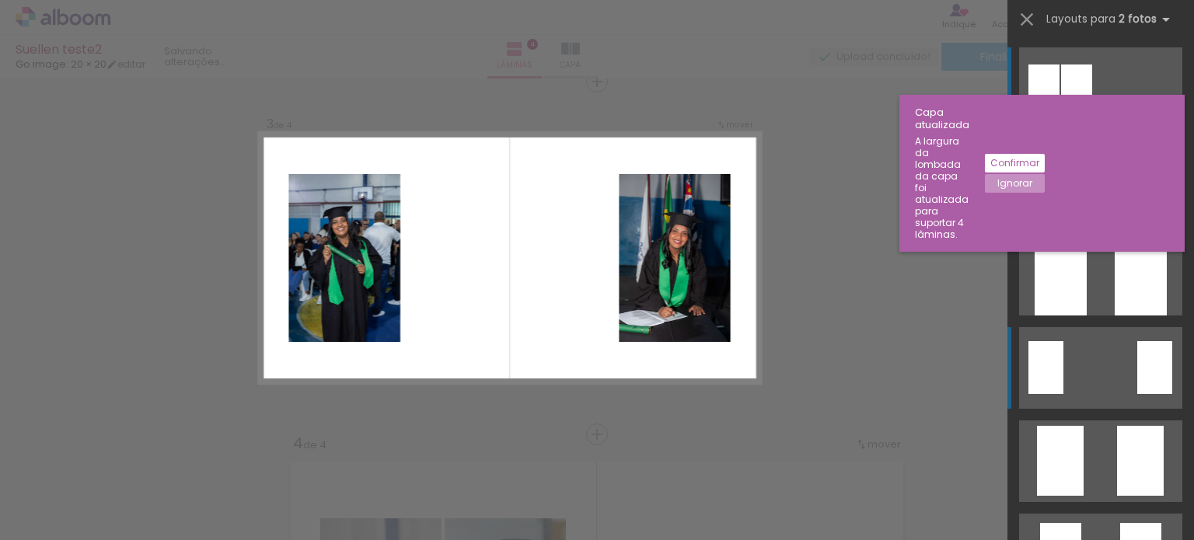
scroll to position [725, 0]
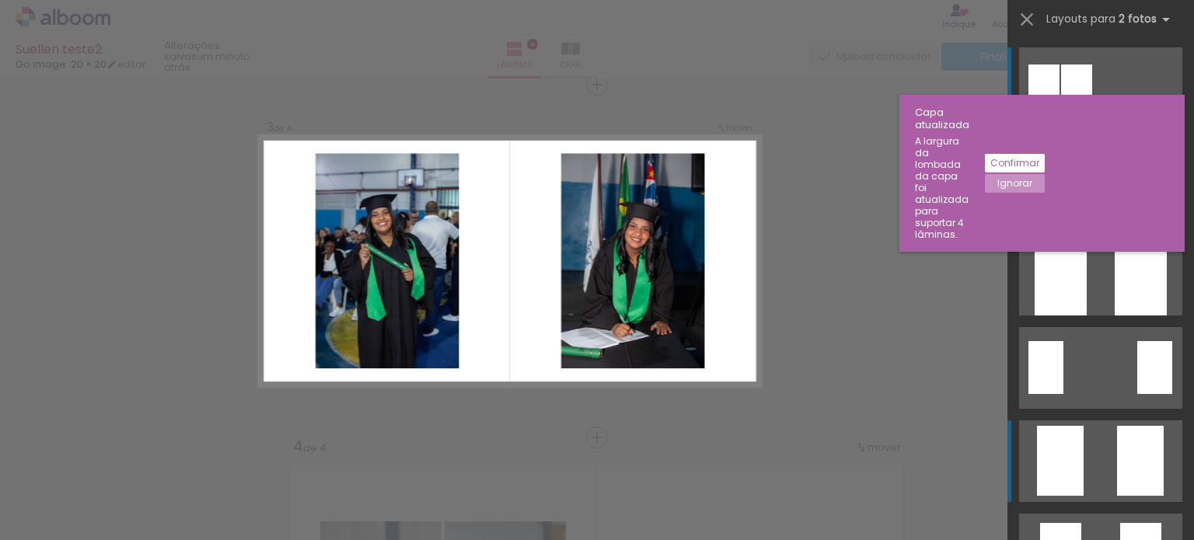
click at [1117, 442] on div at bounding box center [1140, 461] width 47 height 70
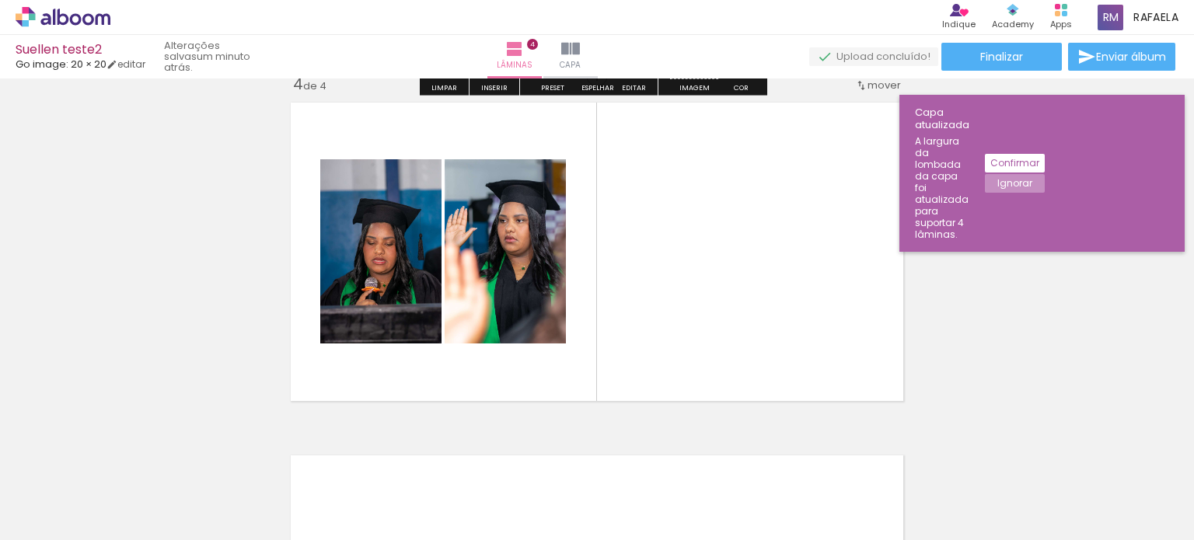
scroll to position [1114, 0]
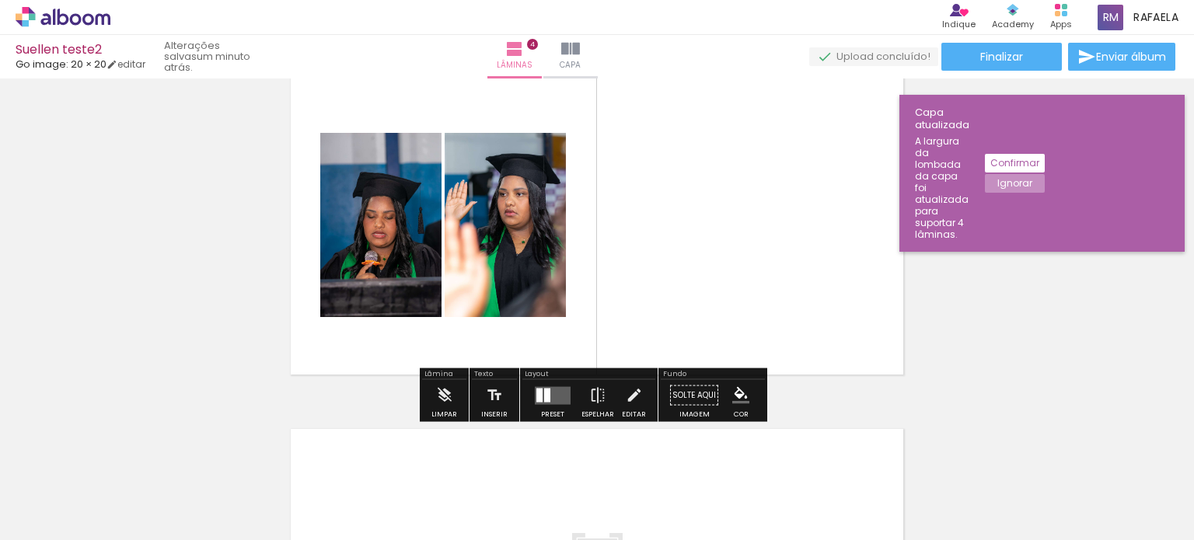
click at [731, 249] on quentale-layouter at bounding box center [597, 225] width 628 height 314
click at [536, 391] on div at bounding box center [539, 395] width 6 height 14
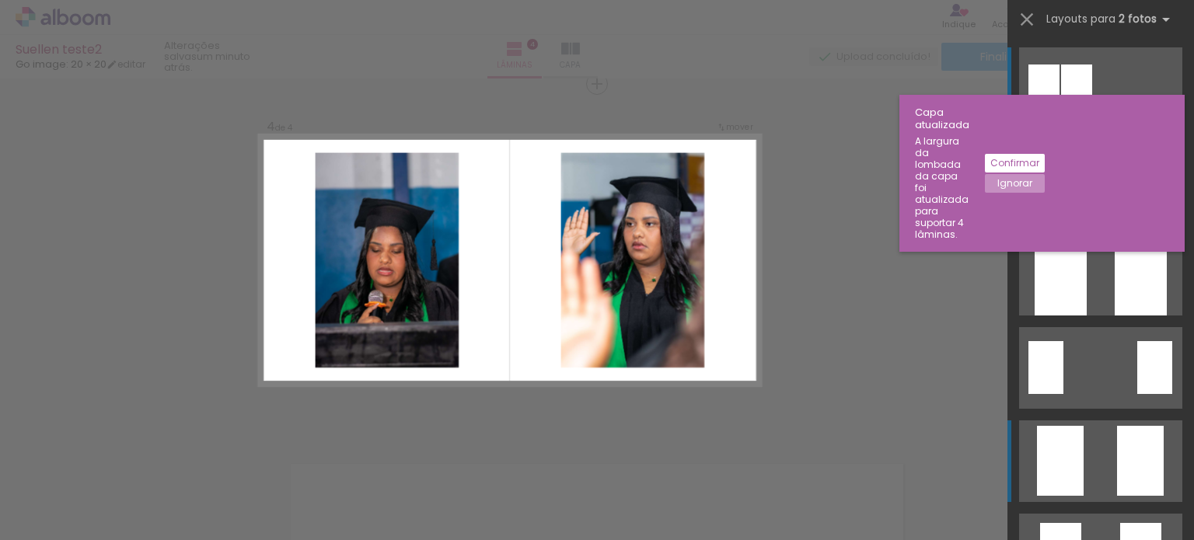
scroll to position [1078, 0]
click at [1131, 472] on div at bounding box center [1140, 461] width 47 height 70
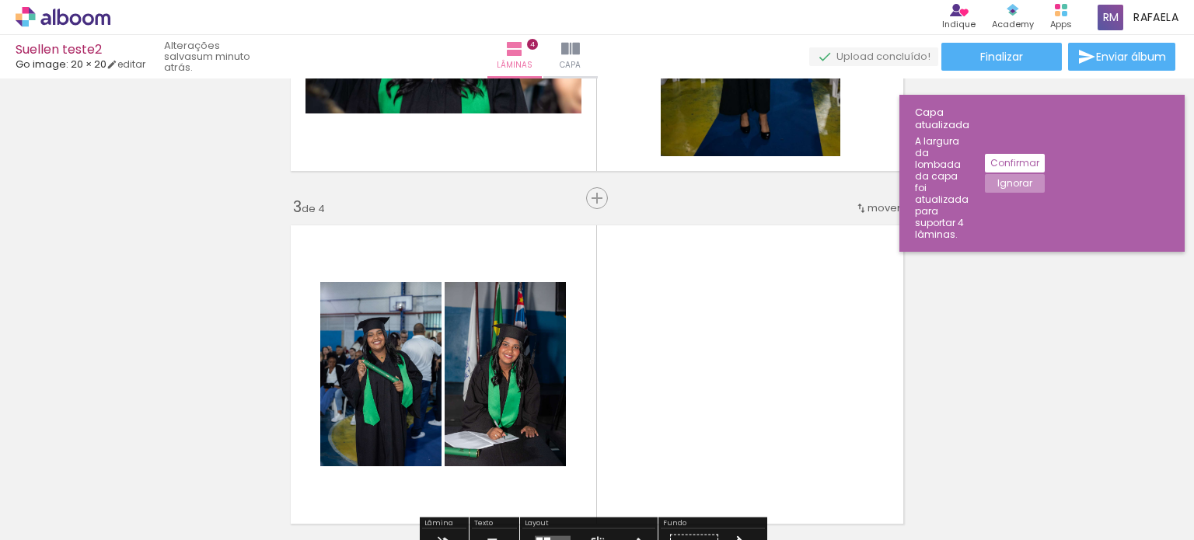
click at [685, 347] on quentale-layouter at bounding box center [597, 375] width 628 height 314
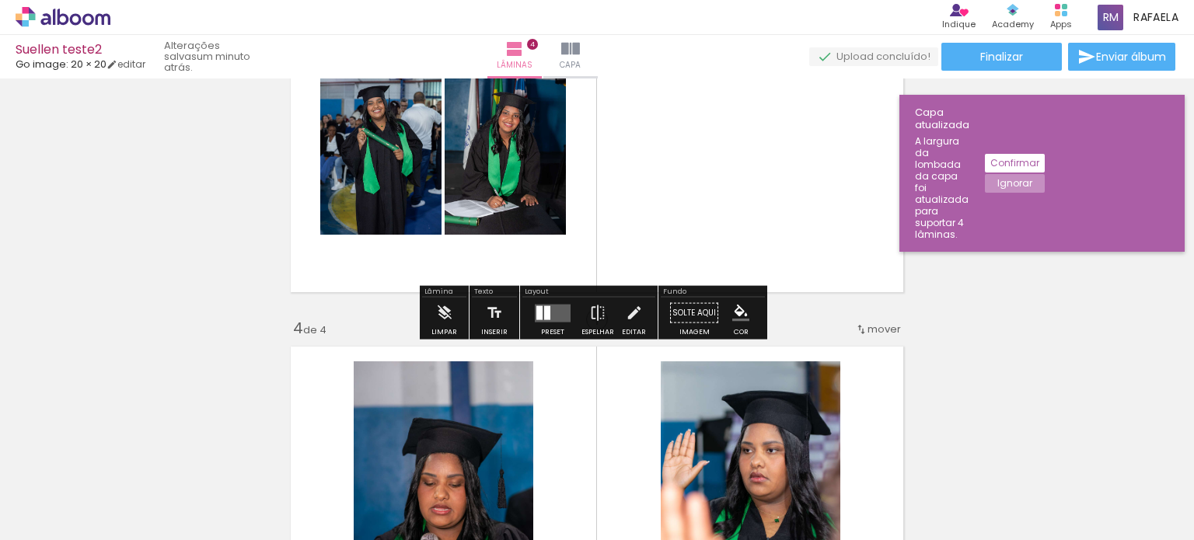
scroll to position [845, 0]
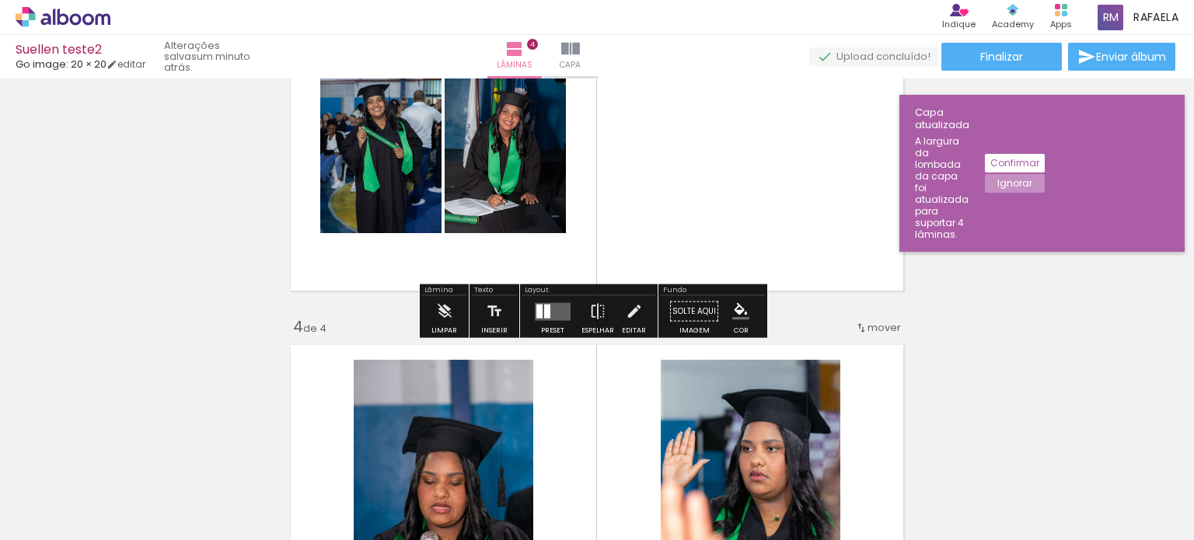
click at [538, 316] on div at bounding box center [539, 311] width 6 height 14
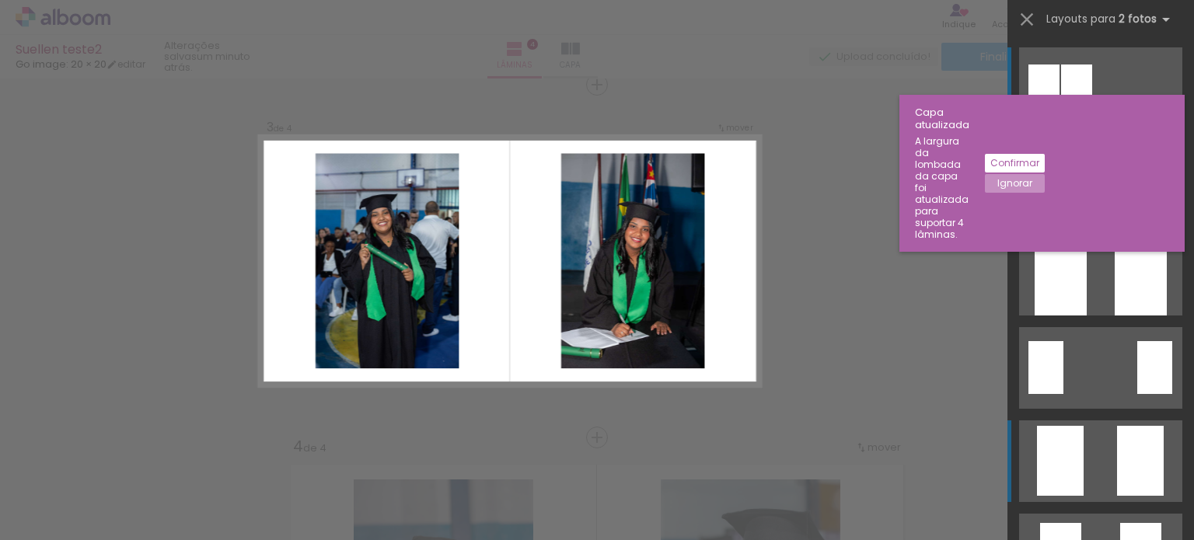
click at [1085, 456] on quentale-layouter at bounding box center [1100, 462] width 163 height 82
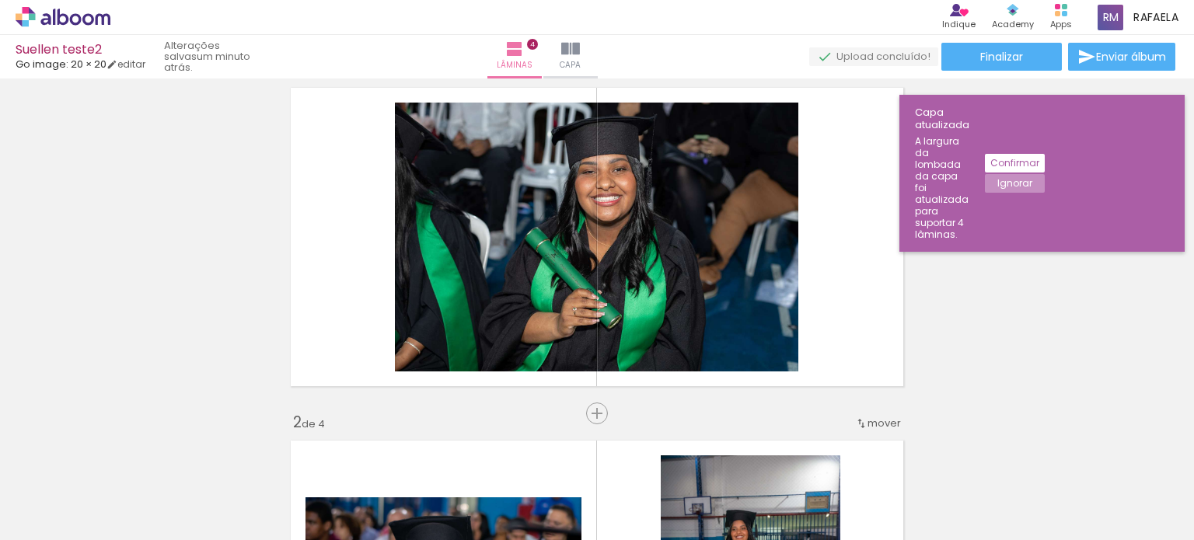
scroll to position [0, 0]
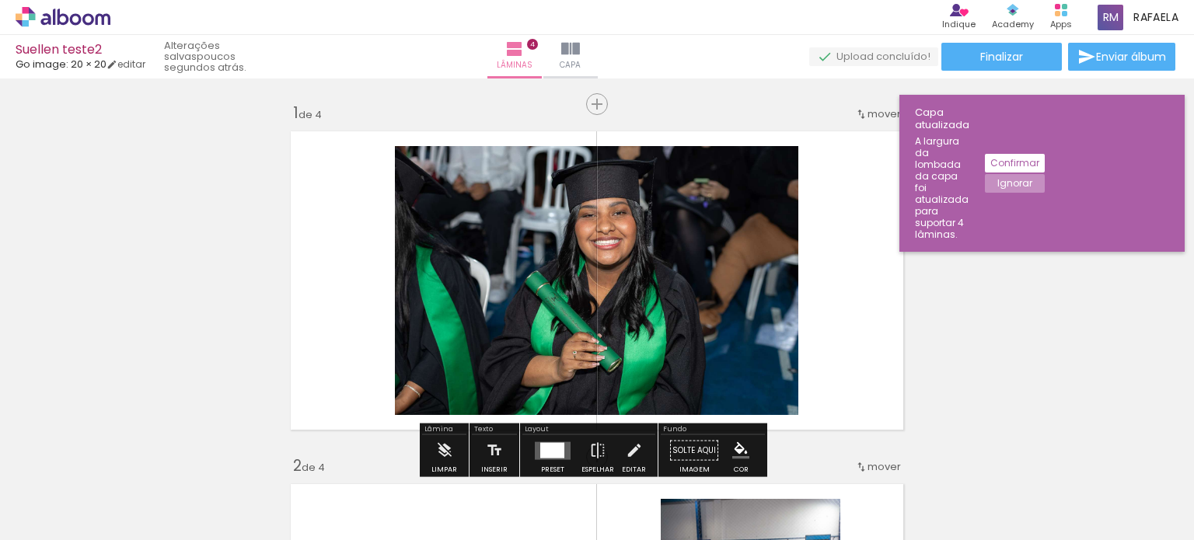
drag, startPoint x: 1146, startPoint y: 120, endPoint x: 984, endPoint y: 148, distance: 164.1
click at [0, 0] on slot "Confirmar" at bounding box center [0, 0] width 0 height 0
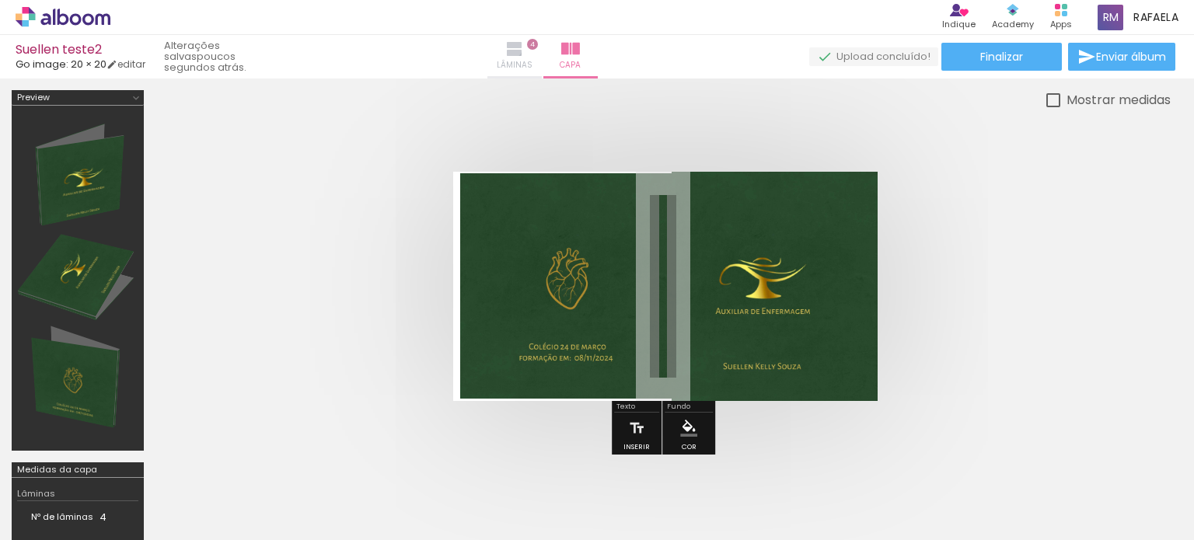
click at [524, 45] on iron-icon at bounding box center [514, 49] width 19 height 19
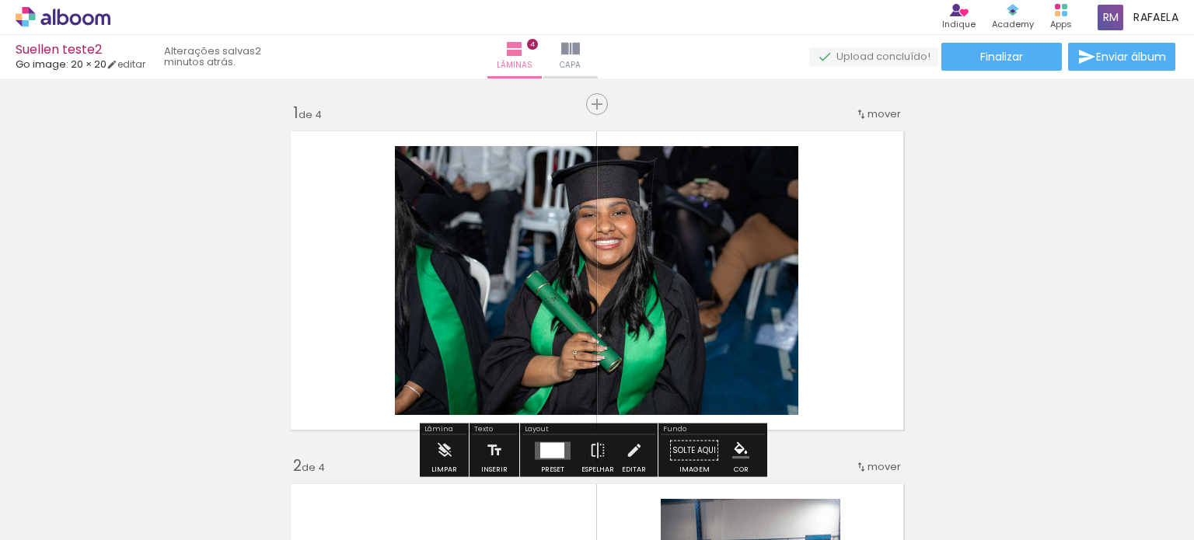
click at [845, 208] on quentale-layouter at bounding box center [597, 281] width 628 height 314
click at [557, 279] on quentale-photo at bounding box center [596, 280] width 403 height 269
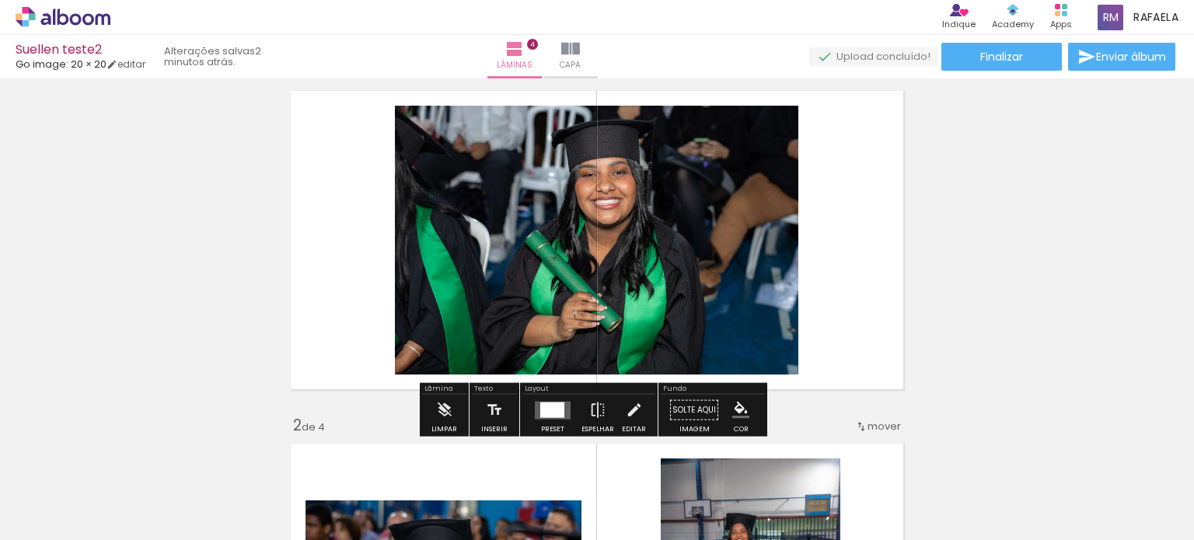
scroll to position [78, 0]
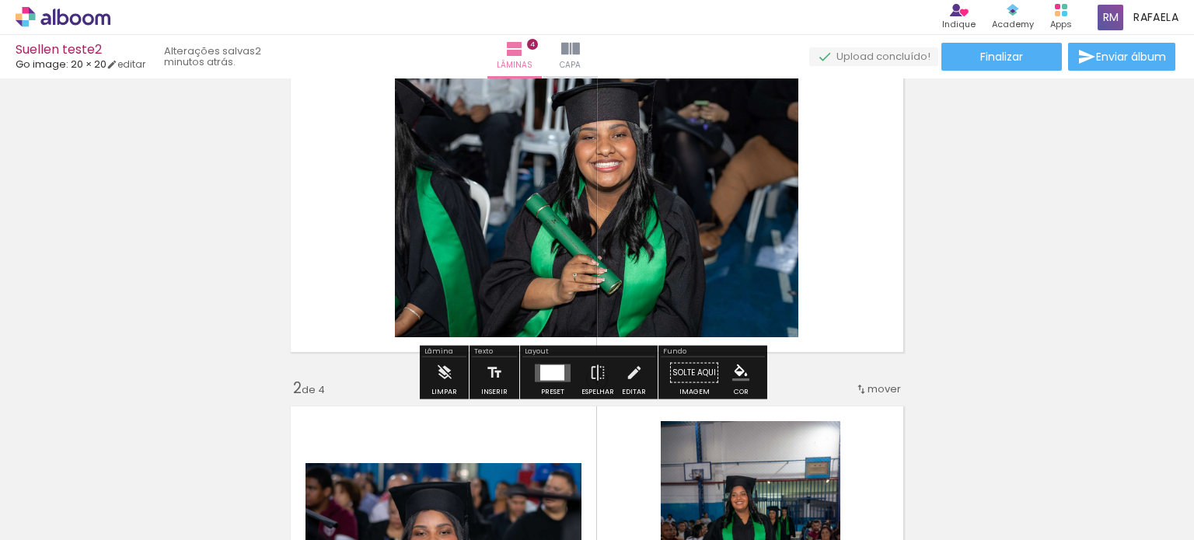
click at [549, 378] on div at bounding box center [552, 373] width 24 height 16
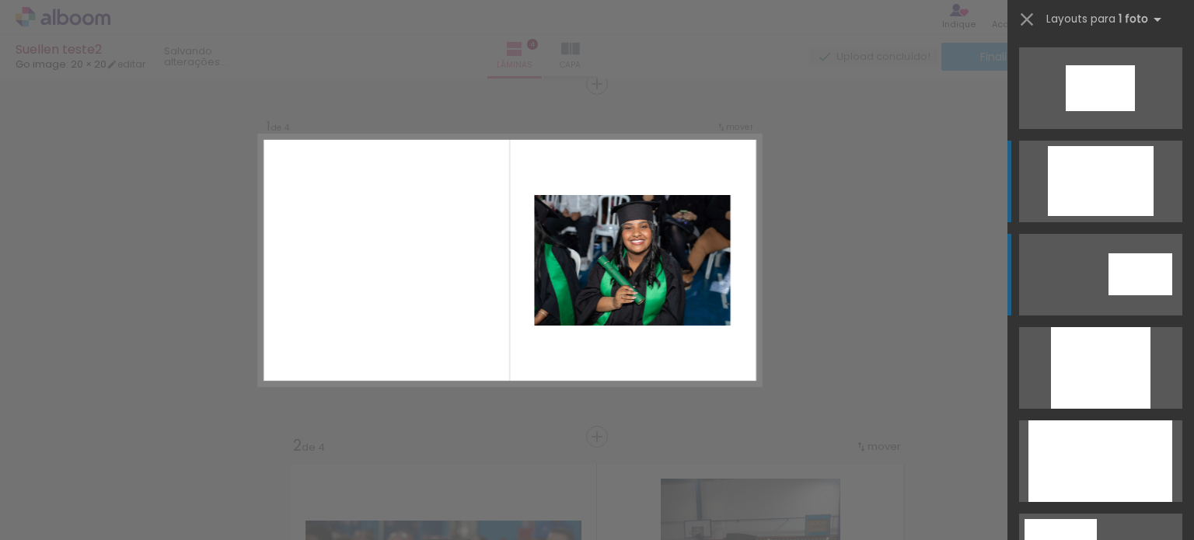
scroll to position [19, 0]
click at [1108, 270] on div at bounding box center [1140, 274] width 64 height 42
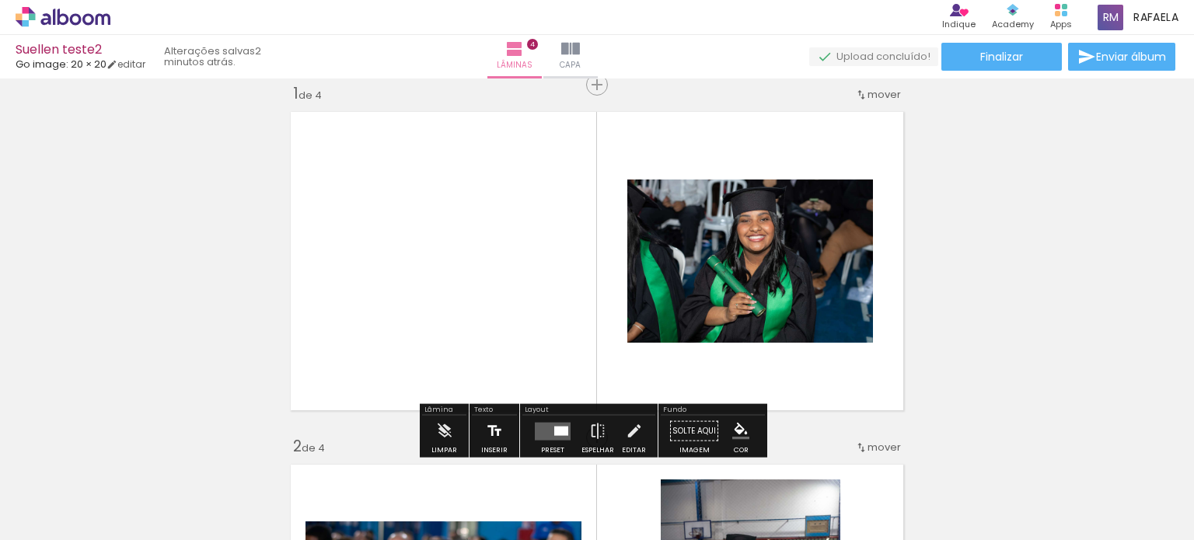
click at [490, 432] on iron-icon at bounding box center [494, 431] width 17 height 31
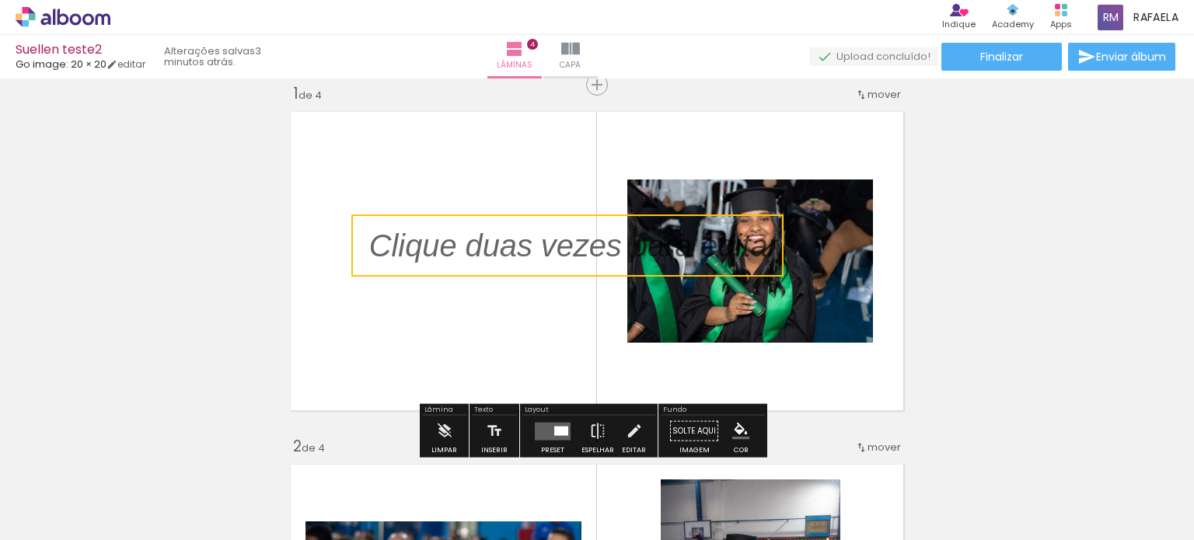
click at [488, 231] on quentale-selection at bounding box center [567, 246] width 432 height 62
type input "Sans Serif"
click at [488, 231] on div at bounding box center [574, 246] width 432 height 62
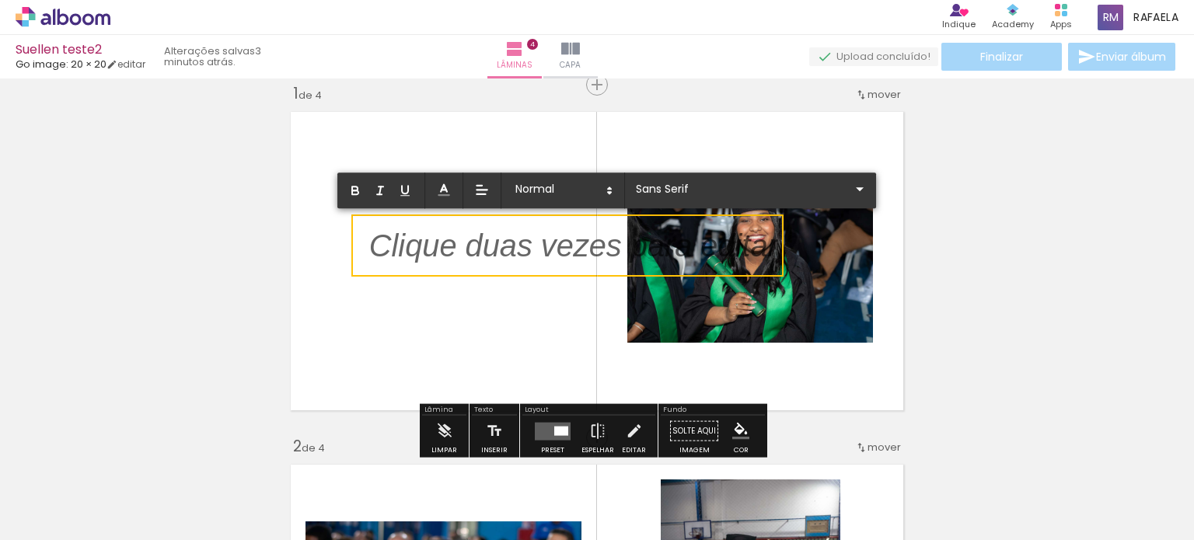
click at [491, 253] on p at bounding box center [573, 255] width 409 height 44
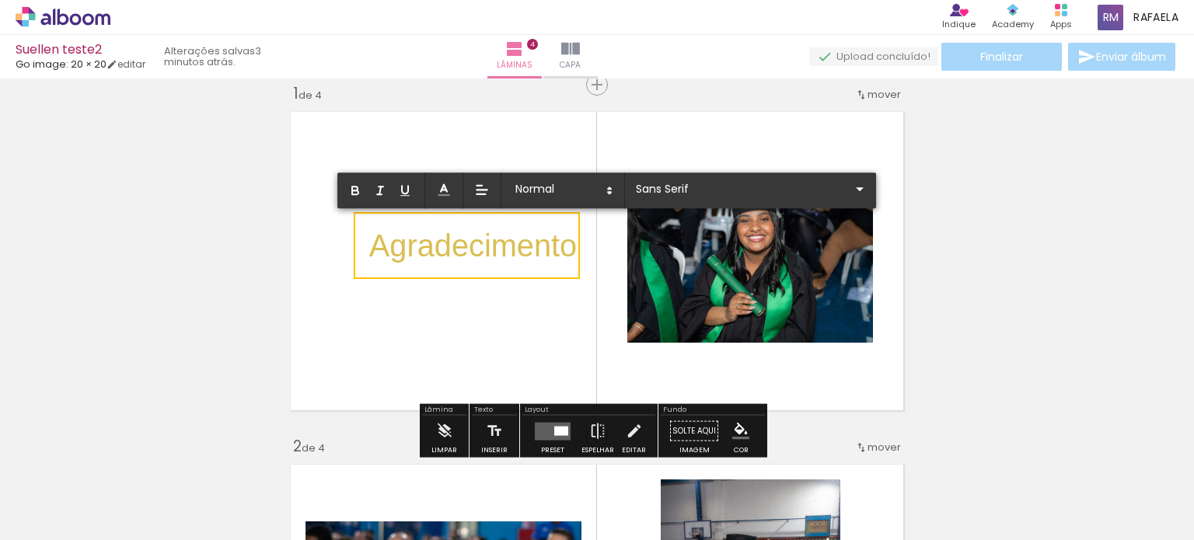
click at [469, 304] on quentale-layouter at bounding box center [597, 261] width 628 height 314
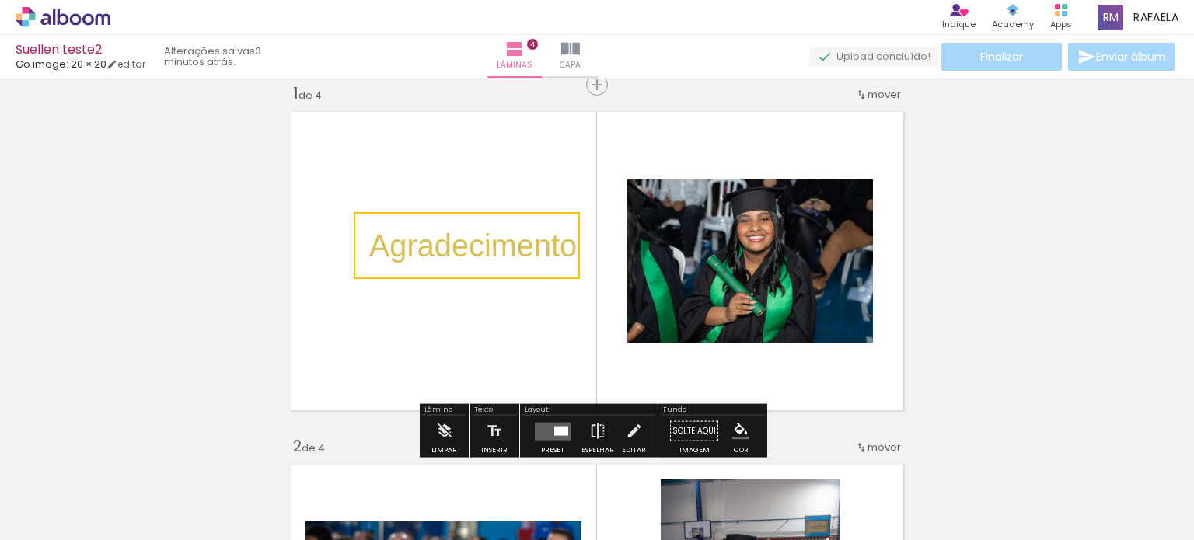
click at [490, 251] on quentale-selection at bounding box center [467, 245] width 226 height 67
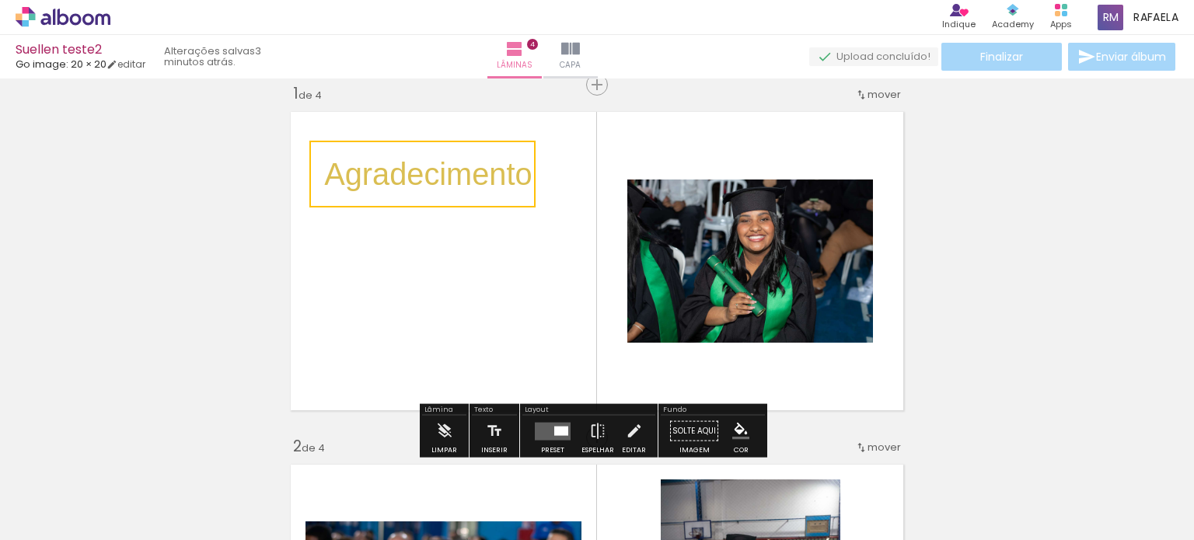
drag, startPoint x: 567, startPoint y: 273, endPoint x: 518, endPoint y: 192, distance: 94.9
click at [518, 192] on quentale-selection at bounding box center [422, 174] width 226 height 67
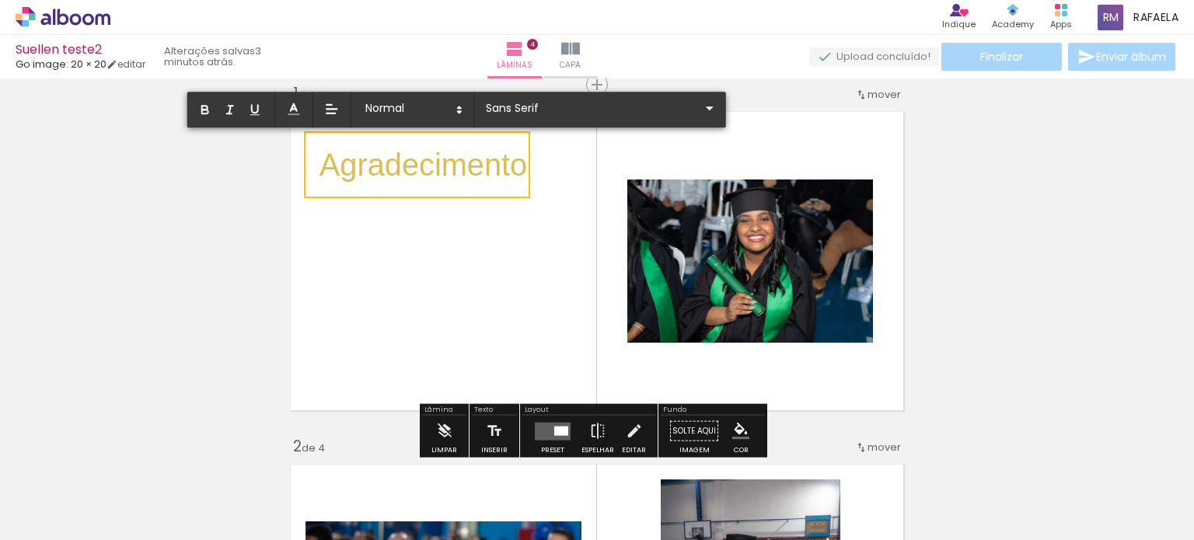
click at [525, 196] on quentale-selection at bounding box center [417, 164] width 226 height 67
click at [478, 250] on quentale-layouter at bounding box center [597, 261] width 628 height 314
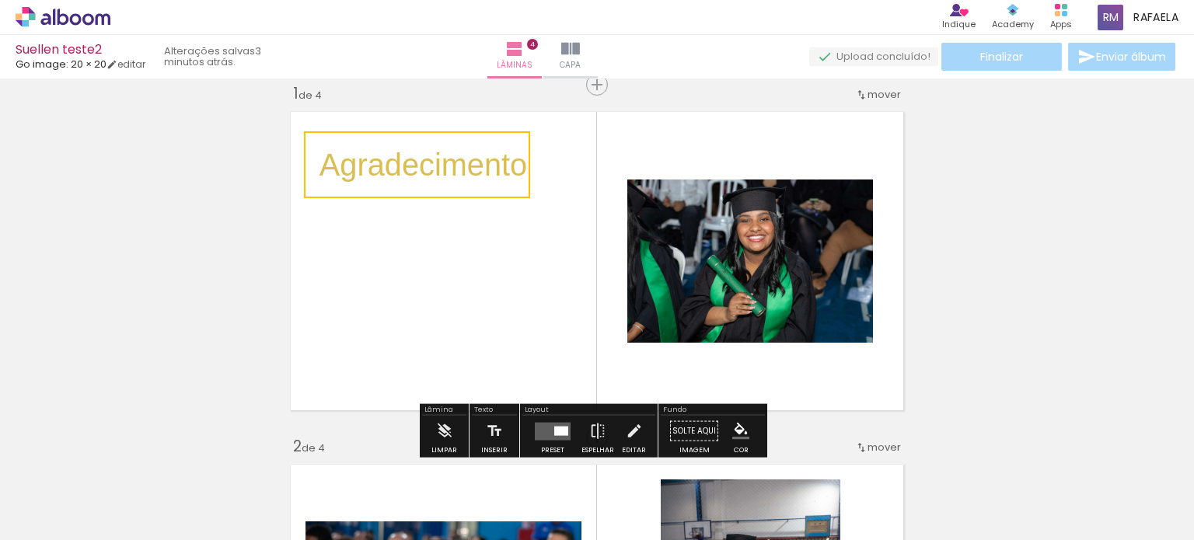
click at [409, 149] on quentale-selection at bounding box center [417, 164] width 226 height 67
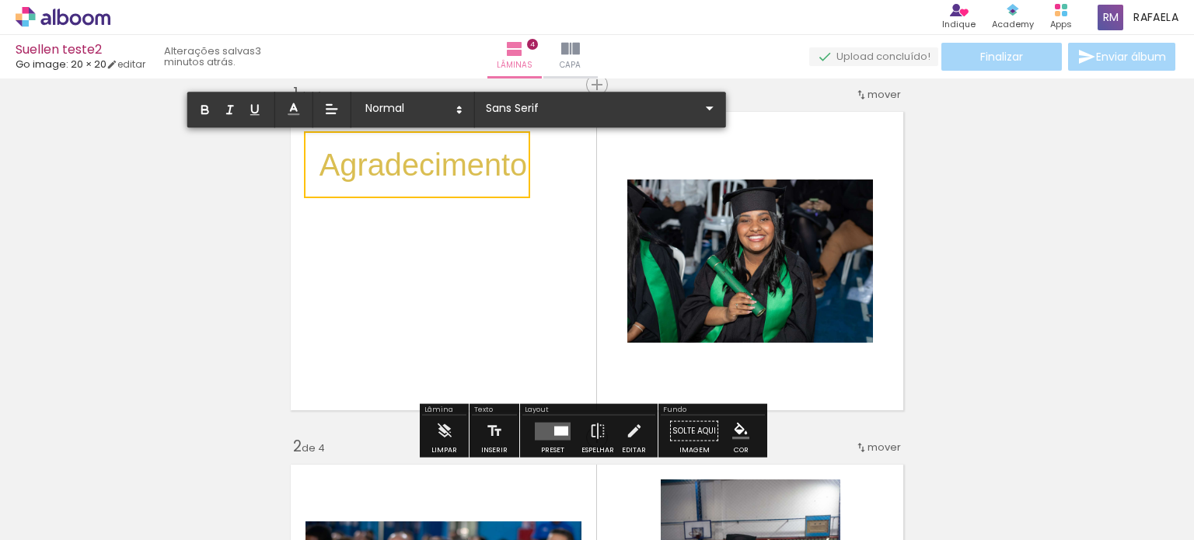
click at [466, 232] on quentale-layouter at bounding box center [597, 261] width 628 height 314
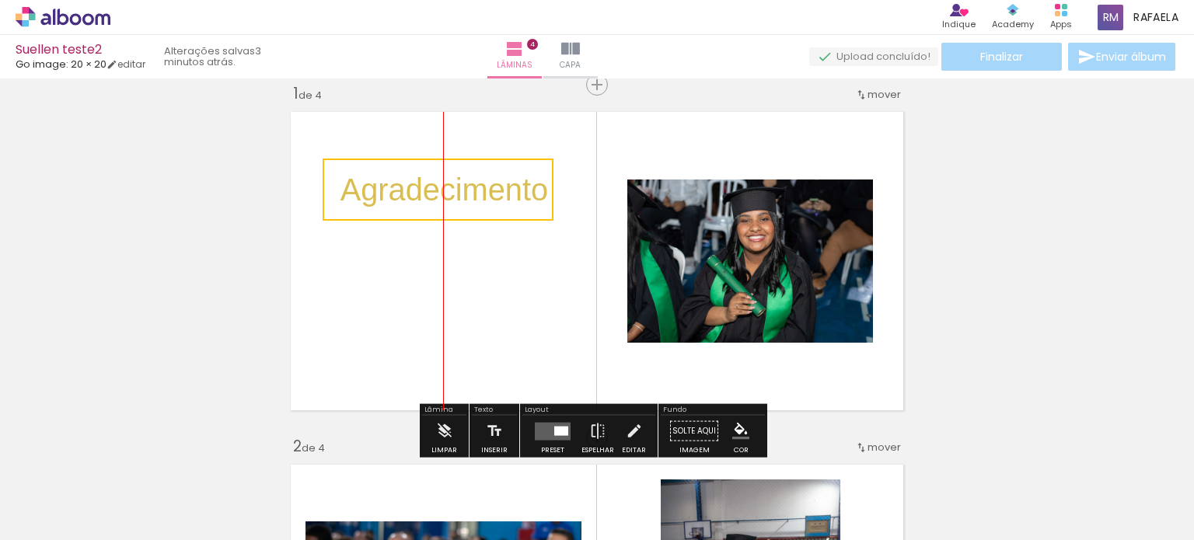
drag, startPoint x: 453, startPoint y: 172, endPoint x: 489, endPoint y: 196, distance: 43.1
click at [489, 196] on quentale-selection at bounding box center [438, 190] width 231 height 62
click at [495, 287] on quentale-layouter at bounding box center [597, 261] width 628 height 314
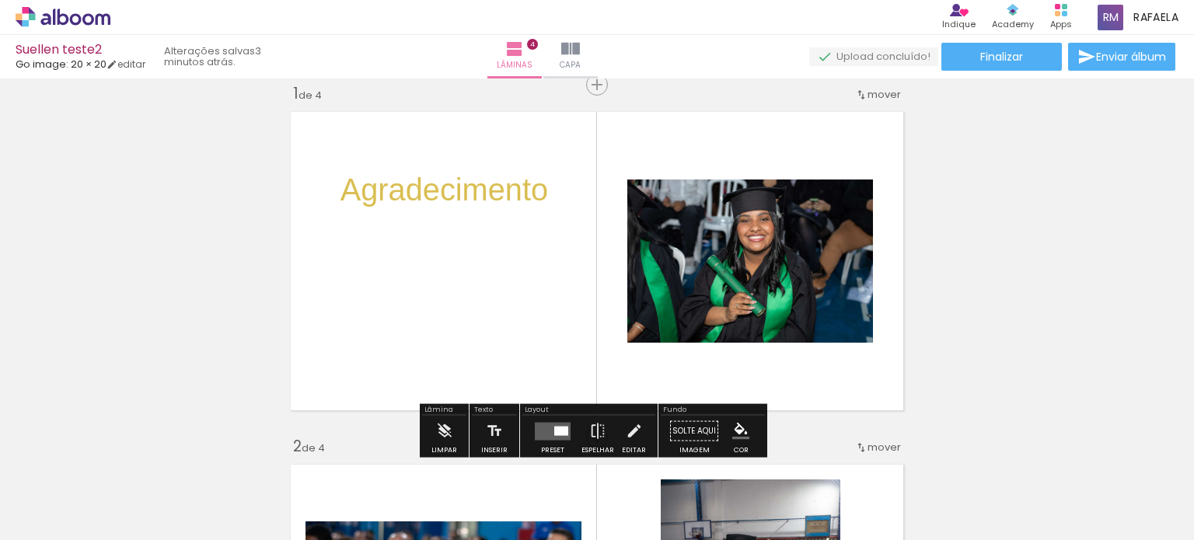
scroll to position [0, 1235]
click at [445, 189] on span "Agradecimento" at bounding box center [444, 190] width 208 height 34
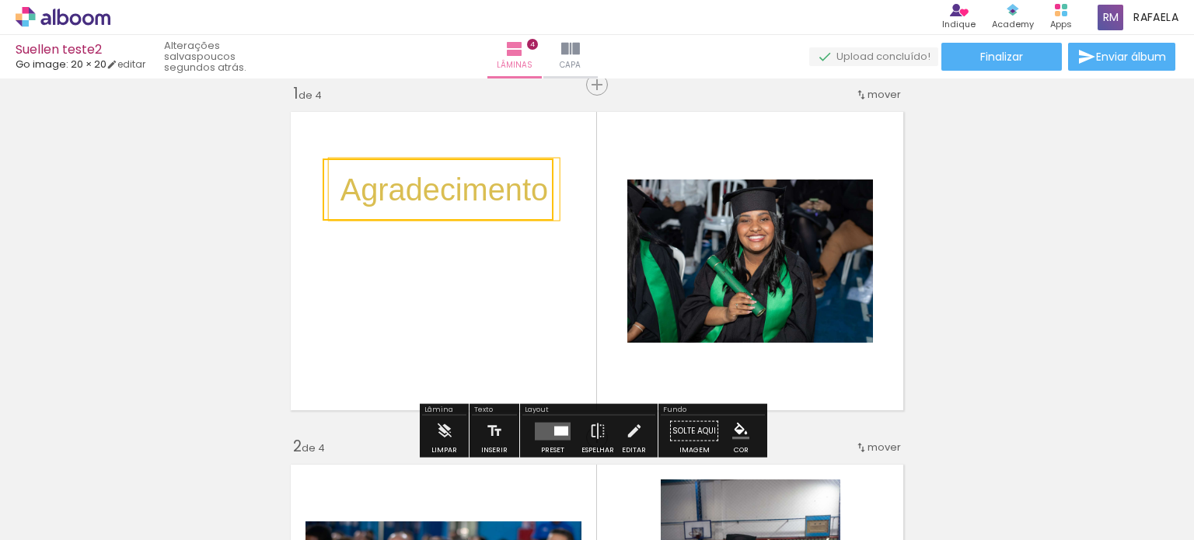
click at [31, 518] on iron-icon at bounding box center [22, 519] width 19 height 19
click at [0, 0] on input "file" at bounding box center [0, 0] width 0 height 0
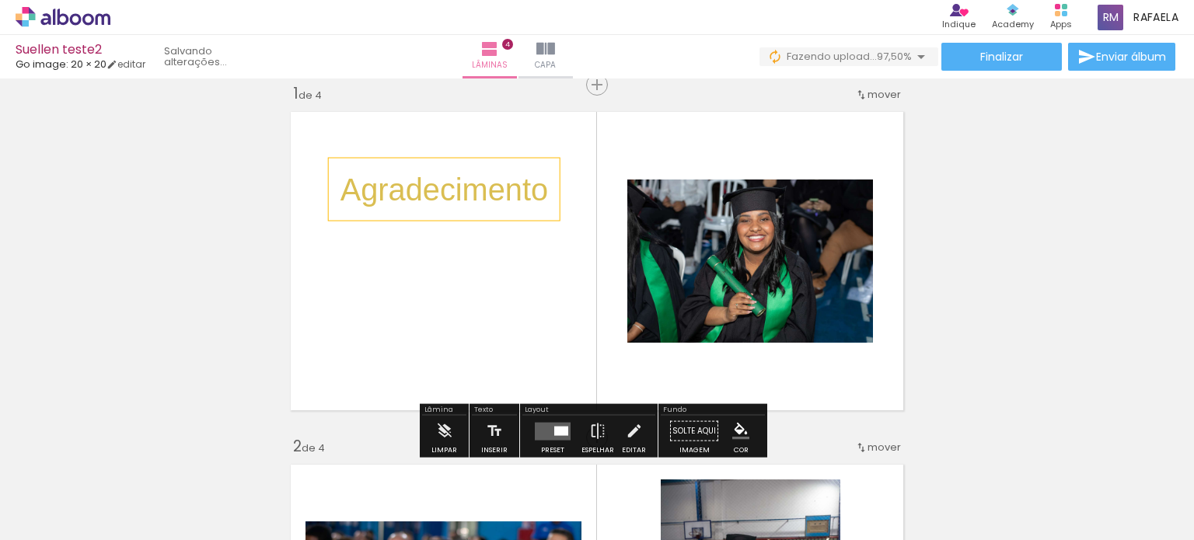
click at [442, 183] on span "Agradecimento" at bounding box center [444, 190] width 208 height 34
click at [442, 183] on quentale-selection at bounding box center [438, 190] width 231 height 62
click at [442, 183] on span "Agradecimento" at bounding box center [444, 190] width 208 height 34
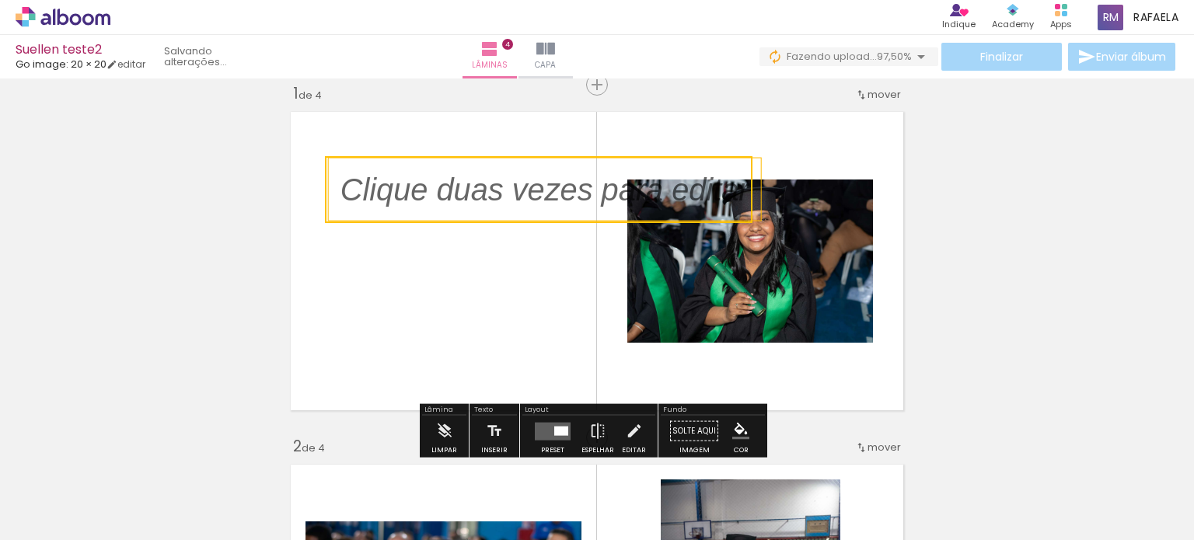
click at [362, 248] on quentale-layouter at bounding box center [597, 261] width 628 height 314
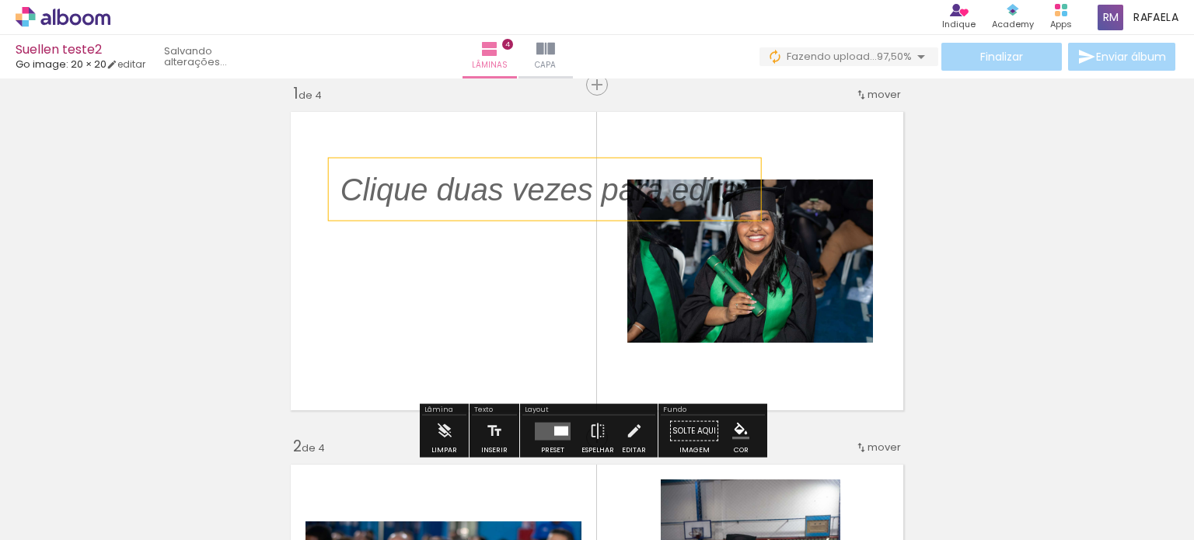
click at [377, 200] on p at bounding box center [556, 190] width 432 height 44
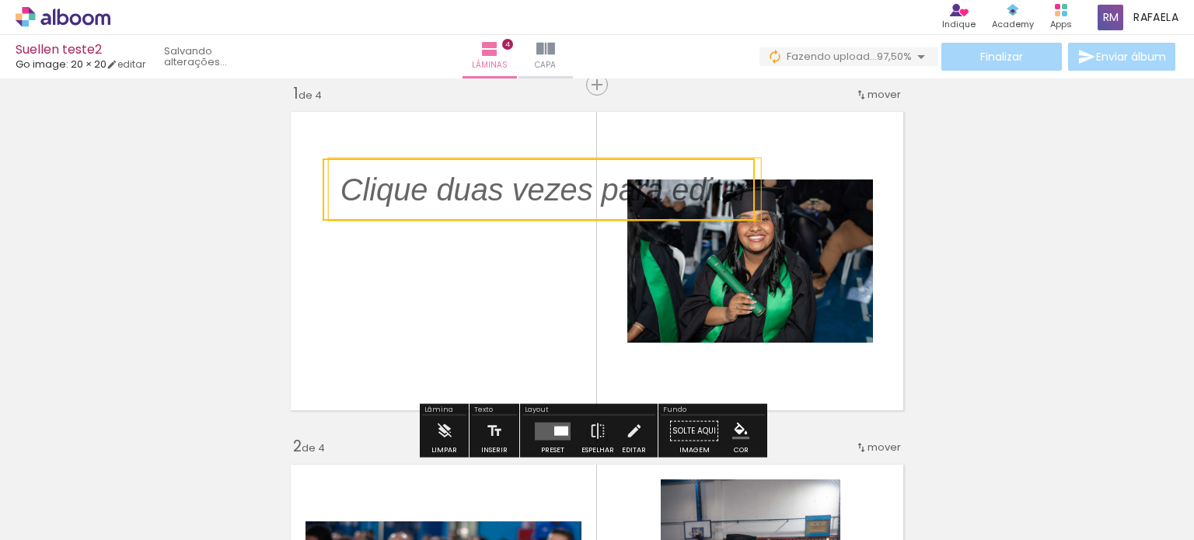
drag, startPoint x: 410, startPoint y: 196, endPoint x: 0, endPoint y: 197, distance: 410.4
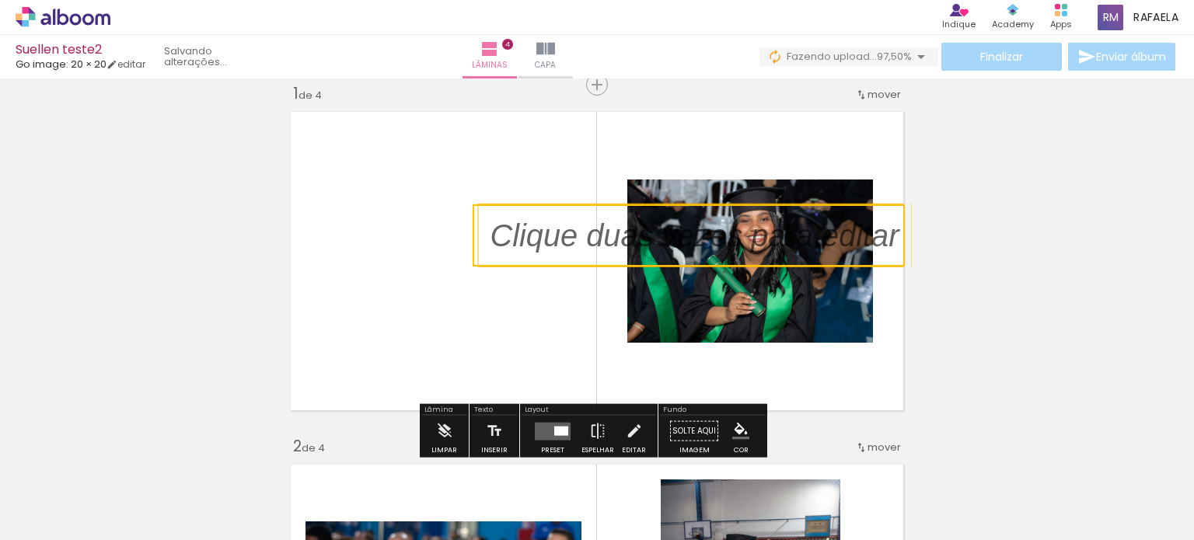
drag, startPoint x: 423, startPoint y: 195, endPoint x: 754, endPoint y: 415, distance: 397.5
click at [1190, 239] on div "Inserir lâmina 1 de 4 Inserir lâmina 2 de 4 Inserir lâmina 3 de 4 Inserir lâmin…" at bounding box center [597, 310] width 1194 height 462
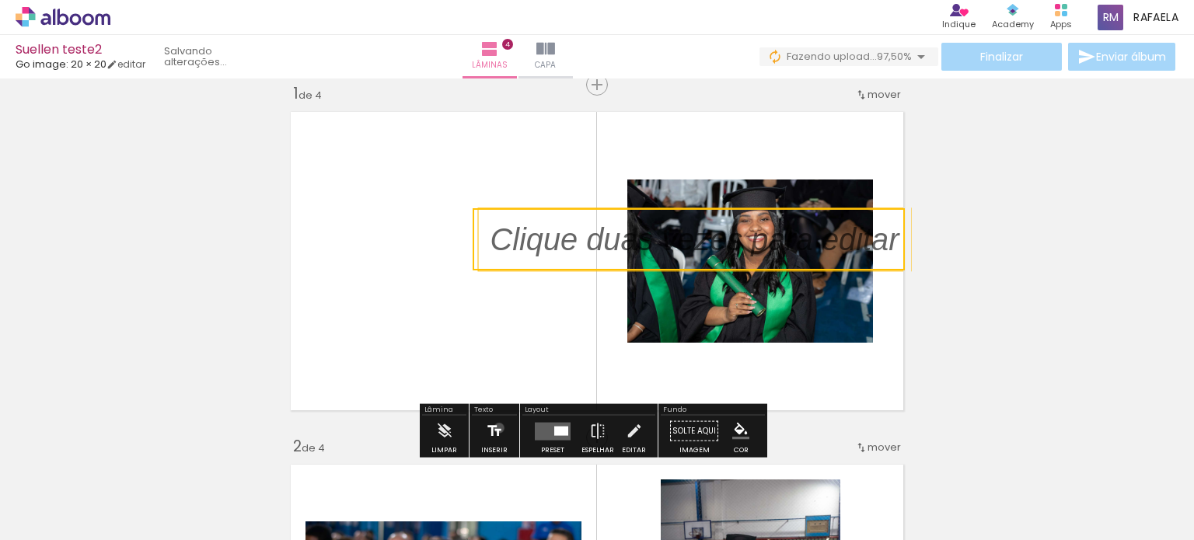
click at [497, 428] on iron-icon at bounding box center [494, 431] width 17 height 31
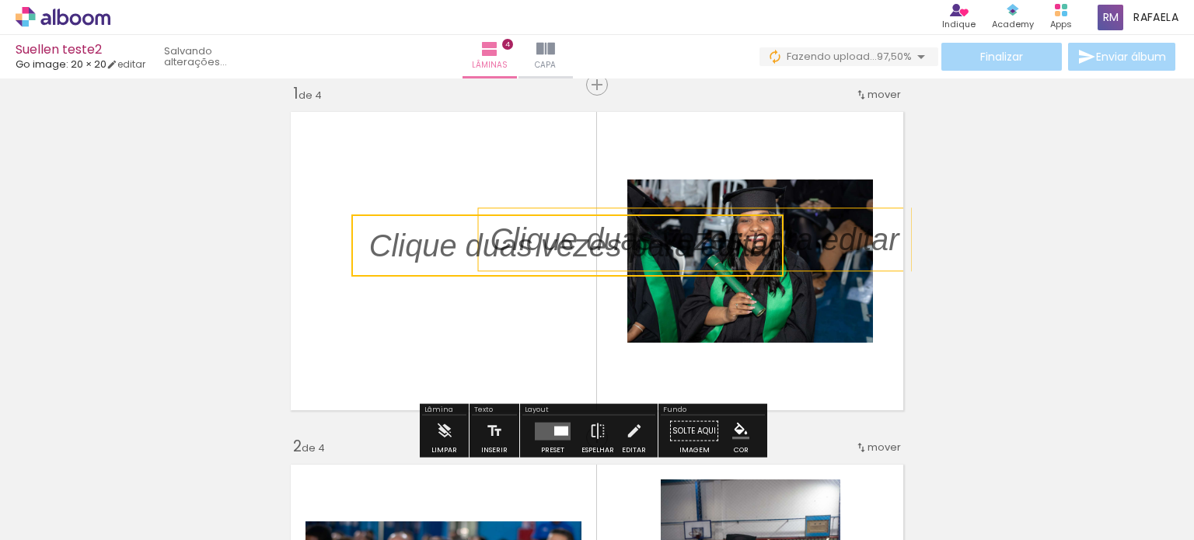
click at [494, 257] on quentale-selection at bounding box center [567, 246] width 432 height 62
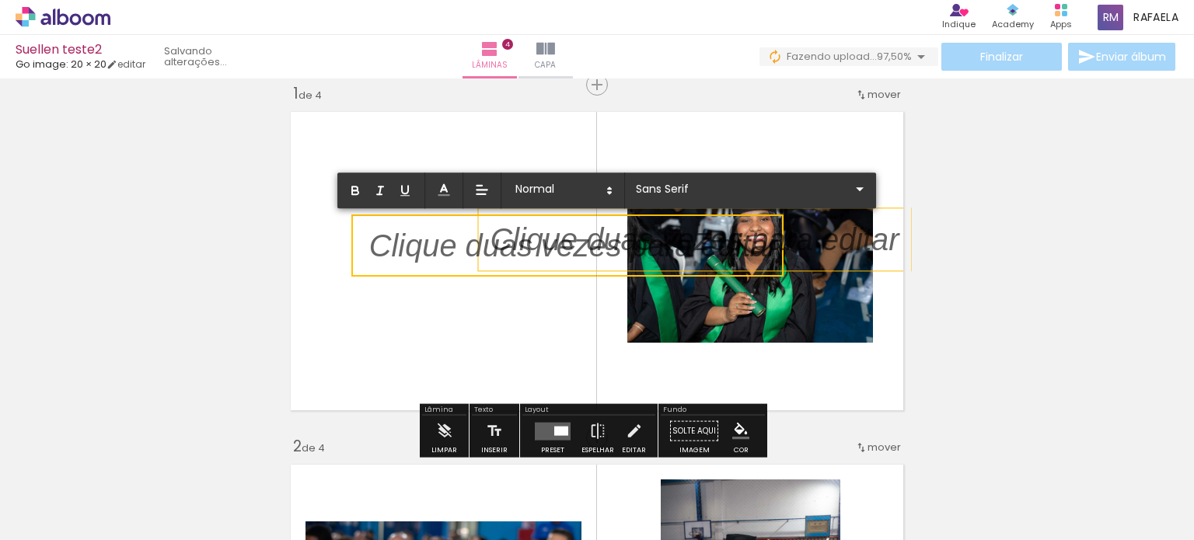
click at [494, 257] on p at bounding box center [573, 255] width 409 height 44
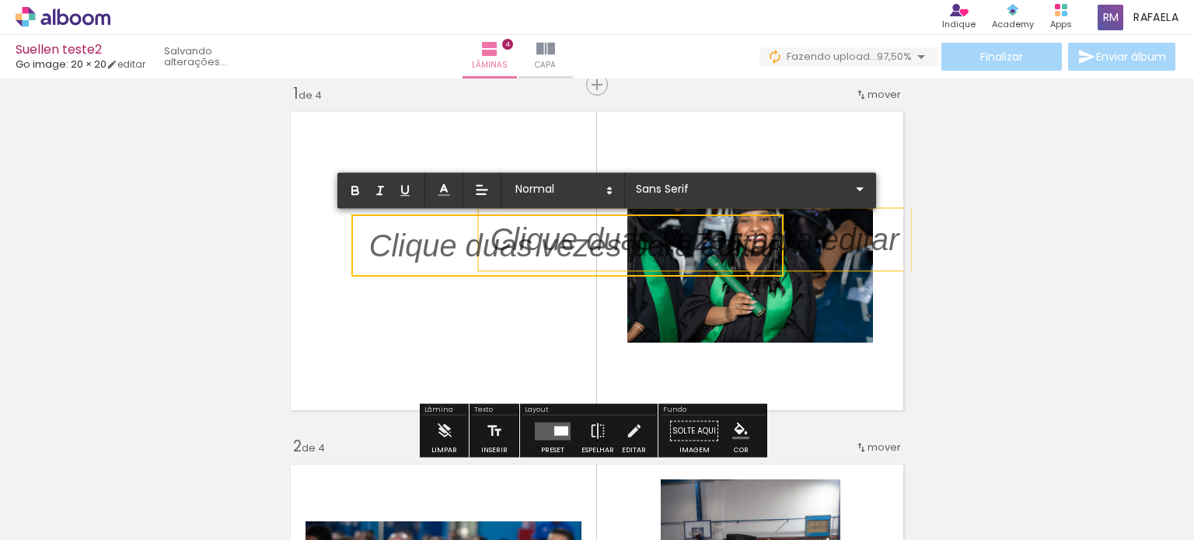
click at [494, 257] on p at bounding box center [573, 255] width 409 height 44
drag, startPoint x: 493, startPoint y: 257, endPoint x: 390, endPoint y: 258, distance: 102.6
click at [390, 258] on p at bounding box center [573, 255] width 409 height 44
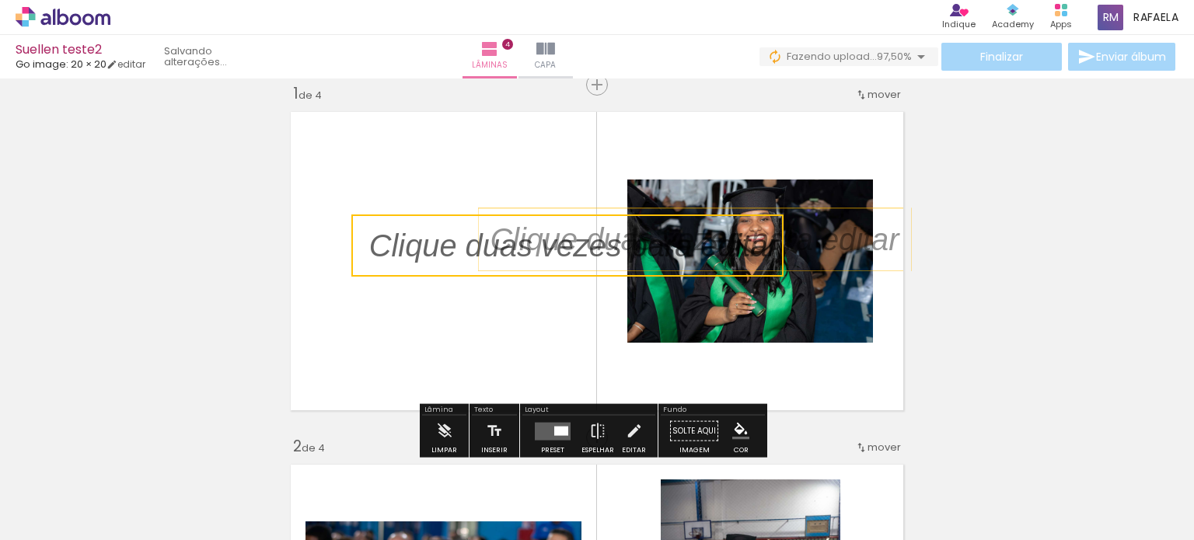
drag, startPoint x: 866, startPoint y: 239, endPoint x: 816, endPoint y: 217, distance: 54.3
click at [816, 218] on p at bounding box center [706, 240] width 432 height 44
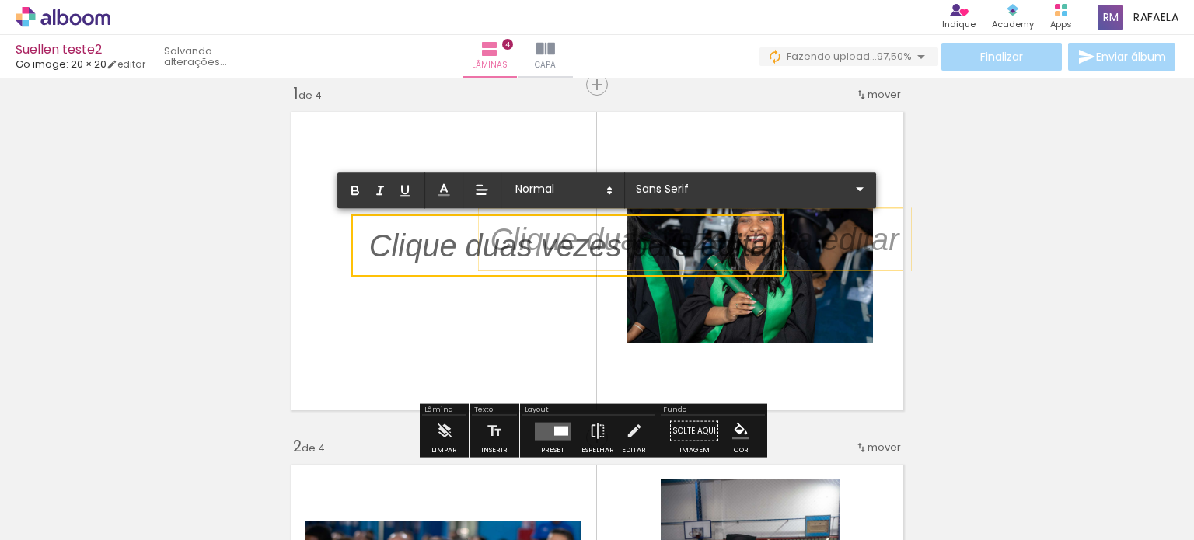
click at [839, 239] on p at bounding box center [706, 240] width 432 height 44
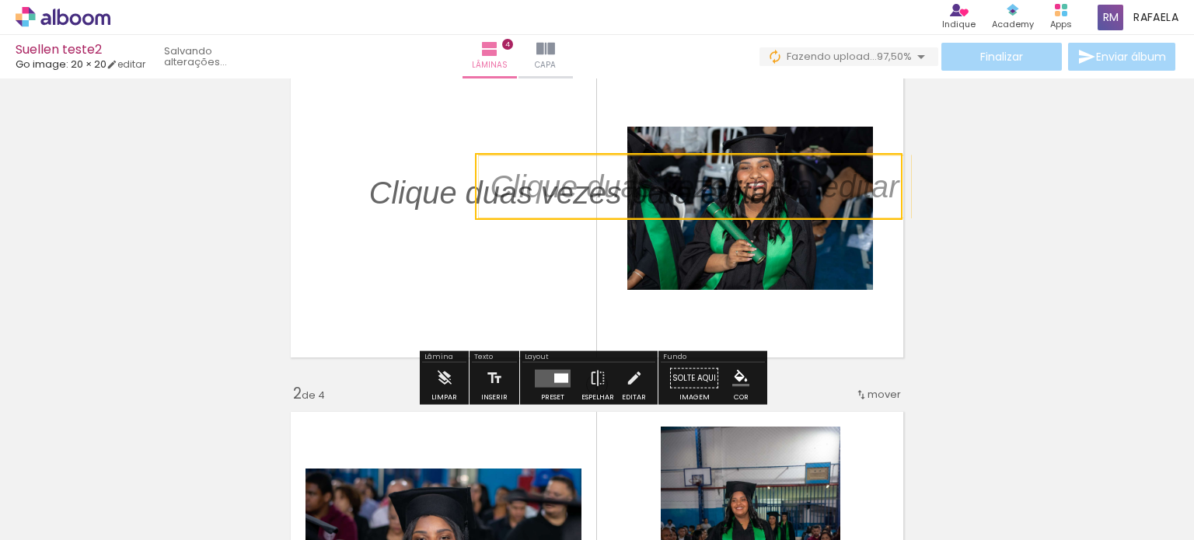
scroll to position [97, 0]
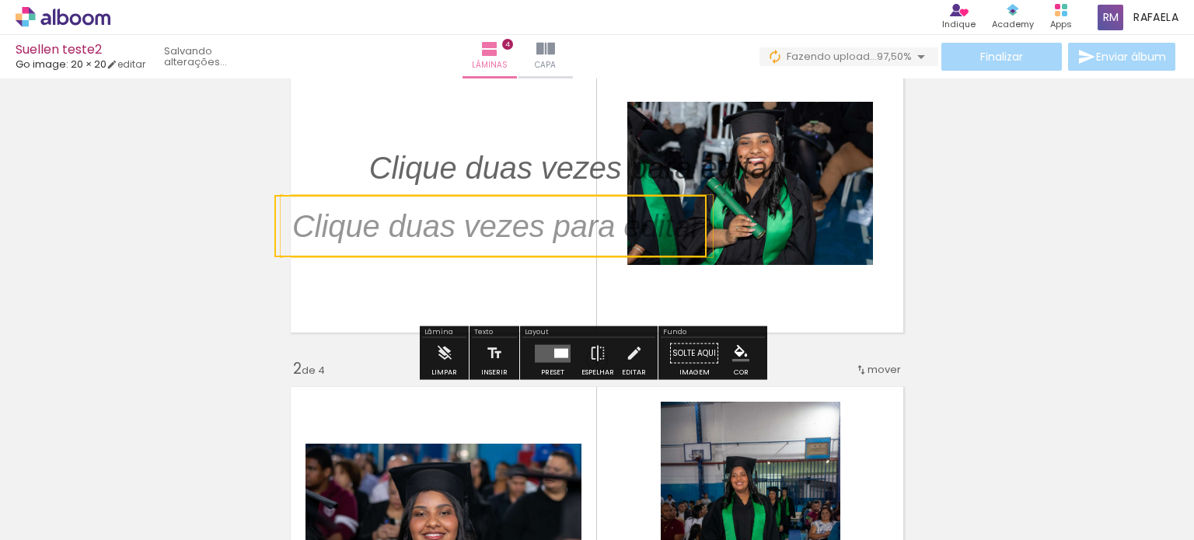
drag, startPoint x: 485, startPoint y: 158, endPoint x: 0, endPoint y: 222, distance: 489.3
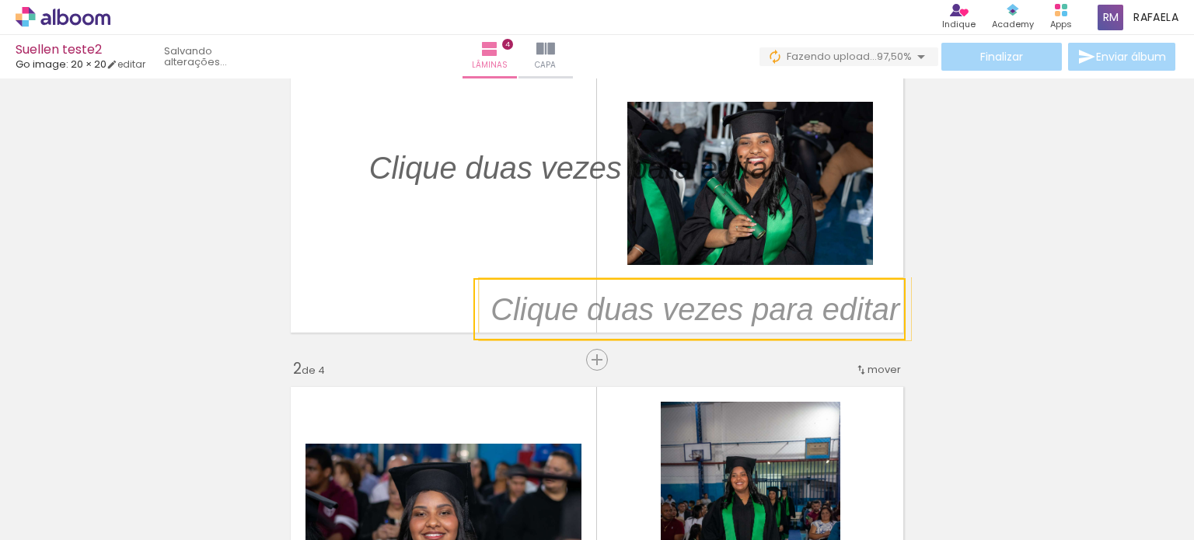
drag, startPoint x: 421, startPoint y: 249, endPoint x: 1193, endPoint y: 363, distance: 780.3
click at [1193, 368] on div "Inserir lâmina 1 de 4 Inserir lâmina 2 de 4 Inserir lâmina 3 de 4 Inserir lâmin…" at bounding box center [597, 310] width 1194 height 462
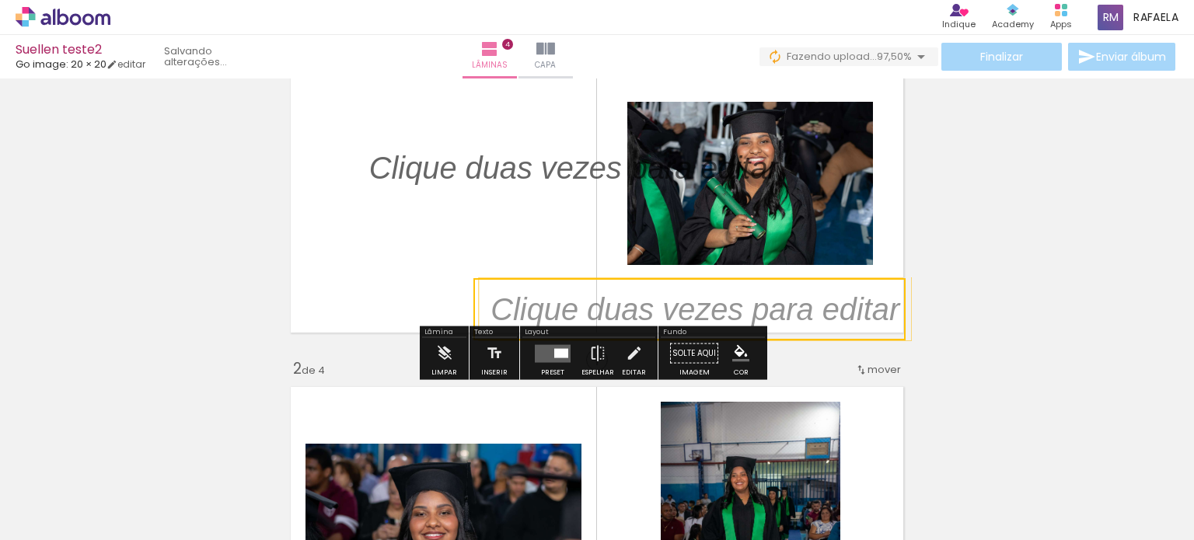
click at [738, 319] on quentale-selection at bounding box center [689, 309] width 432 height 62
click at [738, 319] on p at bounding box center [706, 310] width 432 height 44
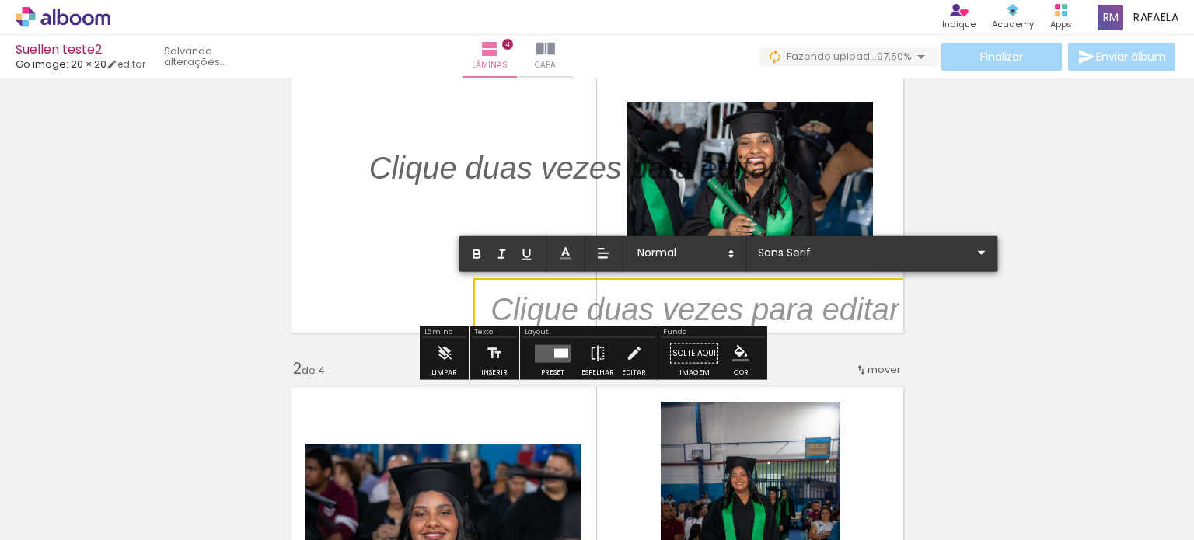
click at [740, 316] on p at bounding box center [694, 319] width 409 height 44
click at [784, 307] on p at bounding box center [694, 319] width 409 height 44
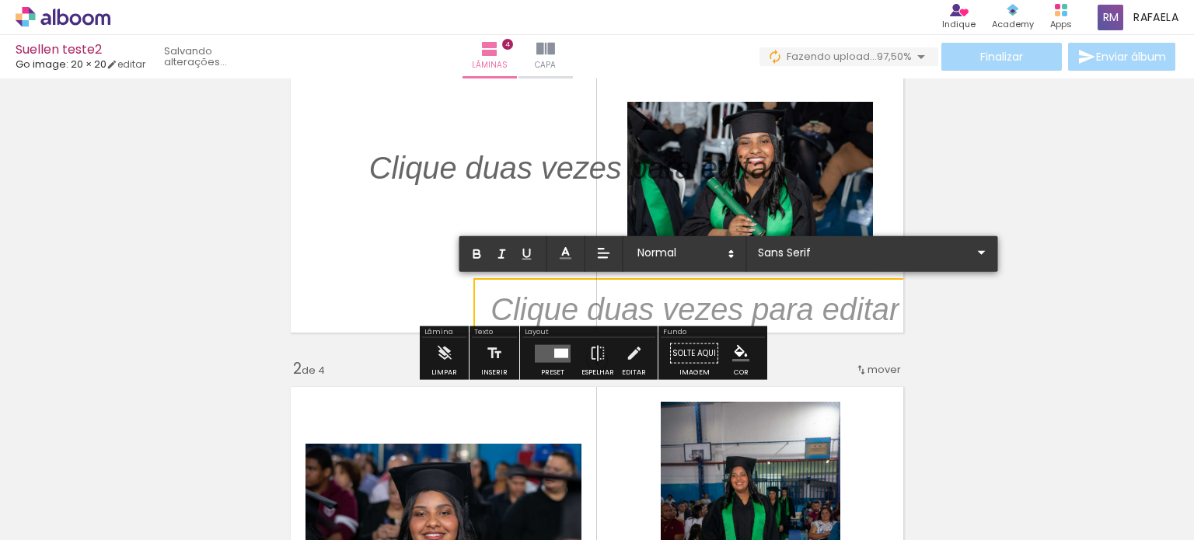
click at [784, 307] on p at bounding box center [694, 319] width 409 height 44
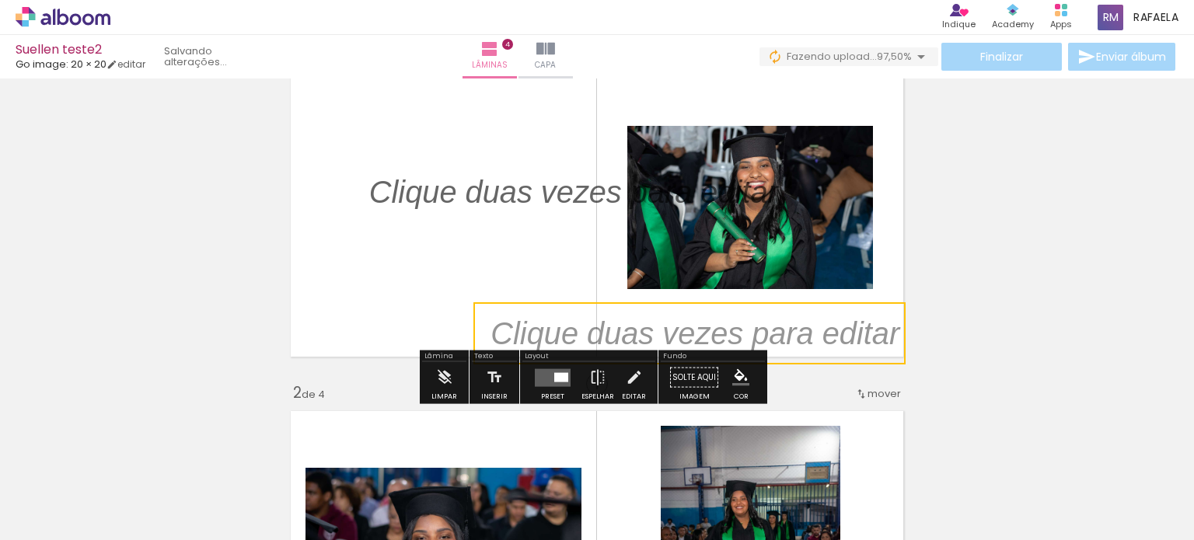
scroll to position [72, 0]
click at [808, 335] on quentale-selection at bounding box center [689, 334] width 432 height 62
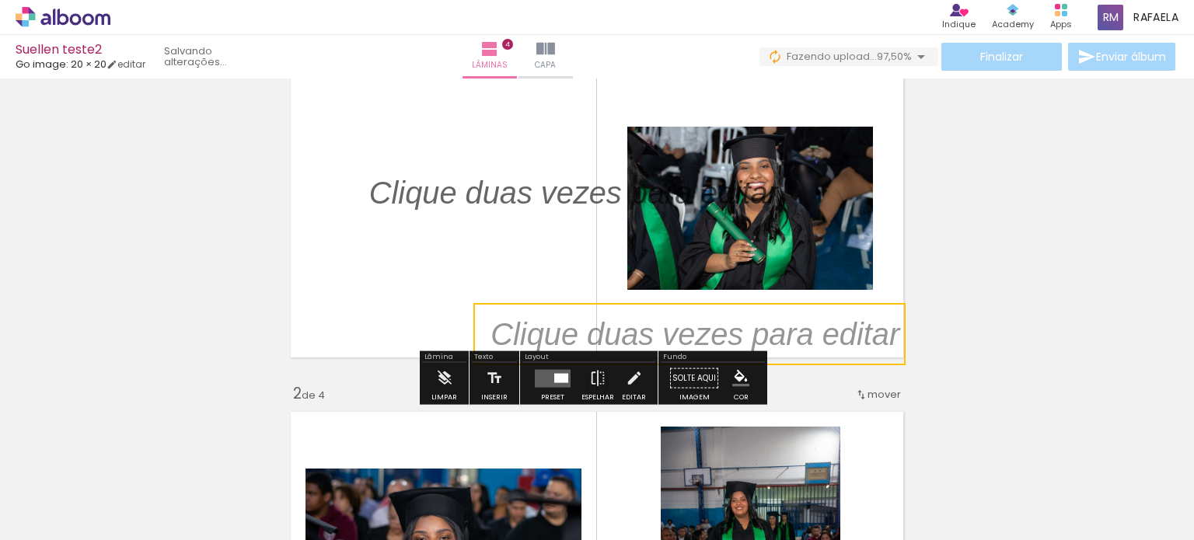
scroll to position [72, 0]
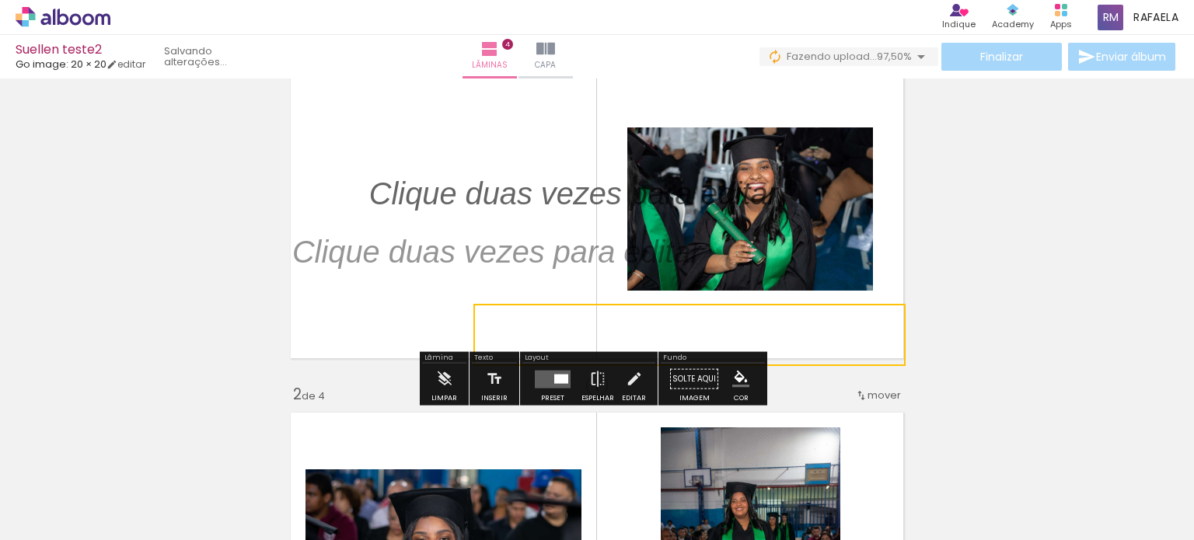
click at [473, 148] on quentale-layouter at bounding box center [597, 209] width 628 height 314
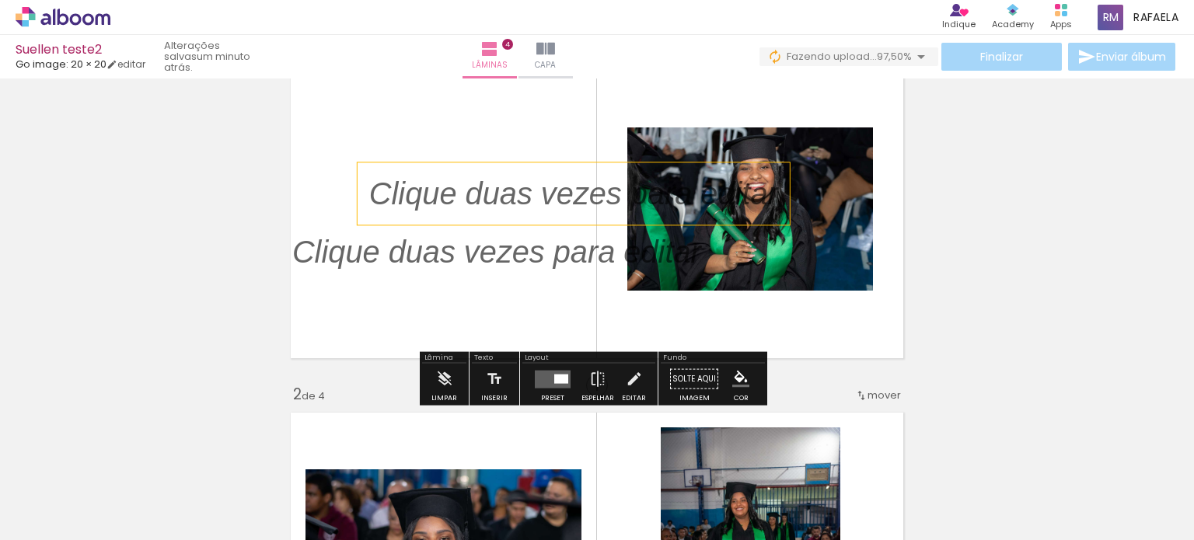
click at [479, 187] on p at bounding box center [585, 194] width 432 height 44
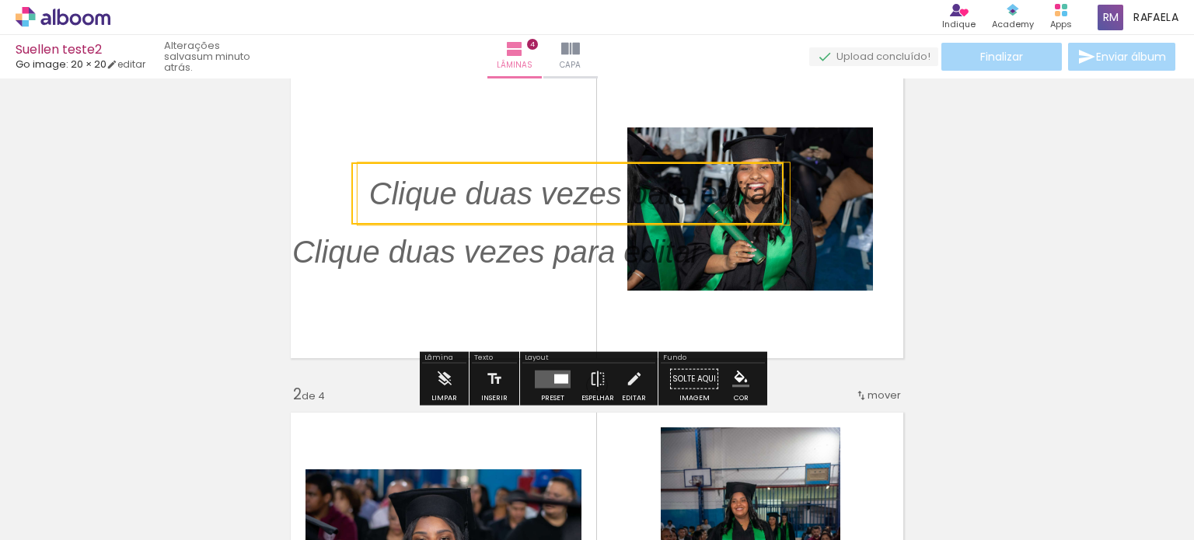
scroll to position [75, 0]
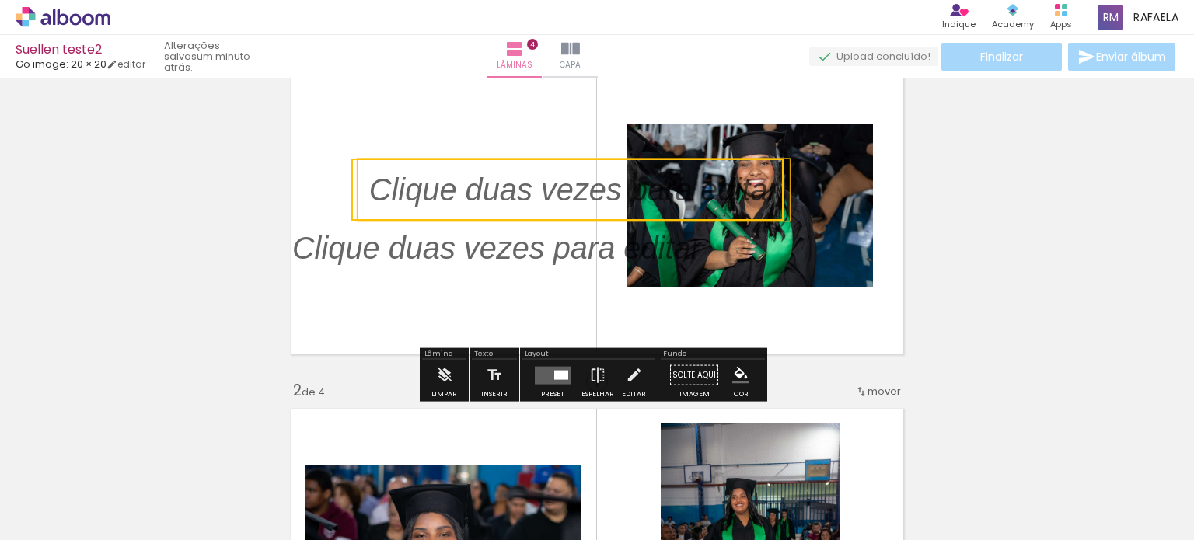
drag, startPoint x: 504, startPoint y: 198, endPoint x: 501, endPoint y: 190, distance: 9.1
click at [501, 190] on quentale-selection at bounding box center [567, 190] width 432 height 62
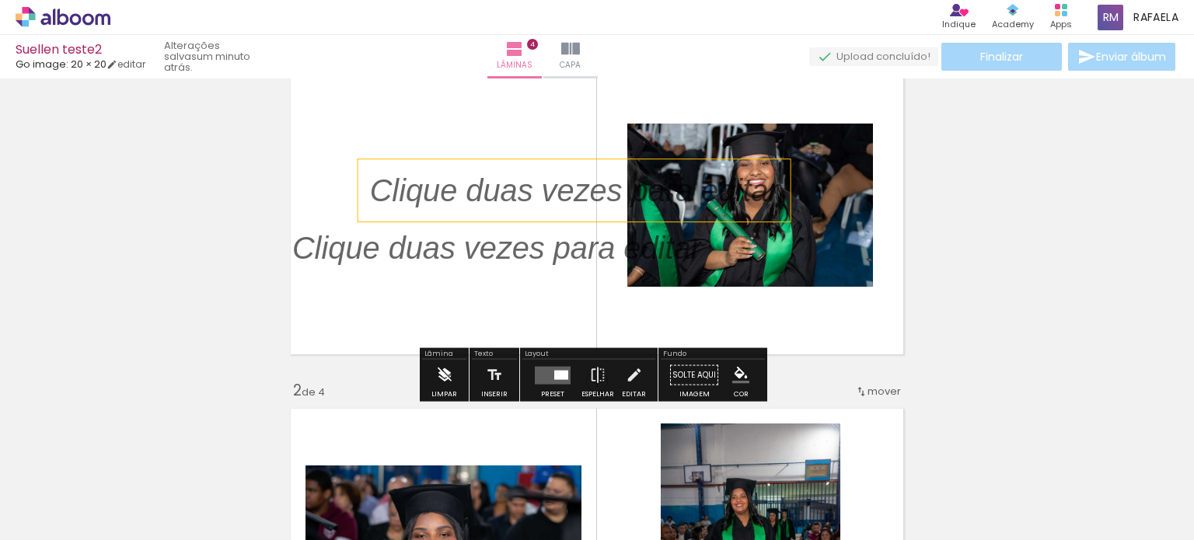
click at [446, 375] on iron-icon at bounding box center [444, 375] width 17 height 31
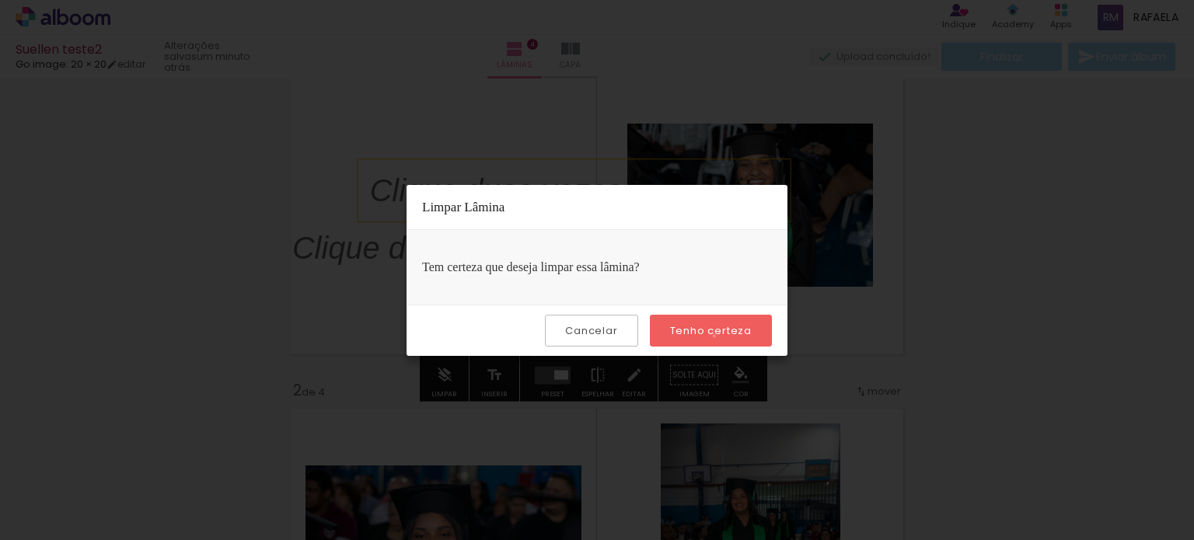
click at [0, 0] on slot "Tenho certeza" at bounding box center [0, 0] width 0 height 0
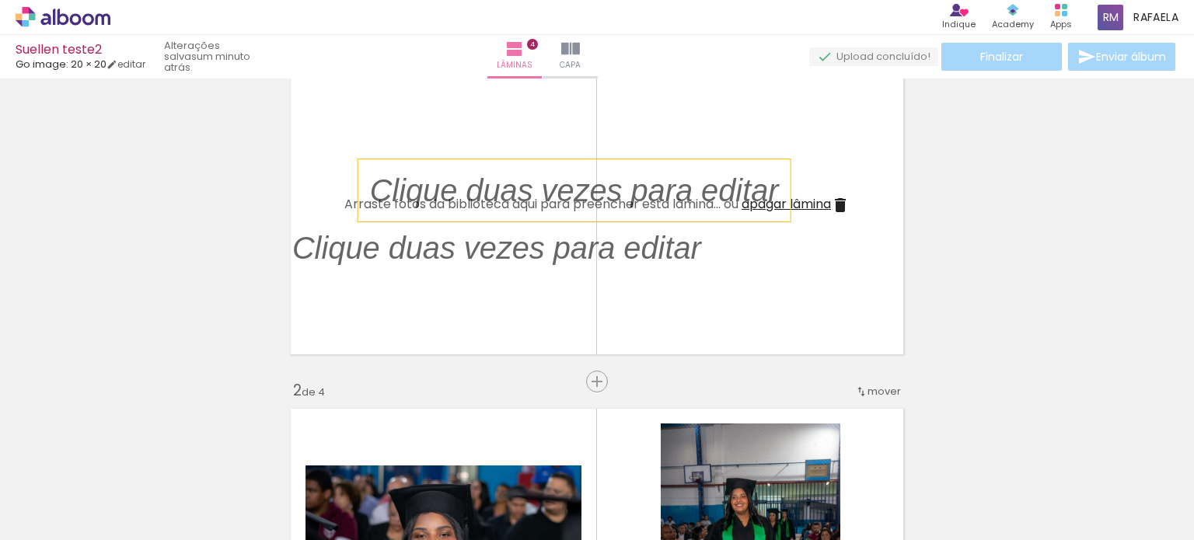
click at [763, 179] on p at bounding box center [586, 191] width 432 height 44
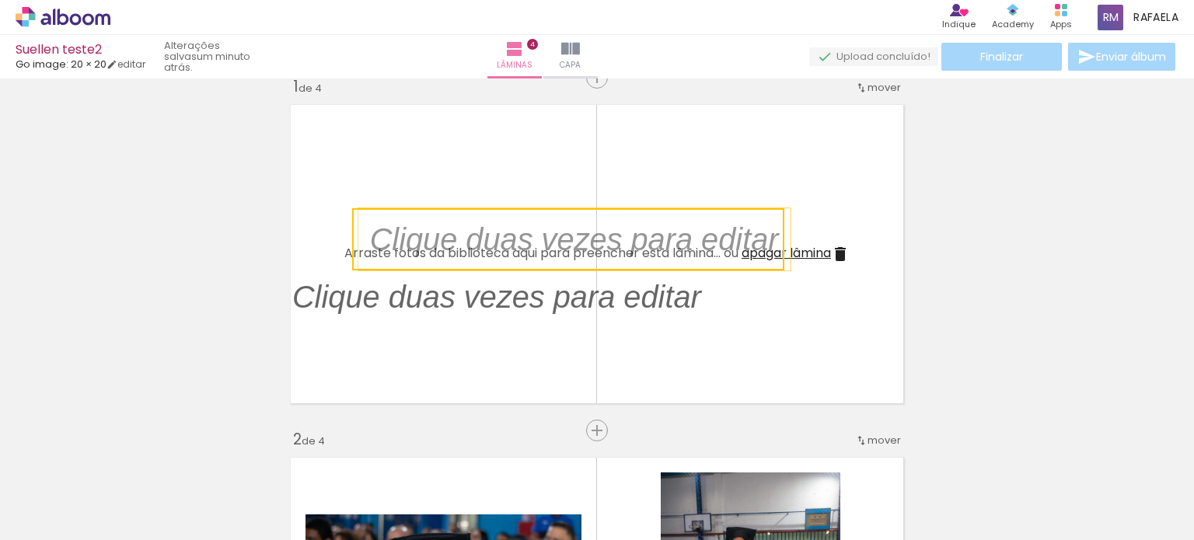
scroll to position [0, 0]
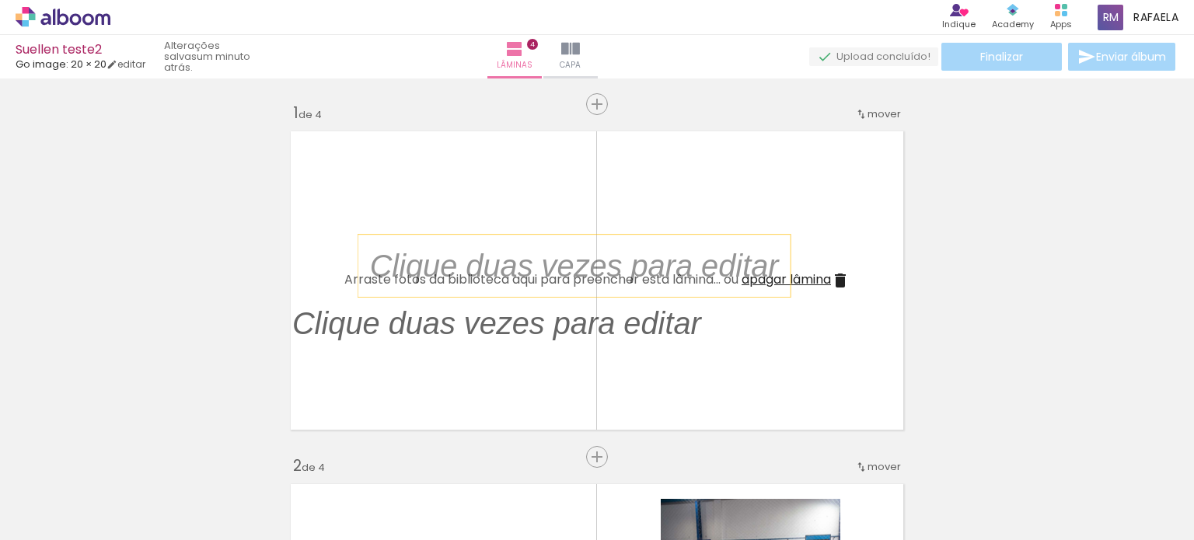
drag, startPoint x: 632, startPoint y: 333, endPoint x: 806, endPoint y: 316, distance: 174.9
click at [642, 317] on p at bounding box center [508, 324] width 432 height 44
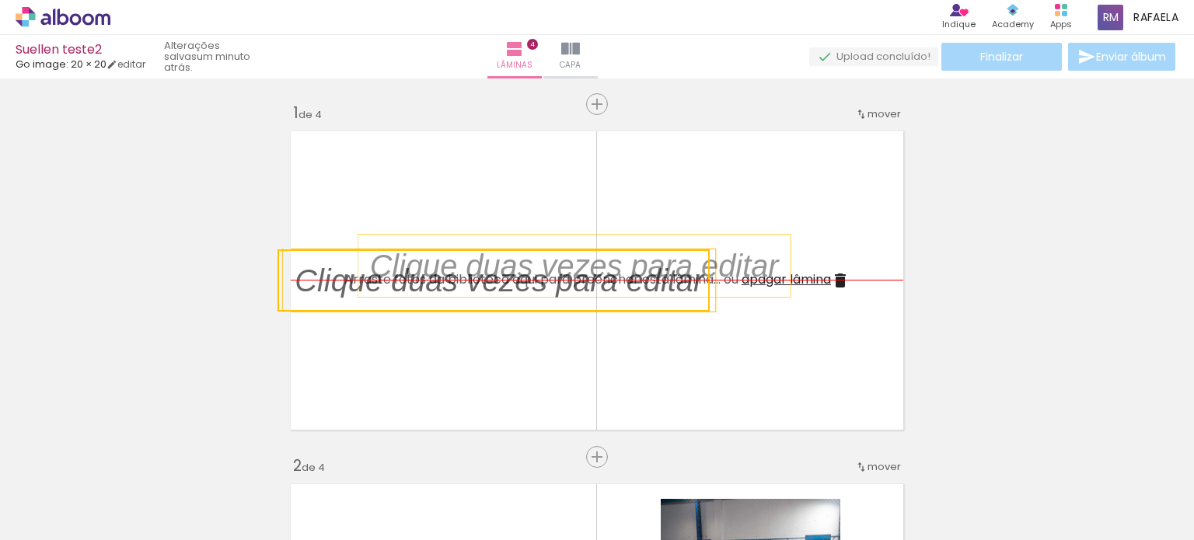
drag, startPoint x: 605, startPoint y: 323, endPoint x: 590, endPoint y: 267, distance: 57.9
click at [590, 267] on quentale-selection at bounding box center [494, 281] width 432 height 62
click at [800, 280] on span "apagar lâmina" at bounding box center [786, 280] width 89 height 18
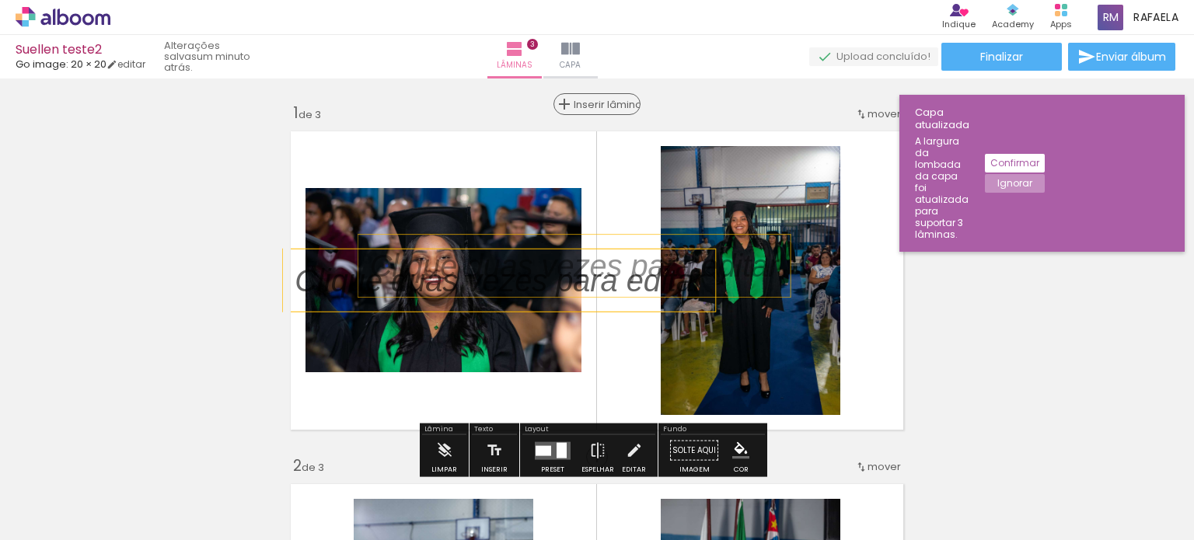
click at [594, 99] on span "Inserir lâmina" at bounding box center [604, 104] width 61 height 10
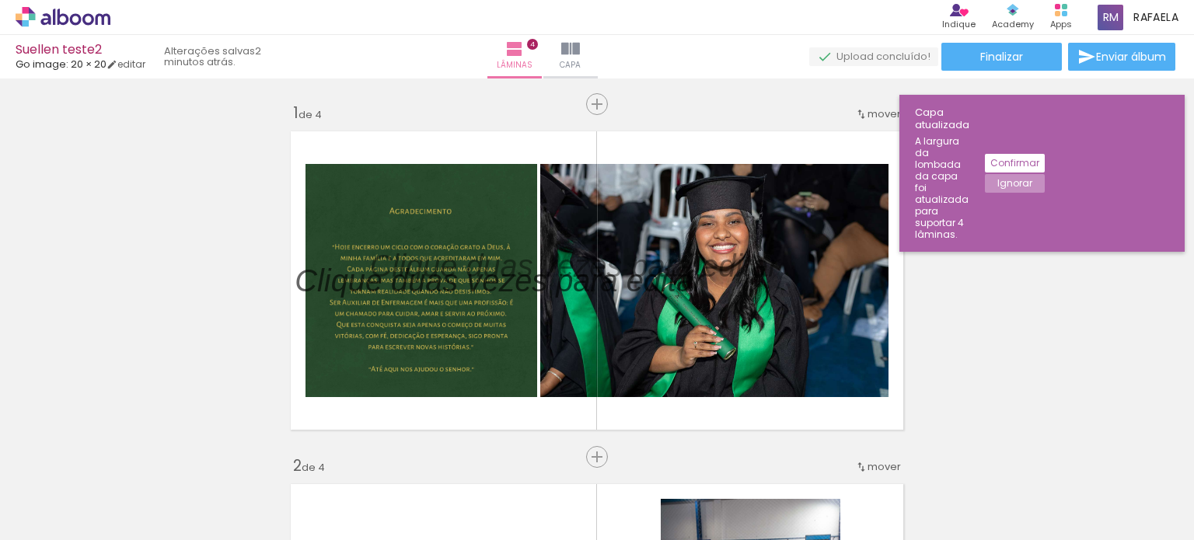
scroll to position [0, 2420]
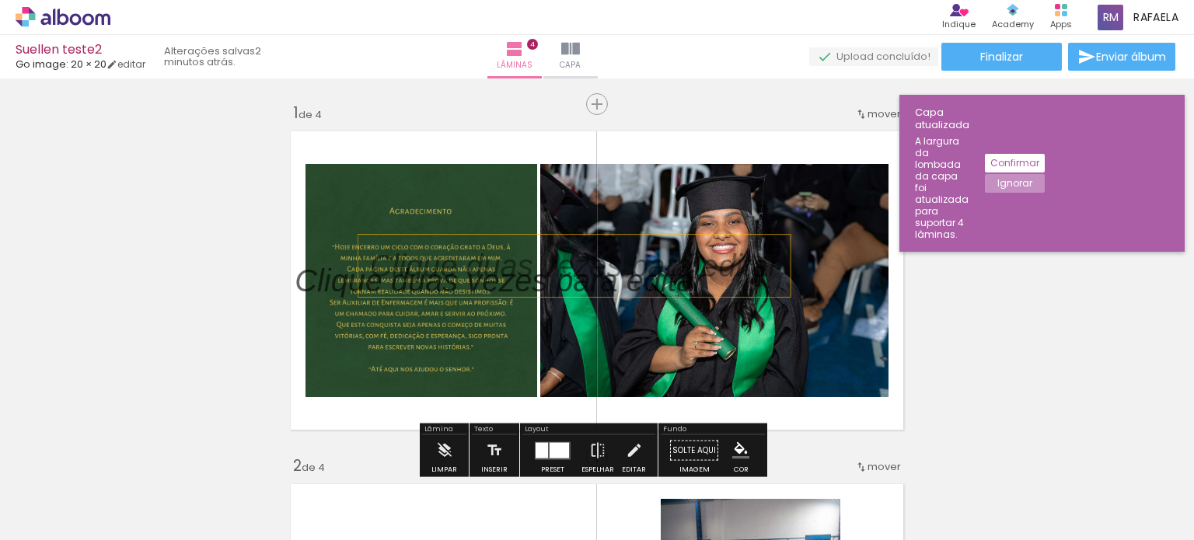
drag, startPoint x: 619, startPoint y: 288, endPoint x: 614, endPoint y: 248, distance: 40.7
click at [614, 248] on div at bounding box center [574, 266] width 432 height 62
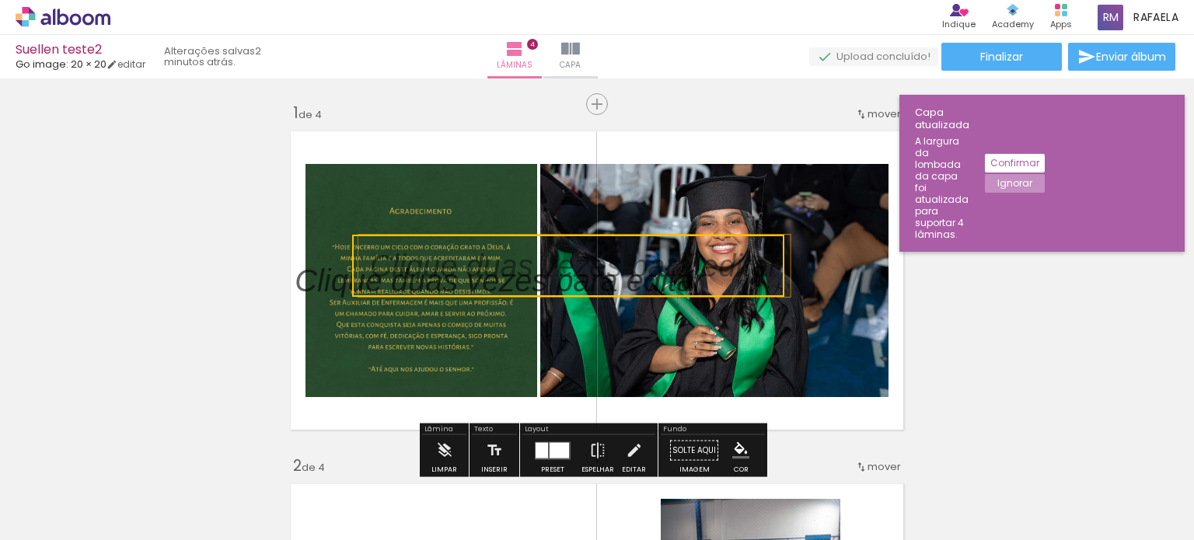
click at [606, 260] on quentale-selection at bounding box center [568, 266] width 432 height 62
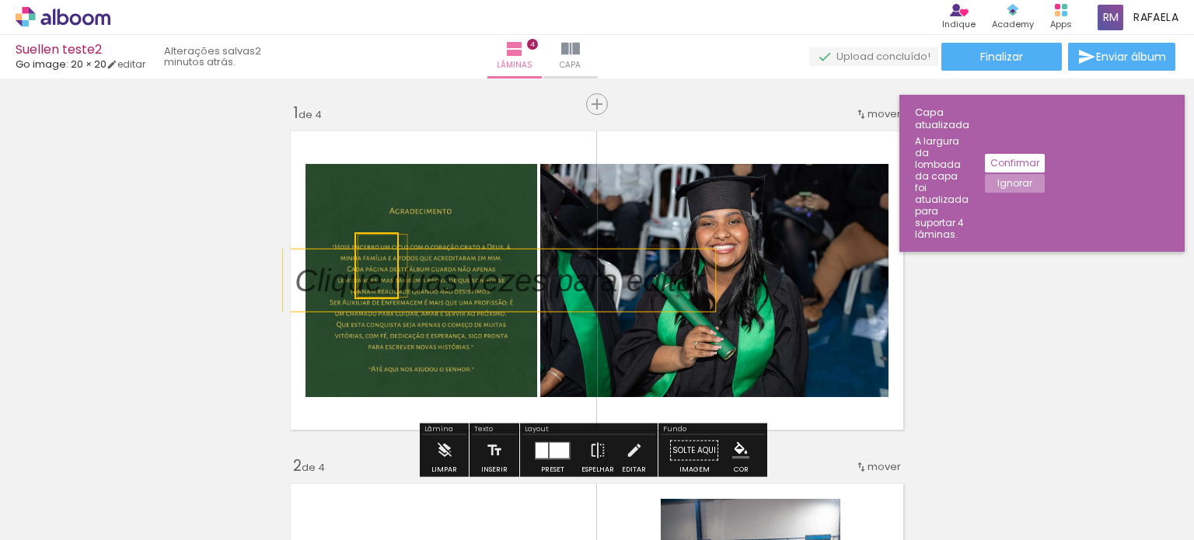
click at [331, 276] on p at bounding box center [511, 281] width 432 height 44
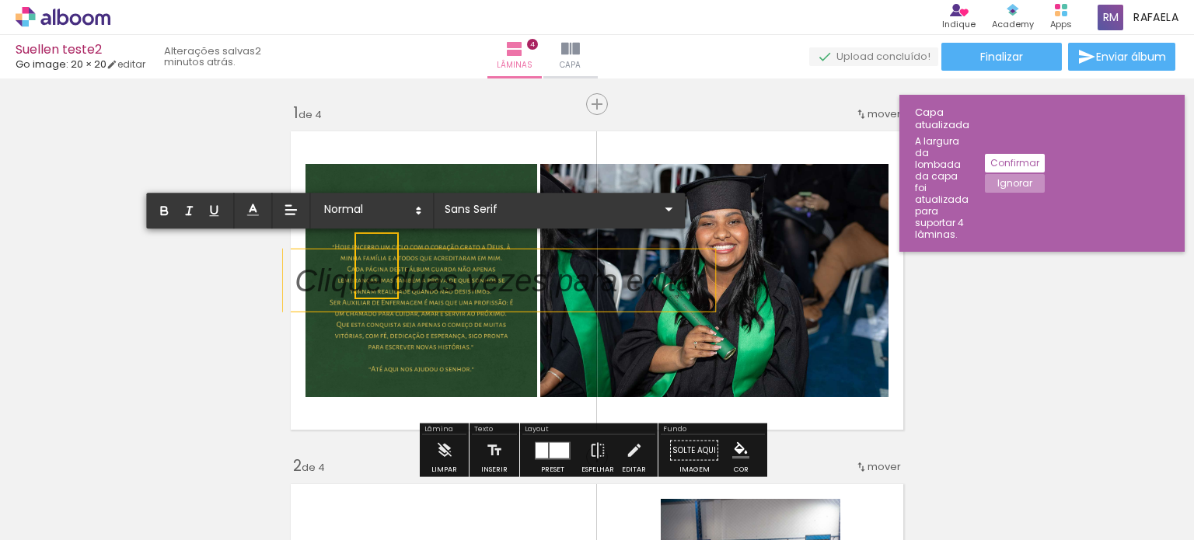
click at [331, 276] on p at bounding box center [511, 281] width 432 height 44
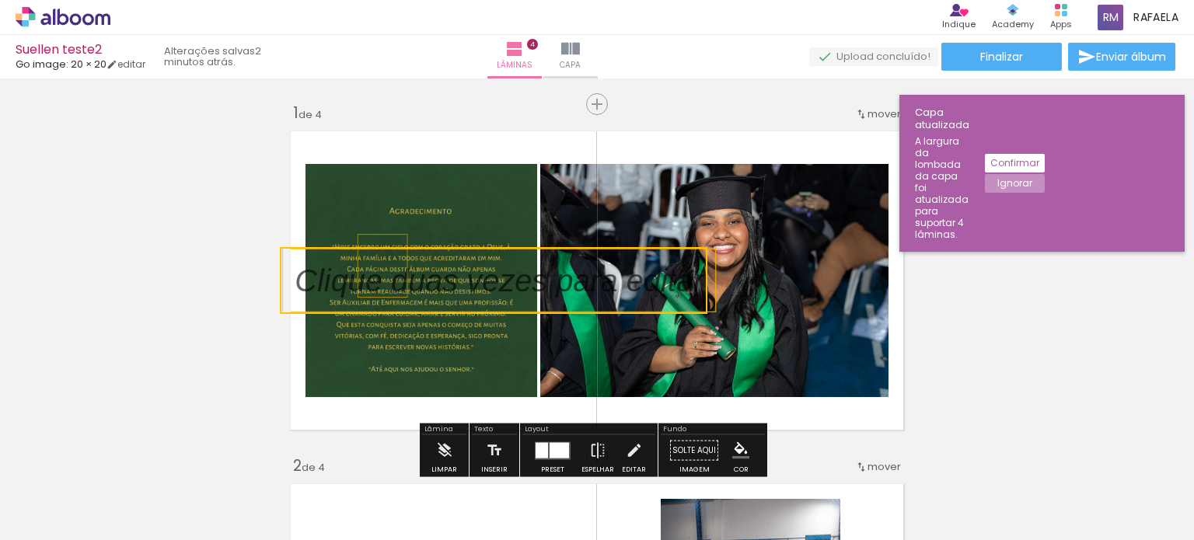
click at [331, 276] on quentale-selection at bounding box center [494, 280] width 428 height 67
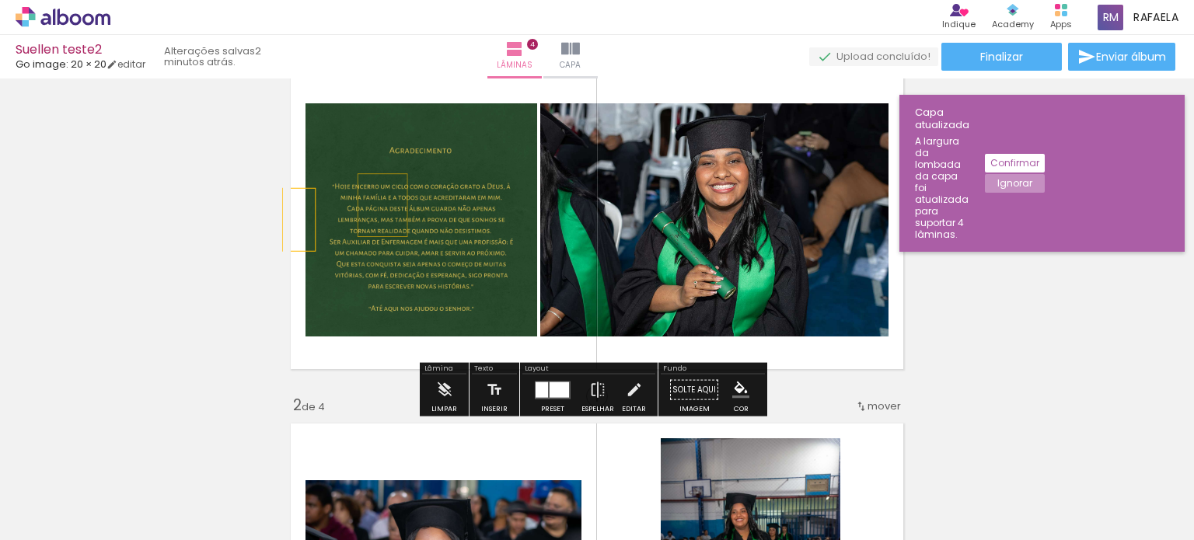
scroll to position [78, 0]
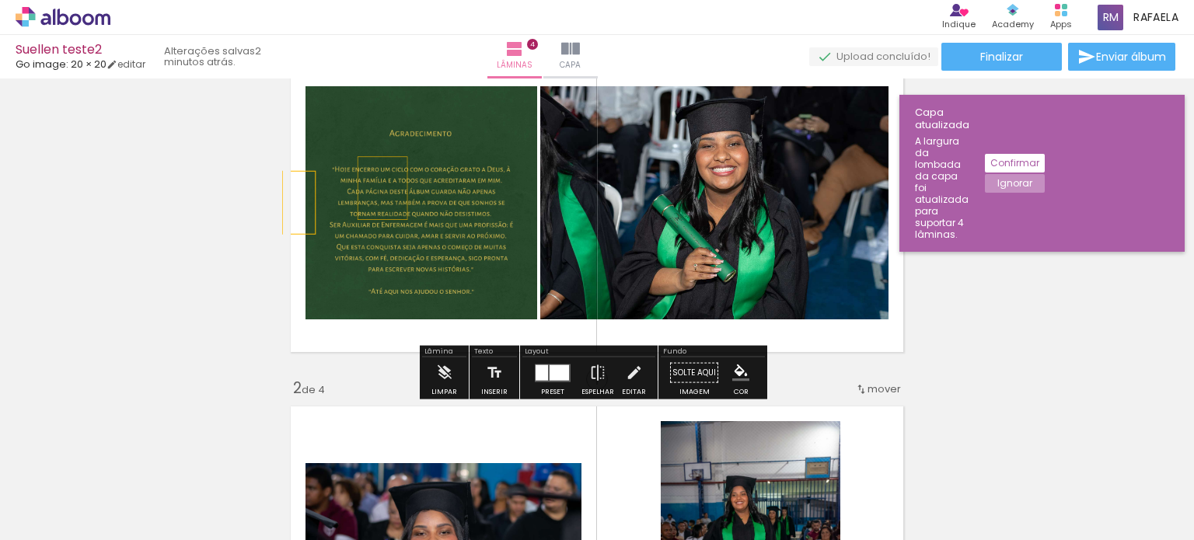
click at [1045, 106] on div "Confirmar Ignorar" at bounding box center [1006, 173] width 75 height 141
click at [0, 0] on slot "Confirmar" at bounding box center [0, 0] width 0 height 0
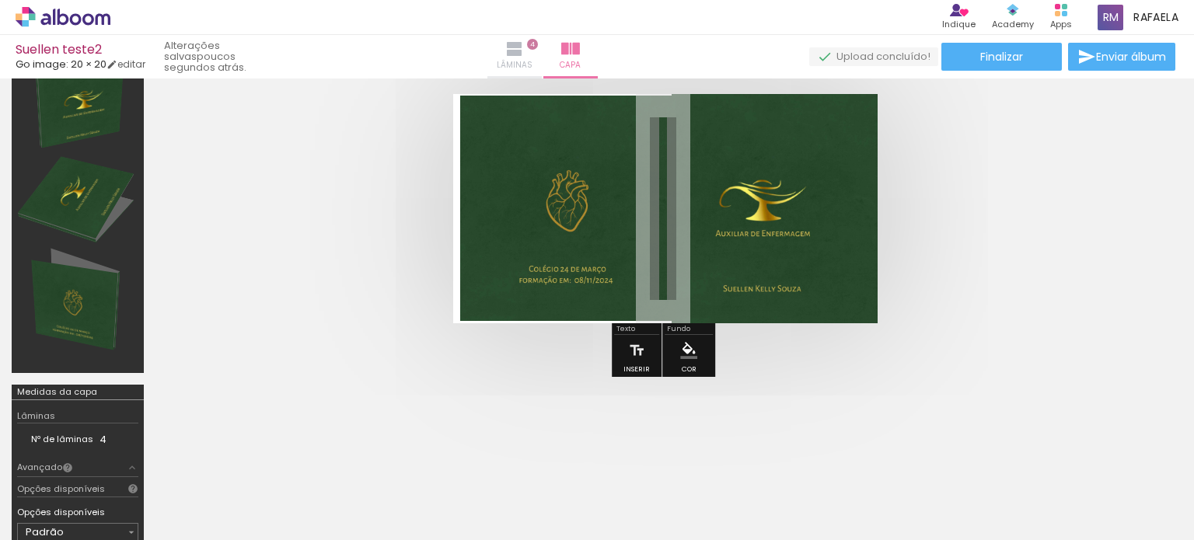
click at [524, 45] on iron-icon at bounding box center [514, 49] width 19 height 19
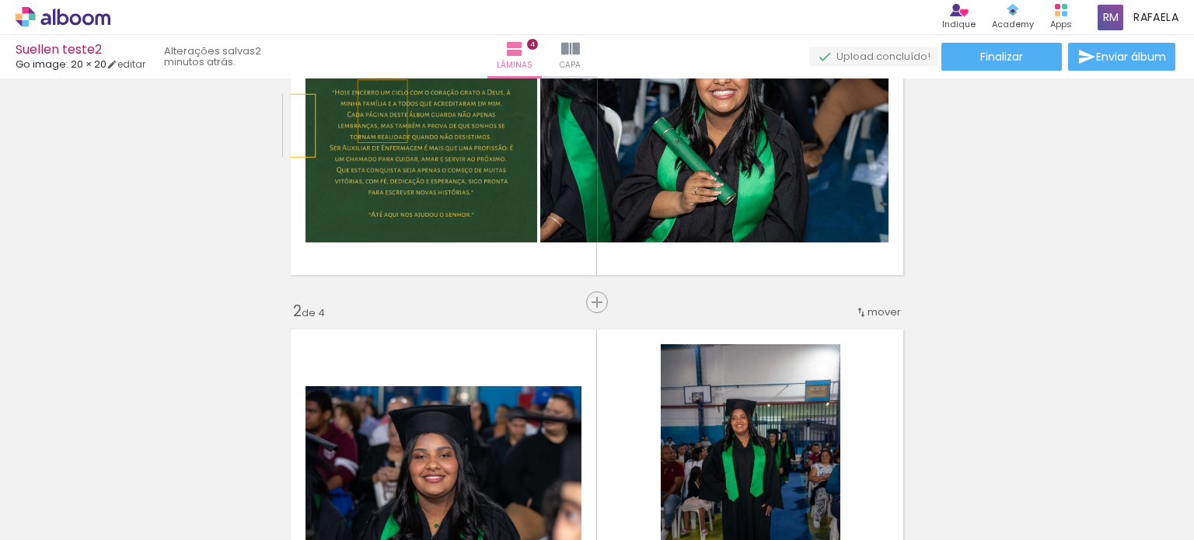
scroll to position [155, 0]
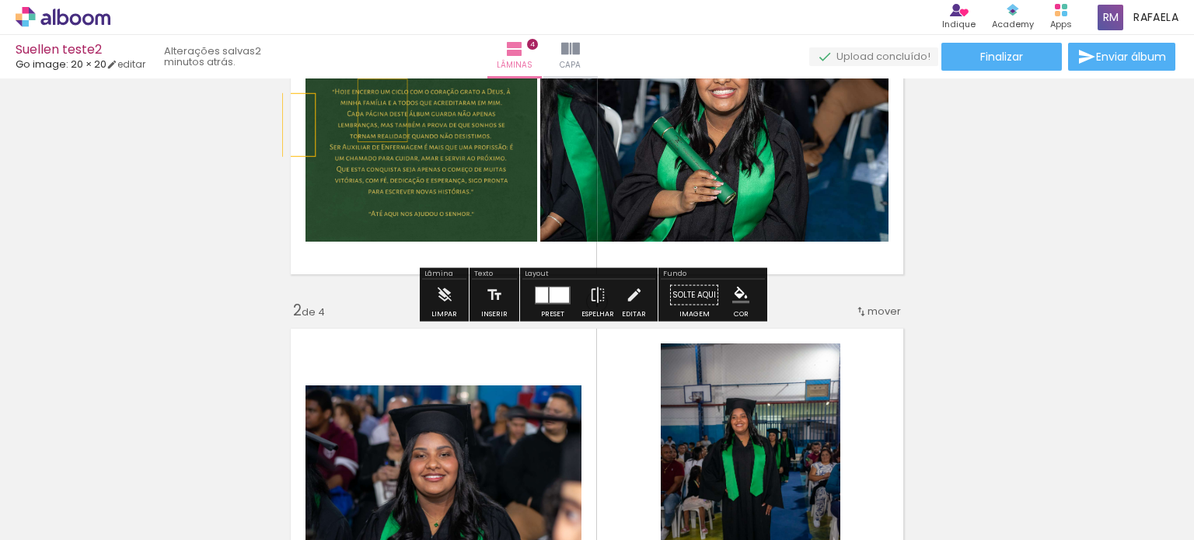
click at [550, 300] on div at bounding box center [559, 295] width 19 height 16
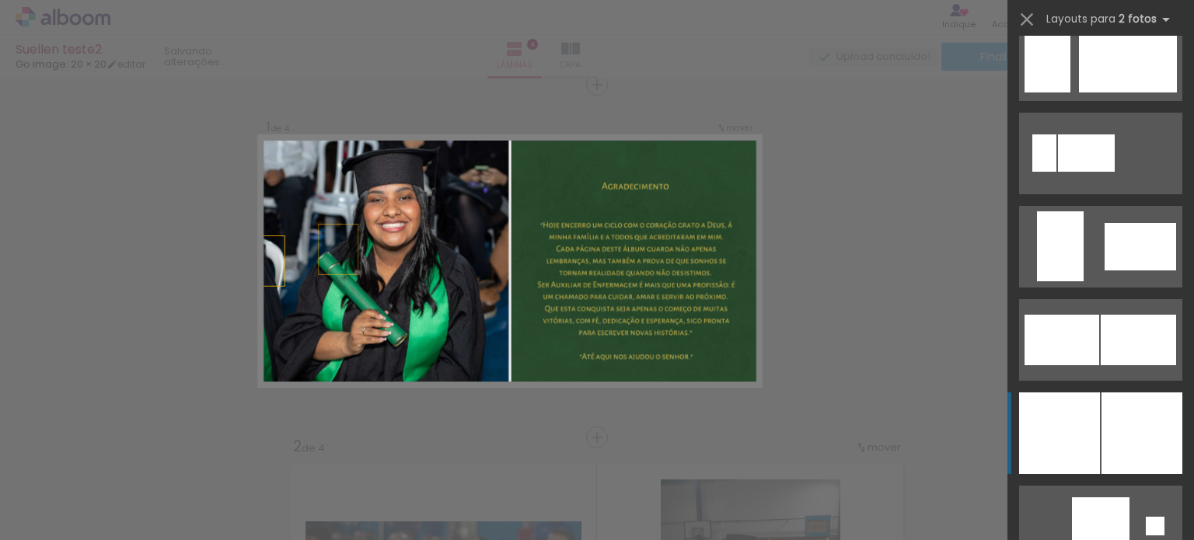
scroll to position [1244, 0]
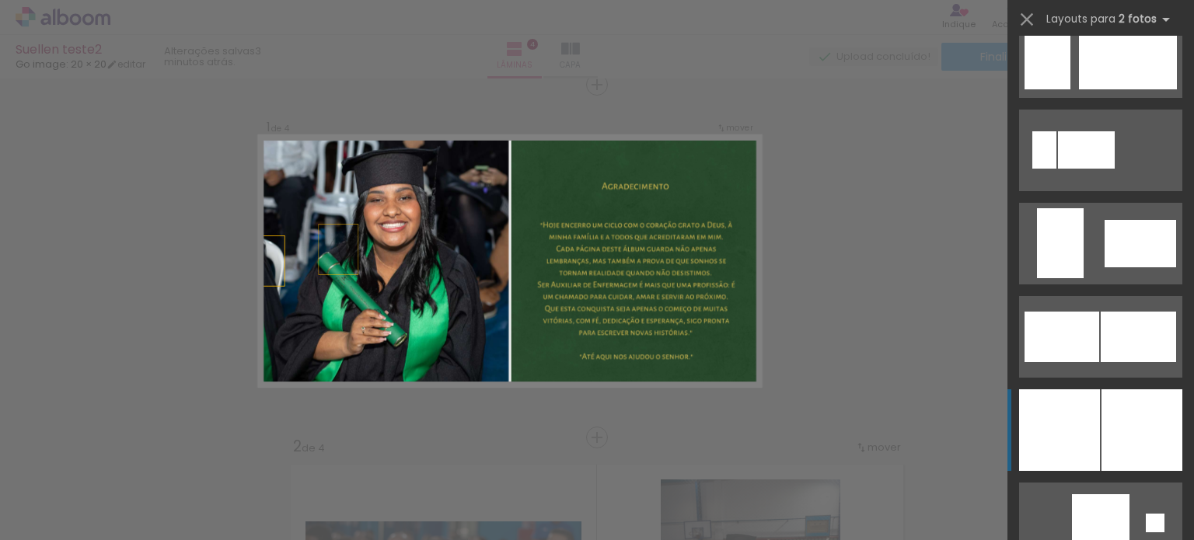
click at [1091, 429] on div at bounding box center [1059, 430] width 81 height 82
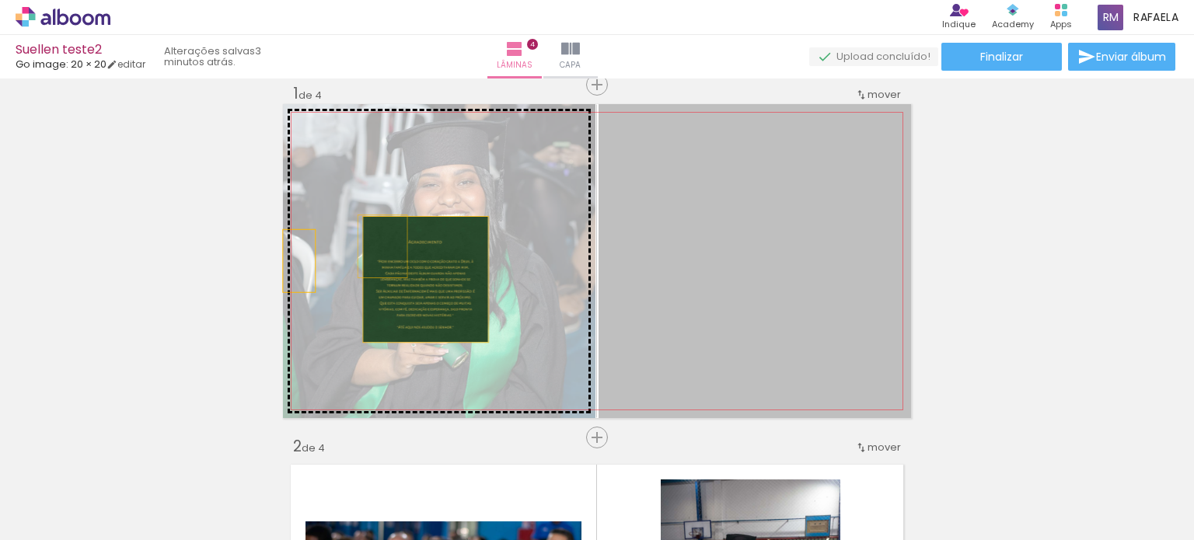
drag, startPoint x: 658, startPoint y: 288, endPoint x: 414, endPoint y: 278, distance: 245.0
click at [0, 0] on slot at bounding box center [0, 0] width 0 height 0
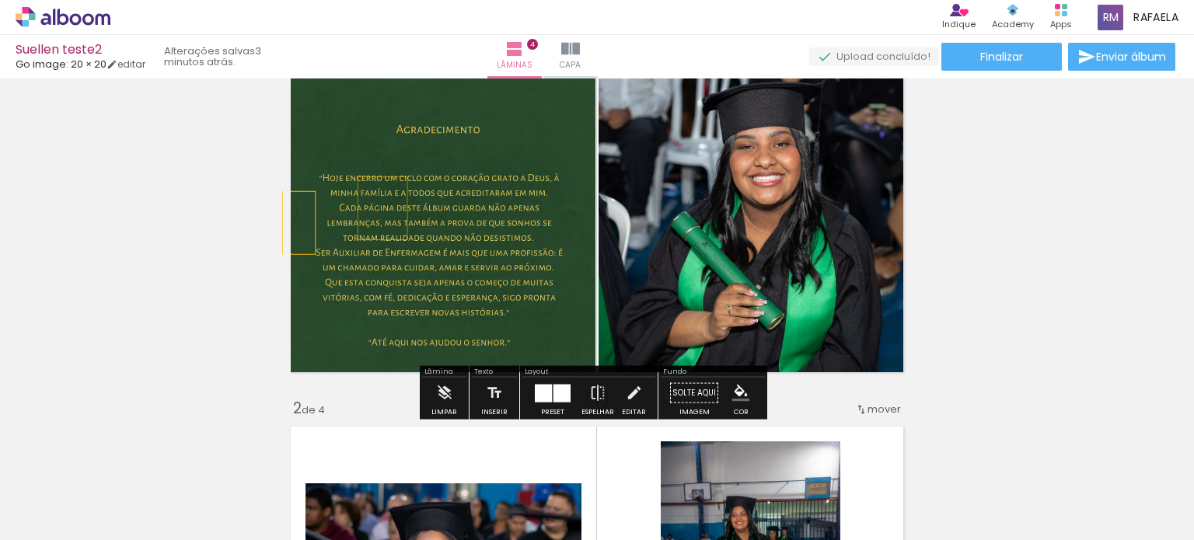
scroll to position [19, 0]
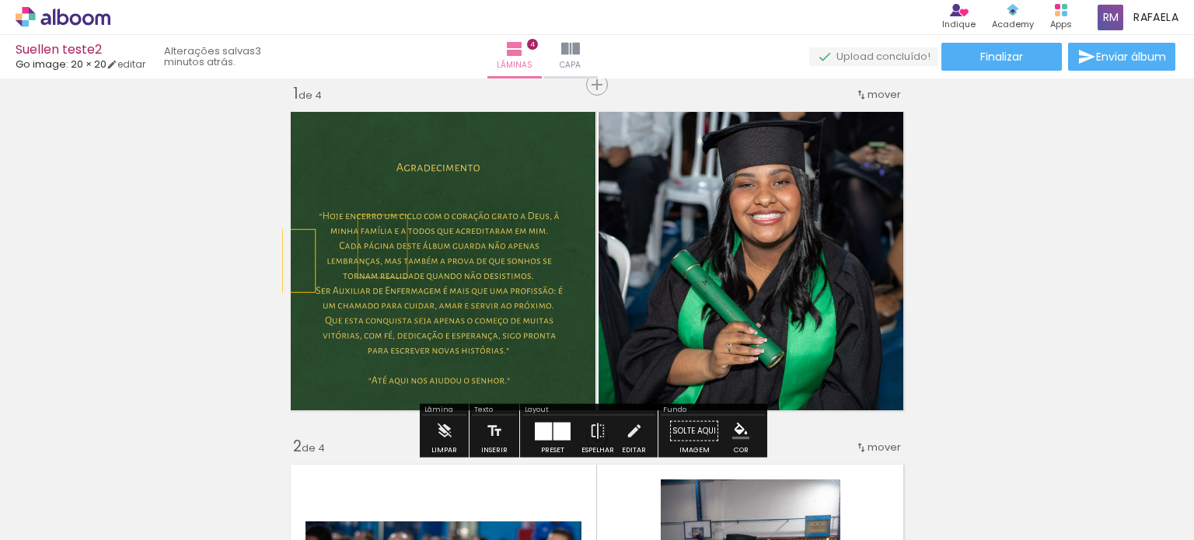
drag, startPoint x: 659, startPoint y: 270, endPoint x: 643, endPoint y: 237, distance: 36.5
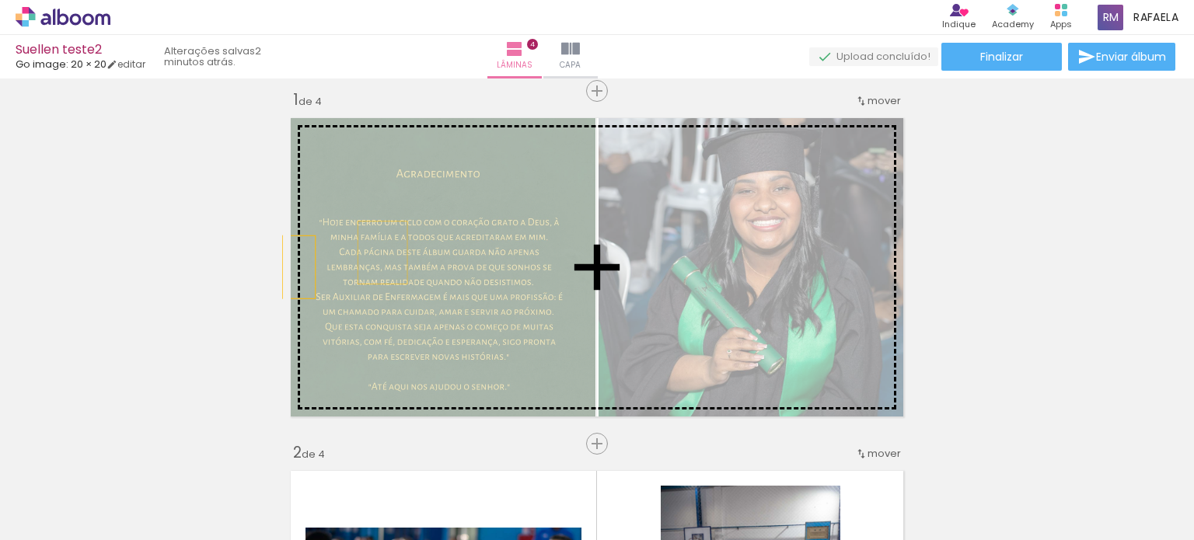
scroll to position [0, 0]
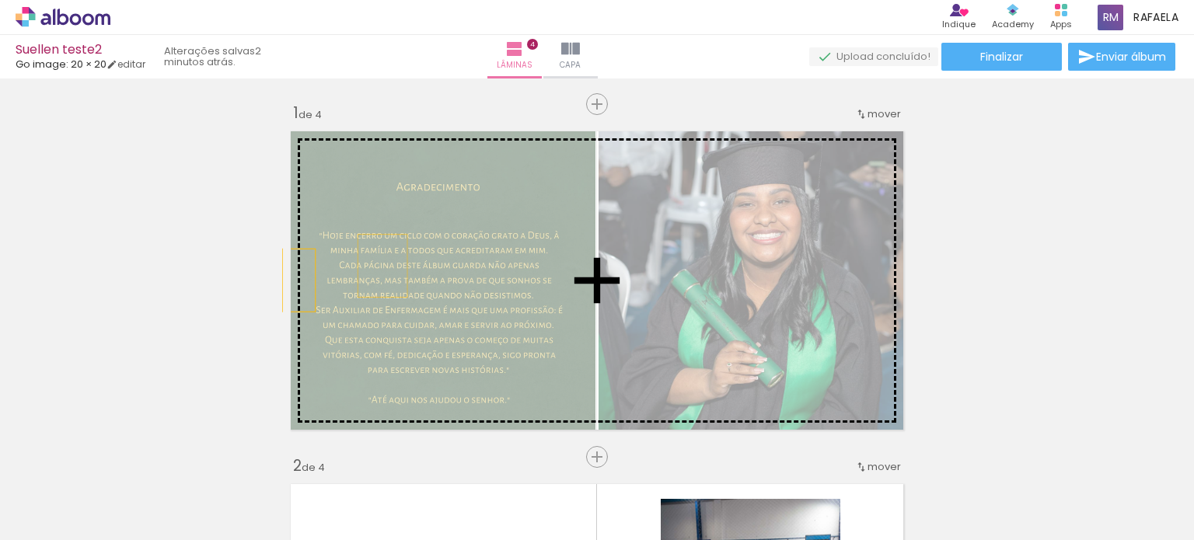
drag, startPoint x: 602, startPoint y: 120, endPoint x: 801, endPoint y: 215, distance: 220.4
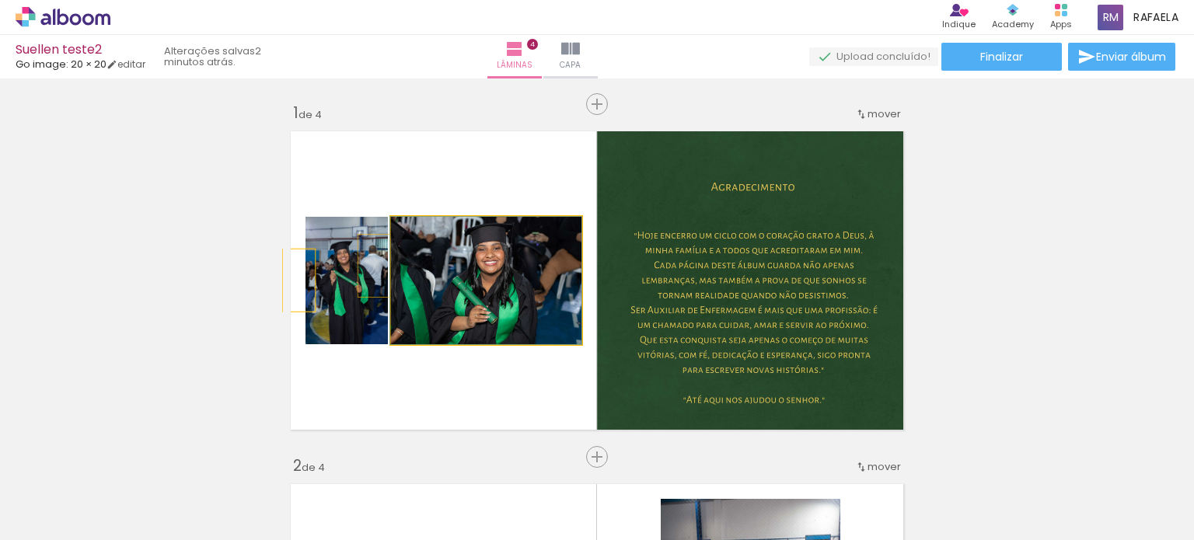
click at [469, 284] on quentale-photo at bounding box center [486, 280] width 190 height 127
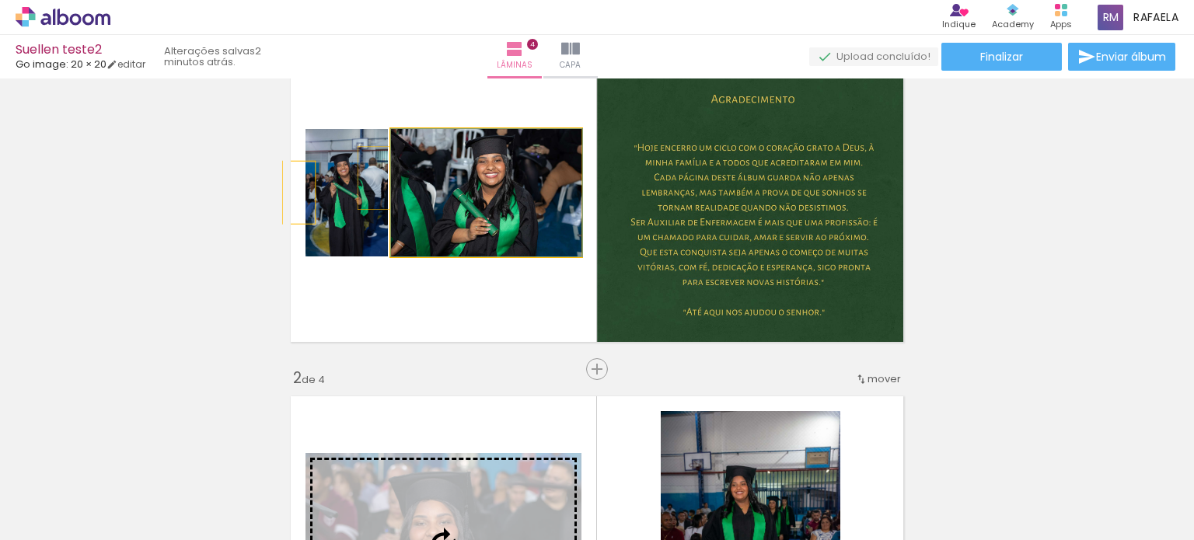
scroll to position [311, 0]
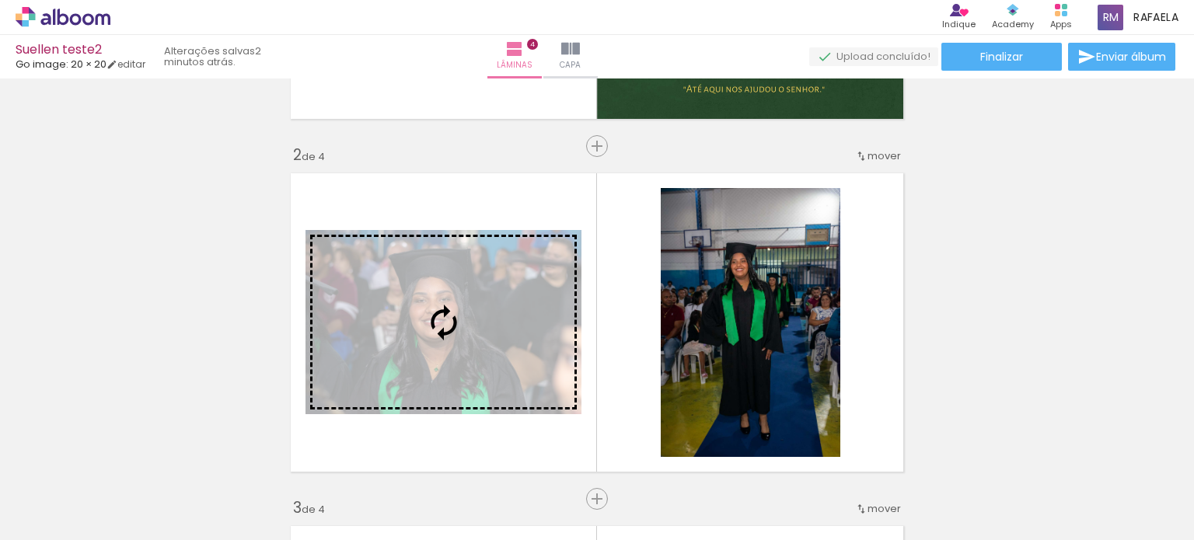
drag, startPoint x: 510, startPoint y: 298, endPoint x: 467, endPoint y: 203, distance: 104.0
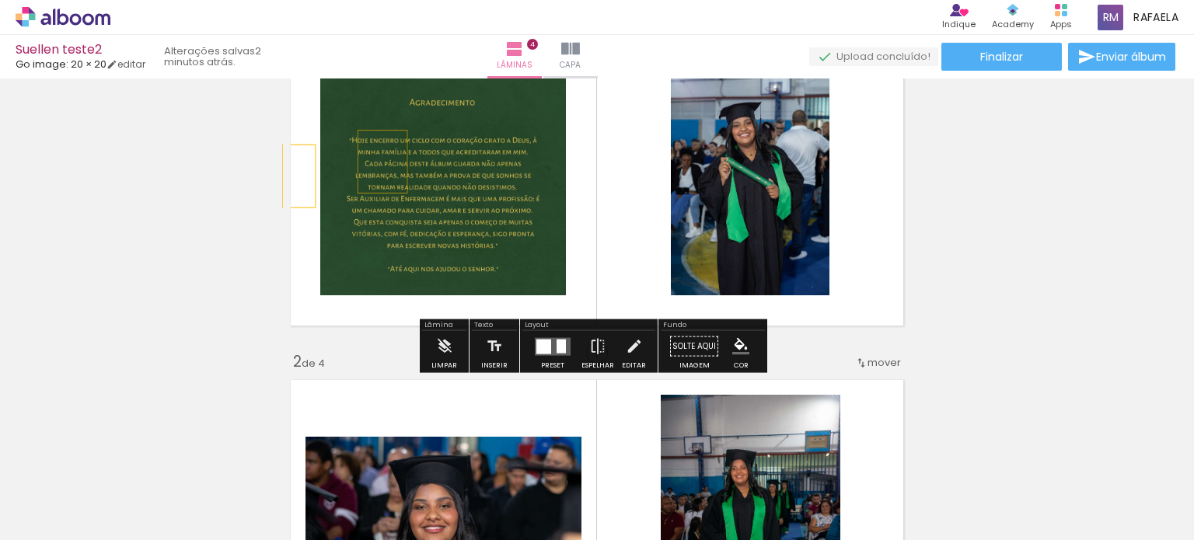
scroll to position [78, 0]
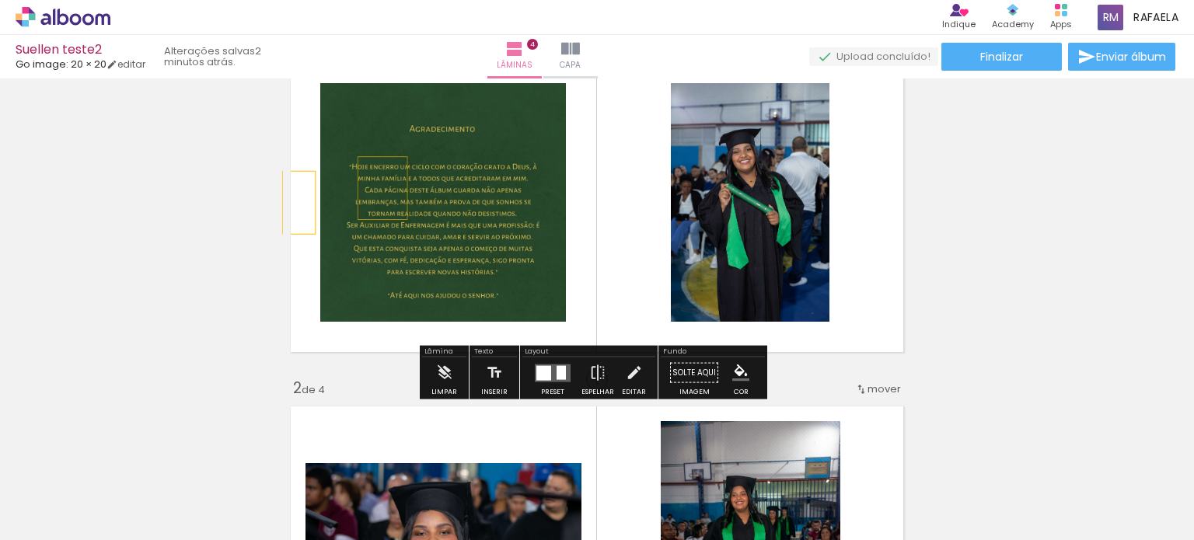
click at [544, 369] on div at bounding box center [543, 372] width 15 height 15
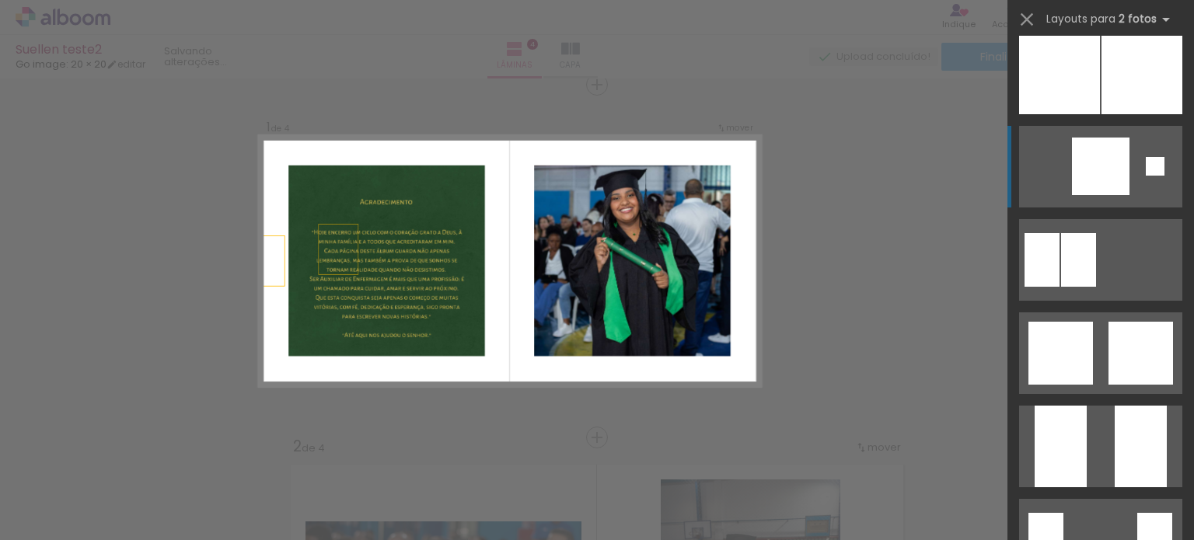
scroll to position [155, 0]
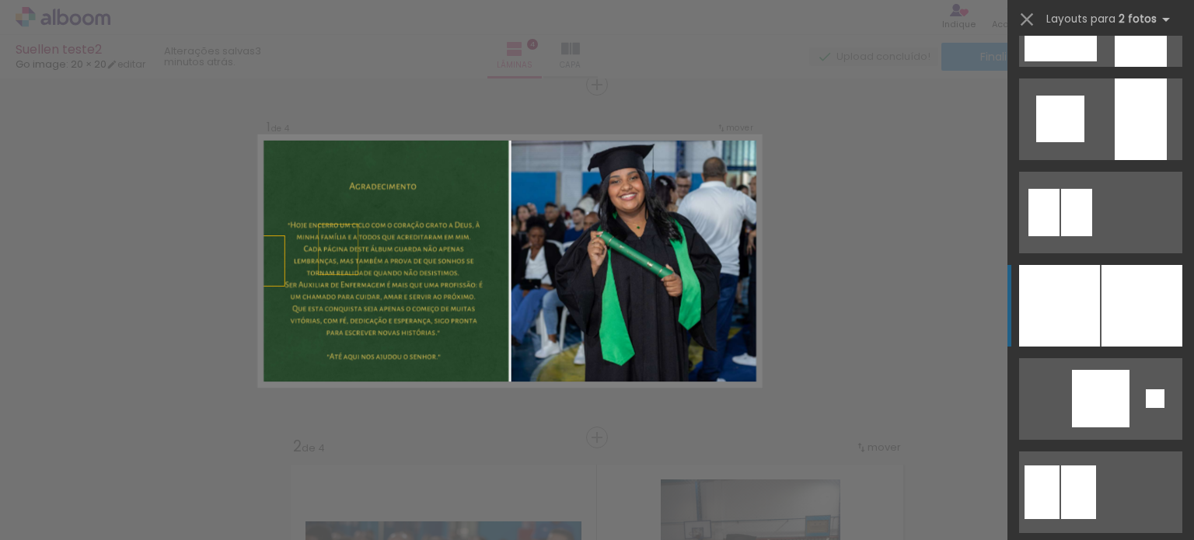
click at [1112, 329] on div at bounding box center [1141, 306] width 81 height 82
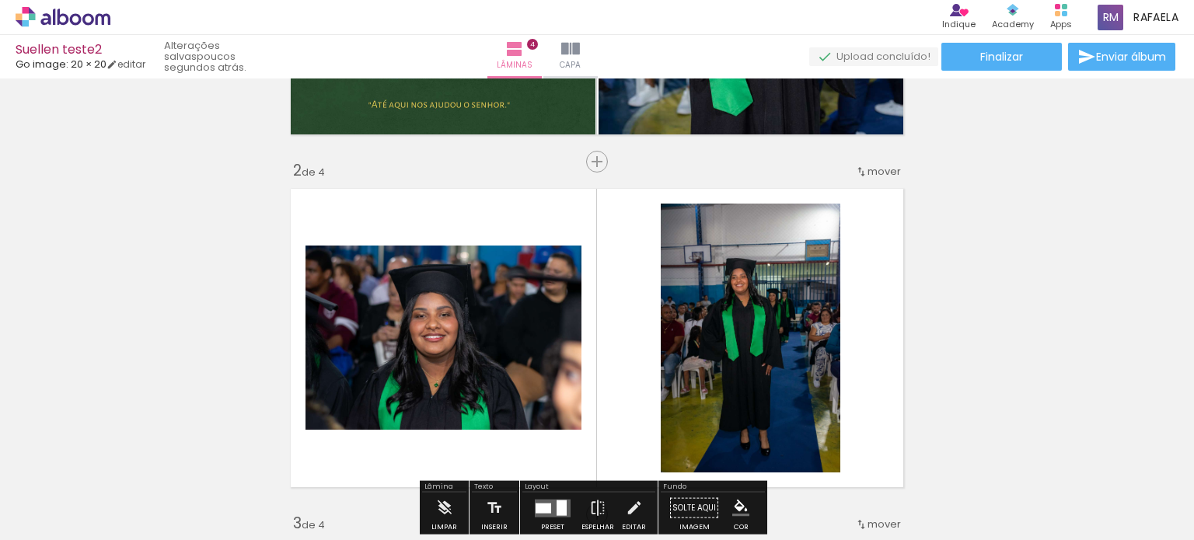
scroll to position [330, 0]
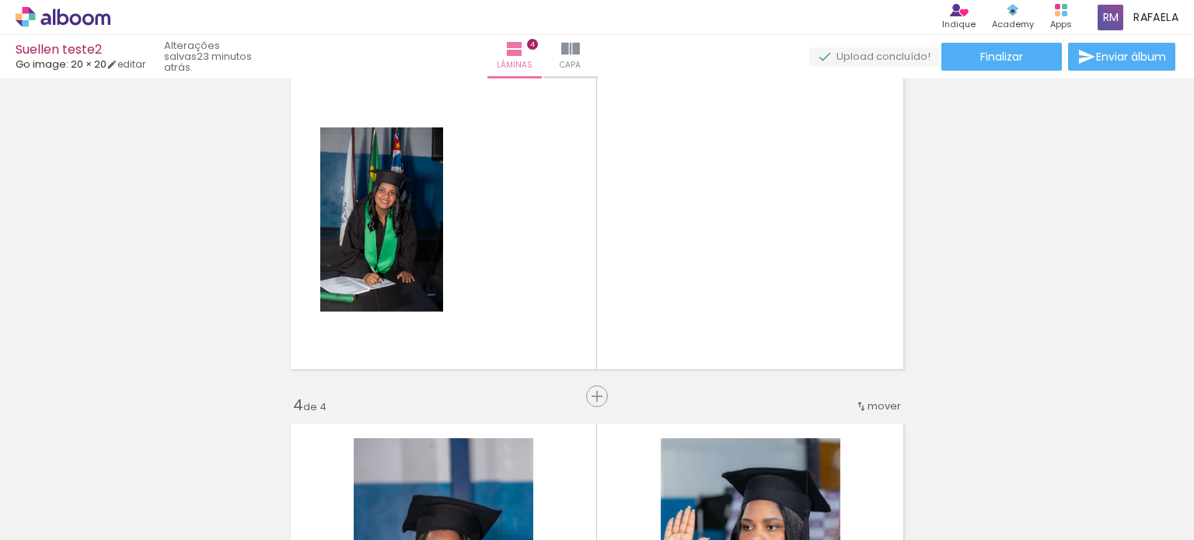
scroll to position [761, 0]
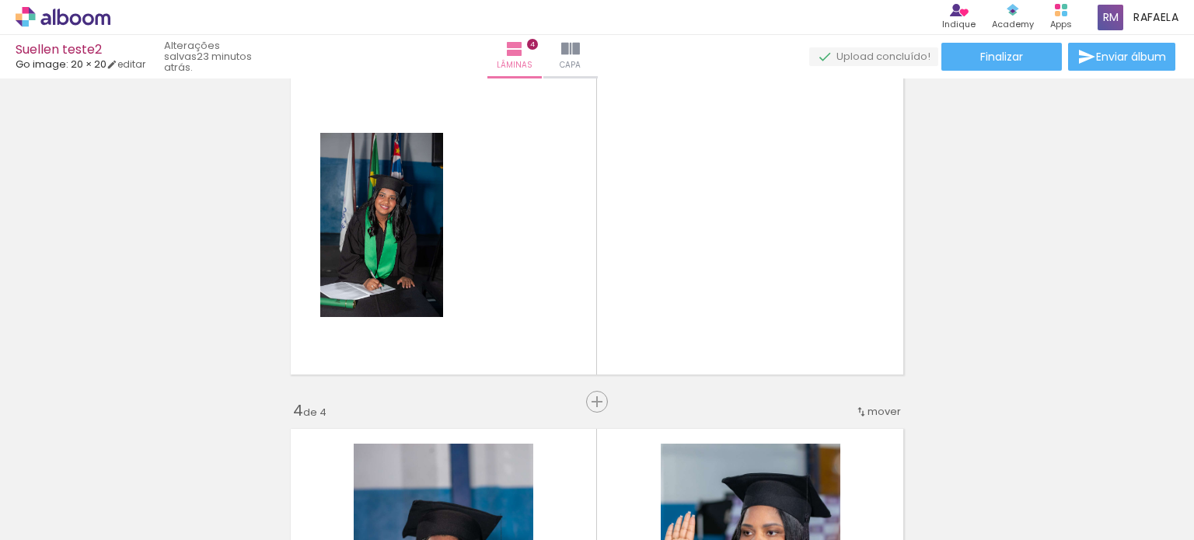
click at [62, 522] on span "Adicionar Fotos" at bounding box center [55, 519] width 47 height 17
click at [0, 0] on input "file" at bounding box center [0, 0] width 0 height 0
click at [12, 516] on paper-button "Adicionar Fotos" at bounding box center [47, 519] width 75 height 25
click at [0, 0] on input "file" at bounding box center [0, 0] width 0 height 0
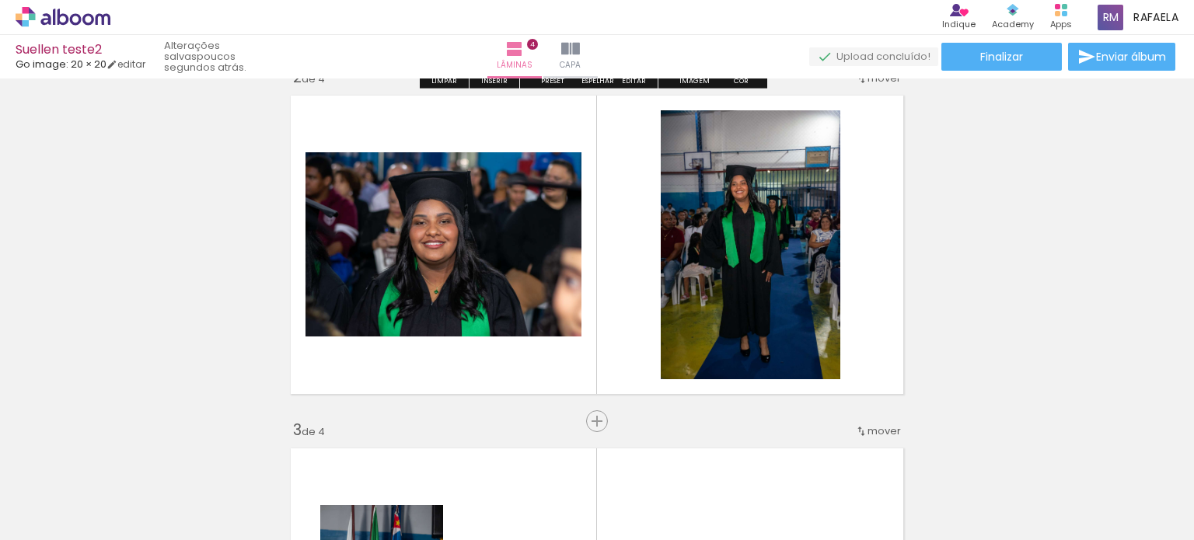
scroll to position [622, 0]
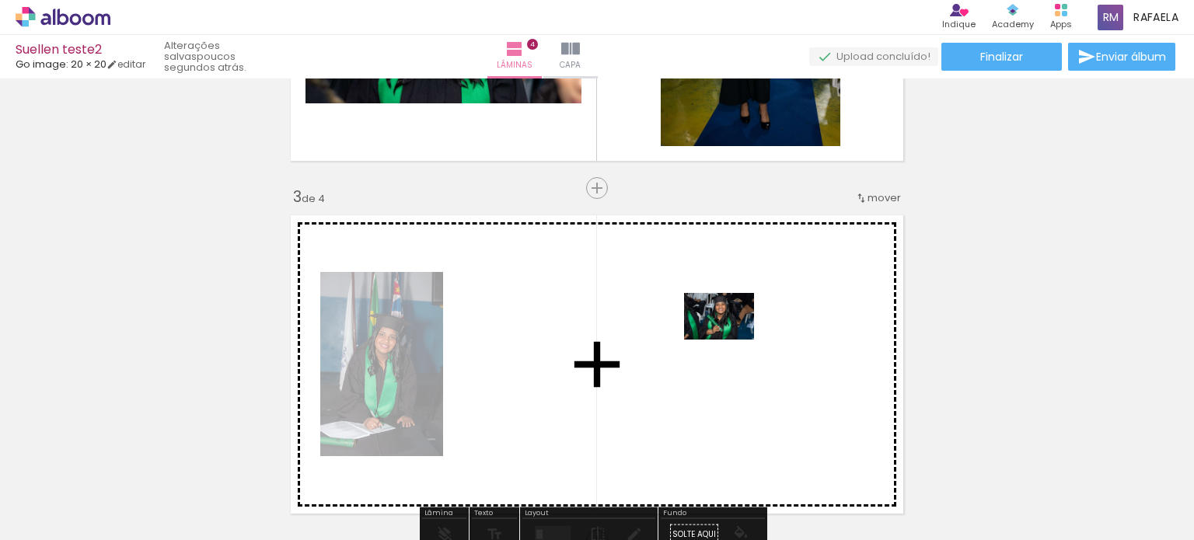
drag, startPoint x: 715, startPoint y: 501, endPoint x: 731, endPoint y: 340, distance: 162.4
click at [731, 340] on quentale-workspace at bounding box center [597, 270] width 1194 height 540
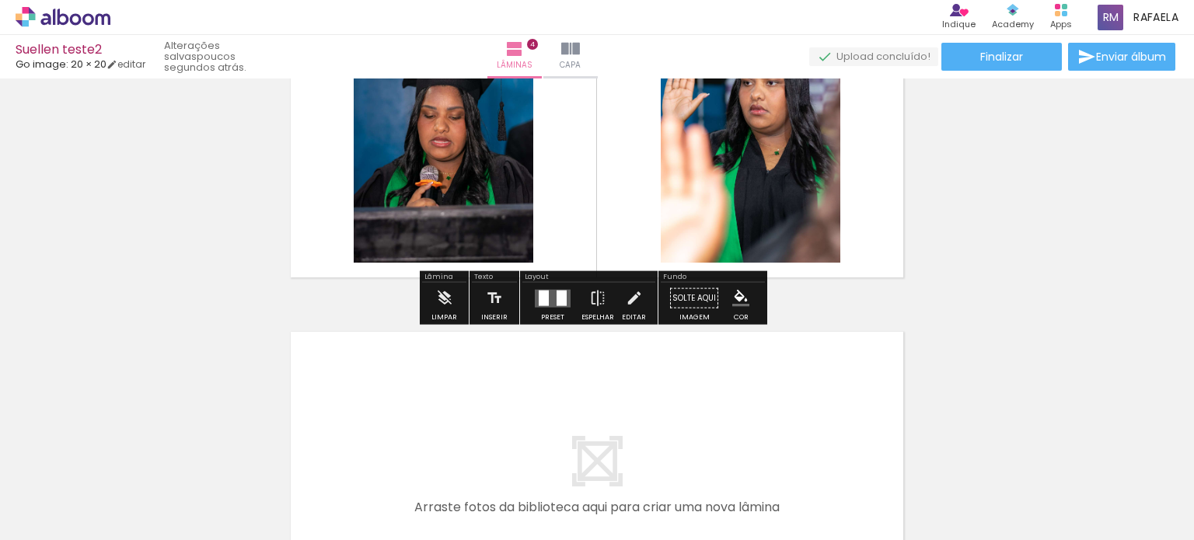
scroll to position [1460, 0]
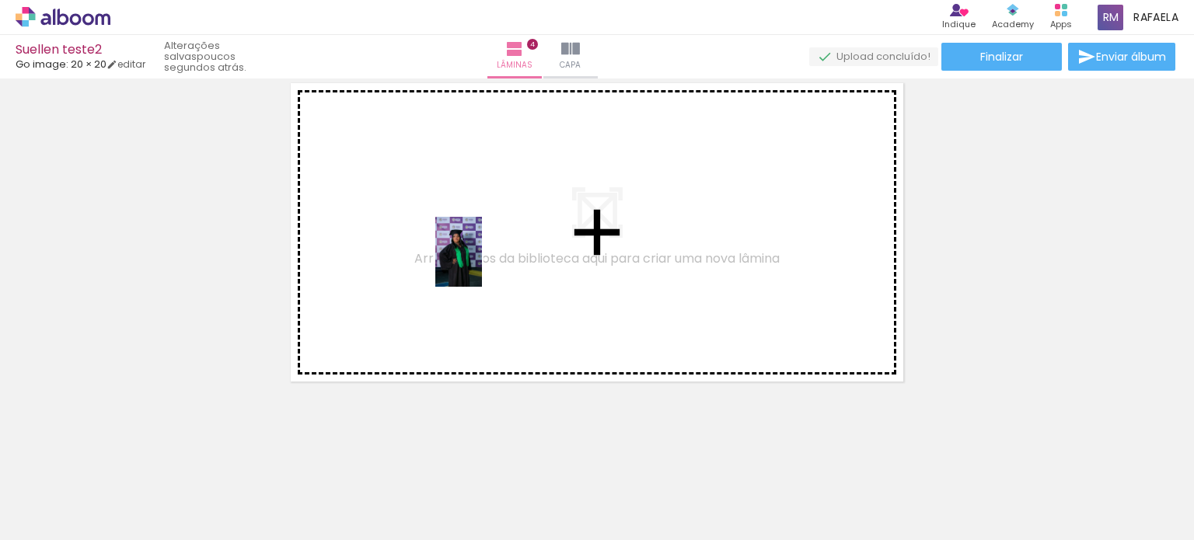
drag, startPoint x: 809, startPoint y: 505, endPoint x: 482, endPoint y: 264, distance: 406.9
click at [482, 264] on quentale-workspace at bounding box center [597, 270] width 1194 height 540
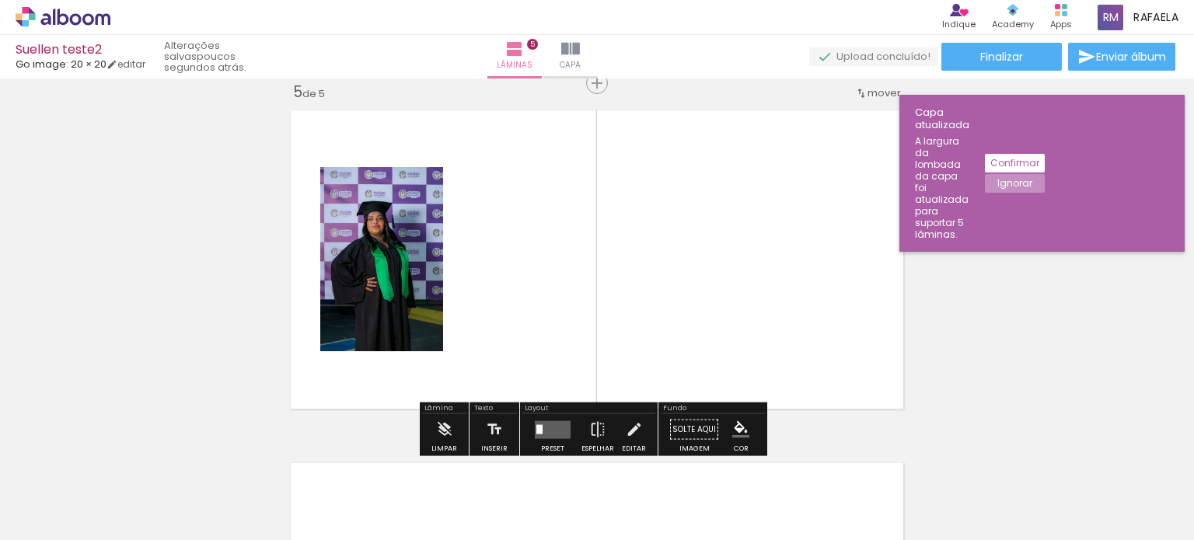
scroll to position [1431, 0]
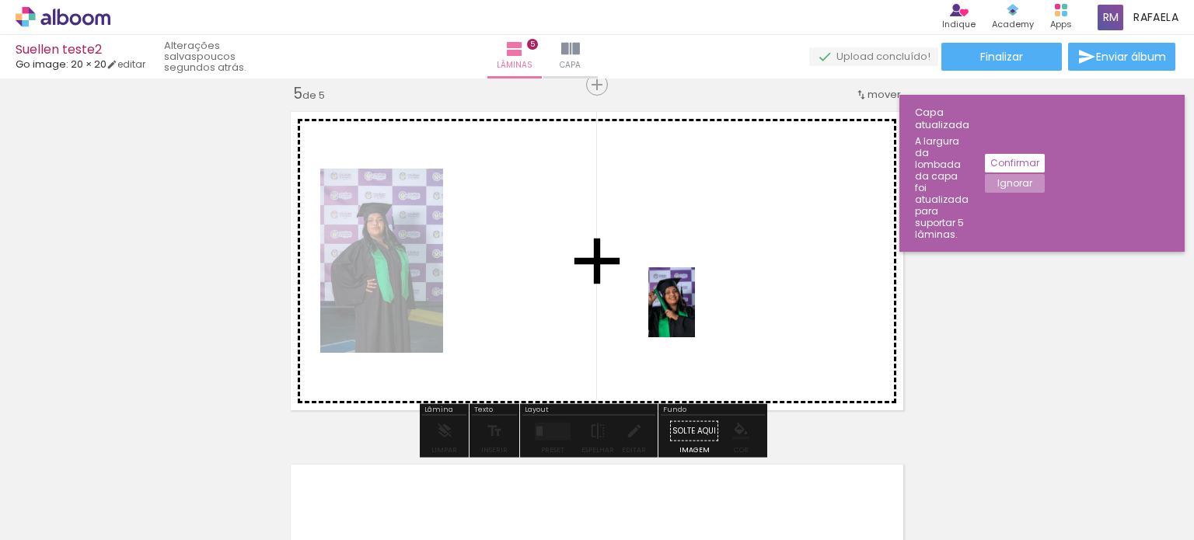
drag, startPoint x: 946, startPoint y: 501, endPoint x: 695, endPoint y: 314, distance: 312.8
click at [695, 314] on quentale-workspace at bounding box center [597, 270] width 1194 height 540
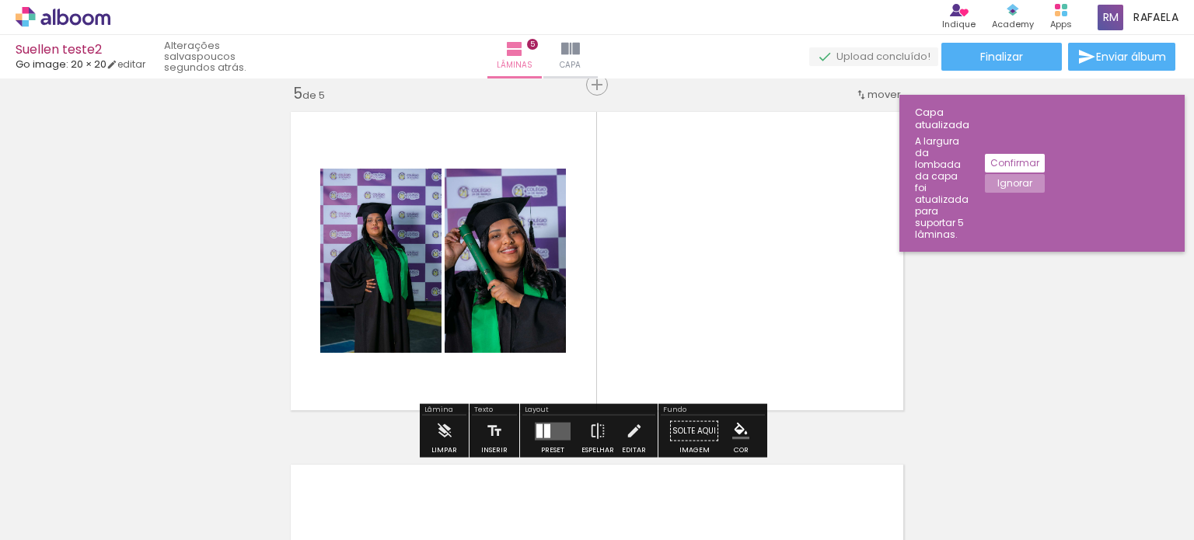
click at [536, 426] on div at bounding box center [539, 431] width 6 height 14
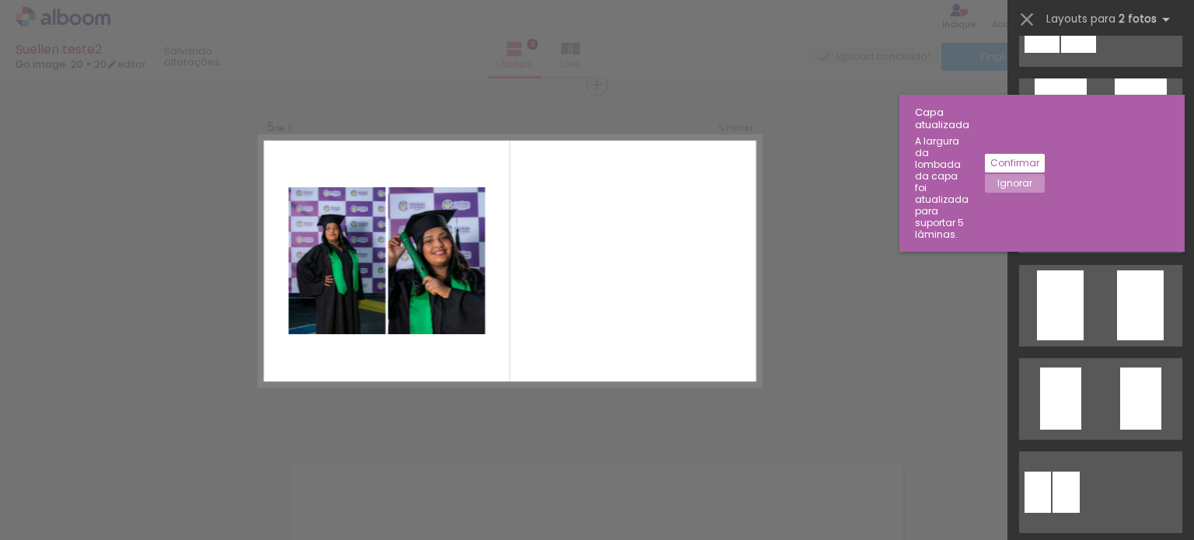
scroll to position [0, 0]
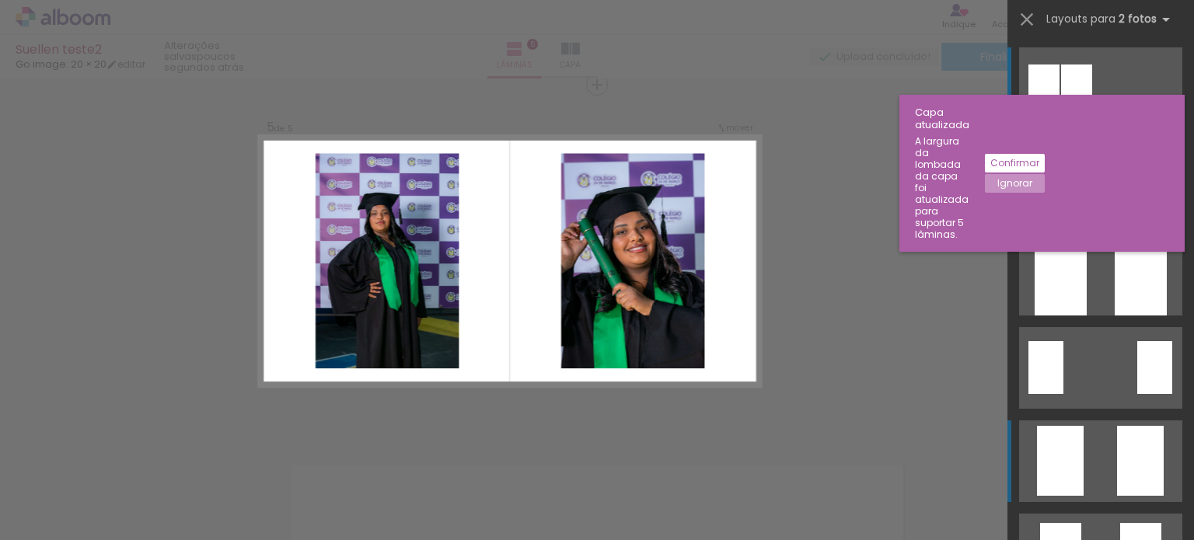
click at [1117, 458] on div at bounding box center [1140, 461] width 47 height 70
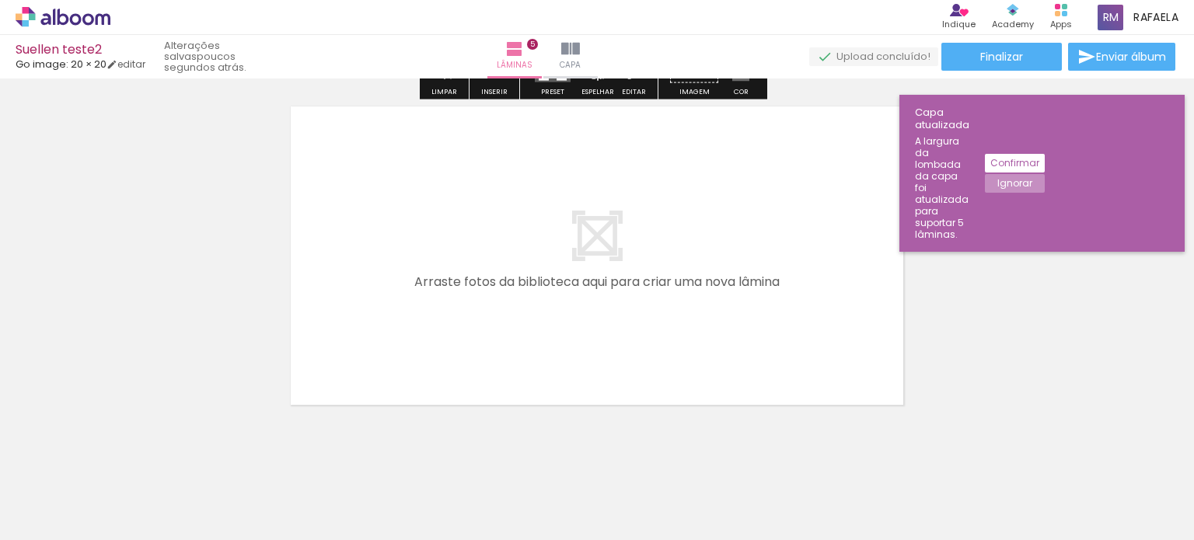
scroll to position [1813, 0]
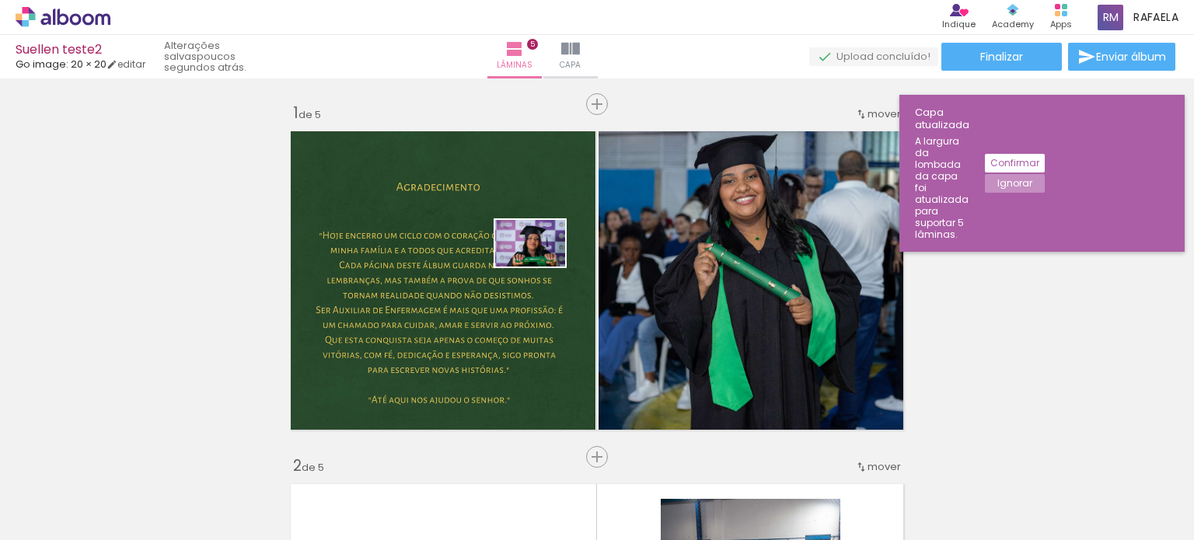
click at [626, 287] on quentale-workspace at bounding box center [597, 270] width 1194 height 540
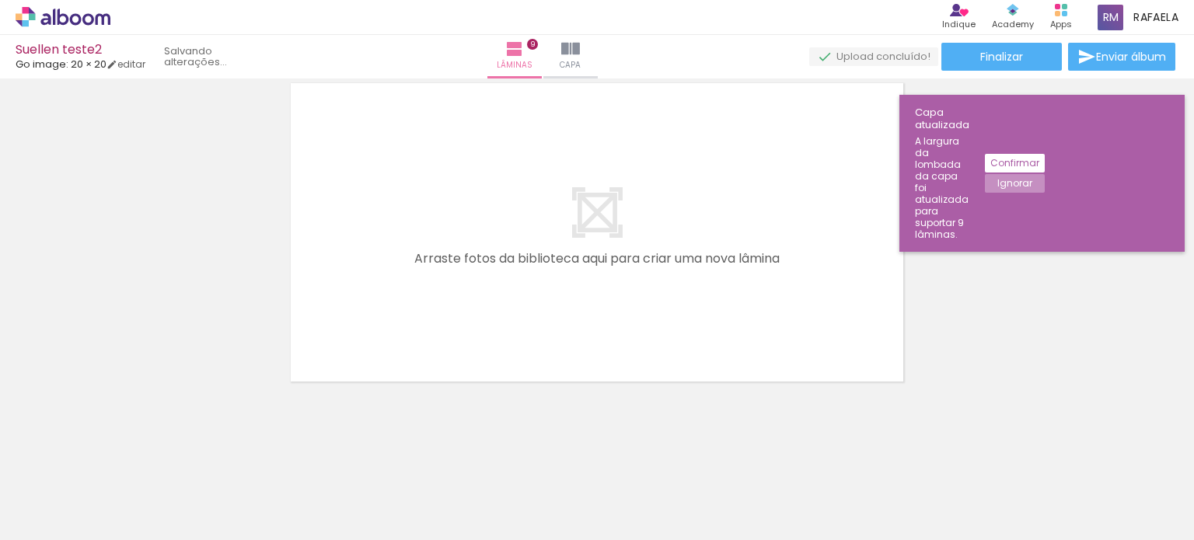
scroll to position [0, 2446]
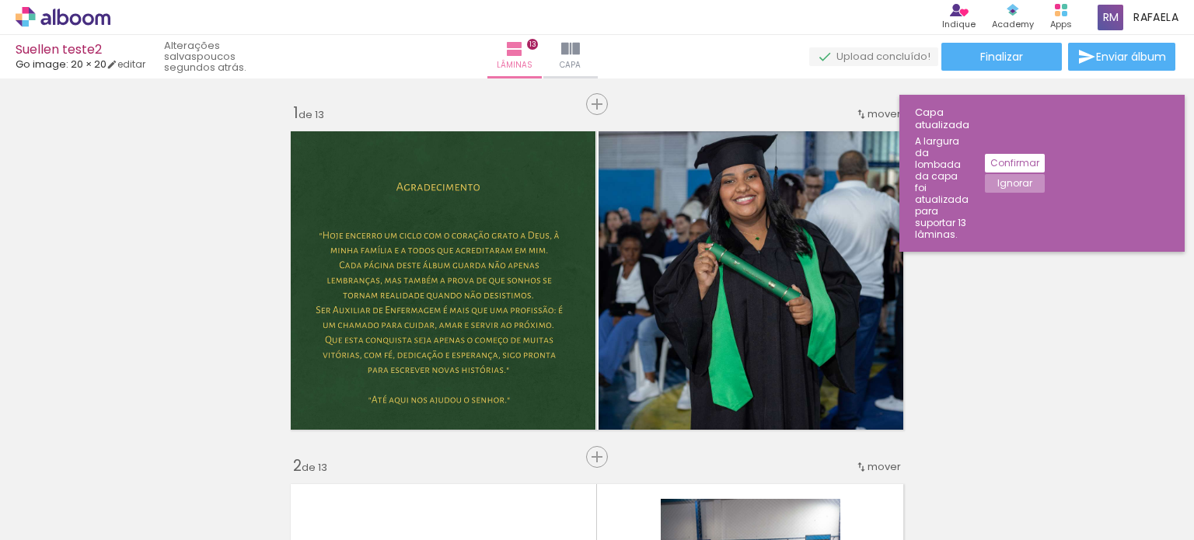
scroll to position [4254, 0]
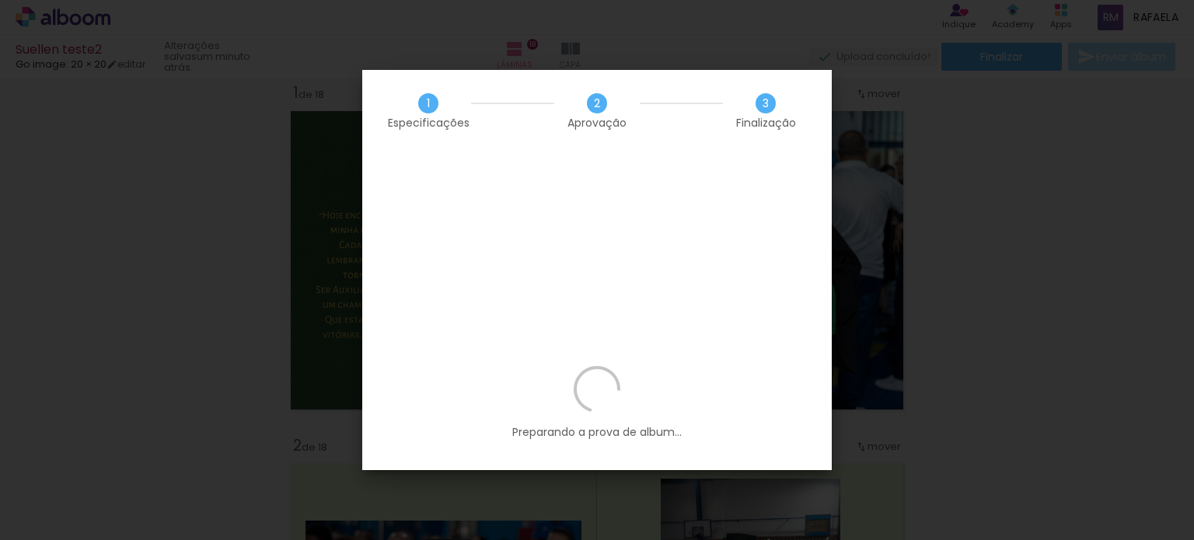
scroll to position [0, 1378]
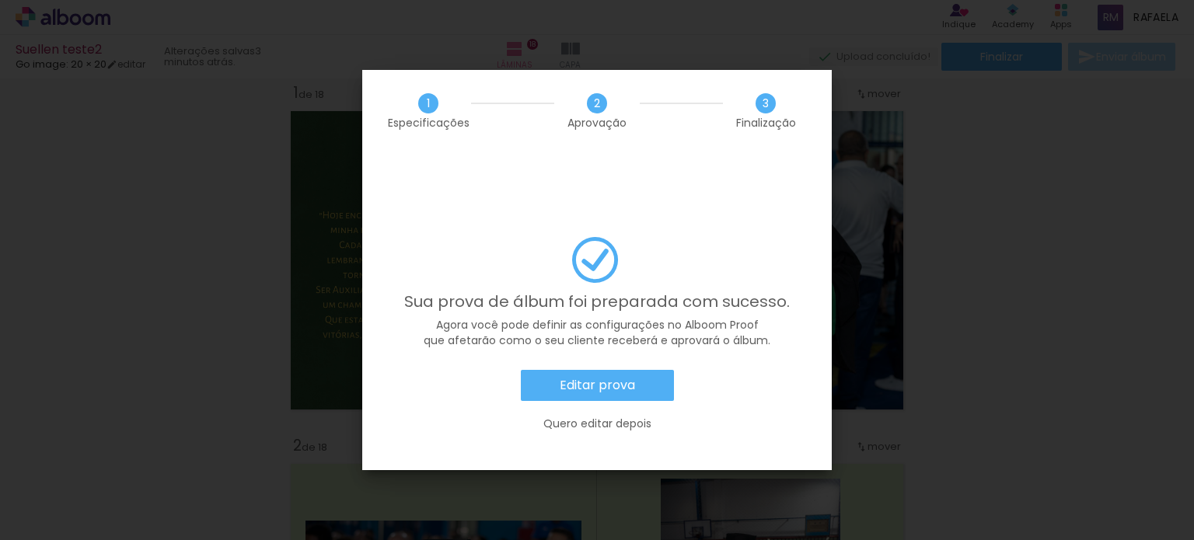
scroll to position [0, 1378]
click at [0, 0] on slot "Editar prova" at bounding box center [0, 0] width 0 height 0
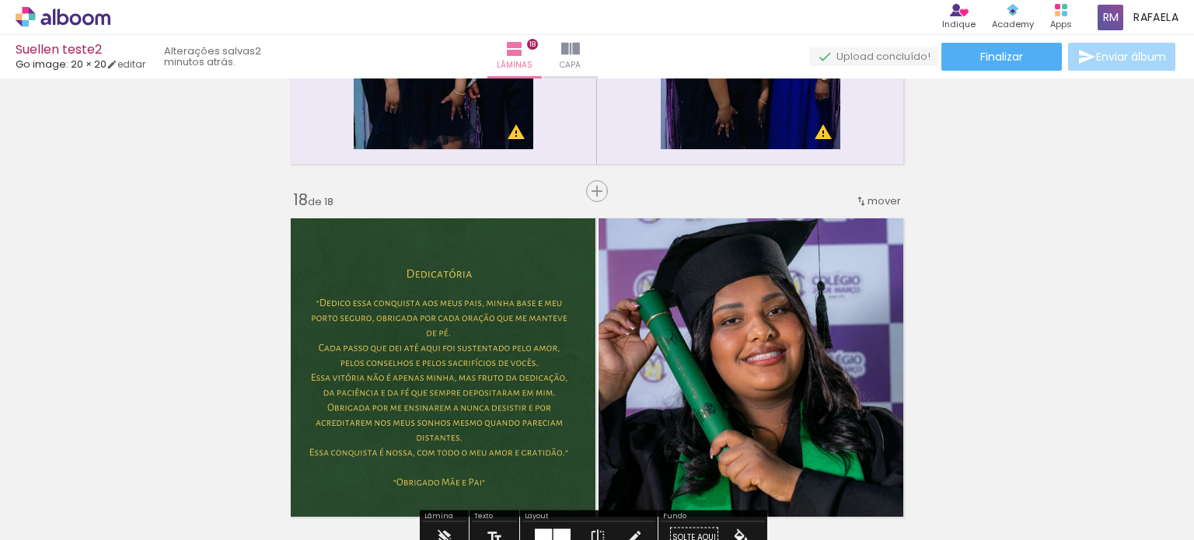
scroll to position [6068, 0]
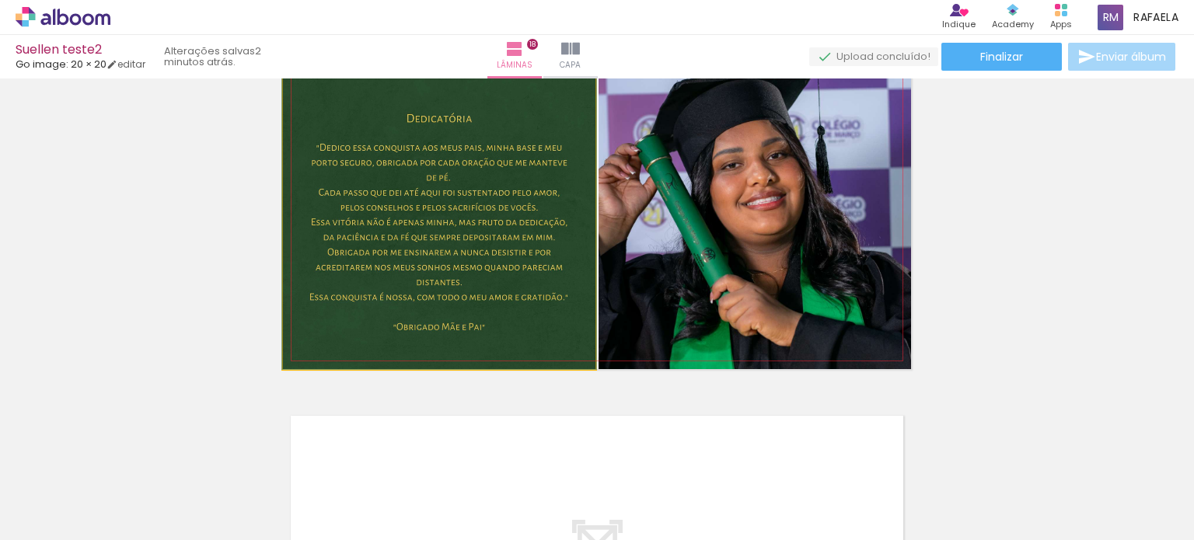
drag, startPoint x: 514, startPoint y: 299, endPoint x: 705, endPoint y: 286, distance: 191.7
click at [0, 0] on slot at bounding box center [0, 0] width 0 height 0
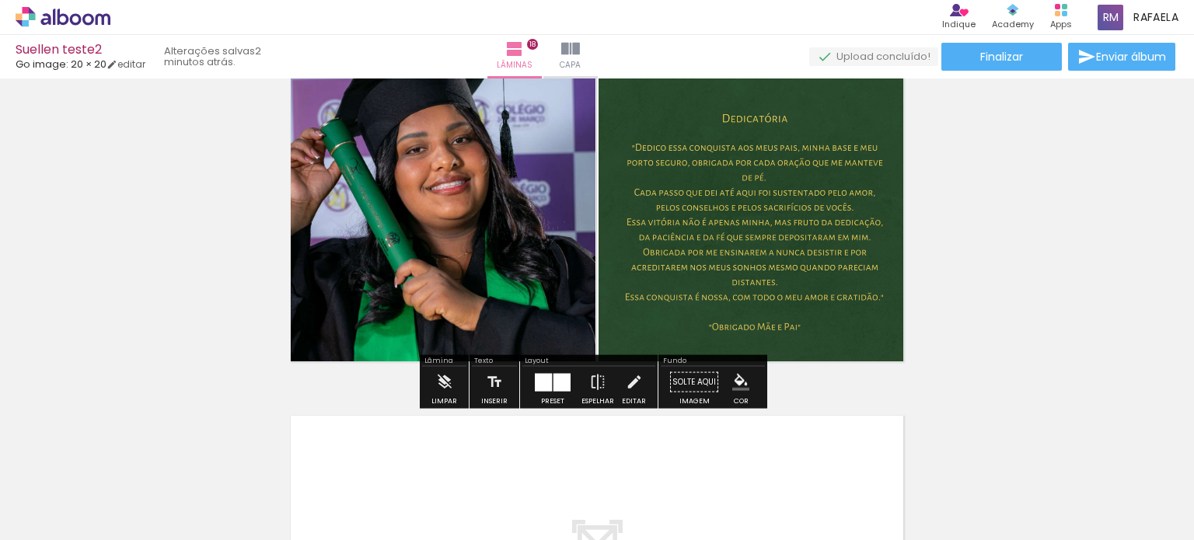
click at [980, 58] on span "Finalizar" at bounding box center [1001, 56] width 43 height 11
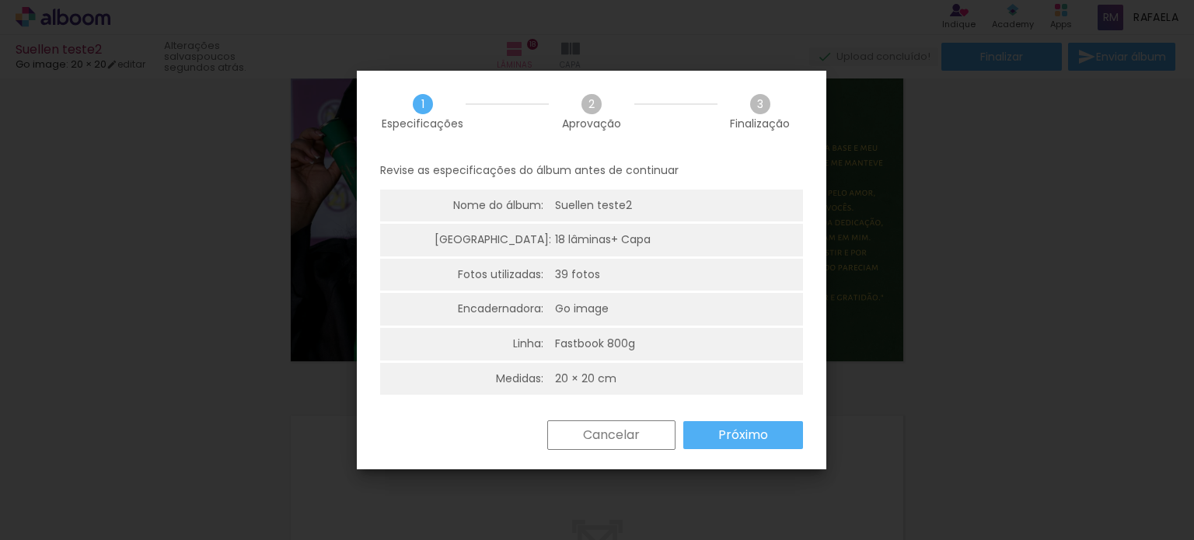
click at [0, 0] on slot "Próximo" at bounding box center [0, 0] width 0 height 0
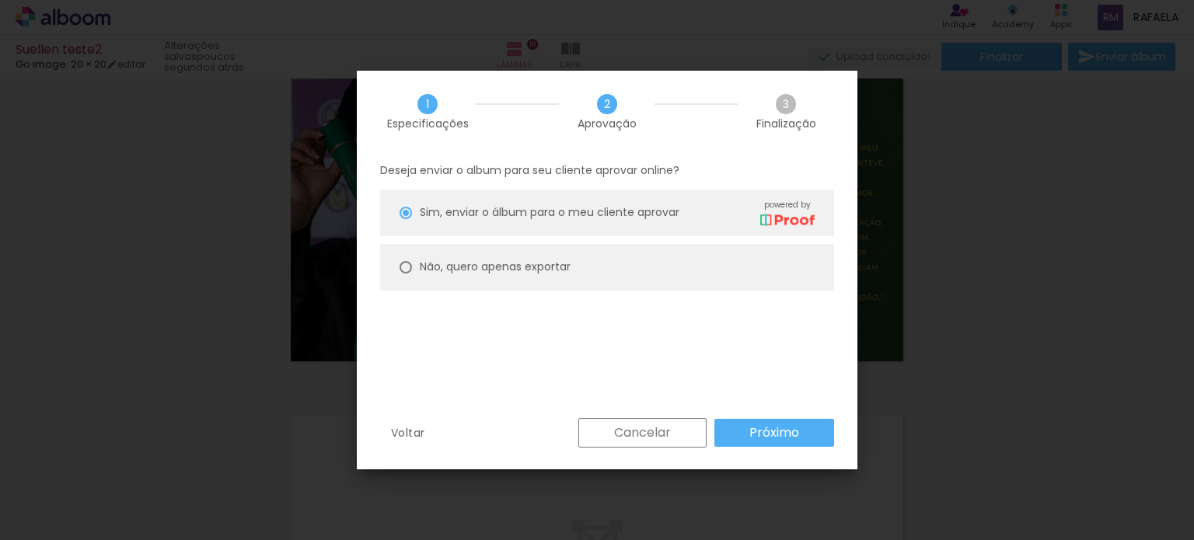
click at [632, 250] on paper-radio-button "Não, quero apenas exportar" at bounding box center [607, 267] width 454 height 47
type paper-radio-button "on"
click at [0, 0] on slot "Não, quero apenas exportar" at bounding box center [0, 0] width 0 height 0
click at [592, 224] on div "Sim, enviar o álbum para o meu cliente aprovar powered by" at bounding box center [617, 212] width 395 height 27
type paper-radio-button "on"
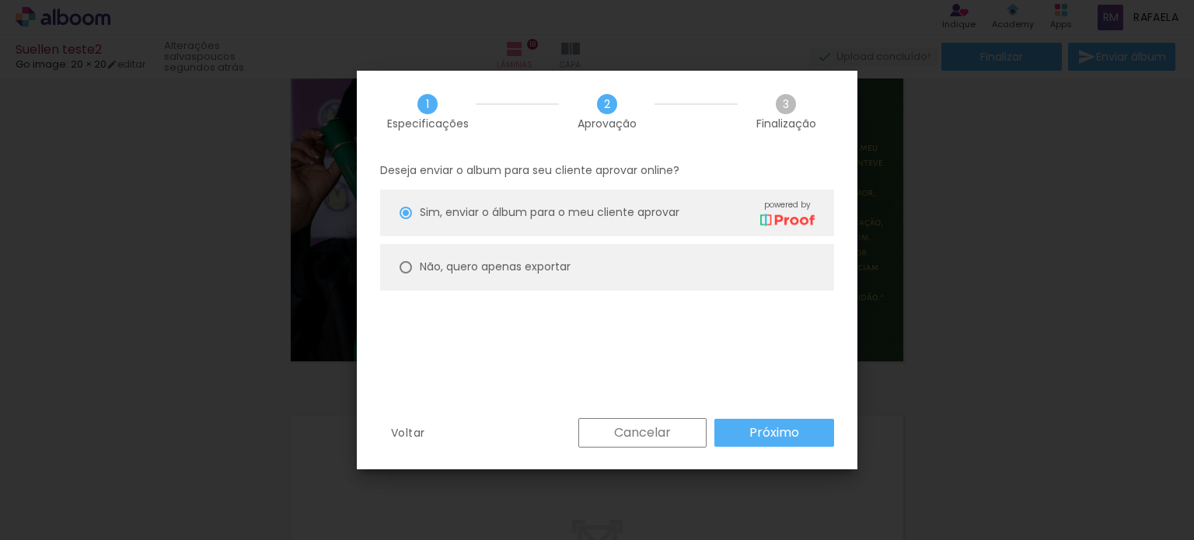
click at [0, 0] on slot "Próximo" at bounding box center [0, 0] width 0 height 0
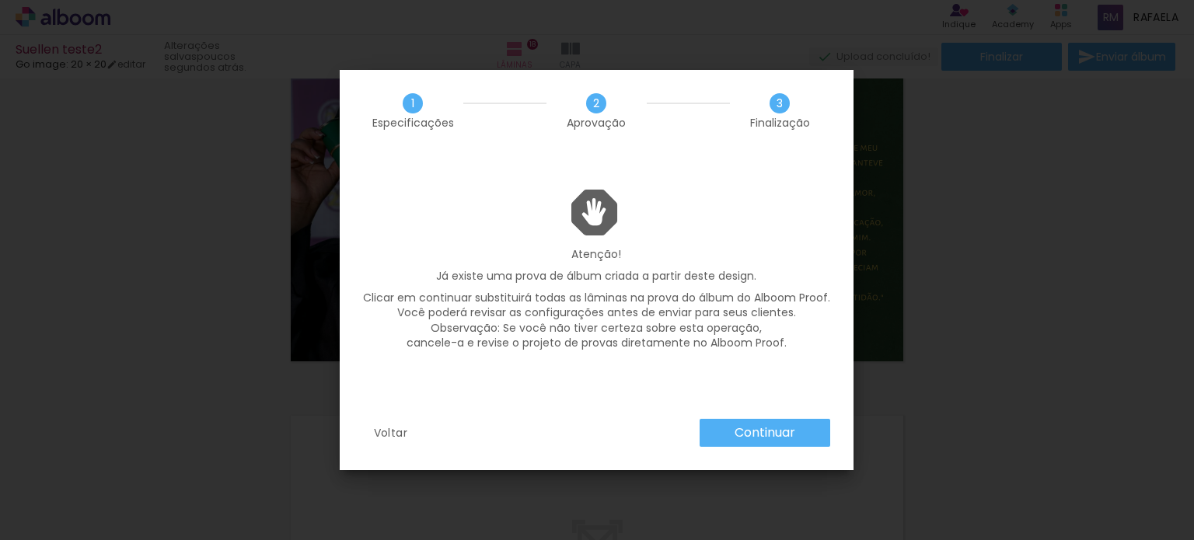
click at [0, 0] on slot "Continuar" at bounding box center [0, 0] width 0 height 0
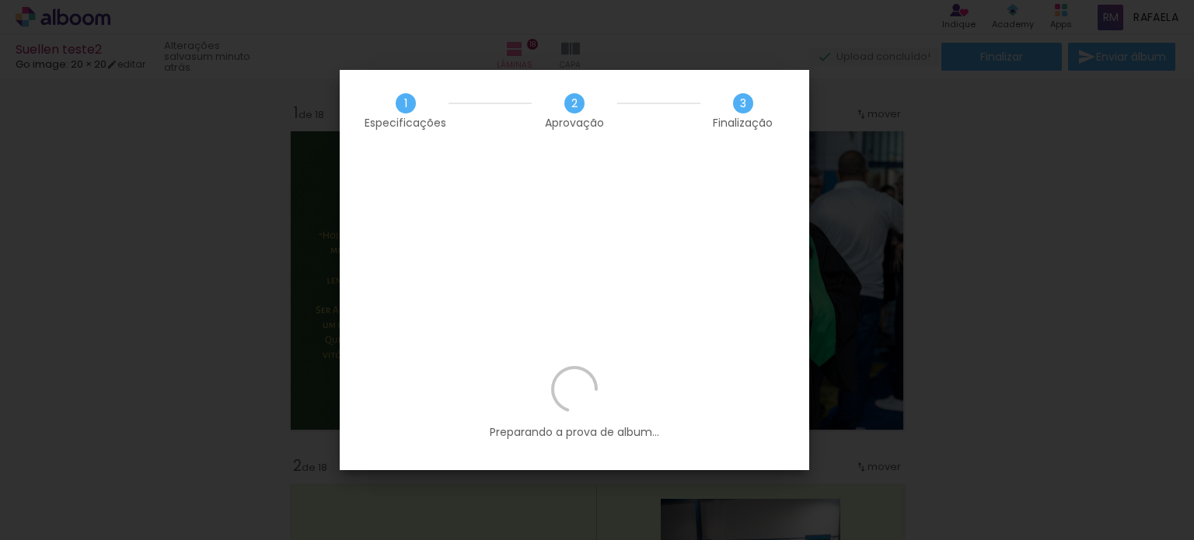
scroll to position [0, 1378]
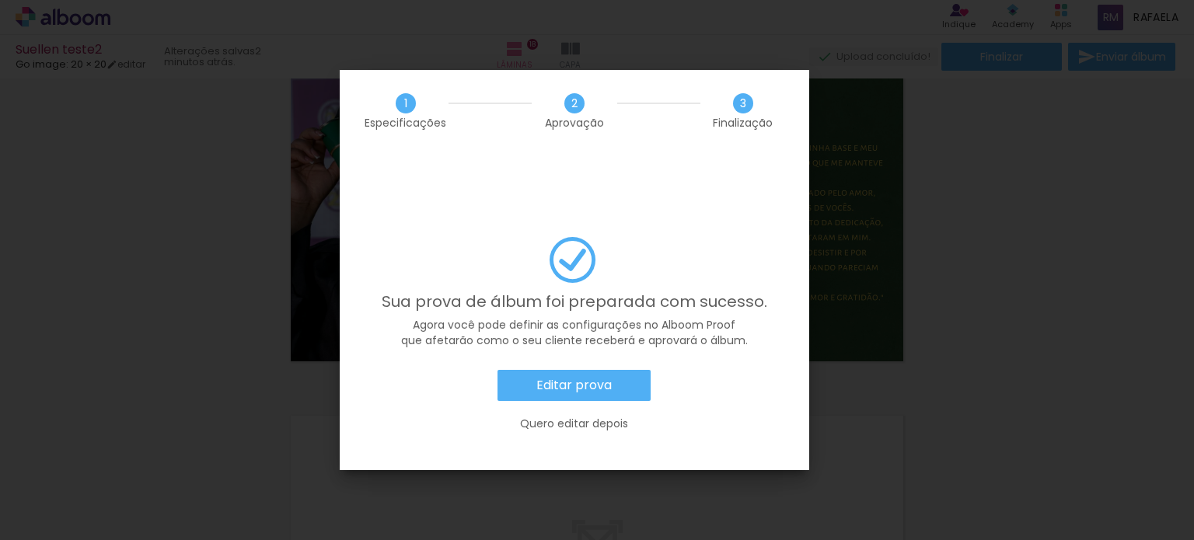
click at [602, 370] on paper-button "Editar prova" at bounding box center [573, 385] width 153 height 31
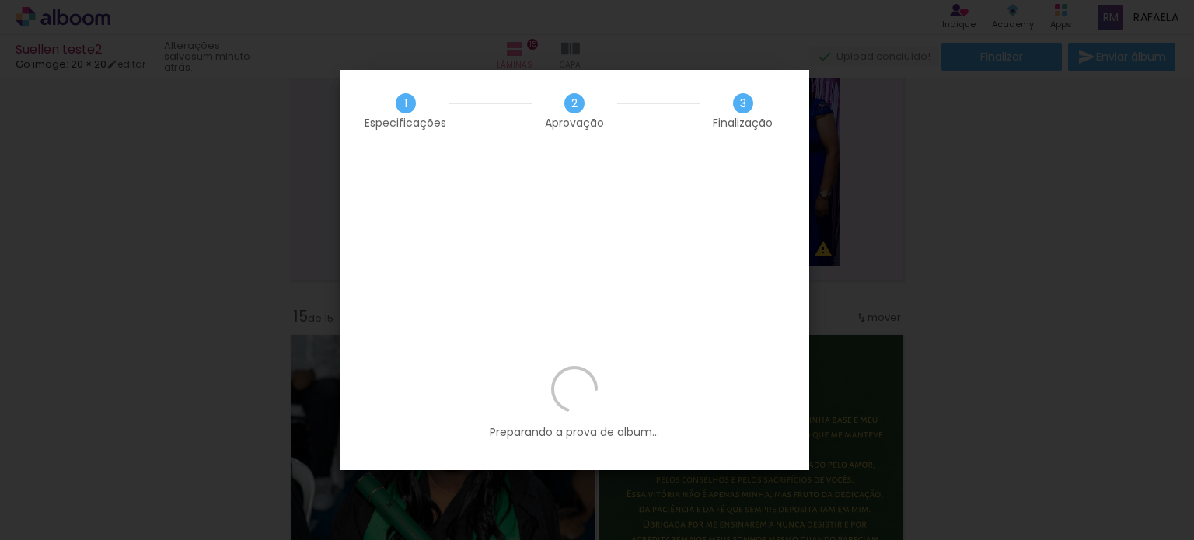
scroll to position [0, 1378]
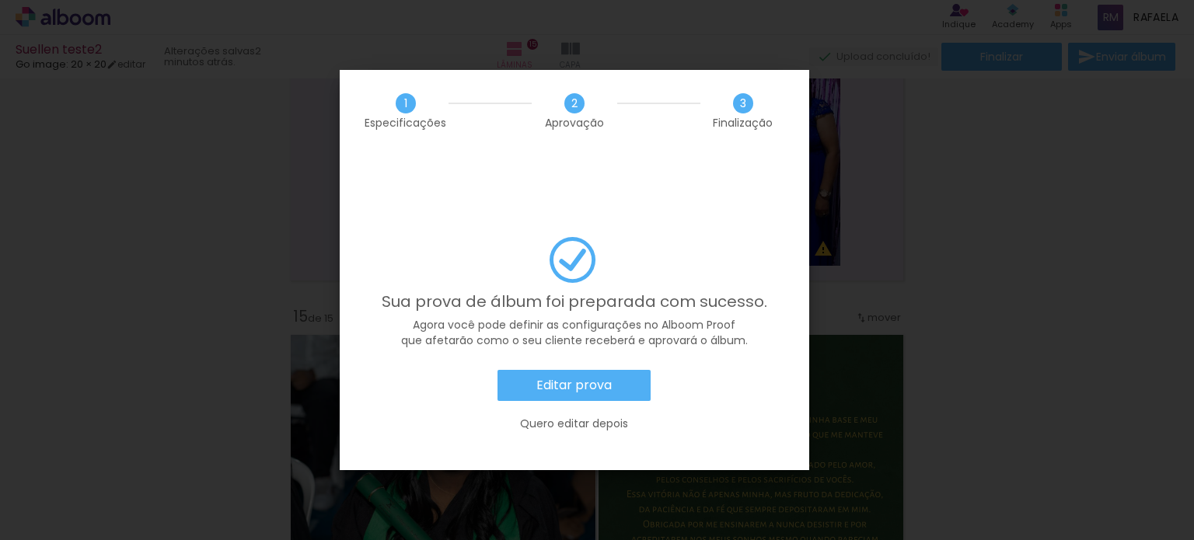
click at [0, 0] on slot "Editar prova" at bounding box center [0, 0] width 0 height 0
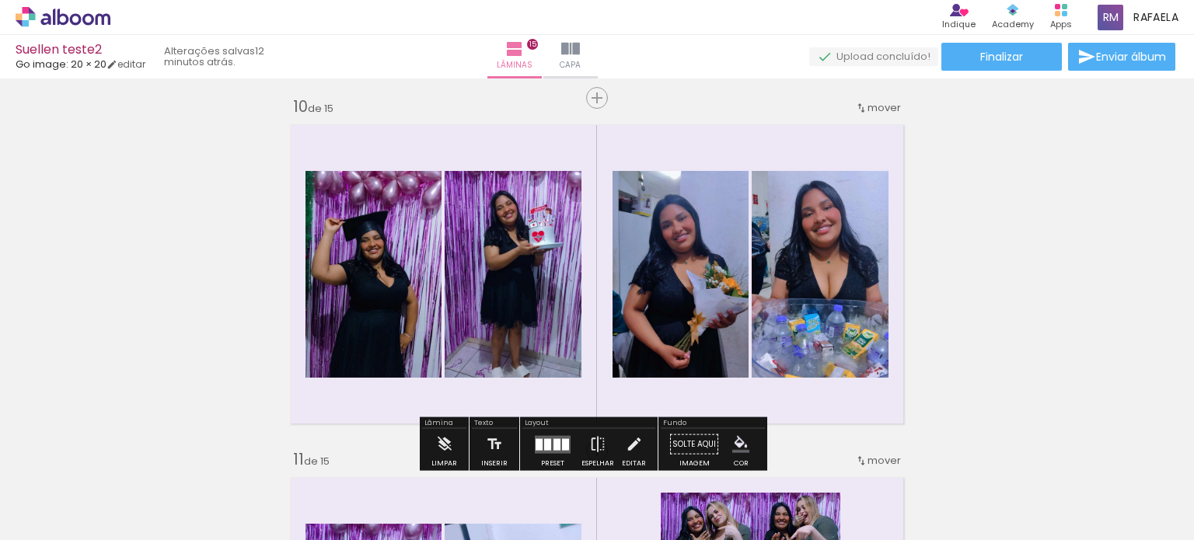
scroll to position [2871, 0]
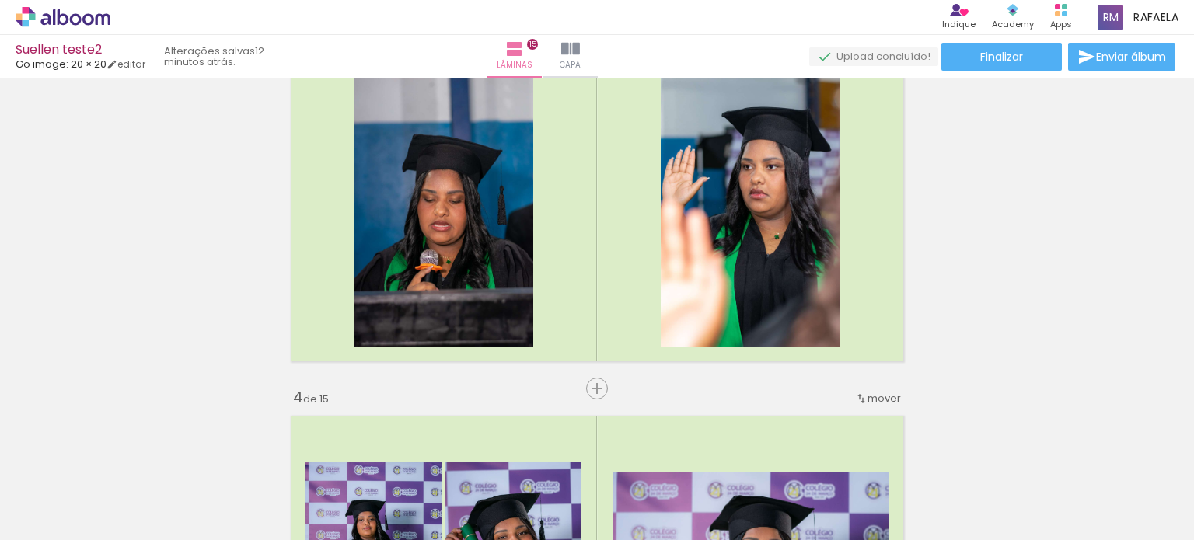
scroll to position [773, 0]
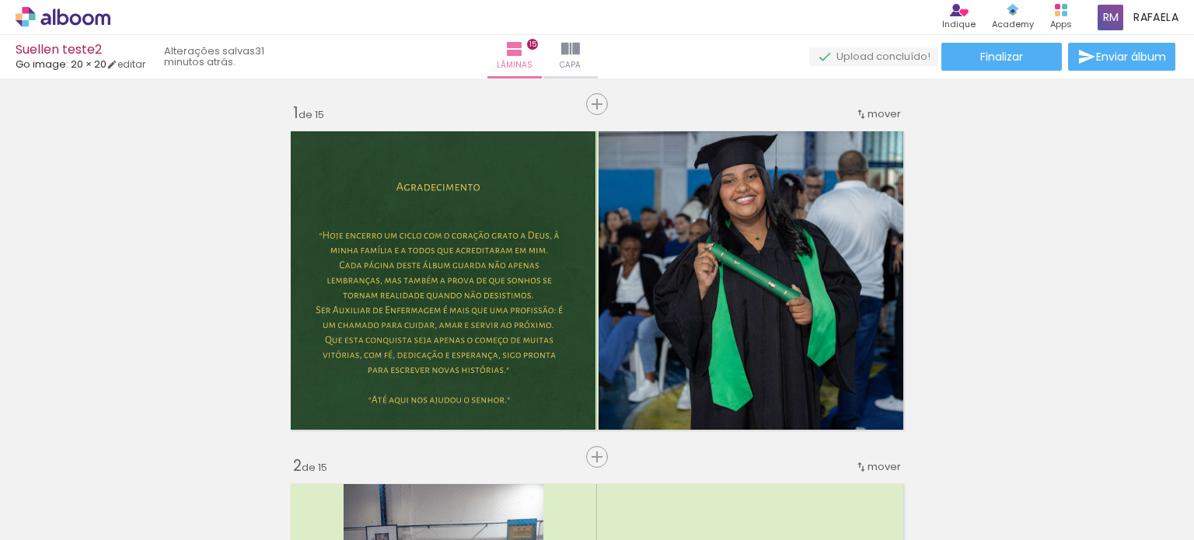
scroll to position [233, 0]
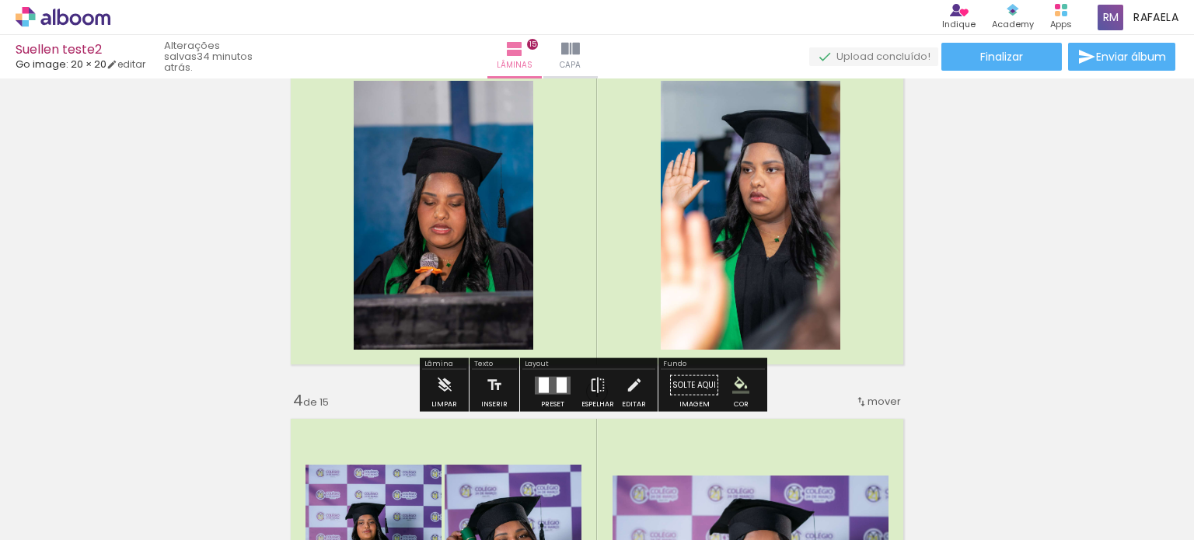
scroll to position [777, 0]
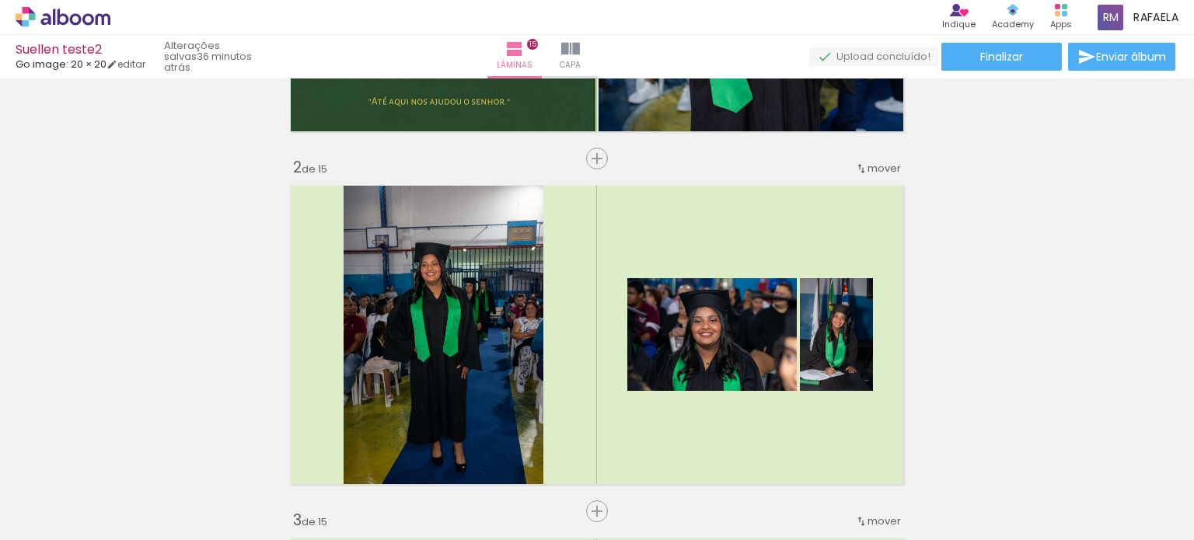
scroll to position [332, 0]
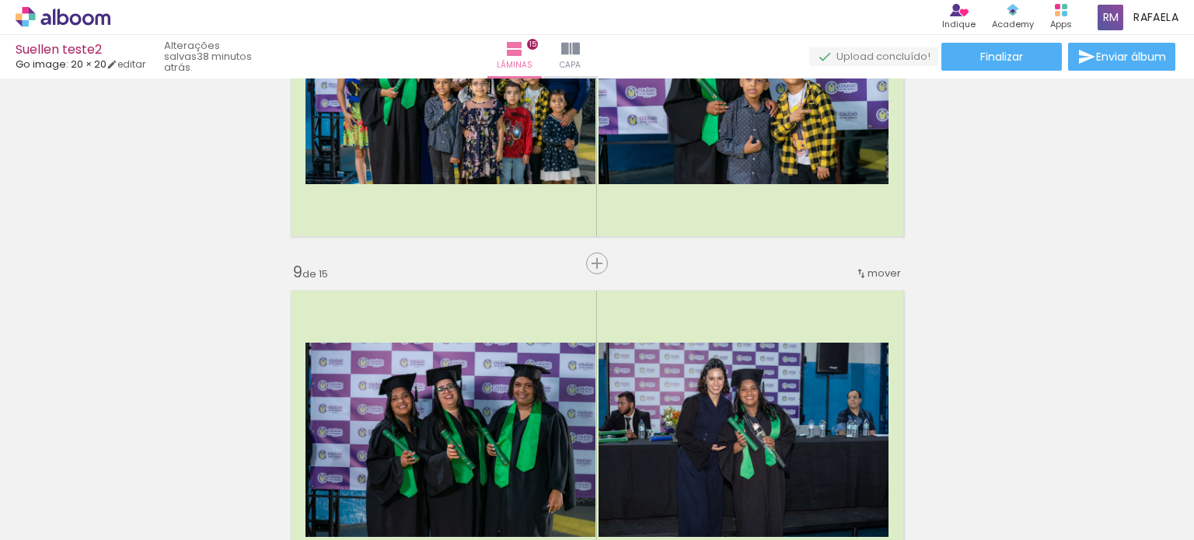
scroll to position [2742, 0]
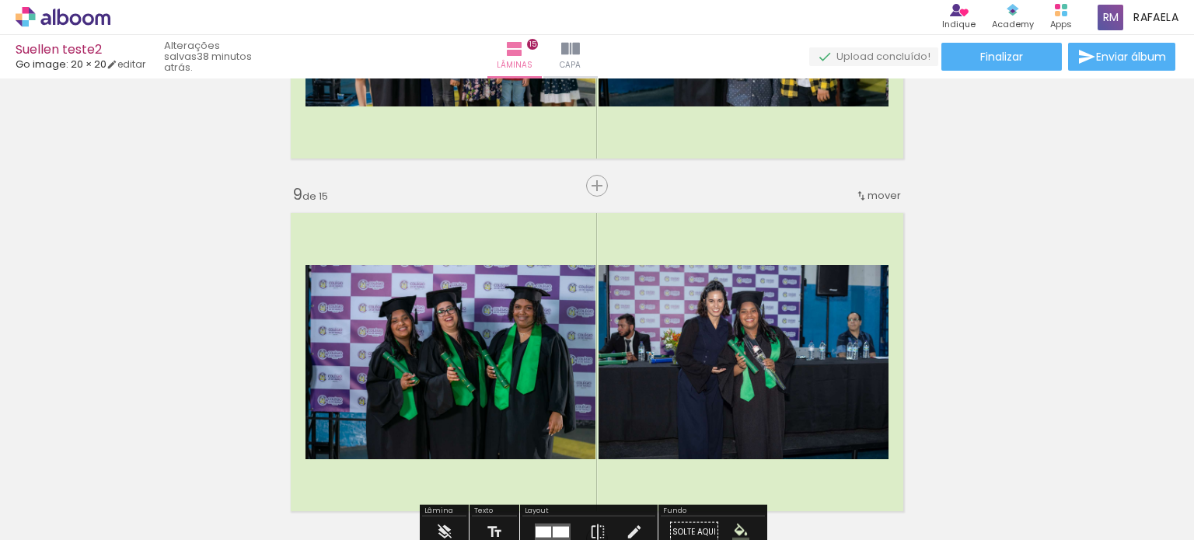
click at [881, 199] on span "mover" at bounding box center [883, 195] width 33 height 15
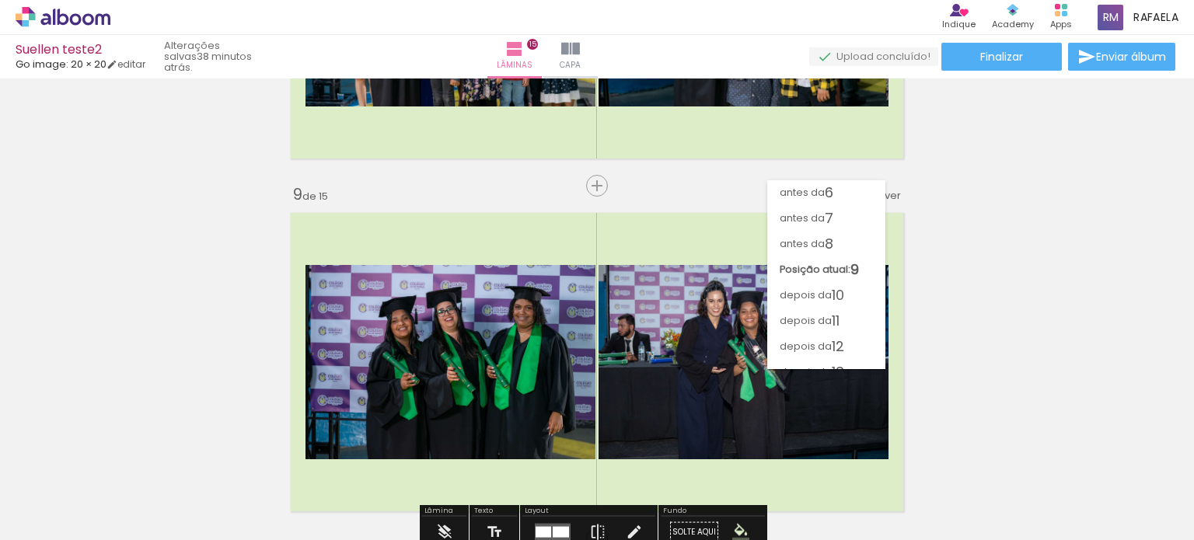
scroll to position [0, 0]
click at [832, 246] on span "3" at bounding box center [829, 245] width 9 height 26
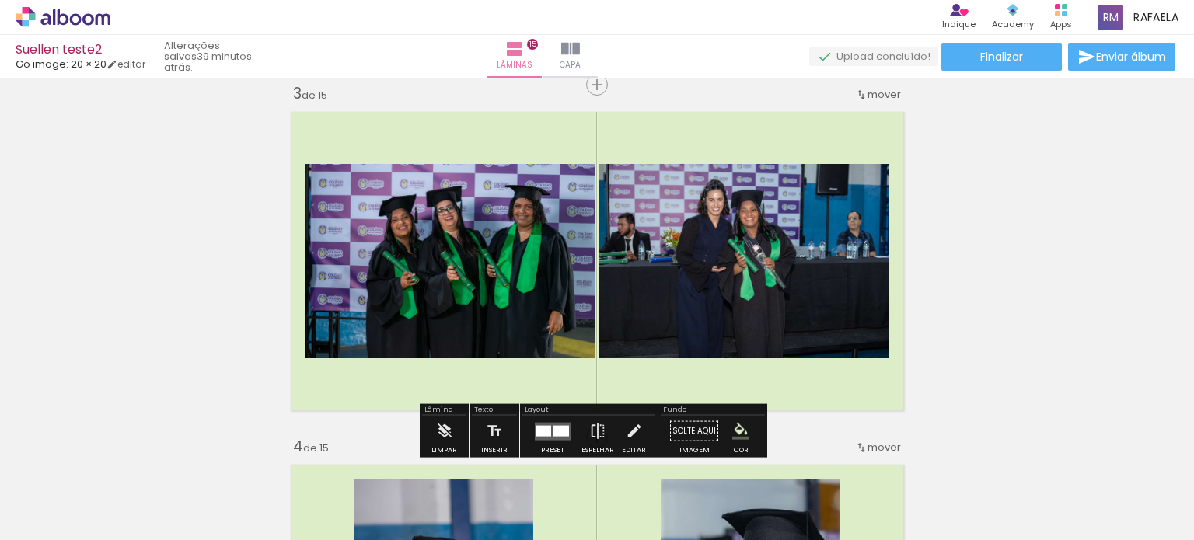
scroll to position [414, 0]
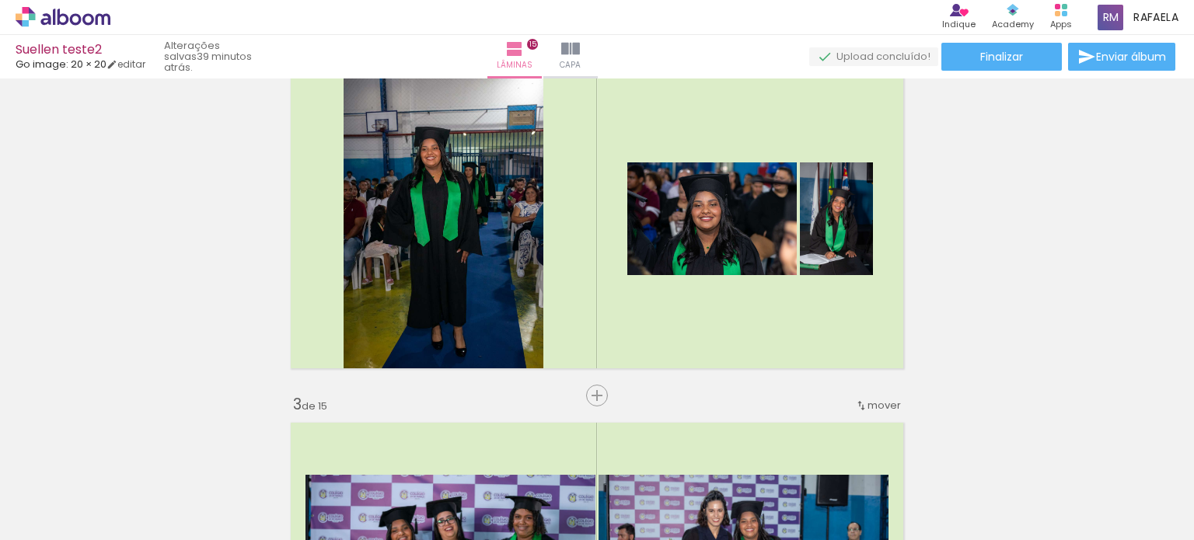
click at [861, 403] on iron-icon at bounding box center [861, 406] width 12 height 12
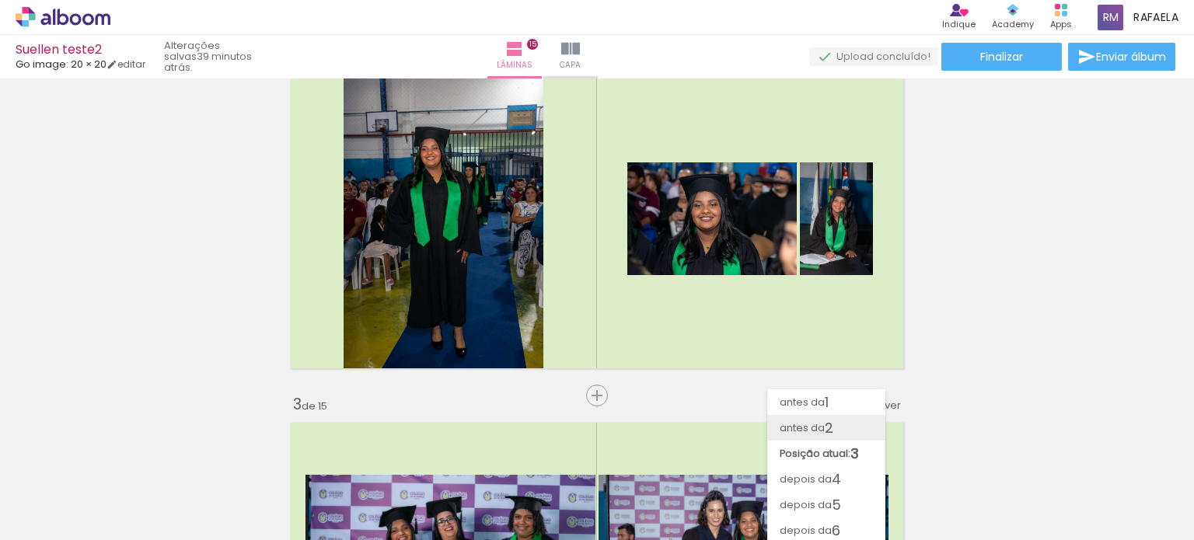
click at [812, 419] on span "antes da" at bounding box center [802, 428] width 45 height 26
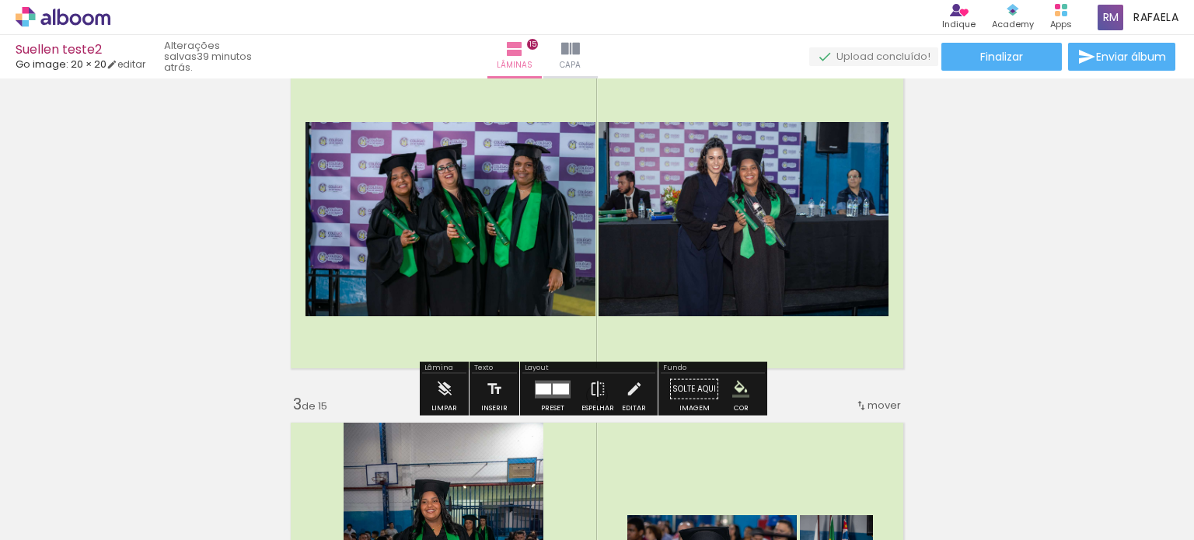
scroll to position [372, 0]
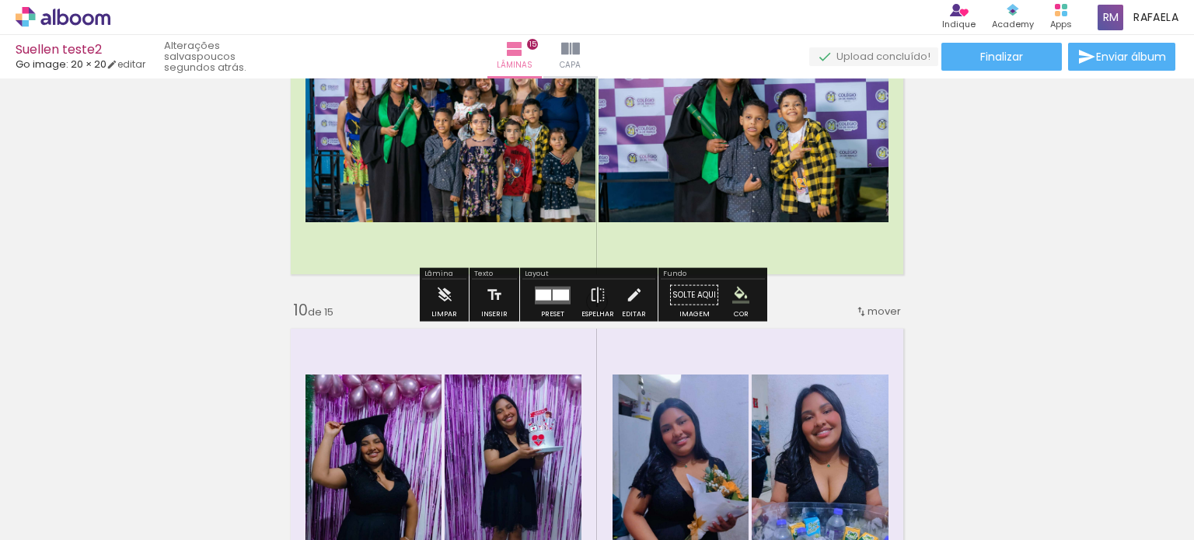
scroll to position [2823, 0]
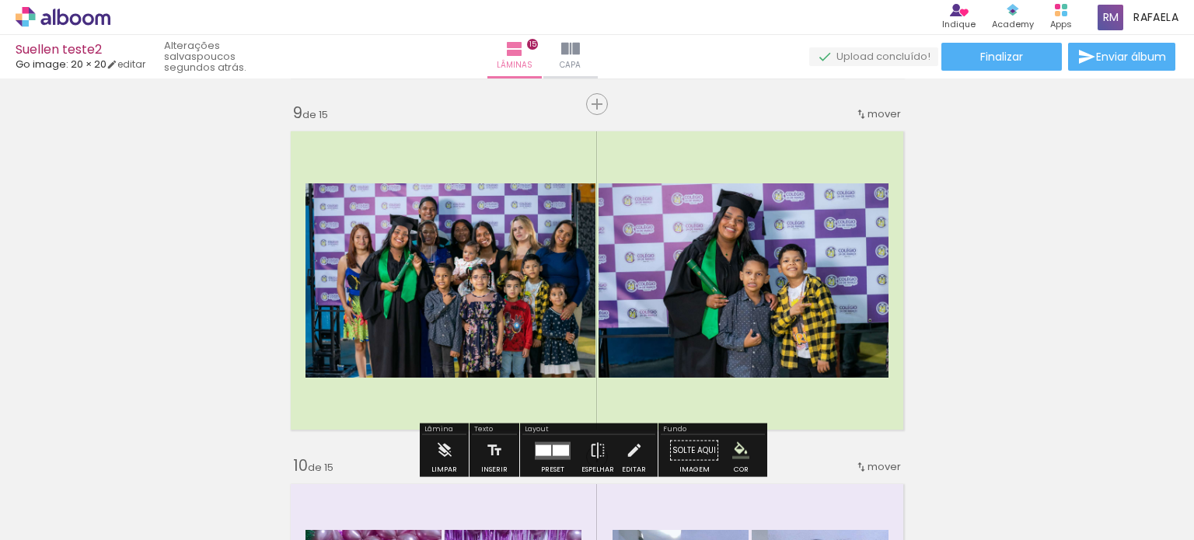
click at [883, 112] on span "mover" at bounding box center [883, 113] width 33 height 15
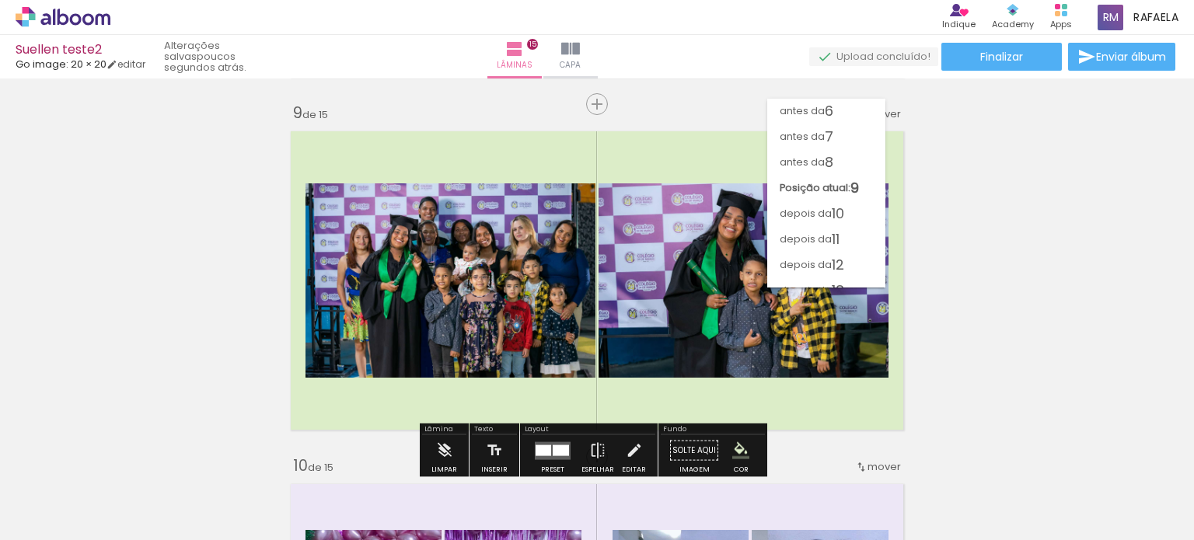
scroll to position [0, 0]
click at [828, 161] on span "3" at bounding box center [829, 163] width 9 height 26
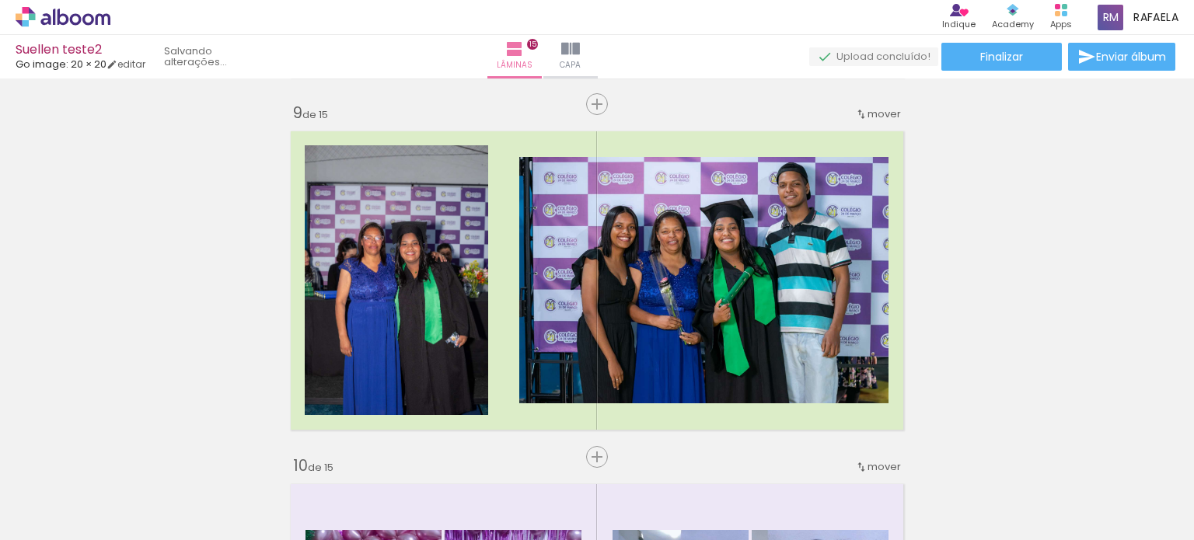
scroll to position [725, 0]
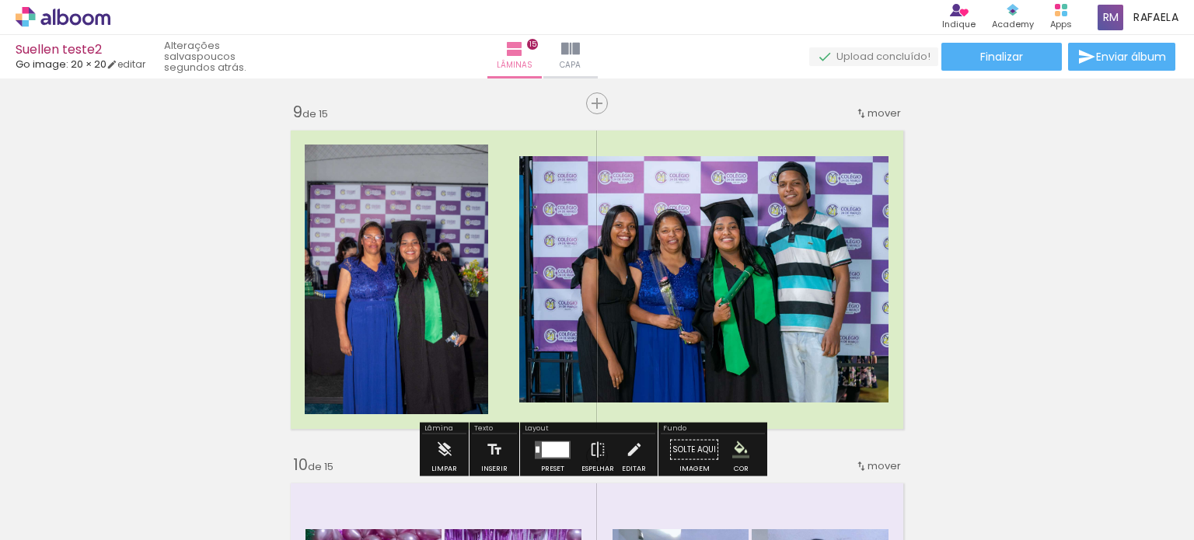
scroll to position [2746, 0]
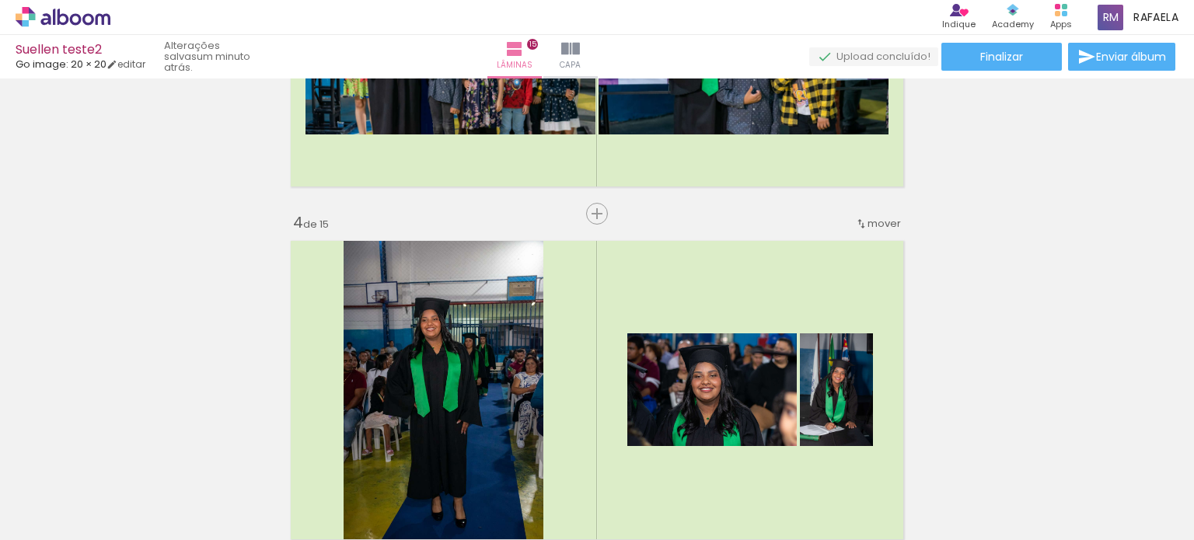
scroll to position [1571, 0]
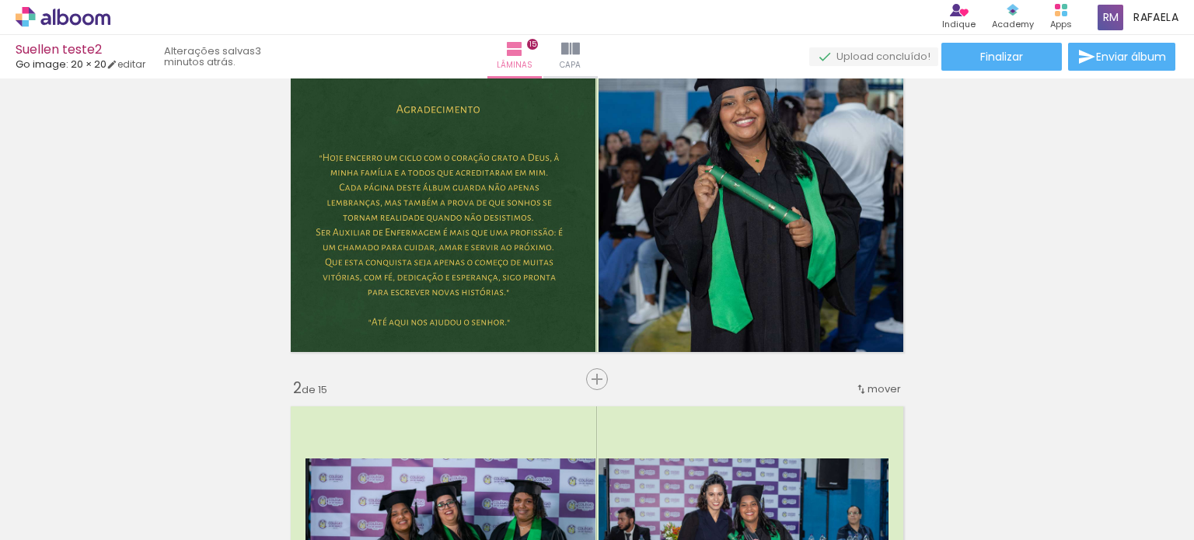
scroll to position [0, 0]
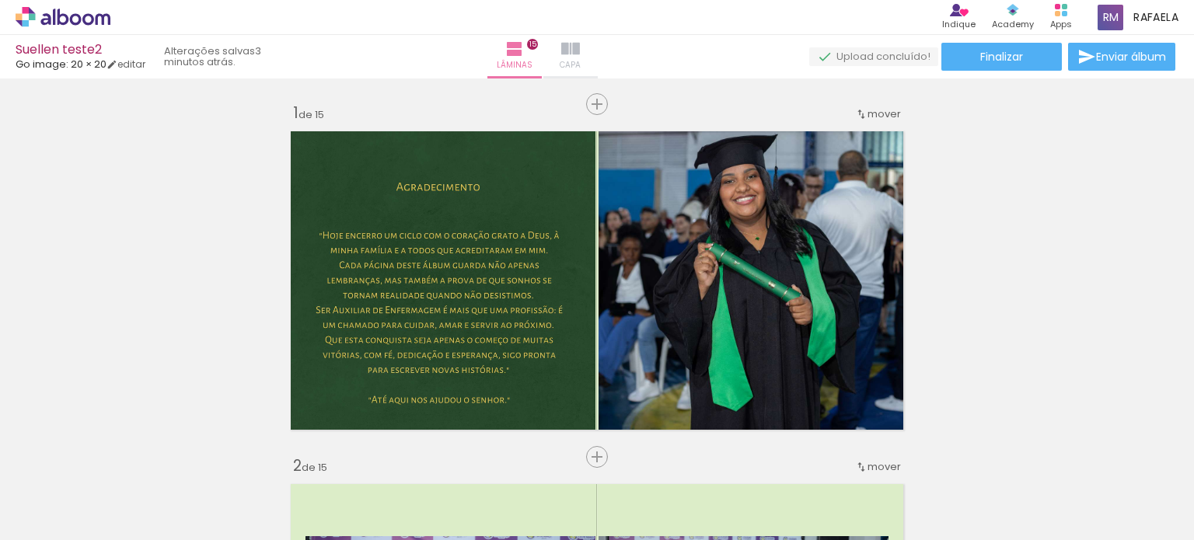
click at [598, 56] on paper-button "Capa" at bounding box center [570, 57] width 54 height 44
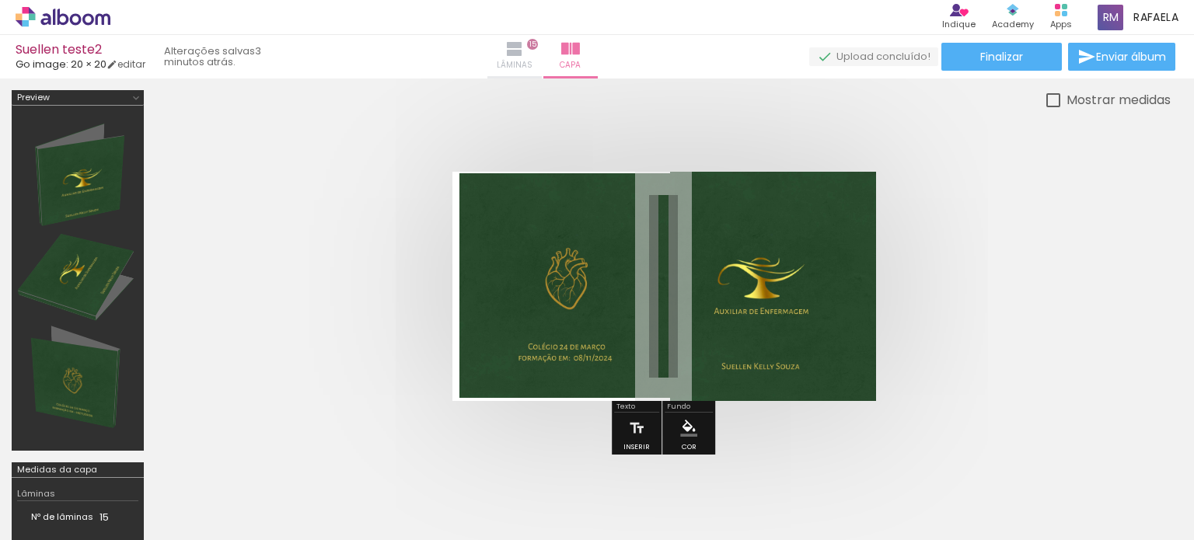
click at [524, 48] on iron-icon at bounding box center [514, 49] width 19 height 19
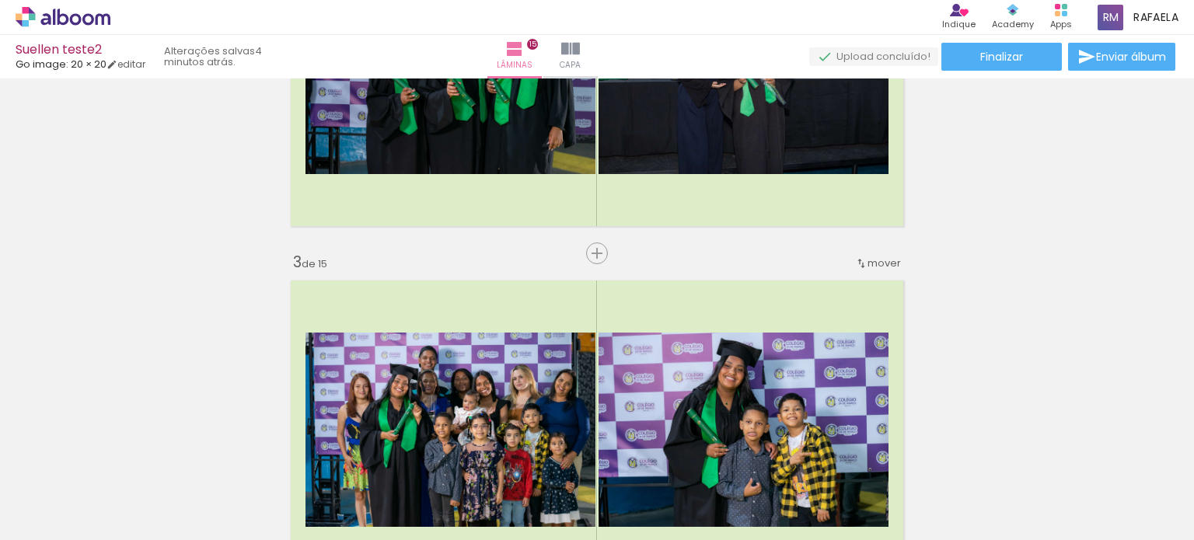
scroll to position [90, 0]
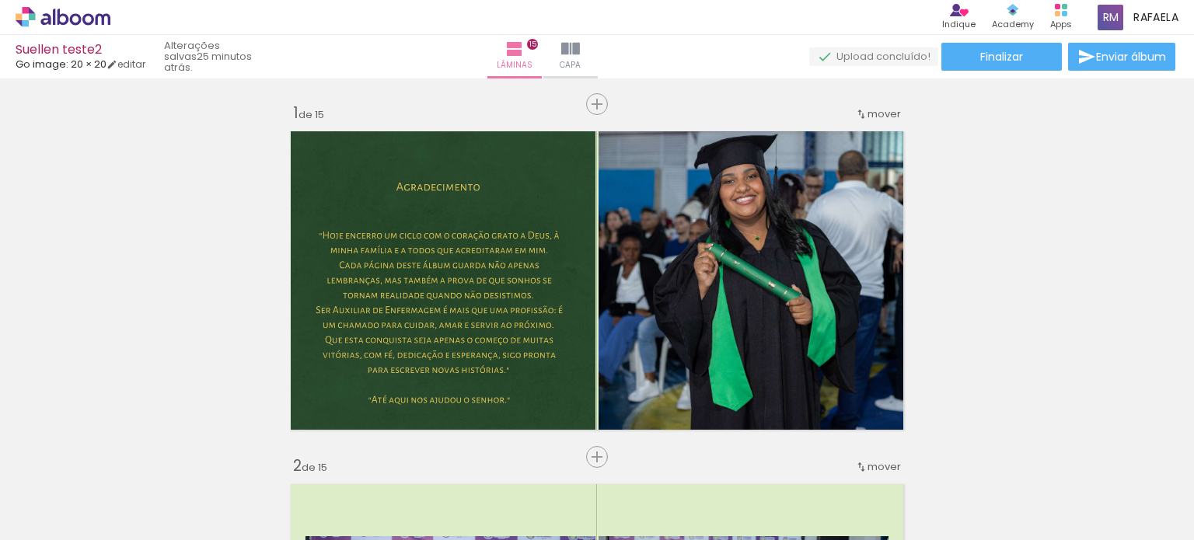
scroll to position [90, 0]
